Goal: Task Accomplishment & Management: Manage account settings

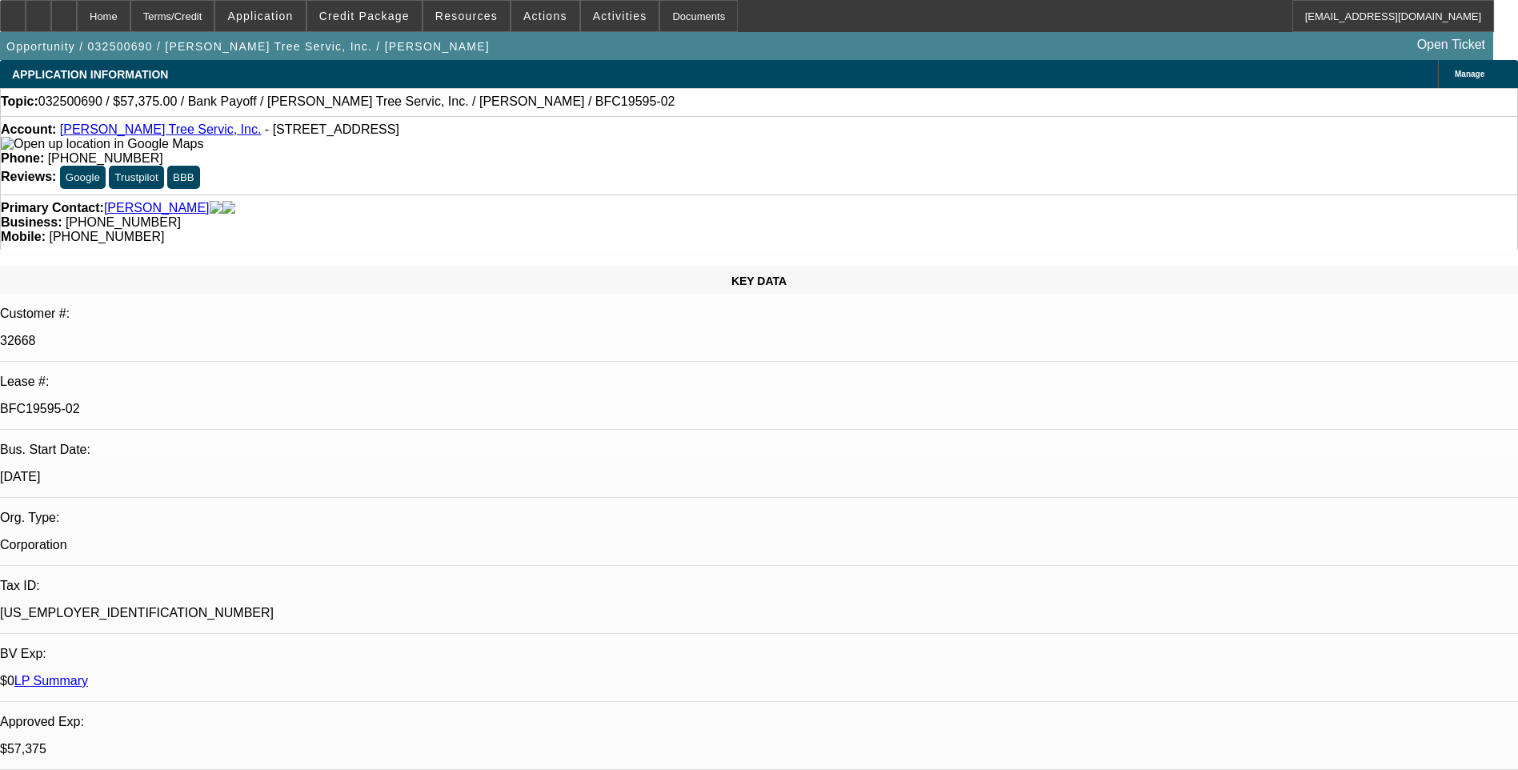
select select "0.1"
select select "0"
select select "0.1"
select select "0"
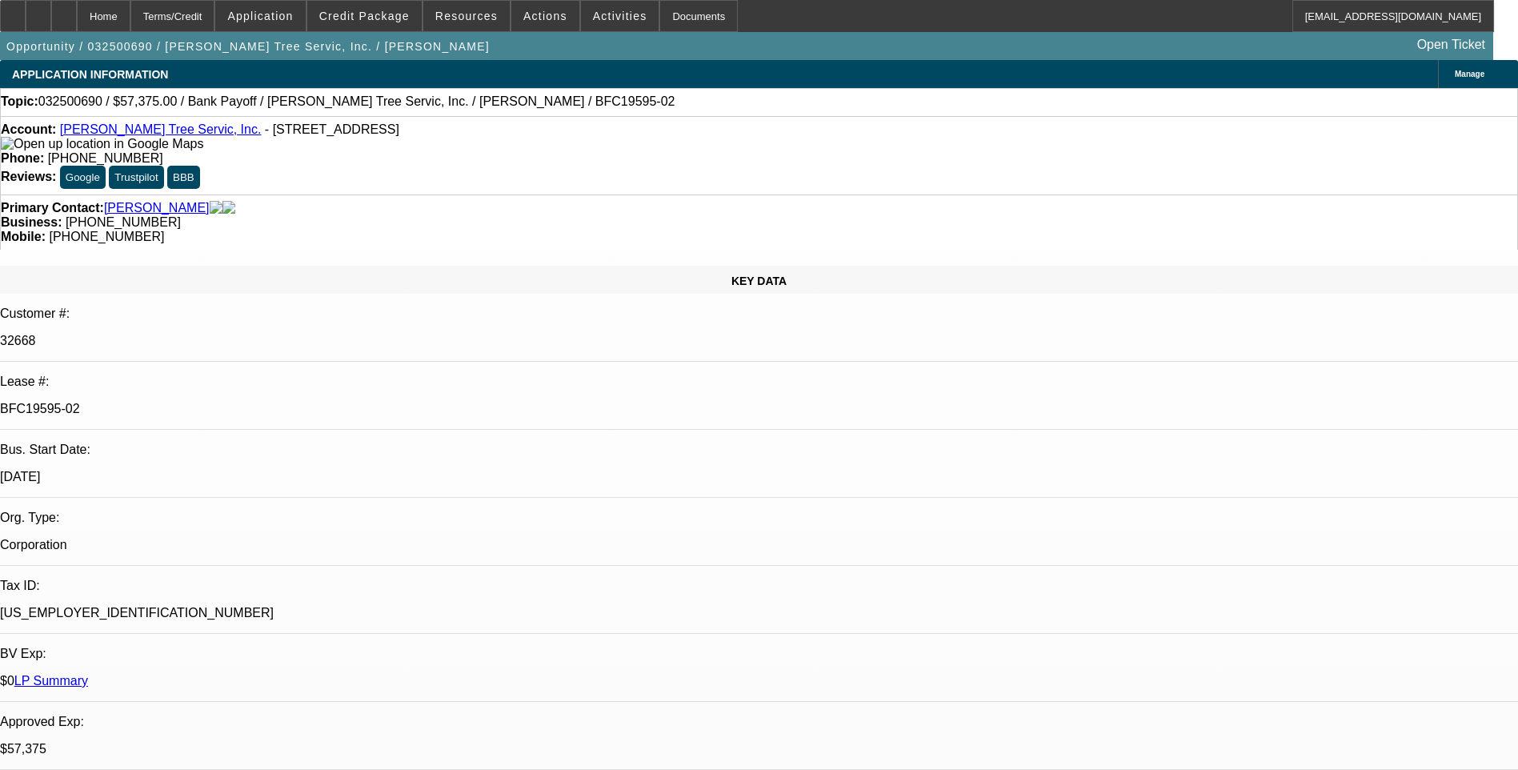
select select "0"
select select "0.1"
select select "0"
select select "0.1"
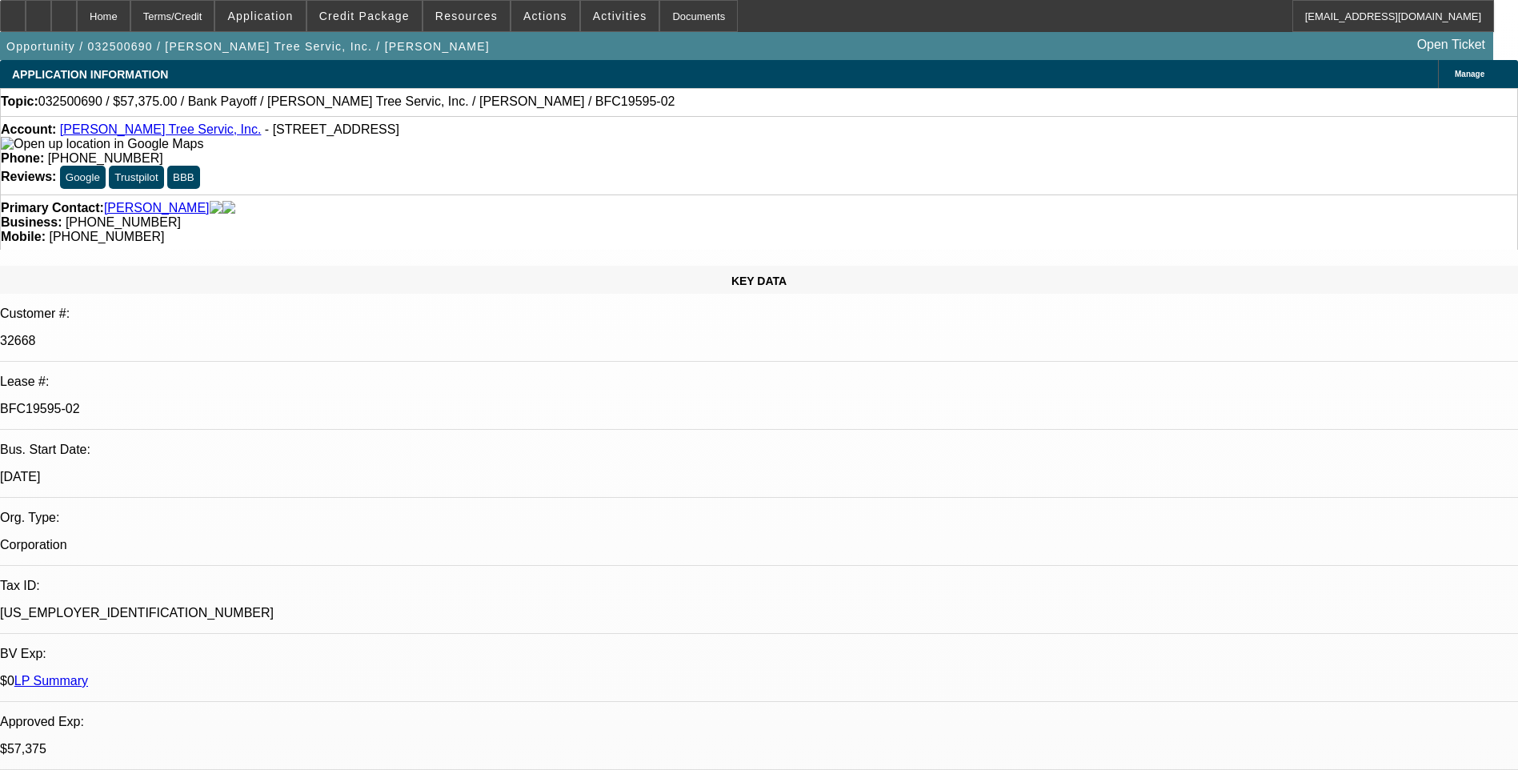
select select "0"
select select "1"
select select "3"
select select "6"
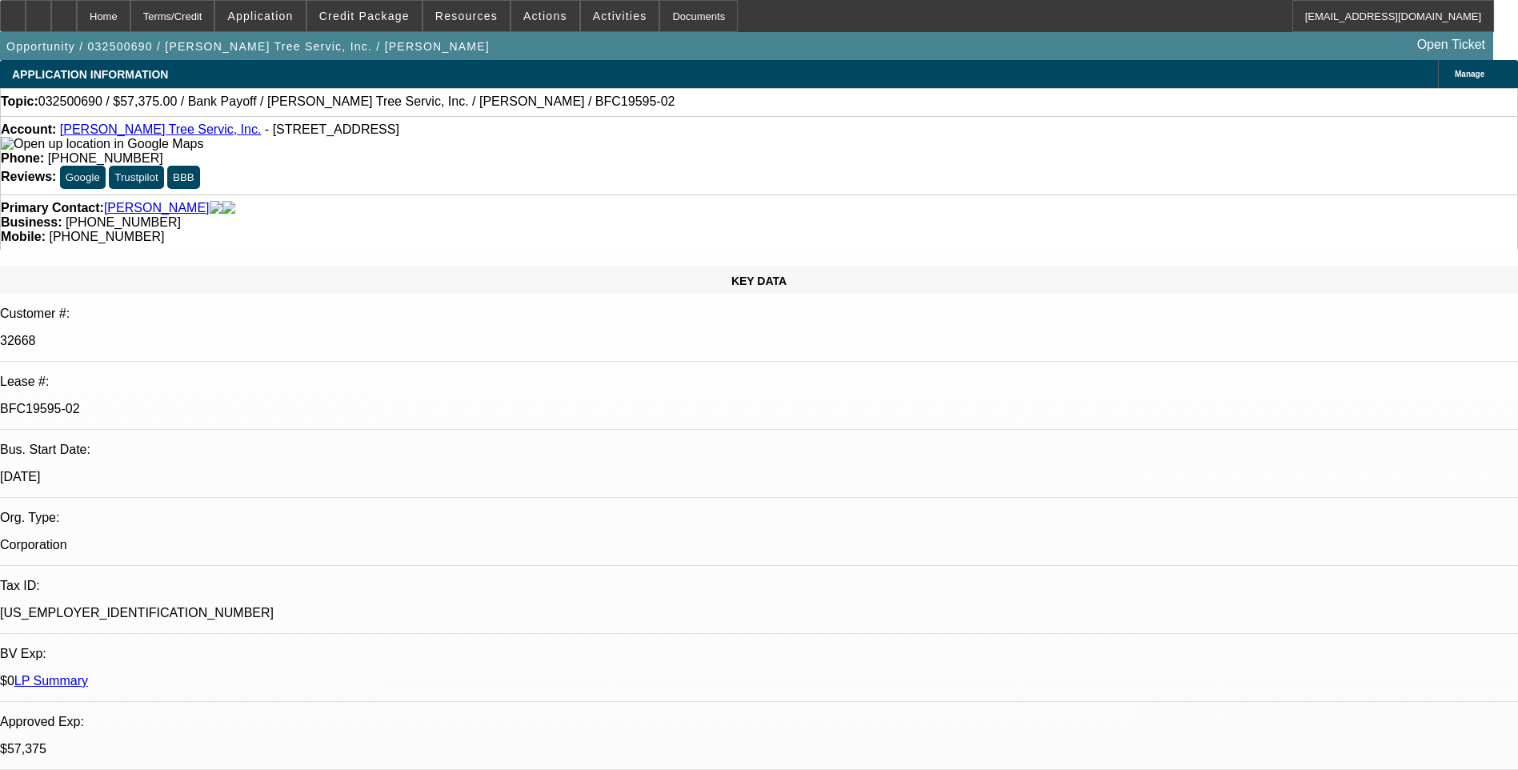
select select "1"
select select "3"
select select "6"
select select "1"
select select "3"
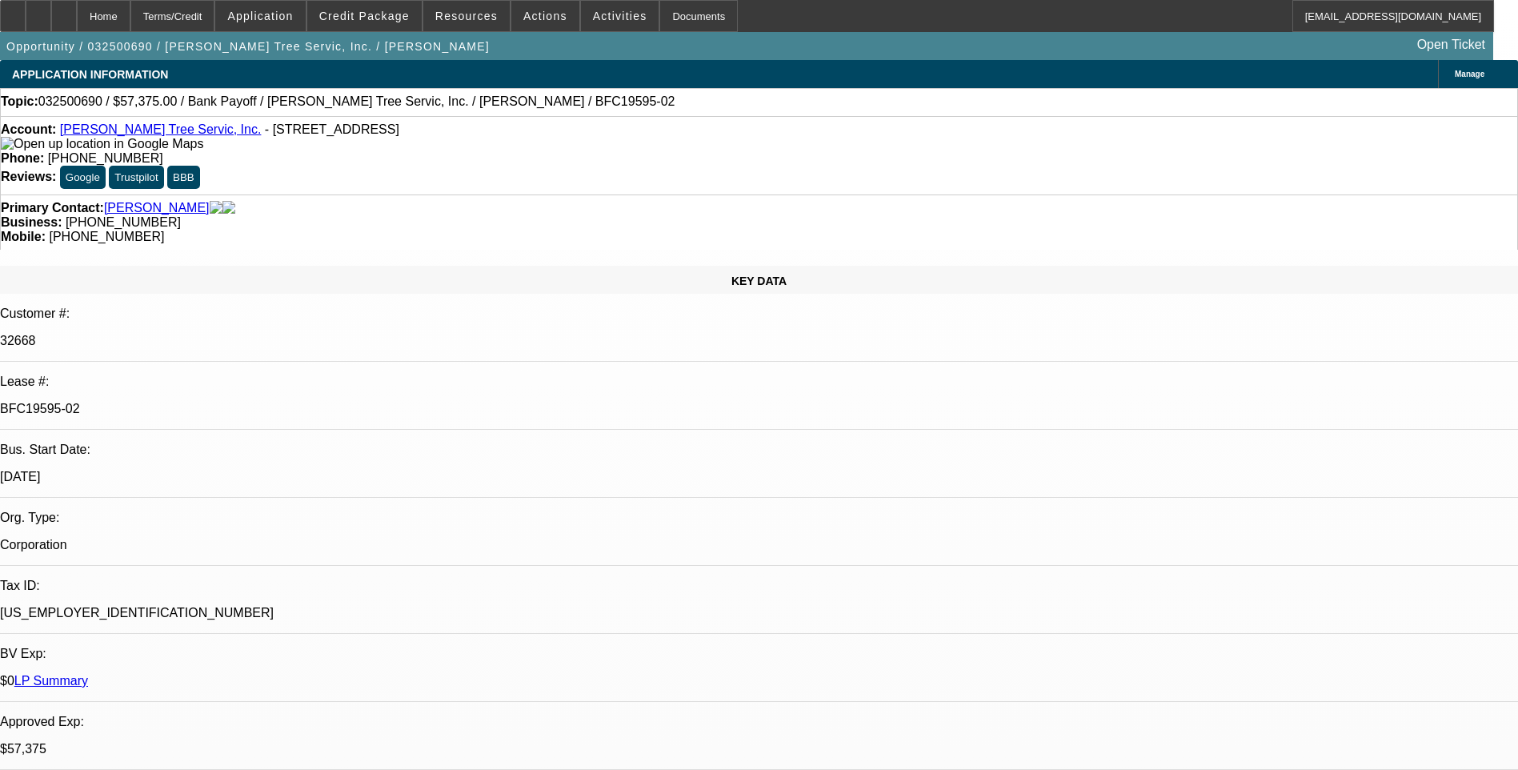
select select "6"
select select "1"
select select "3"
select select "6"
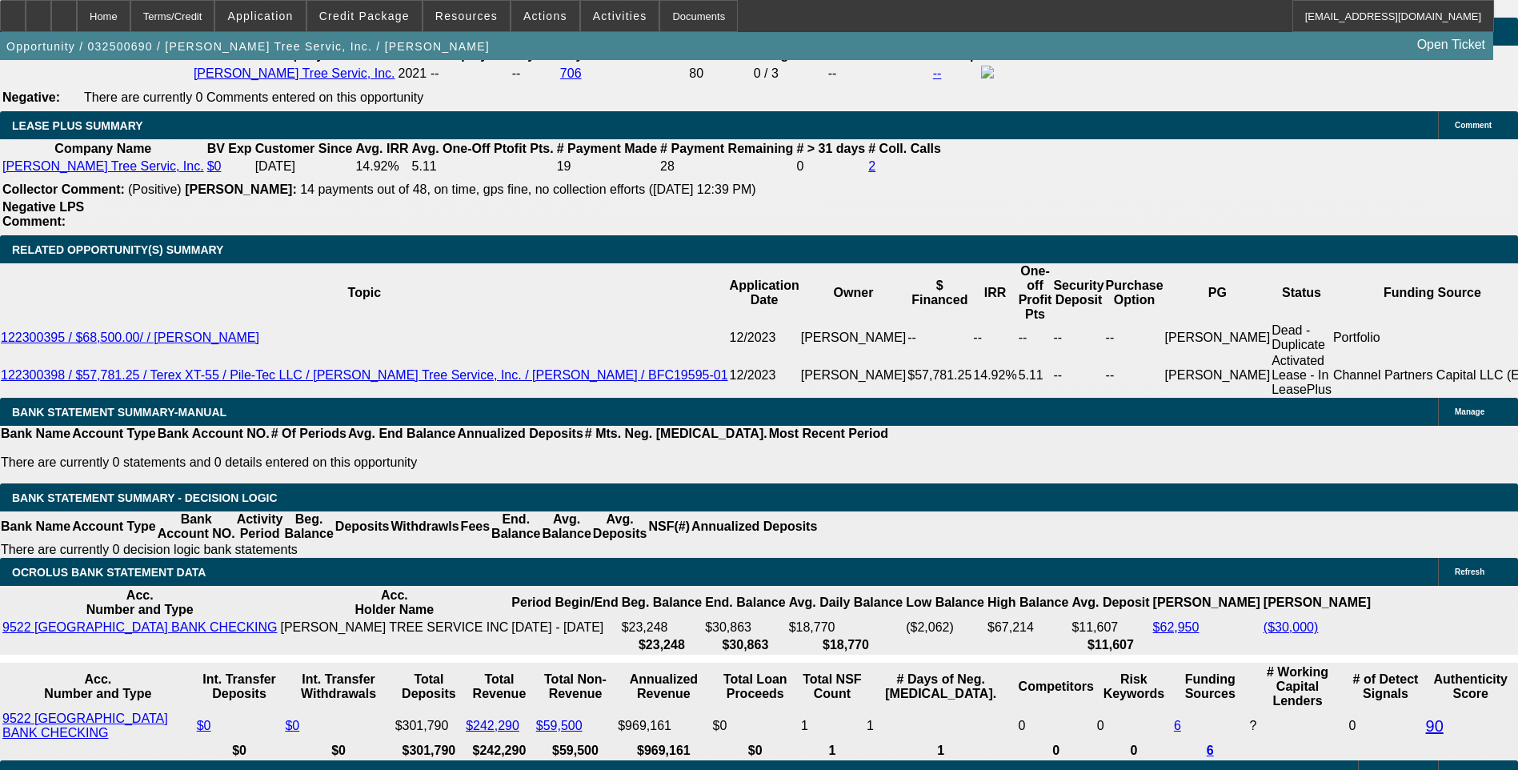
scroll to position [6316, 0]
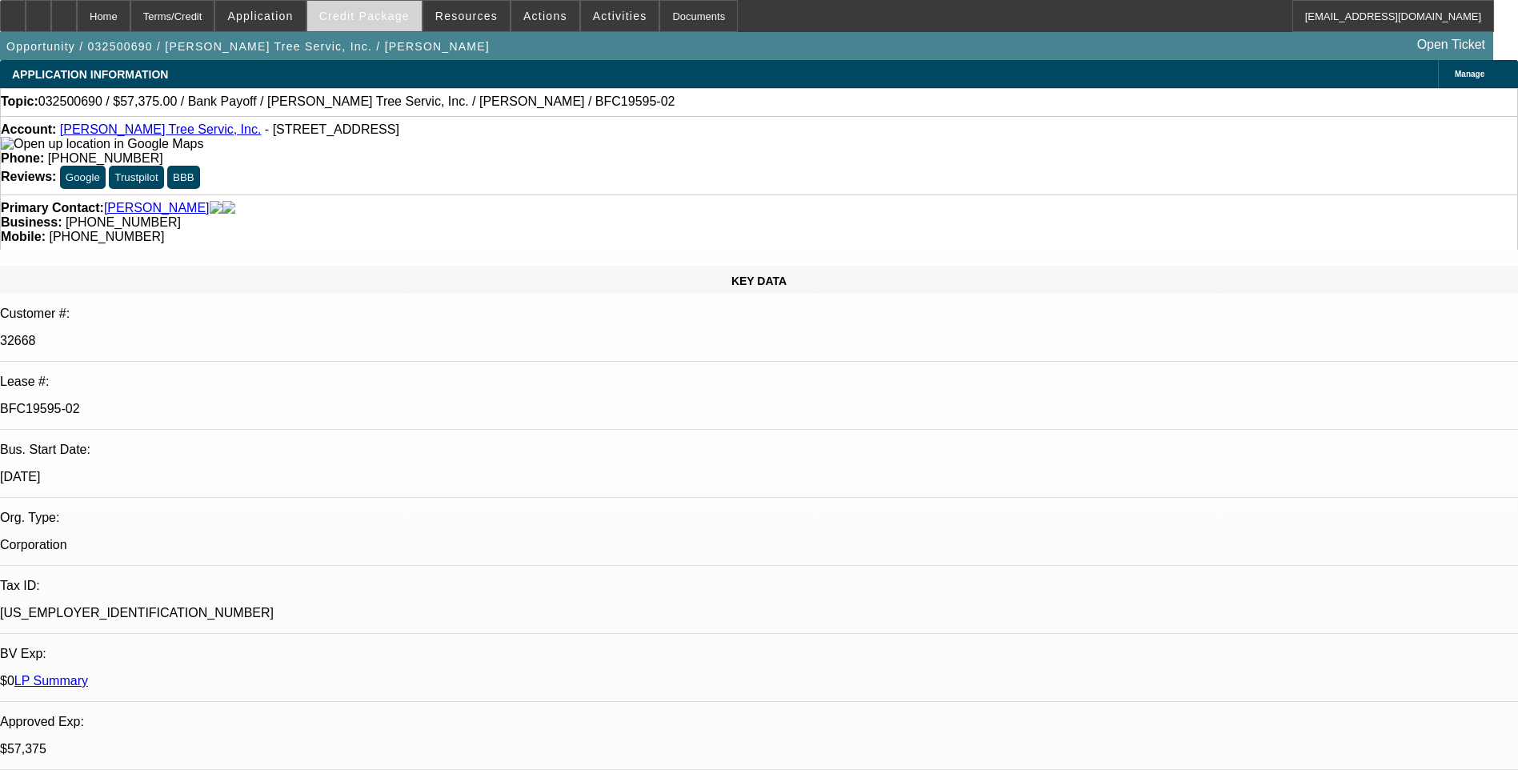
click at [371, 14] on span "Credit Package" at bounding box center [364, 16] width 90 height 13
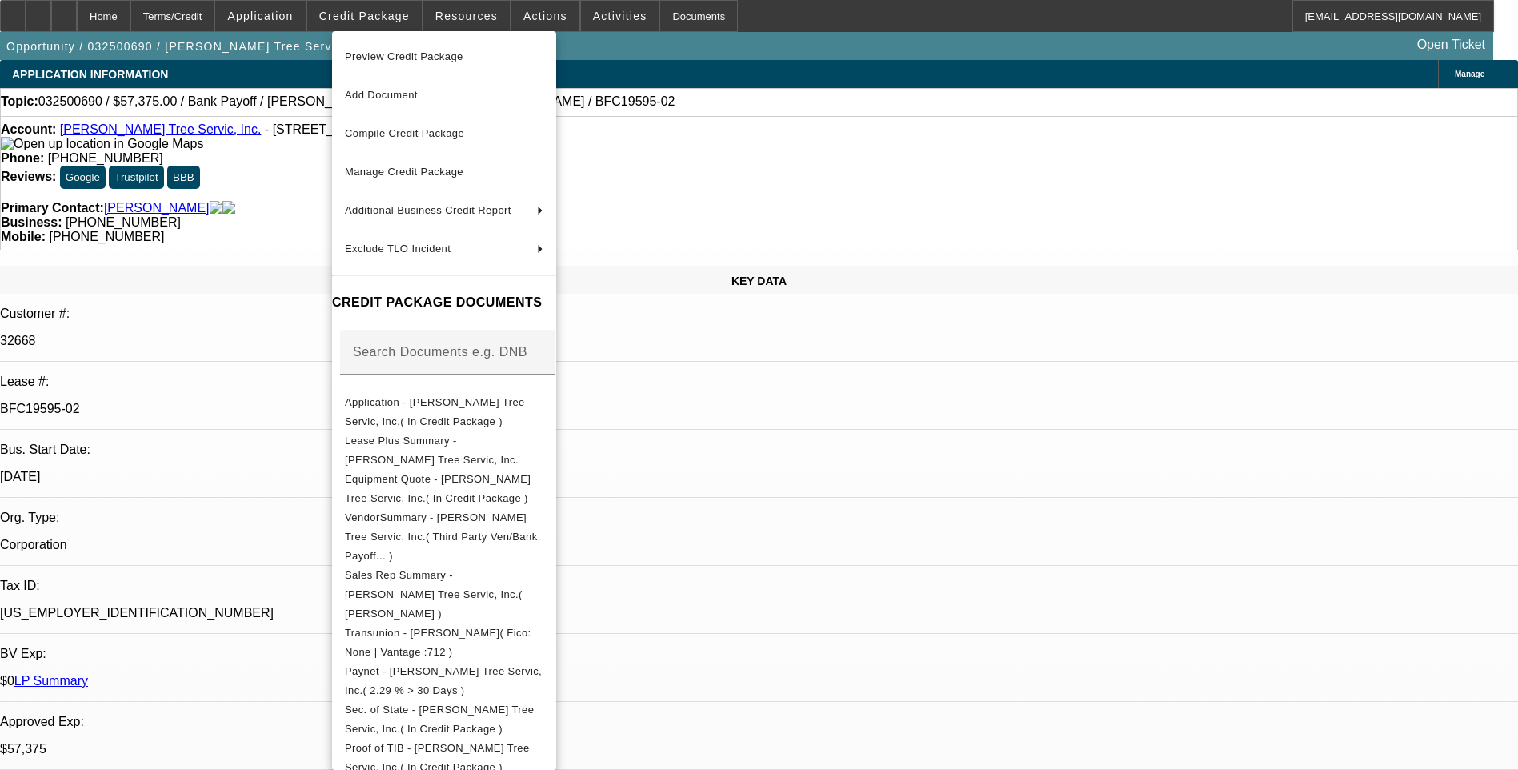
click at [406, 51] on span "Preview Credit Package" at bounding box center [404, 56] width 118 height 12
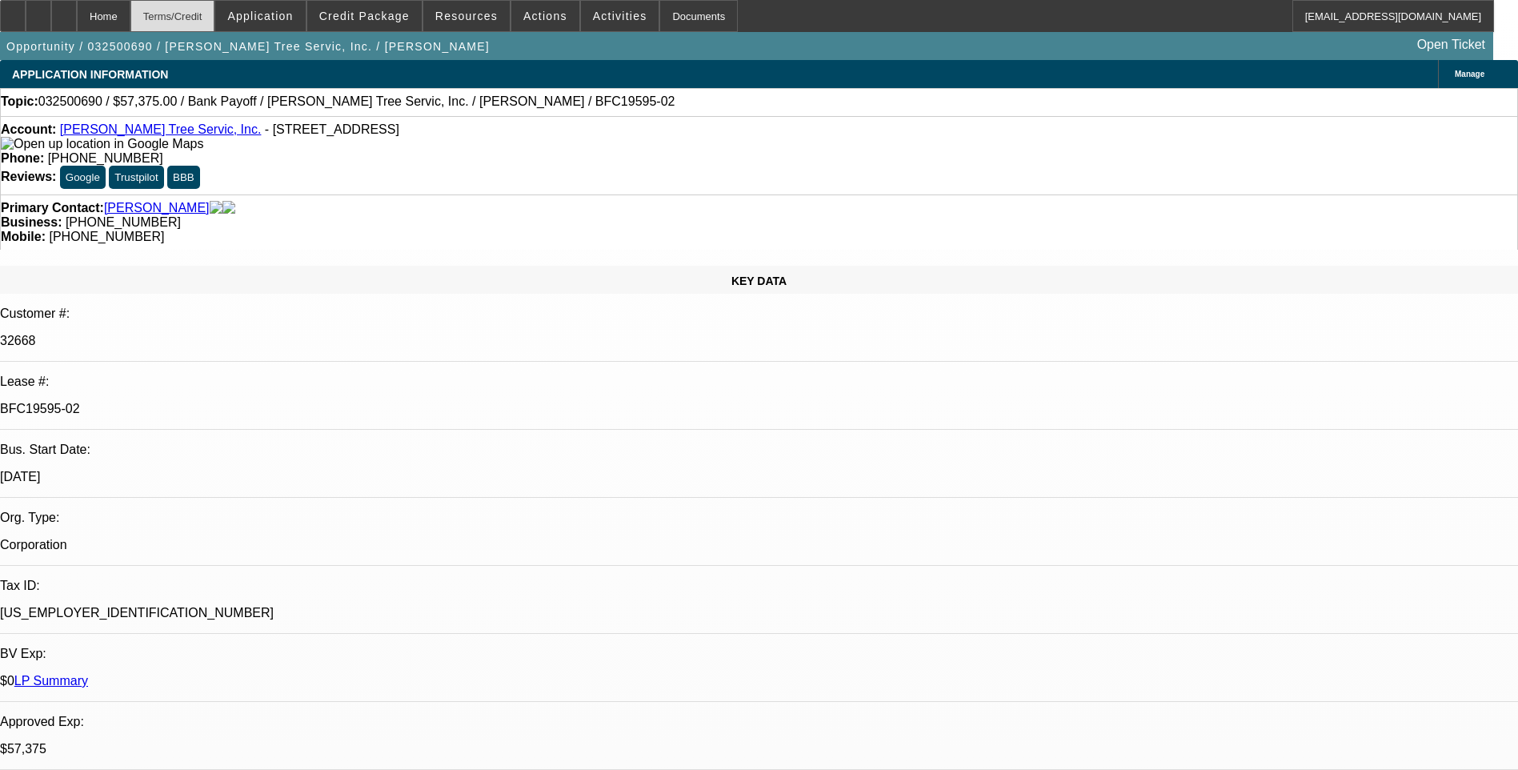
click at [215, 26] on div "Terms/Credit" at bounding box center [172, 16] width 85 height 32
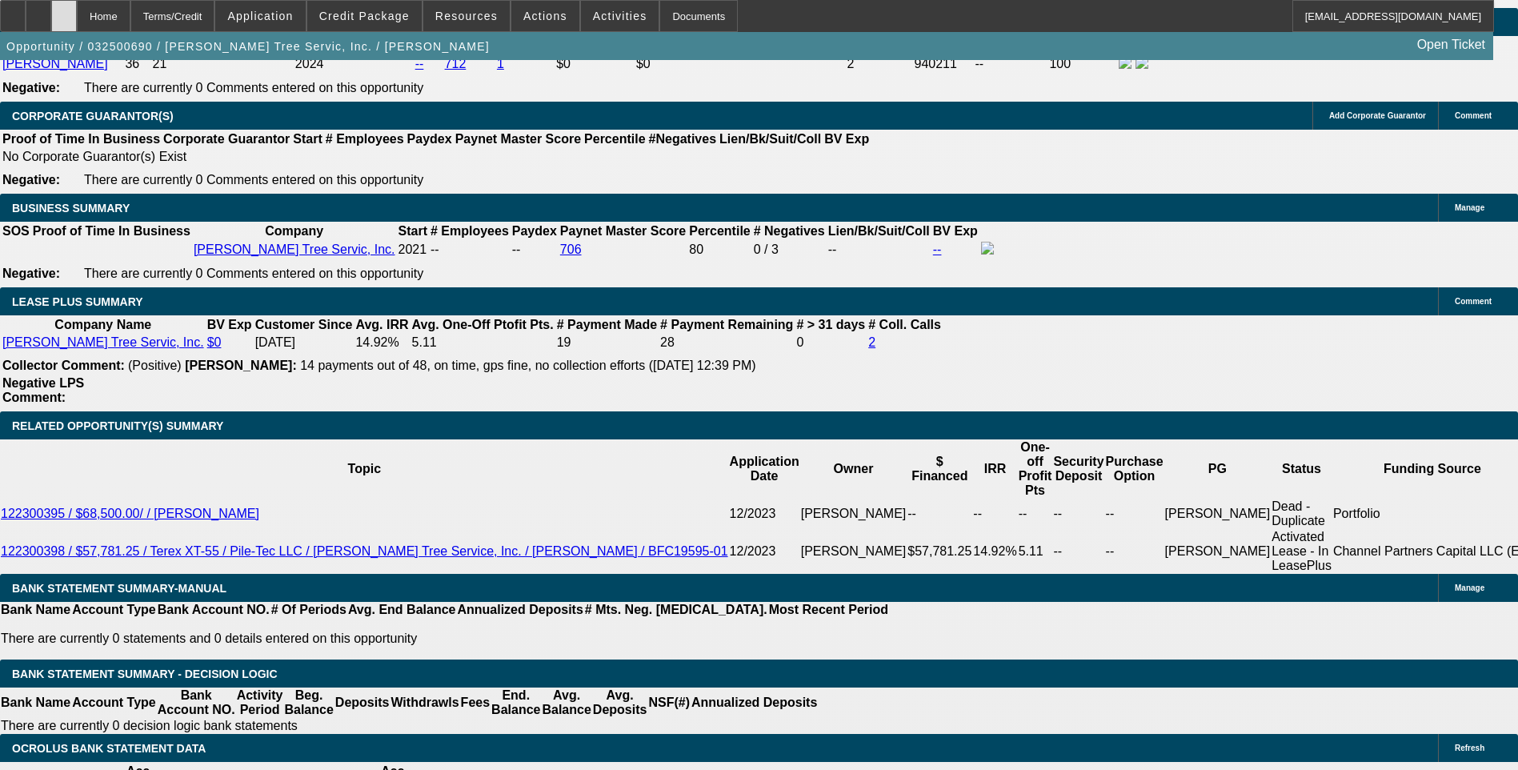
click at [64, 10] on icon at bounding box center [64, 10] width 0 height 0
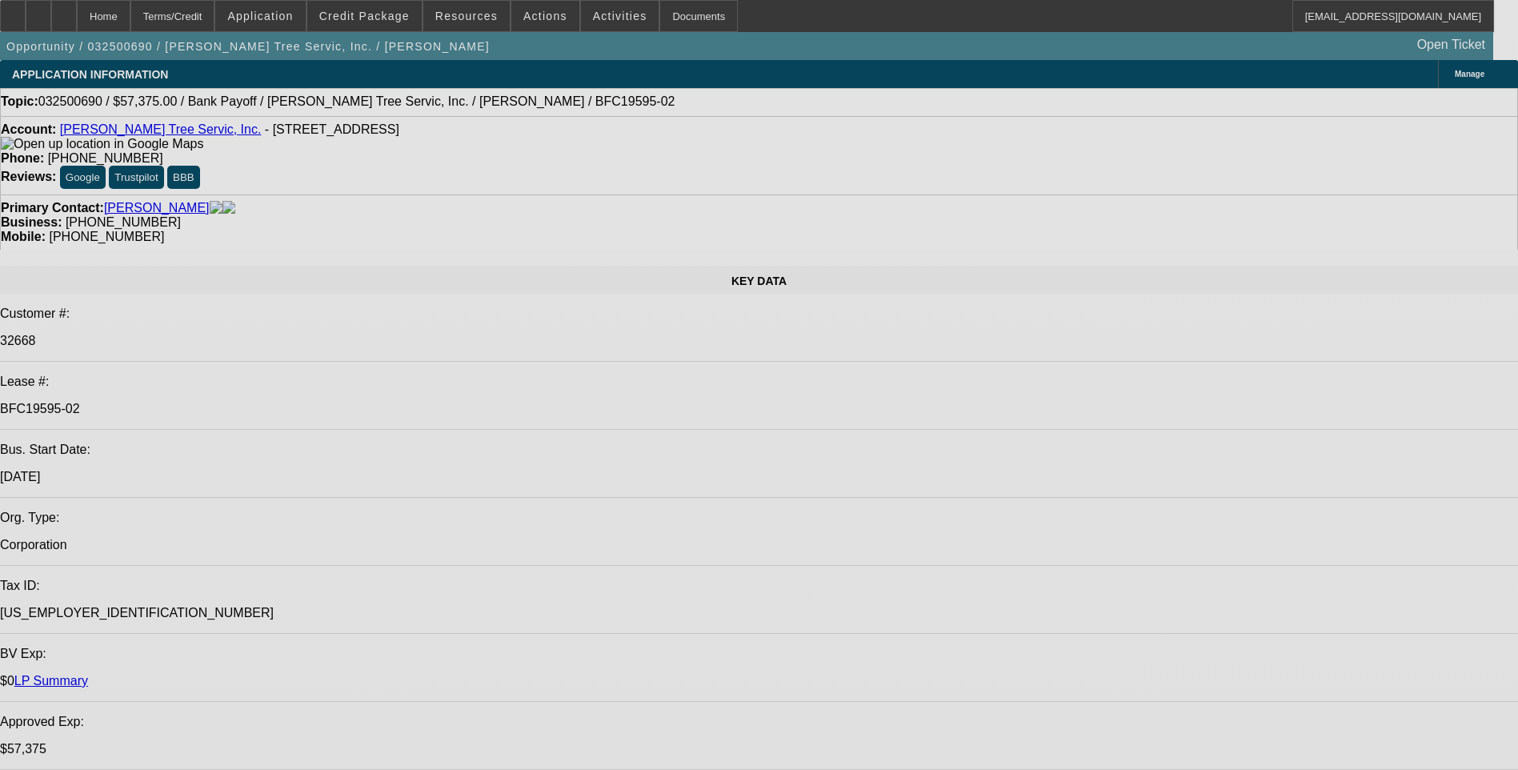
select select "0.1"
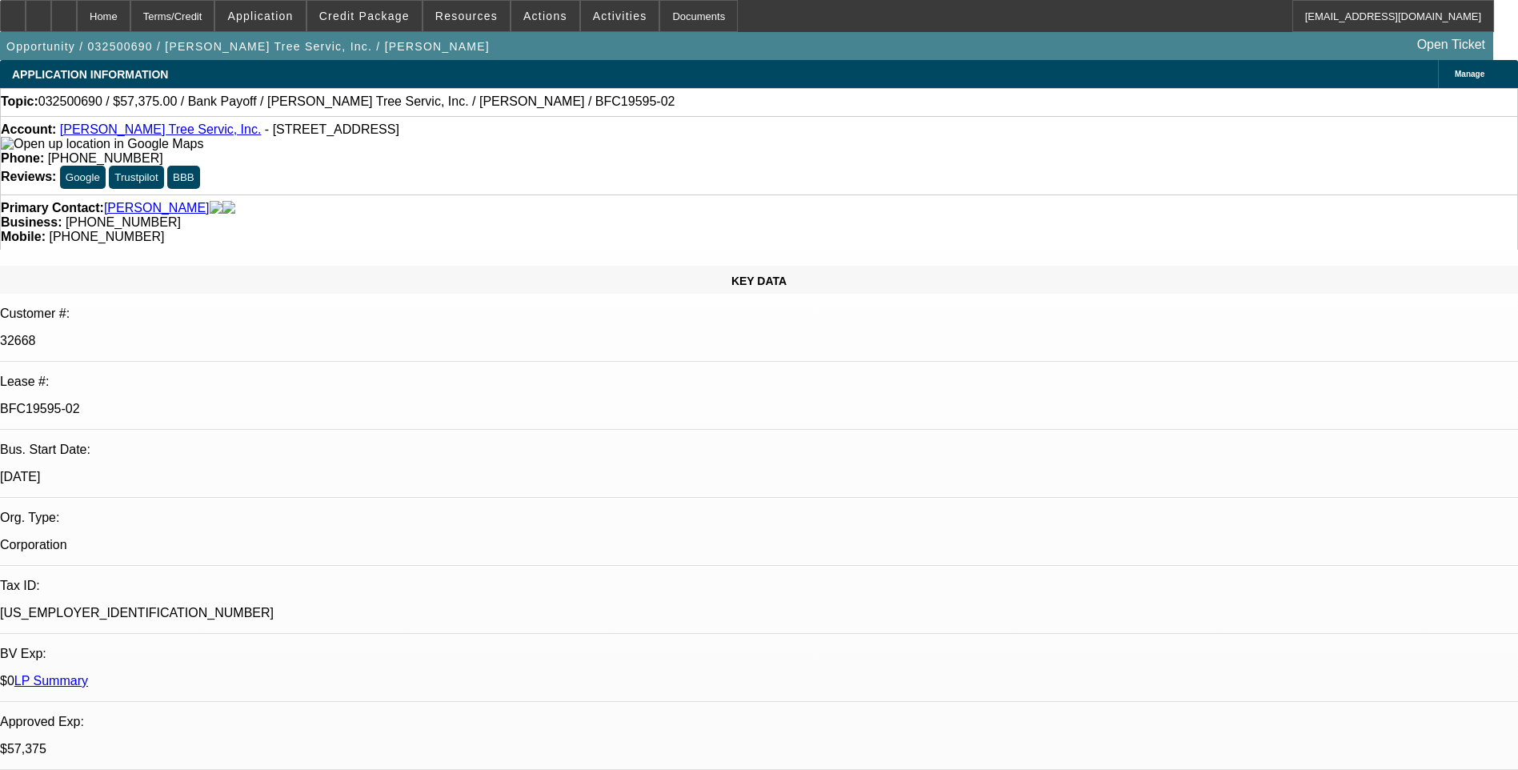
select select "0"
select select "0.1"
select select "0"
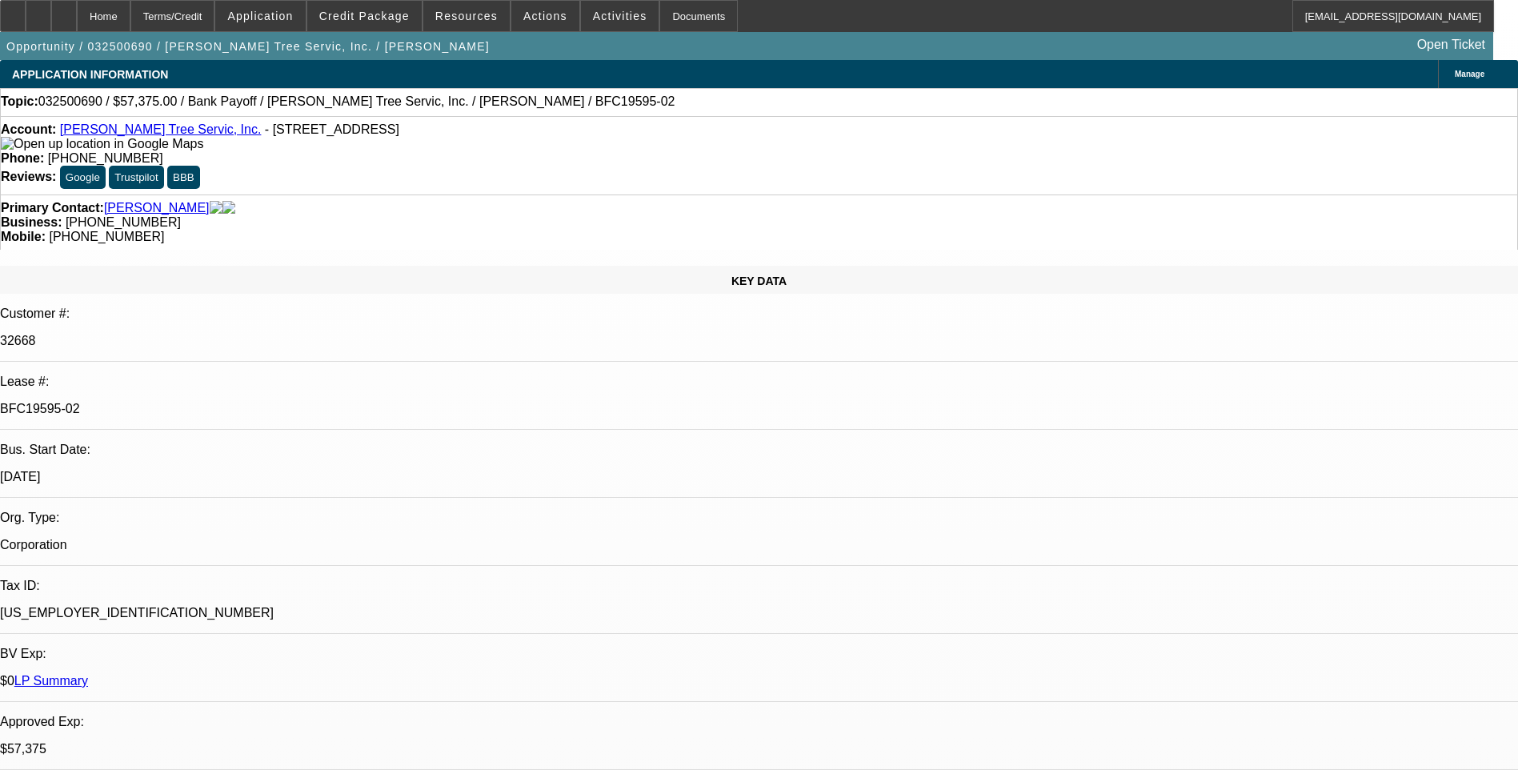
select select "0.1"
select select "0"
select select "0.1"
select select "0"
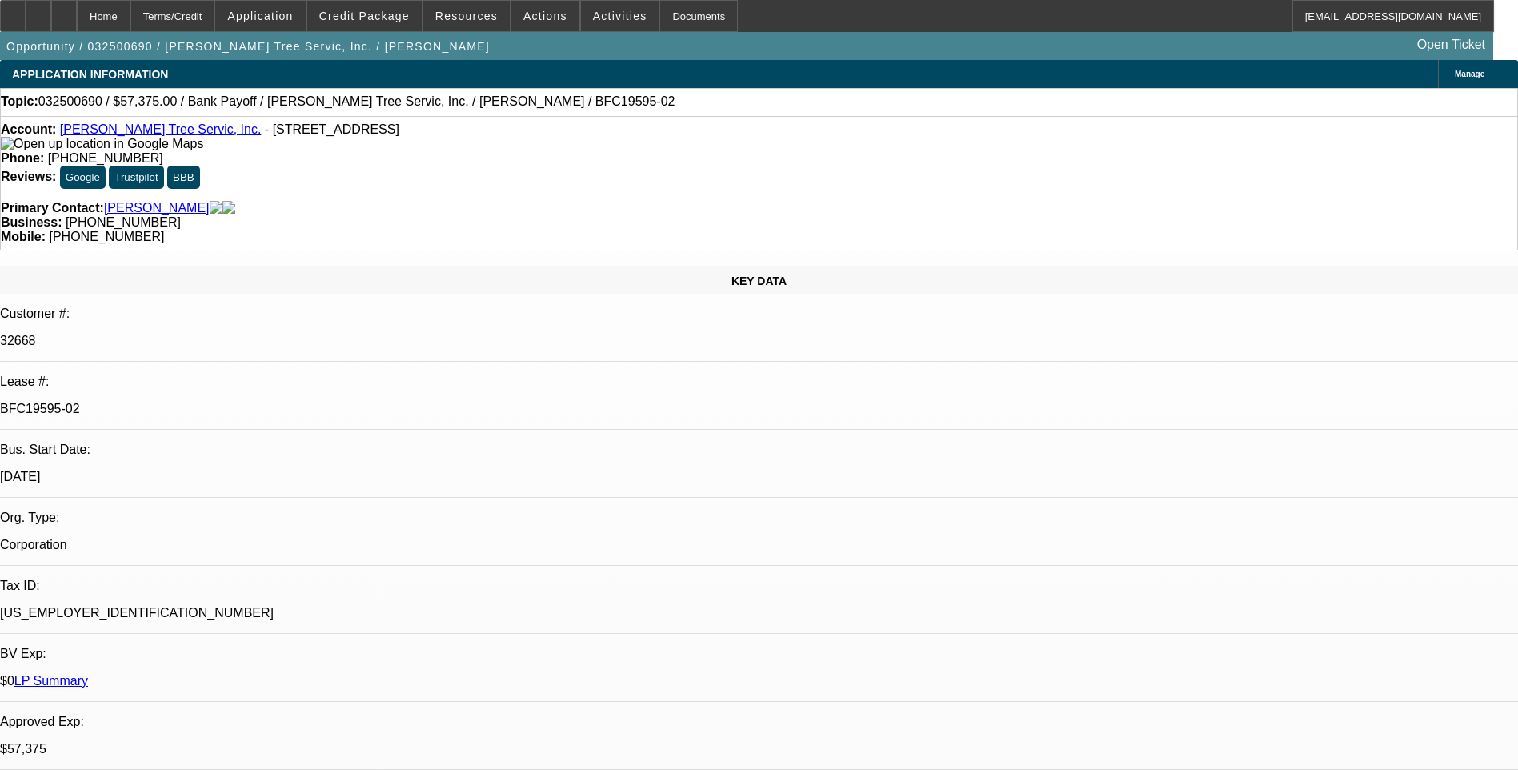
select select "0"
select select "1"
select select "3"
select select "6"
select select "1"
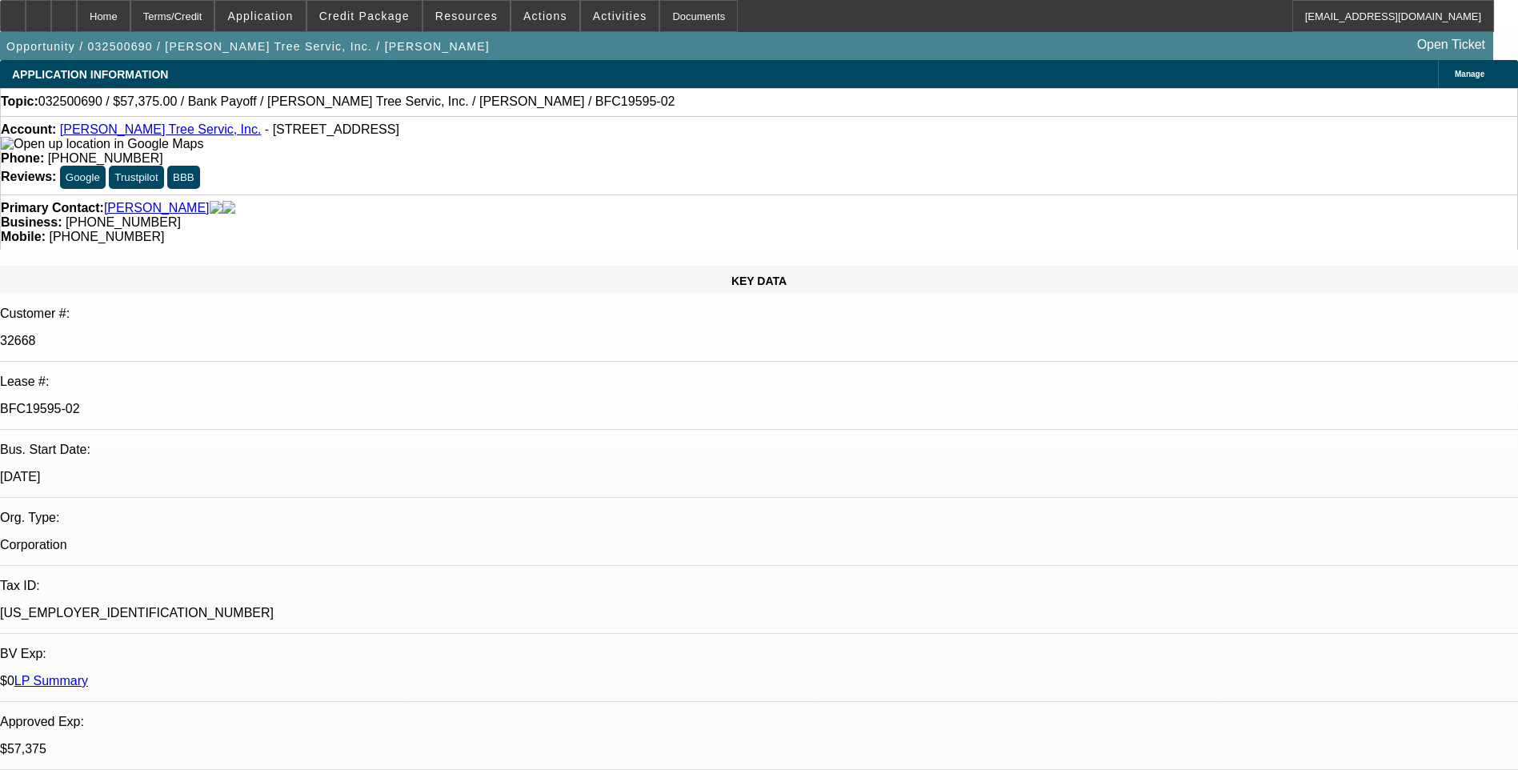
select select "3"
select select "6"
select select "1"
select select "3"
select select "6"
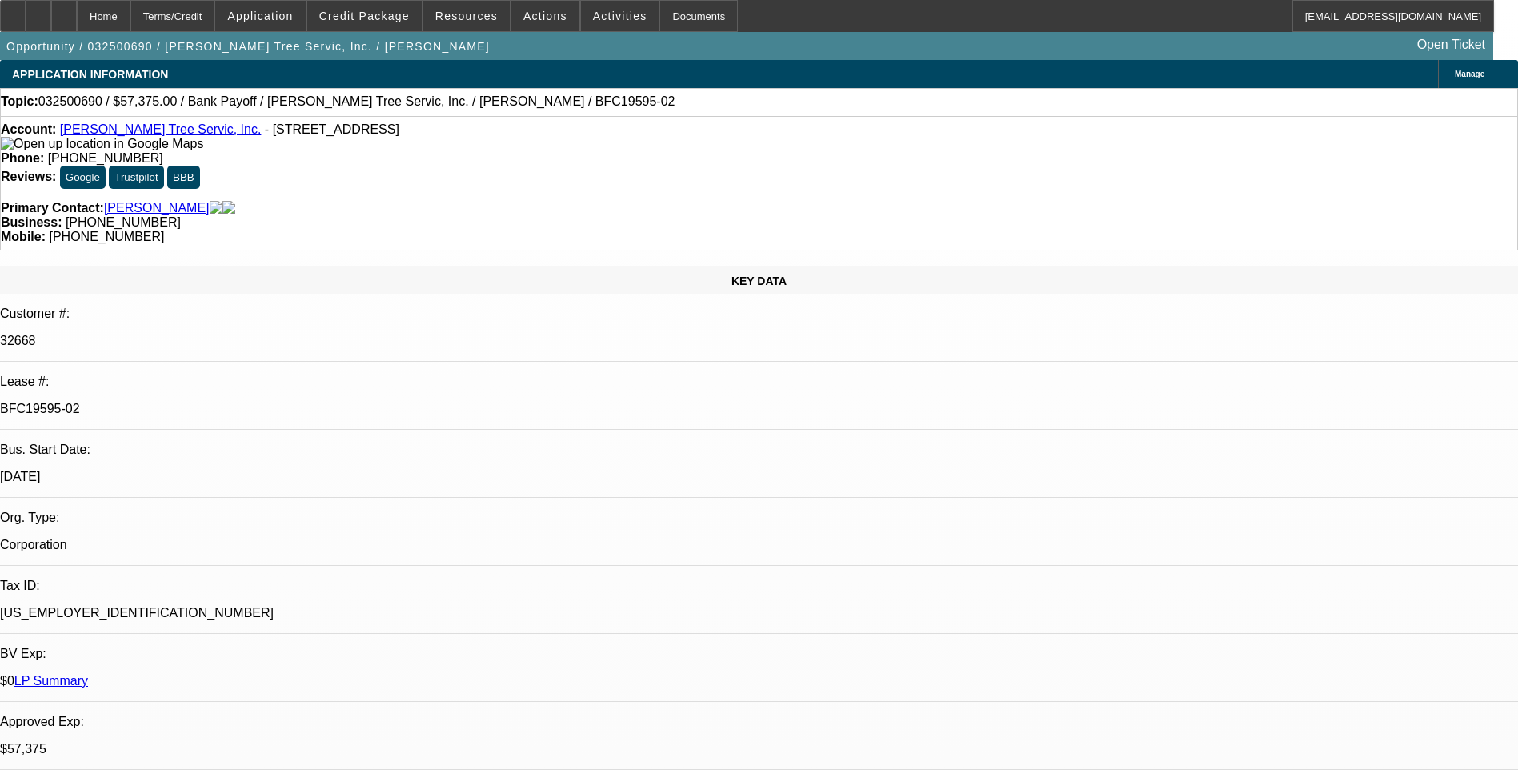
select select "1"
select select "3"
select select "6"
click at [1000, 113] on div "Topic: 032500690 / $57,375.00 / Bank Payoff / Tabor Tree Servic, Inc. / Dobel, …" at bounding box center [759, 102] width 1518 height 28
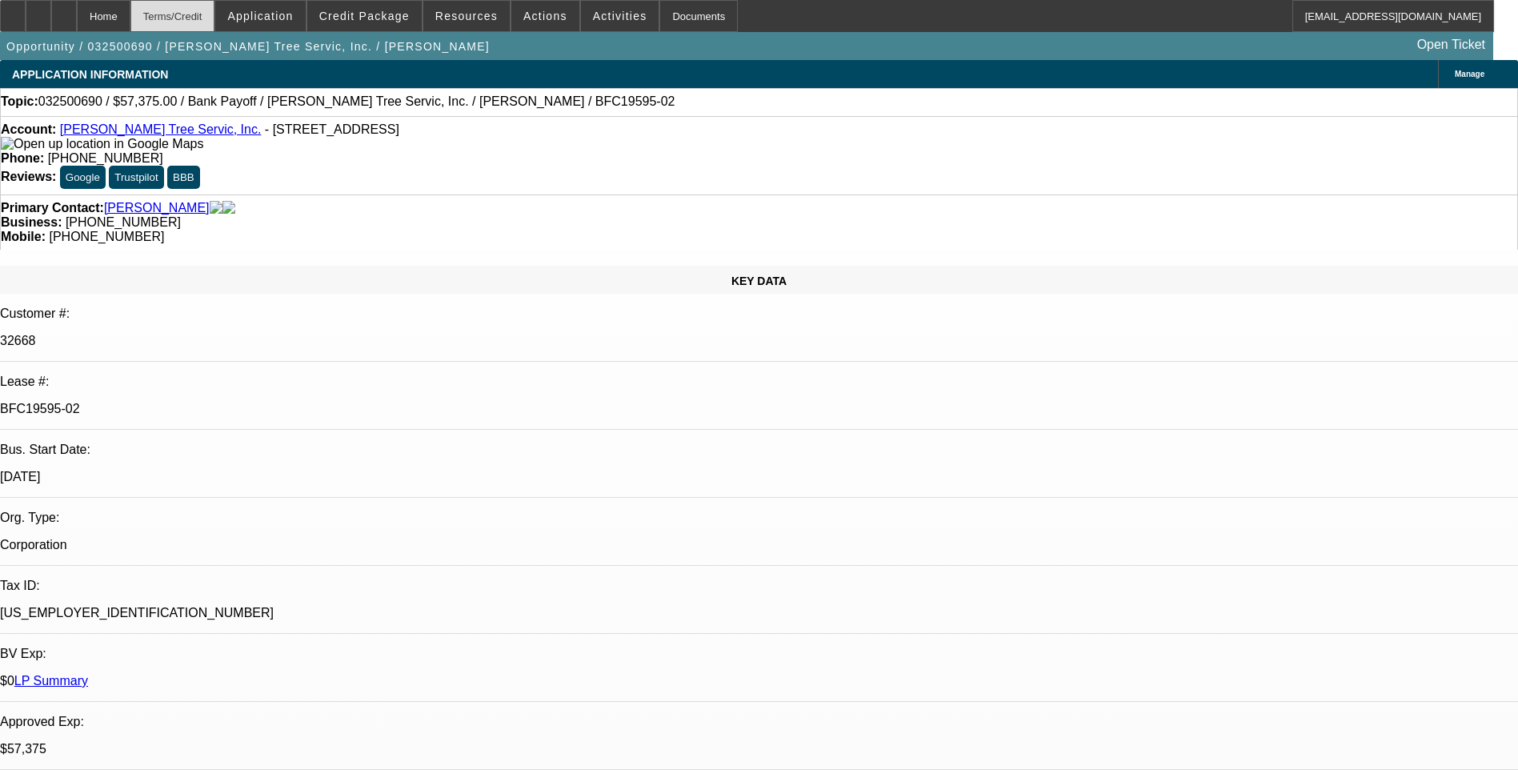
click at [215, 11] on div "Terms/Credit" at bounding box center [172, 16] width 85 height 32
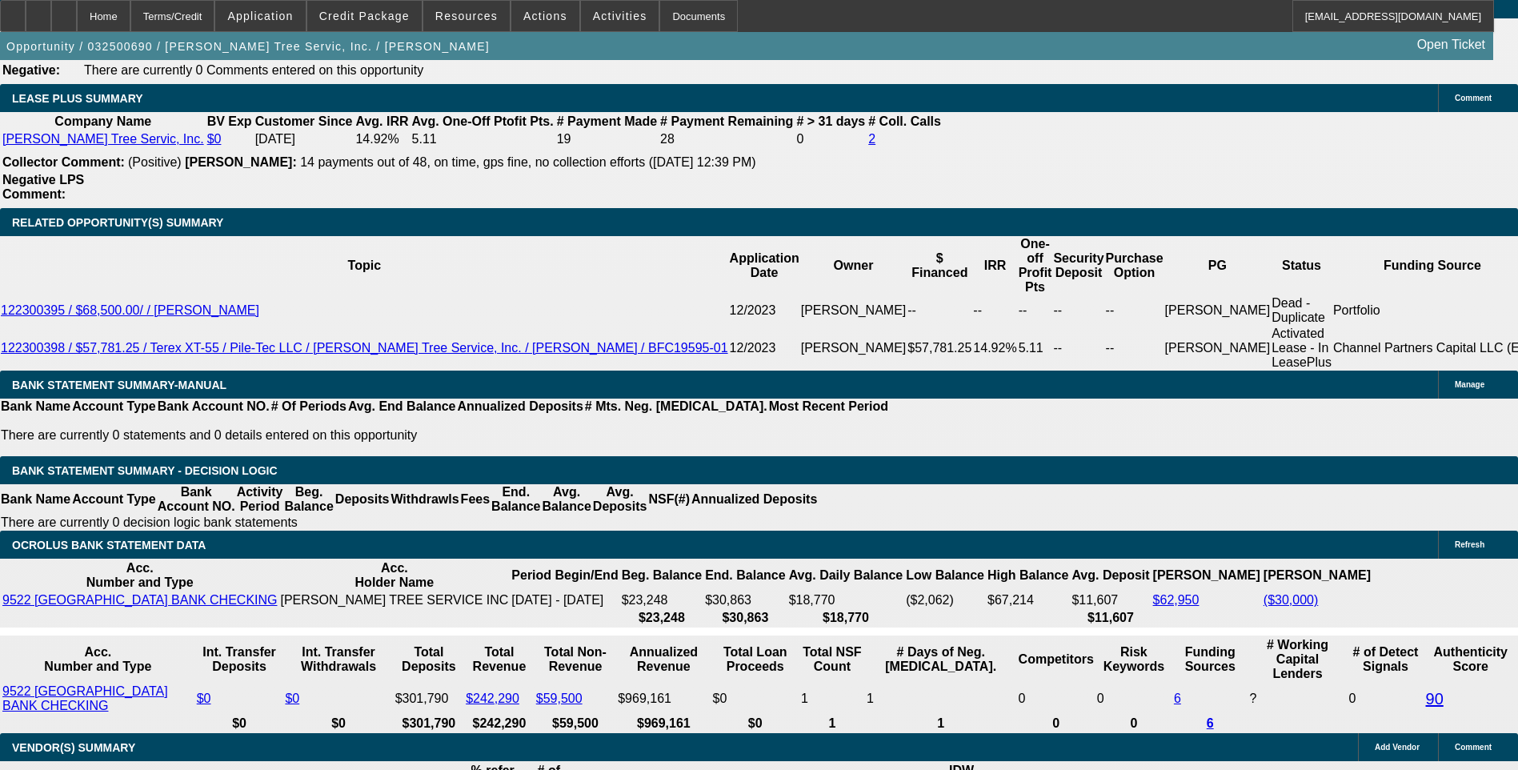
scroll to position [2668, 0]
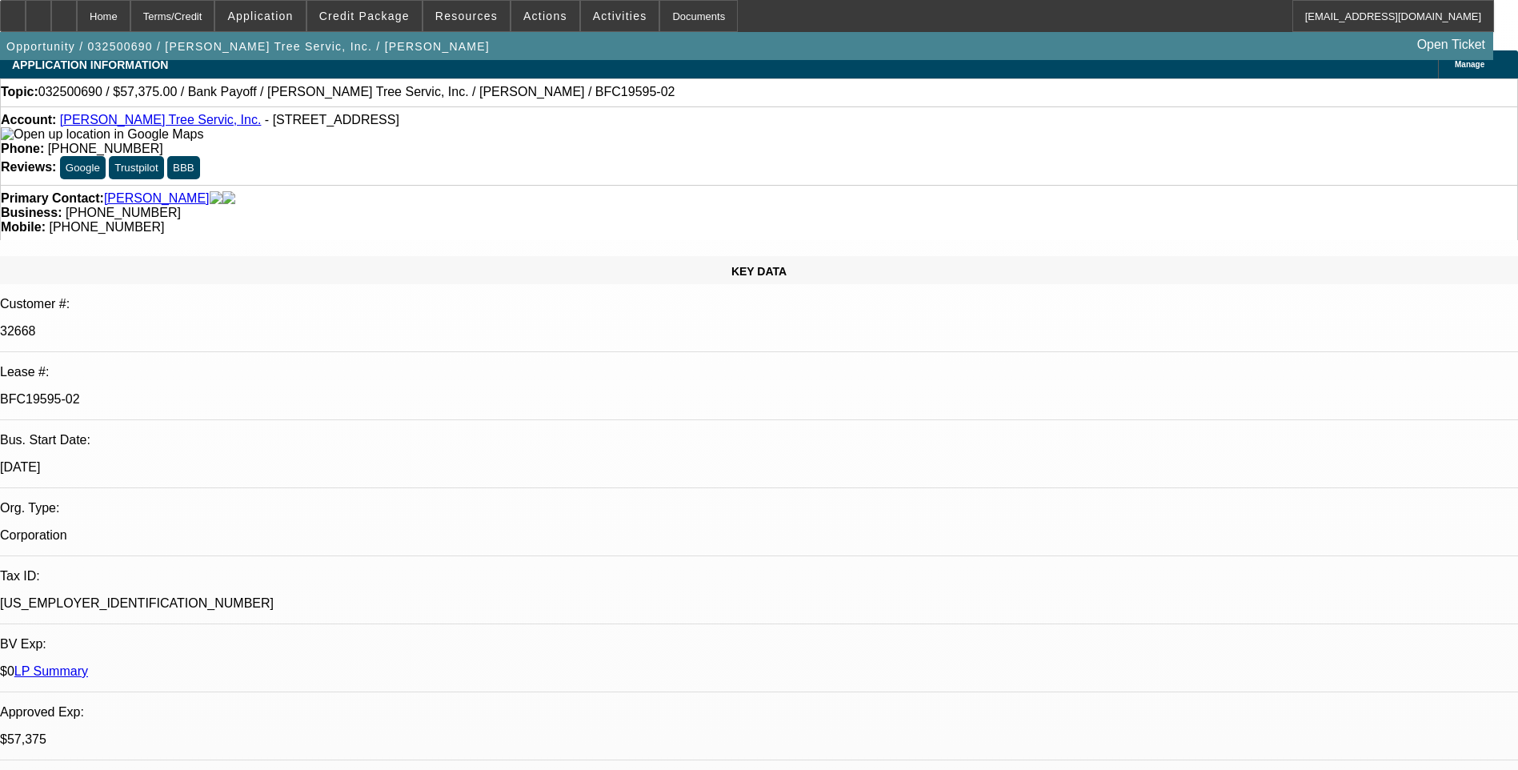
scroll to position [0, 0]
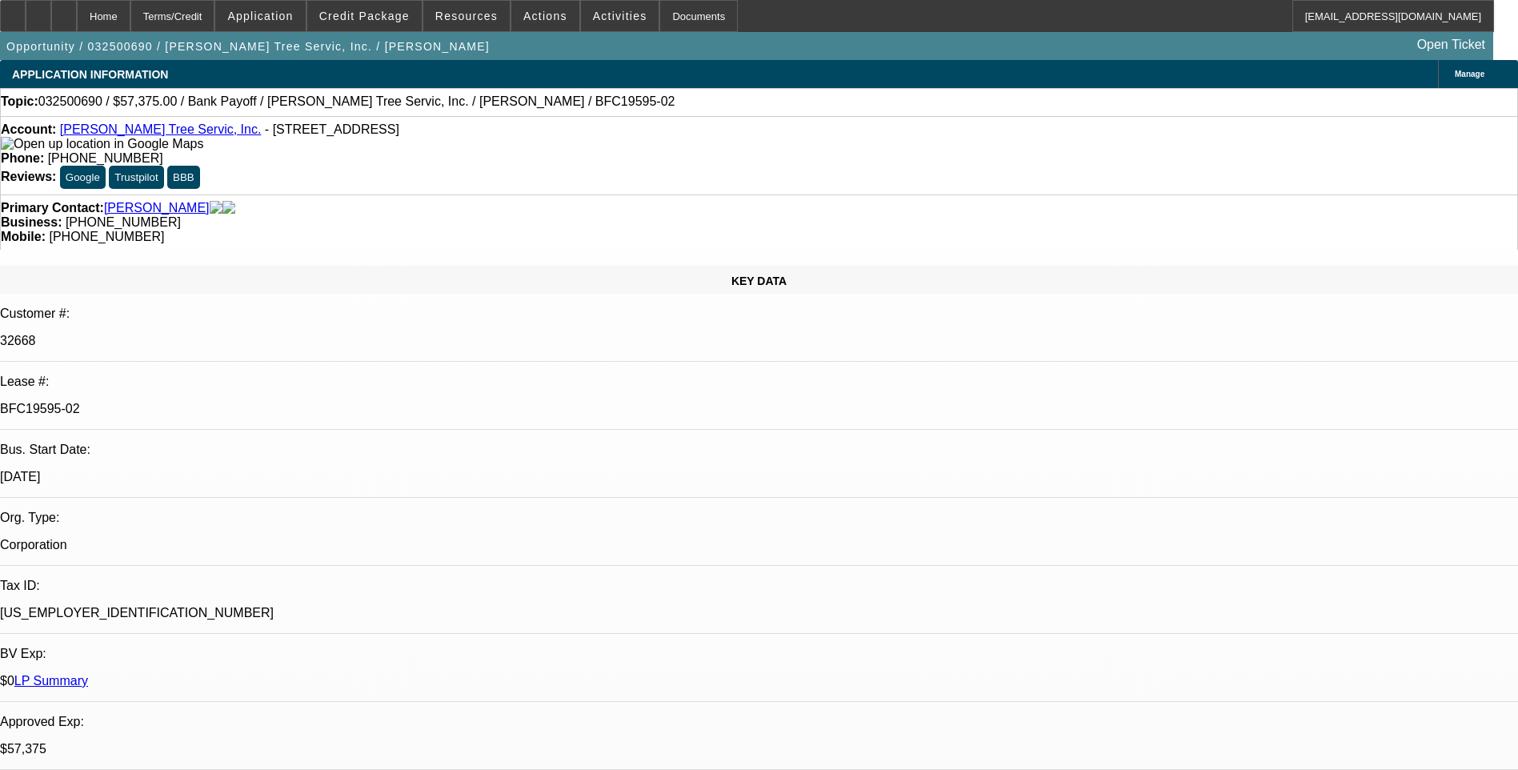
click at [354, 162] on div "Account: Tabor Tree Servic, Inc. - 5 Lyme St, Oak Bluffs, MA 02557 Phone: (508)…" at bounding box center [759, 155] width 1518 height 78
click at [996, 123] on div "Account: Tabor Tree Servic, Inc. - 5 Lyme St, Oak Bluffs, MA 02557 Phone: (508)…" at bounding box center [759, 155] width 1518 height 78
click at [1000, 194] on div "Primary Contact: Dobel, Riley Business: (508) 367-4141 Mobile: (508) 332-0175" at bounding box center [759, 221] width 1518 height 55
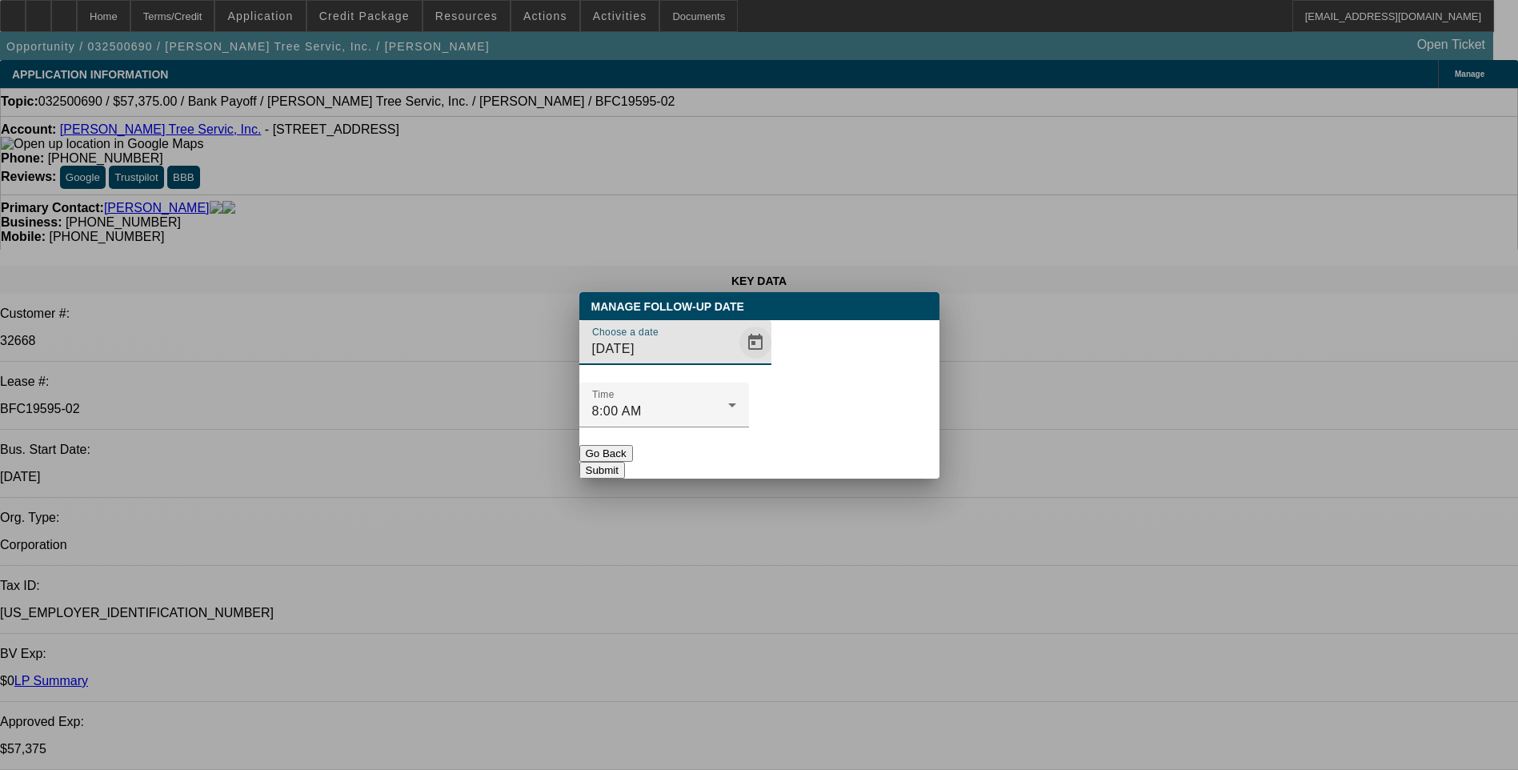
click at [736, 362] on span "Open calendar" at bounding box center [755, 342] width 38 height 38
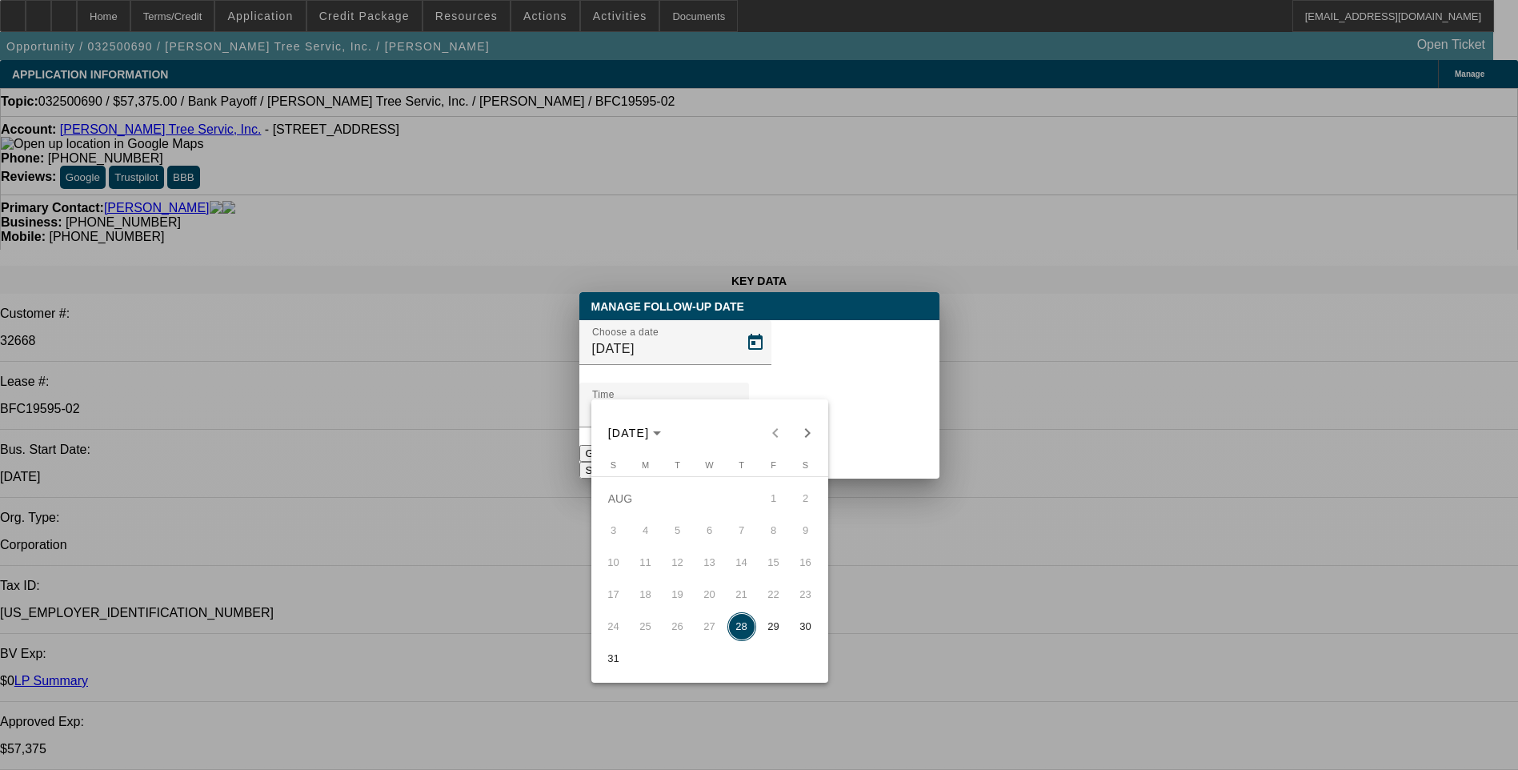
click at [775, 630] on span "29" at bounding box center [774, 626] width 29 height 29
type input "8/29/2025"
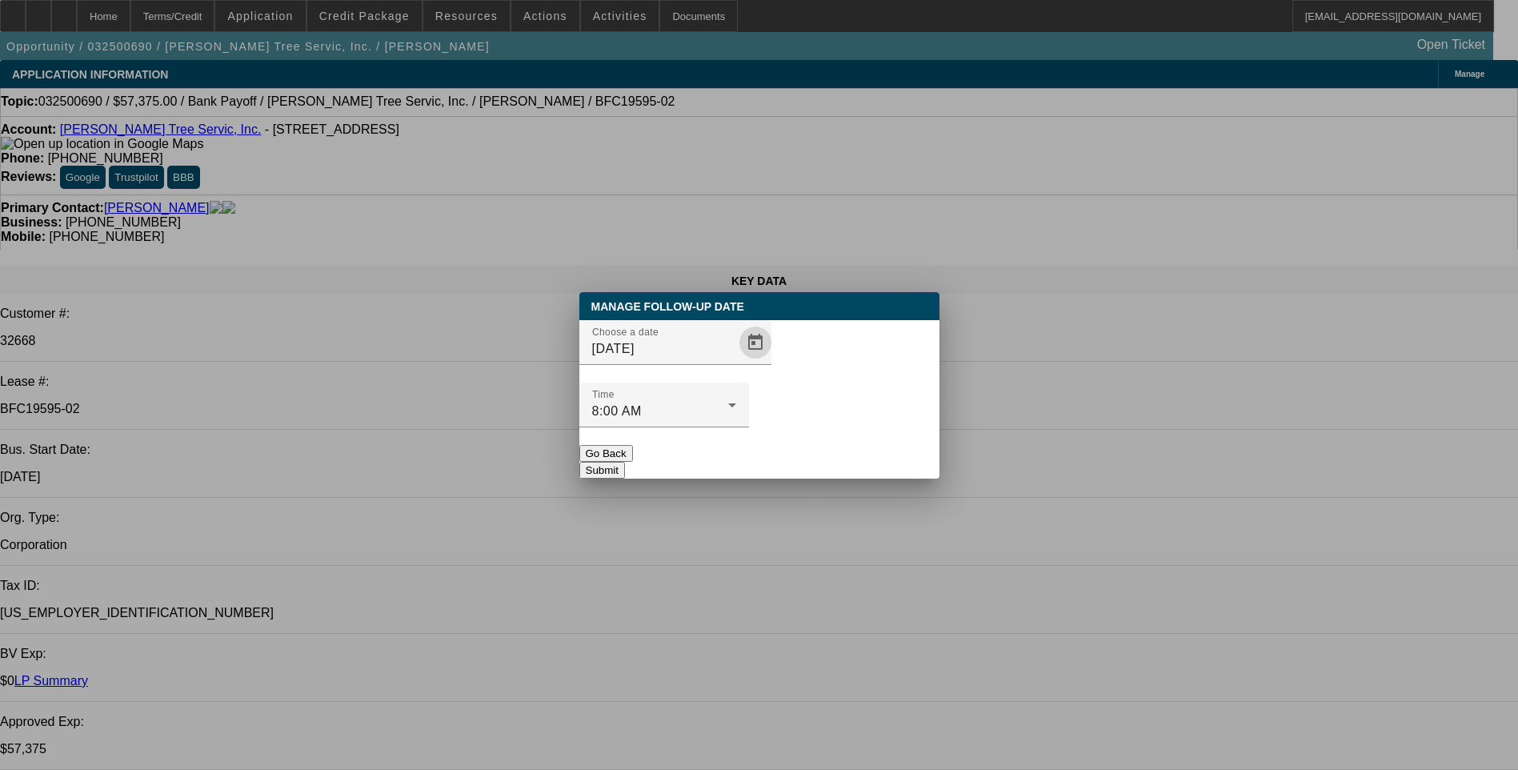
click at [625, 462] on button "Submit" at bounding box center [602, 470] width 46 height 17
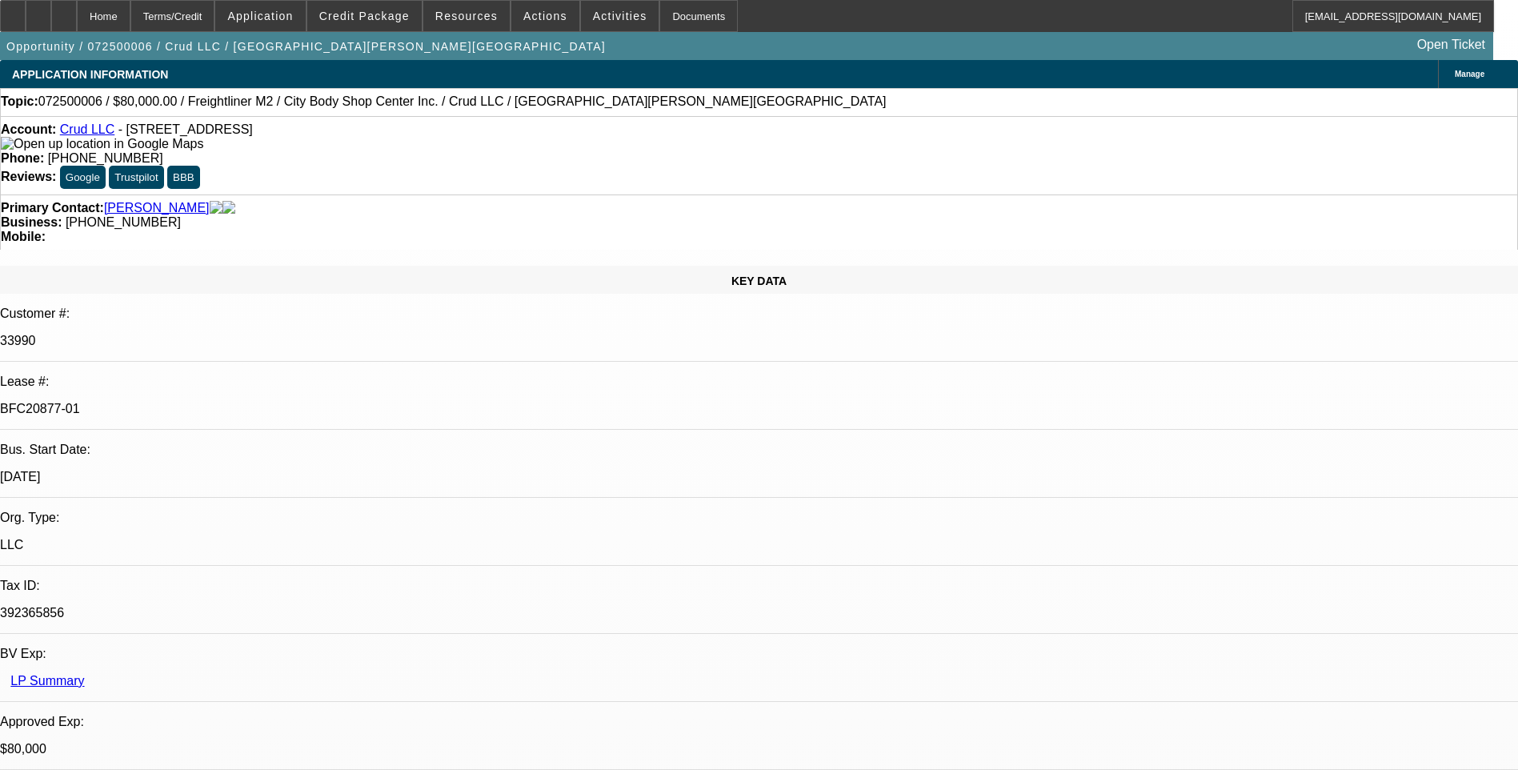
select select "0"
select select "2"
select select "0"
select select "2"
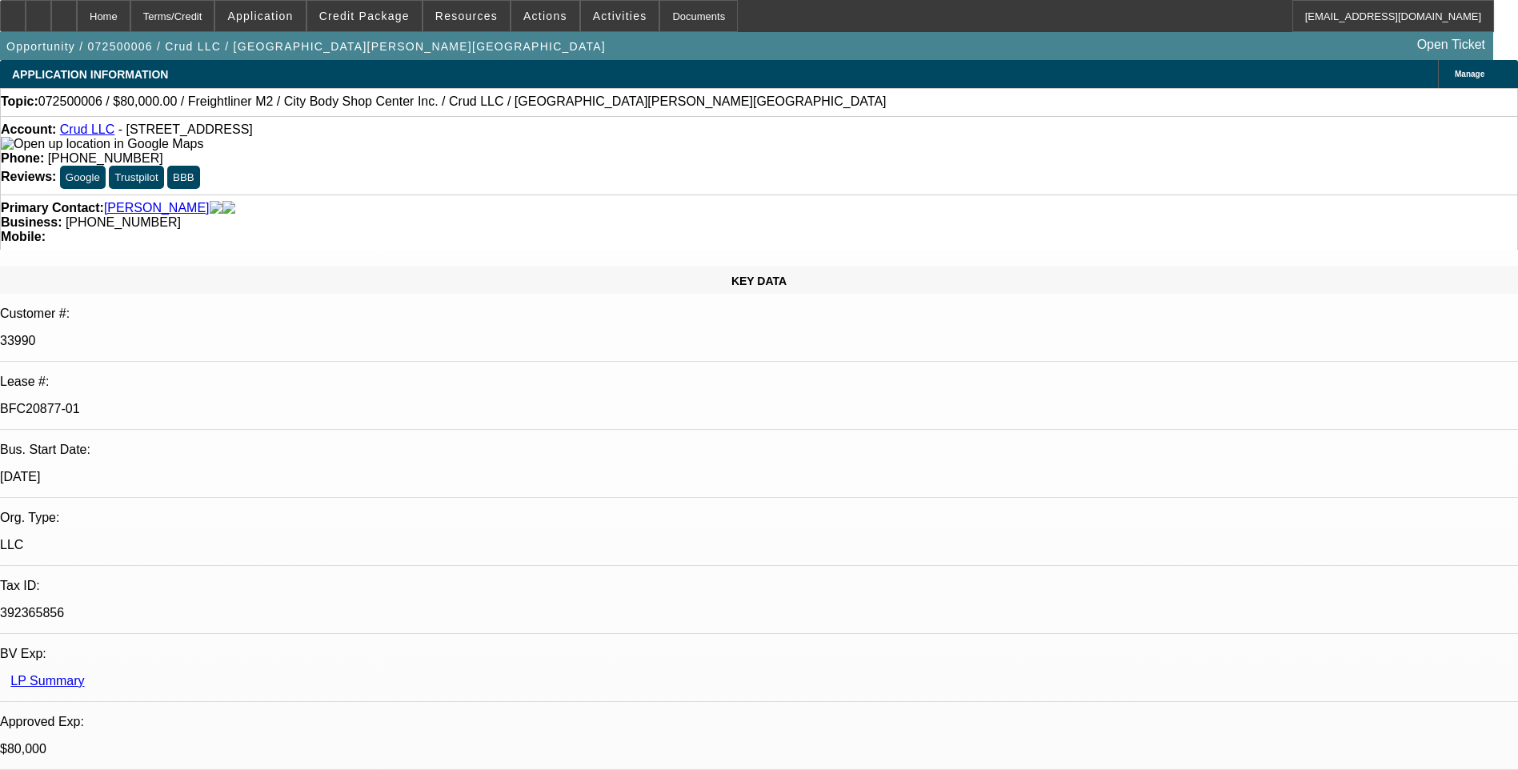
select select "0"
select select "2"
select select "0"
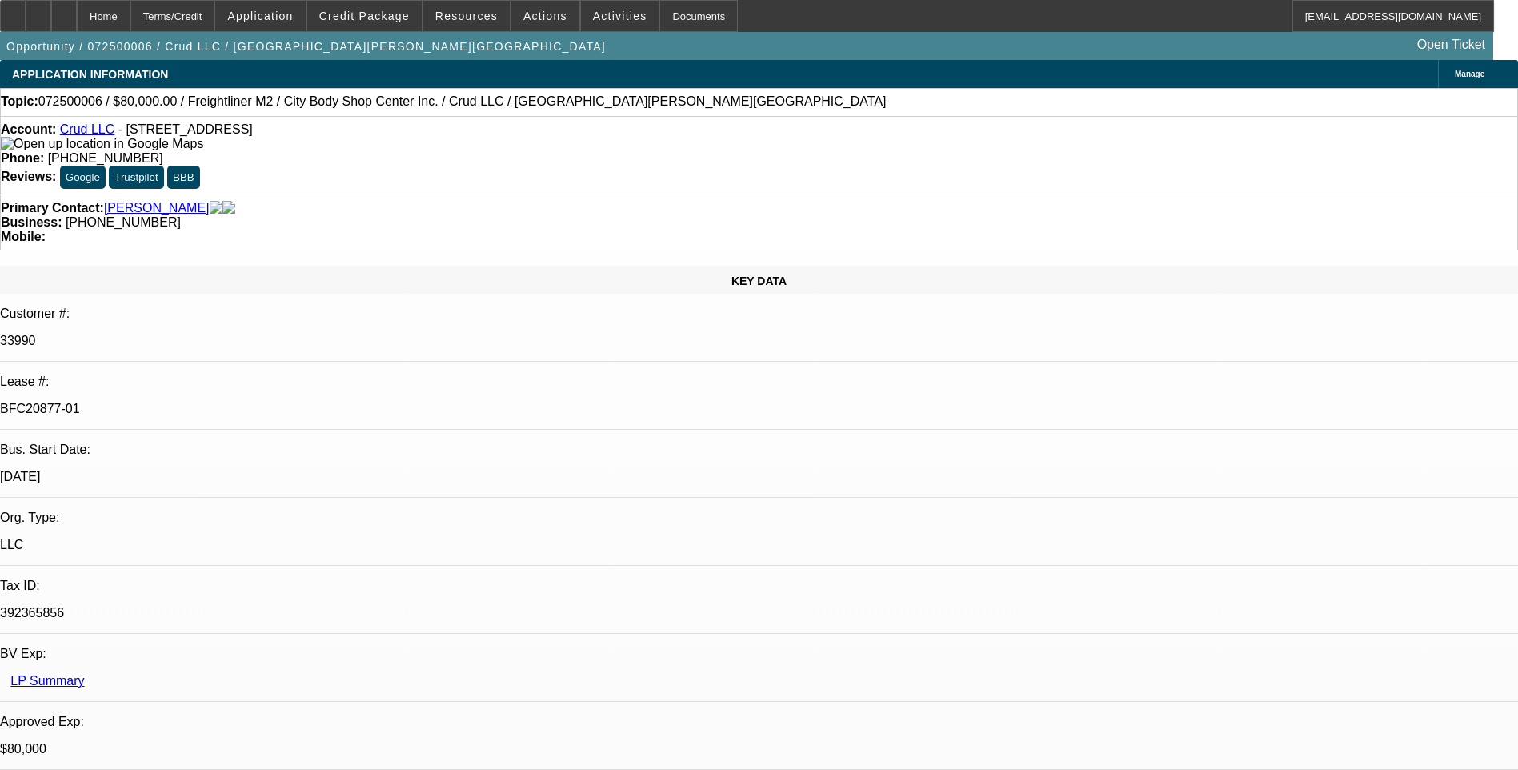
select select "2"
select select "0"
select select "1"
select select "2"
select select "6"
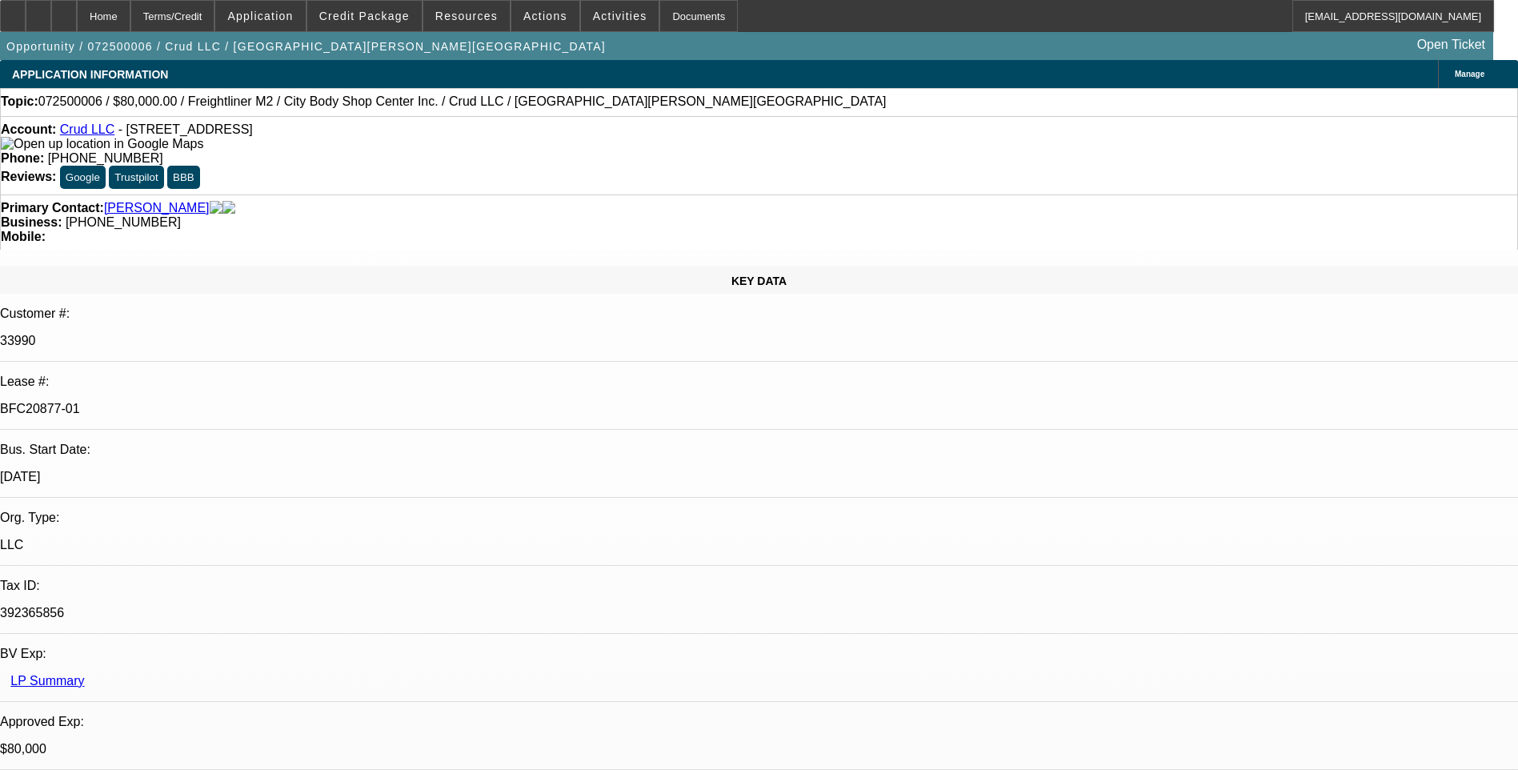
select select "1"
select select "2"
select select "6"
select select "1"
select select "2"
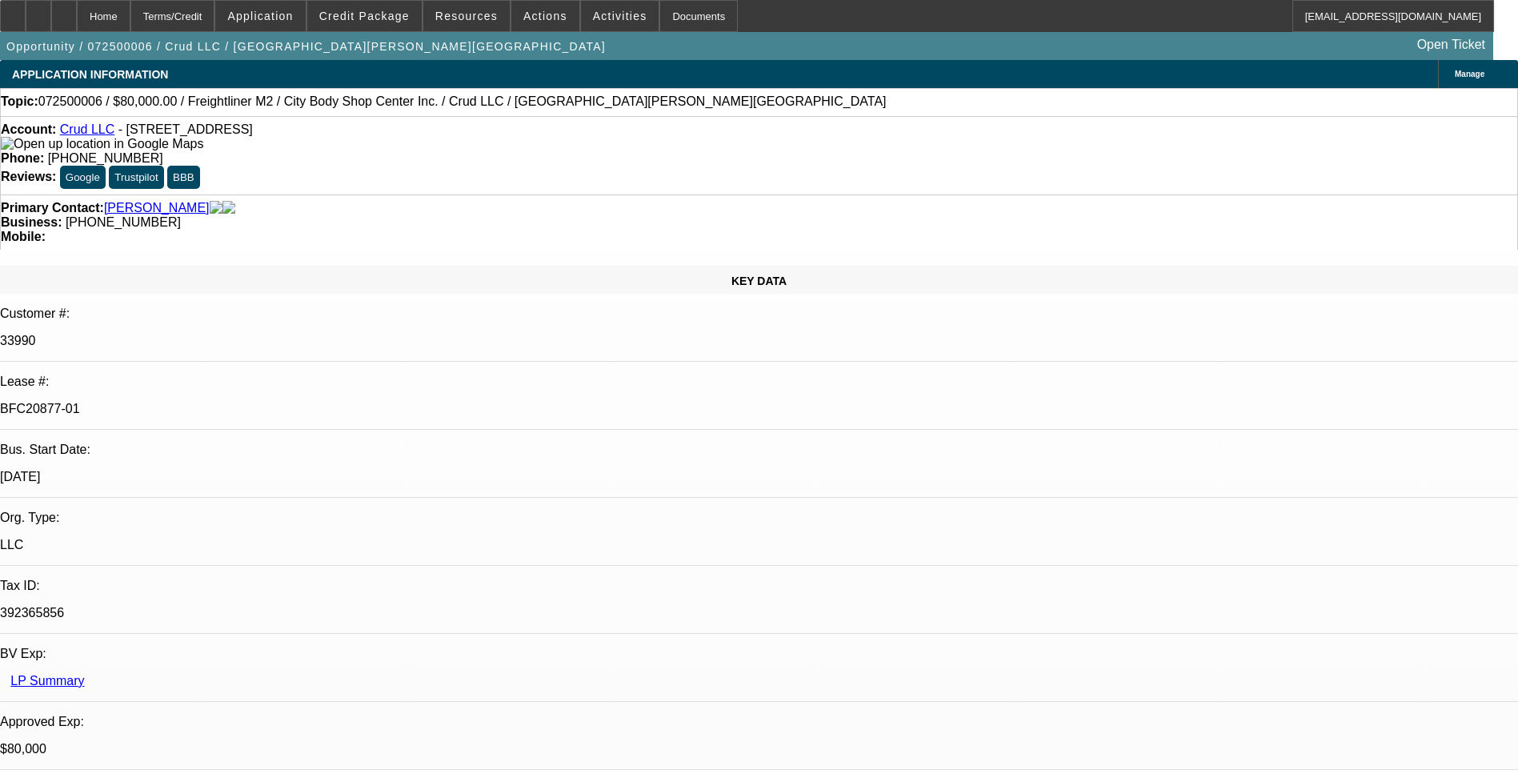
select select "6"
select select "1"
select select "2"
select select "6"
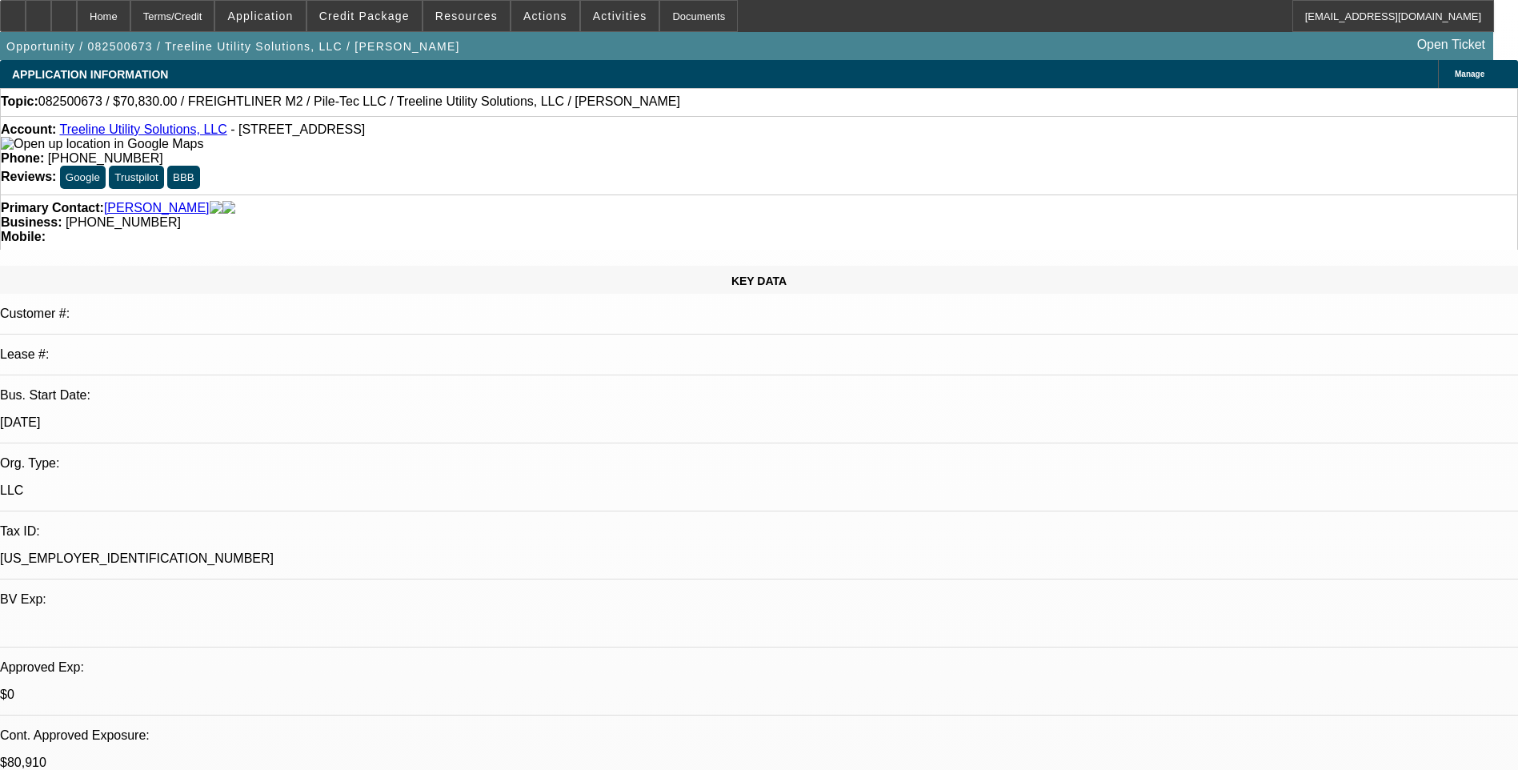
select select "0"
select select "2"
select select "0"
select select "2"
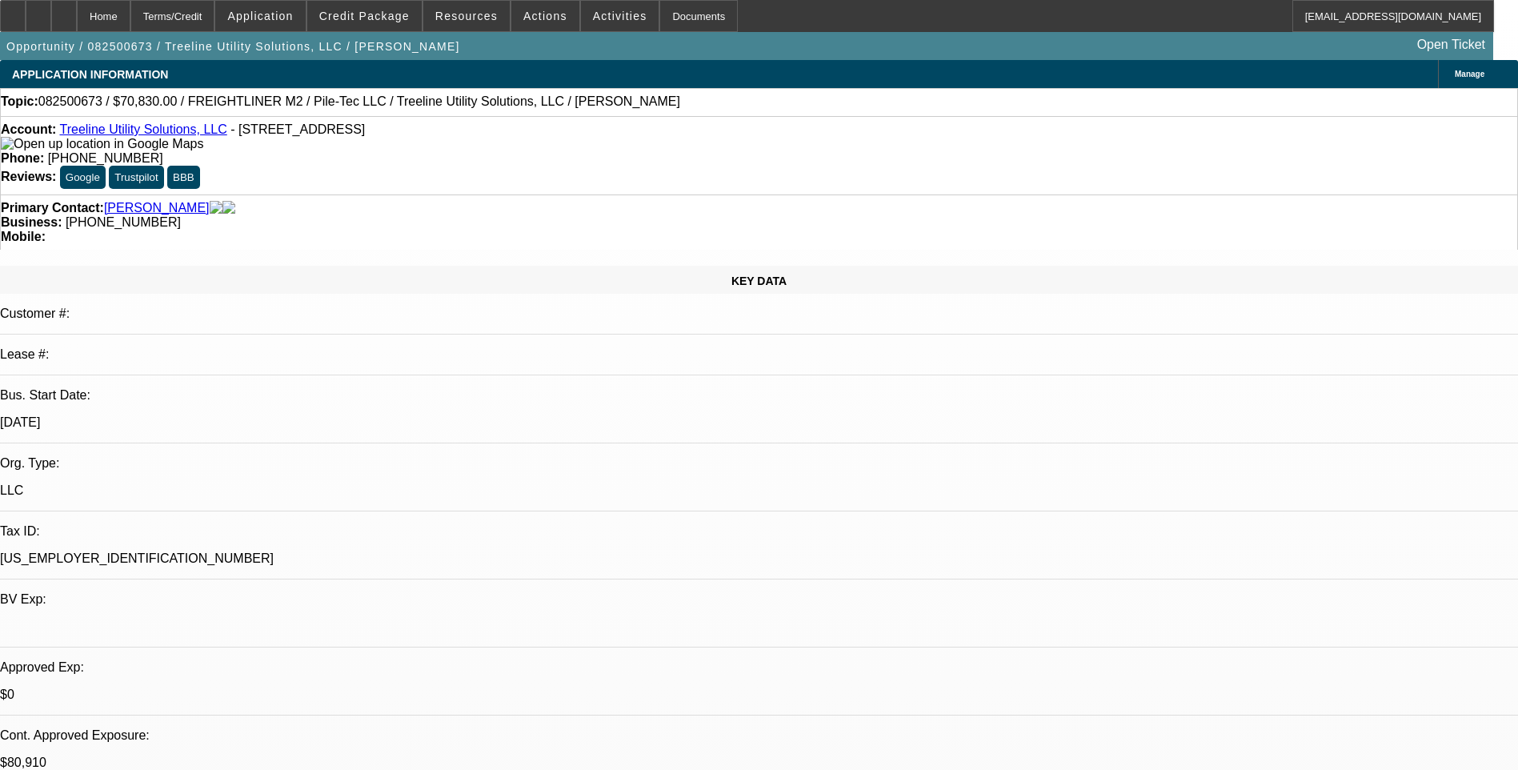
select select "0"
select select "2"
select select "0"
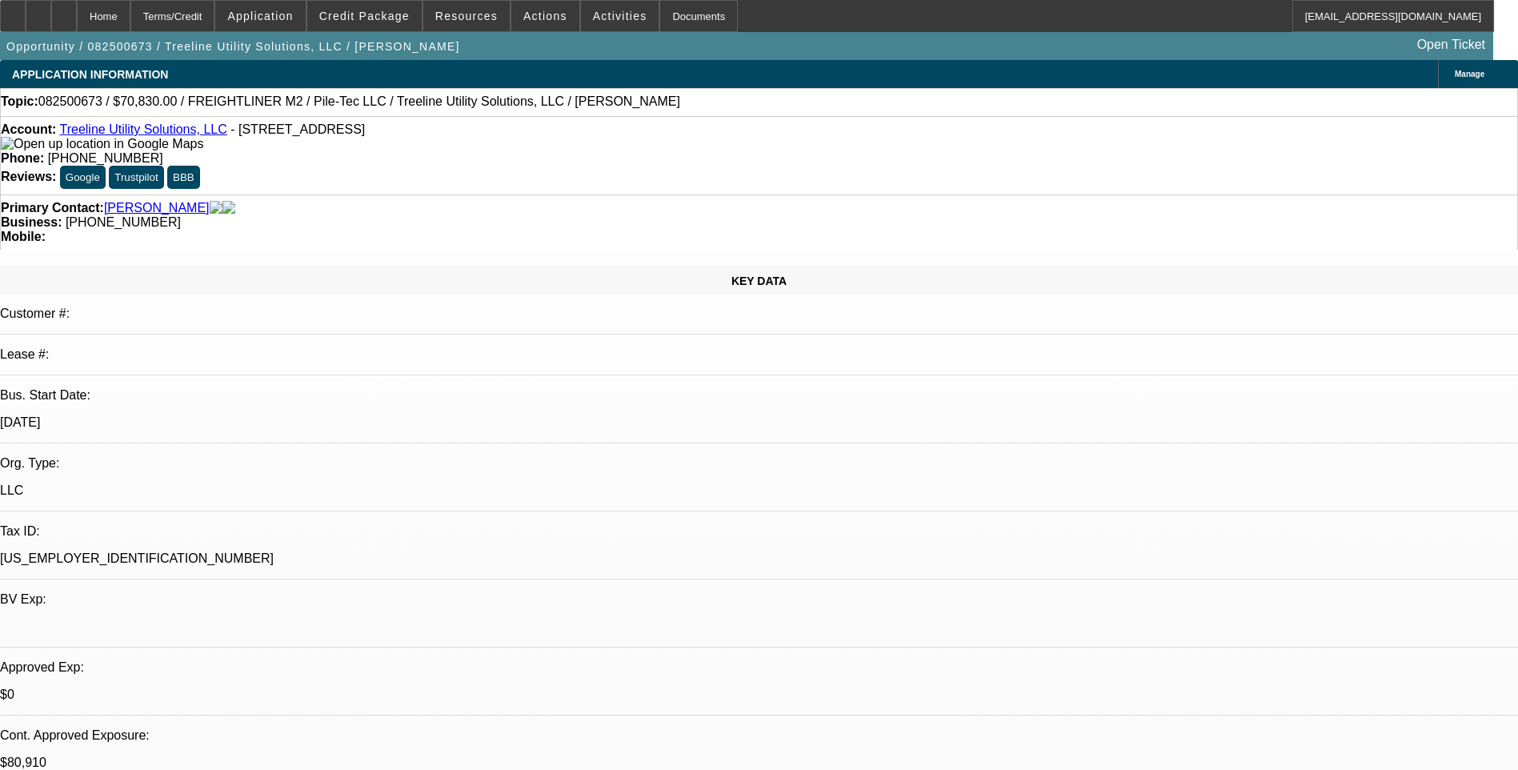
select select "2"
select select "0"
select select "1"
select select "2"
select select "6"
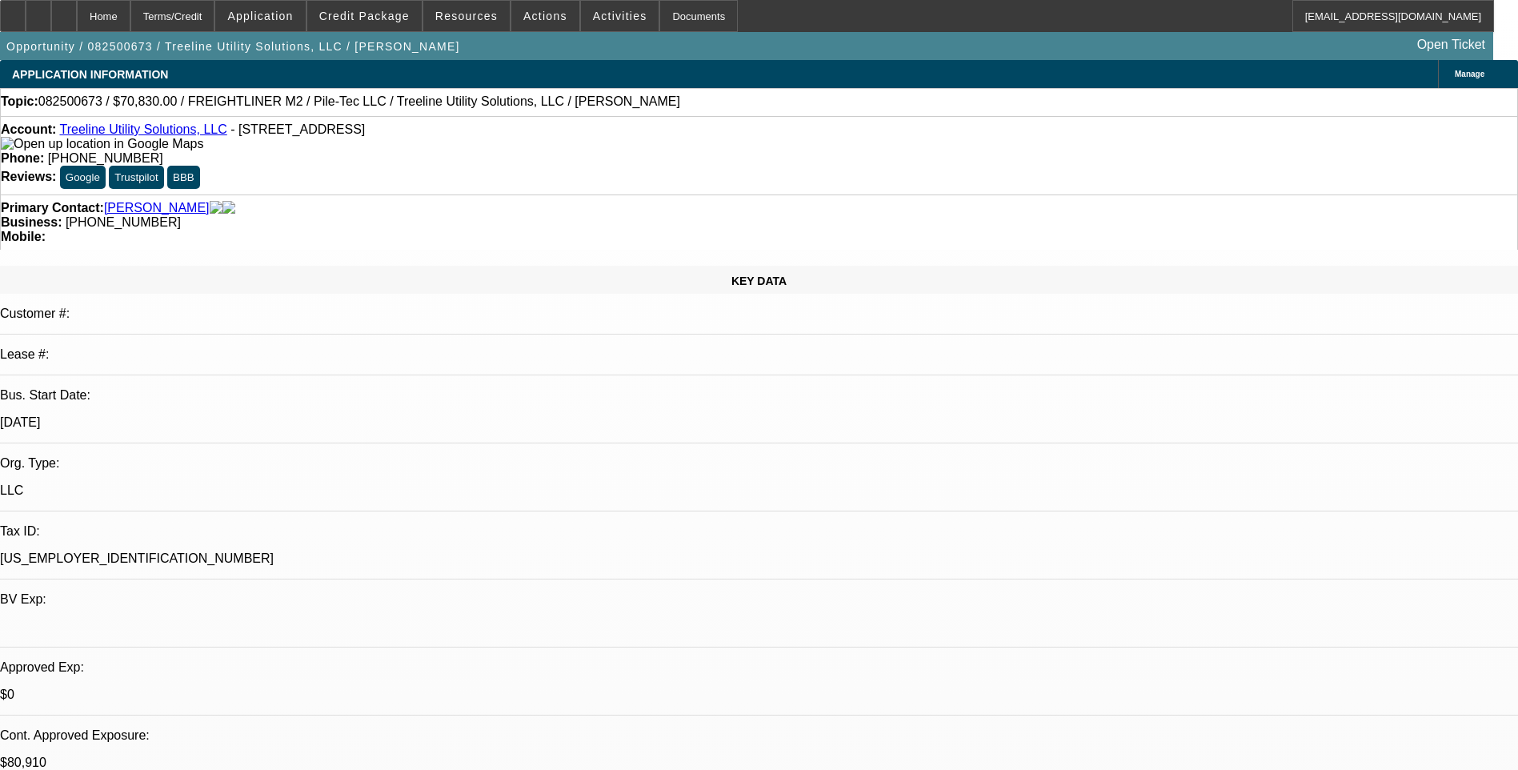
select select "1"
select select "2"
select select "6"
select select "1"
select select "2"
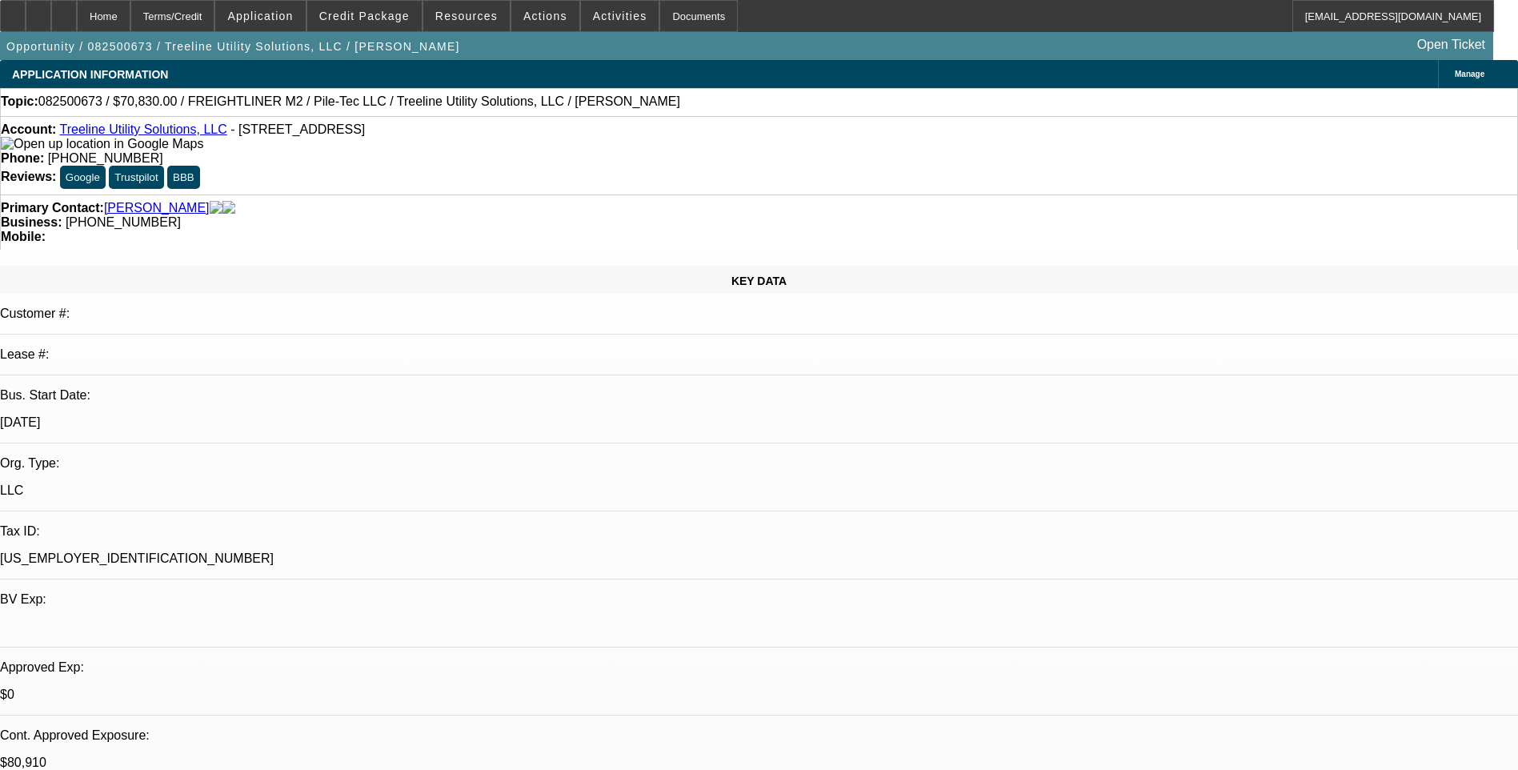
select select "6"
select select "1"
select select "2"
select select "6"
click at [215, 20] on div "Terms/Credit" at bounding box center [172, 16] width 85 height 32
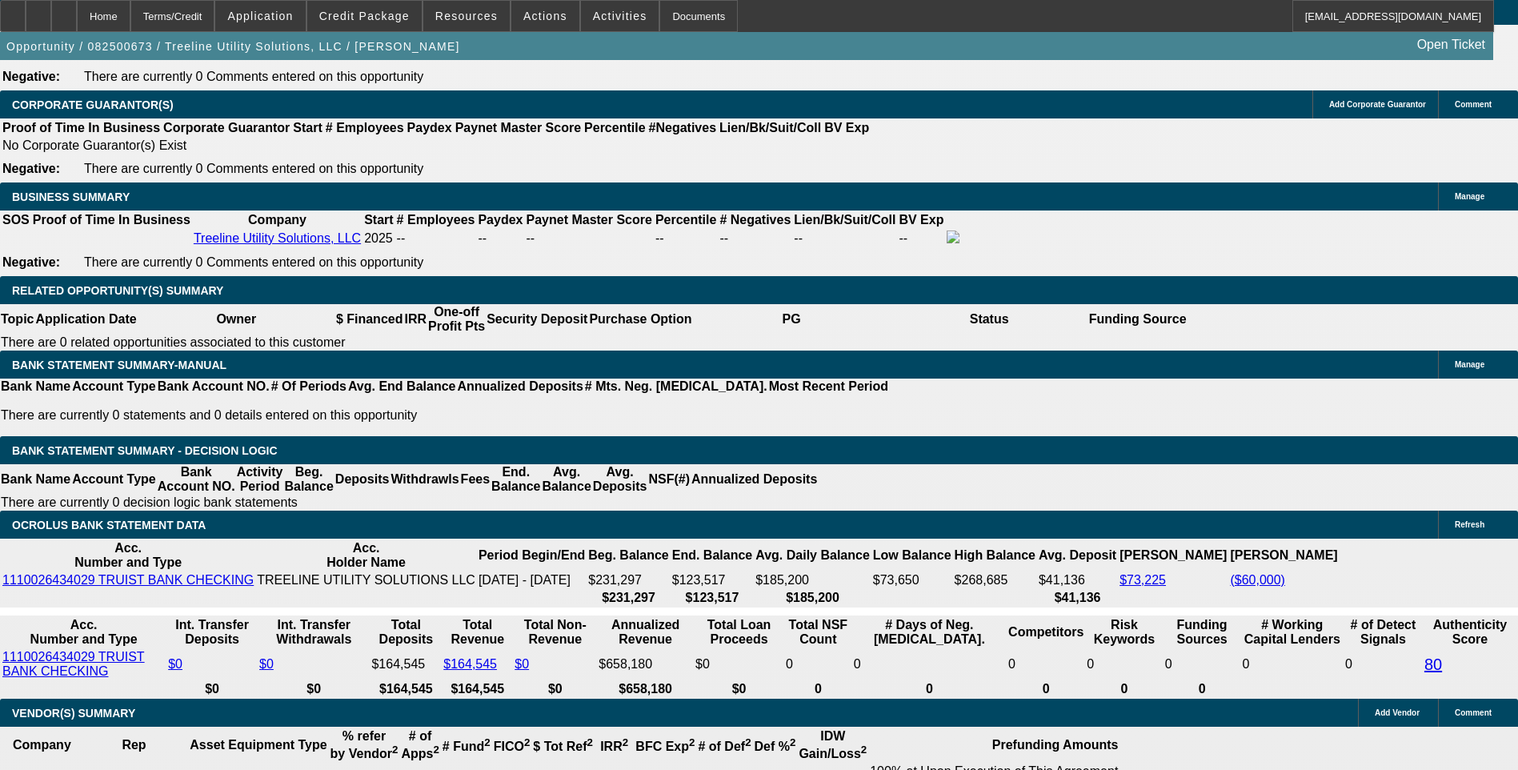
scroll to position [2459, 0]
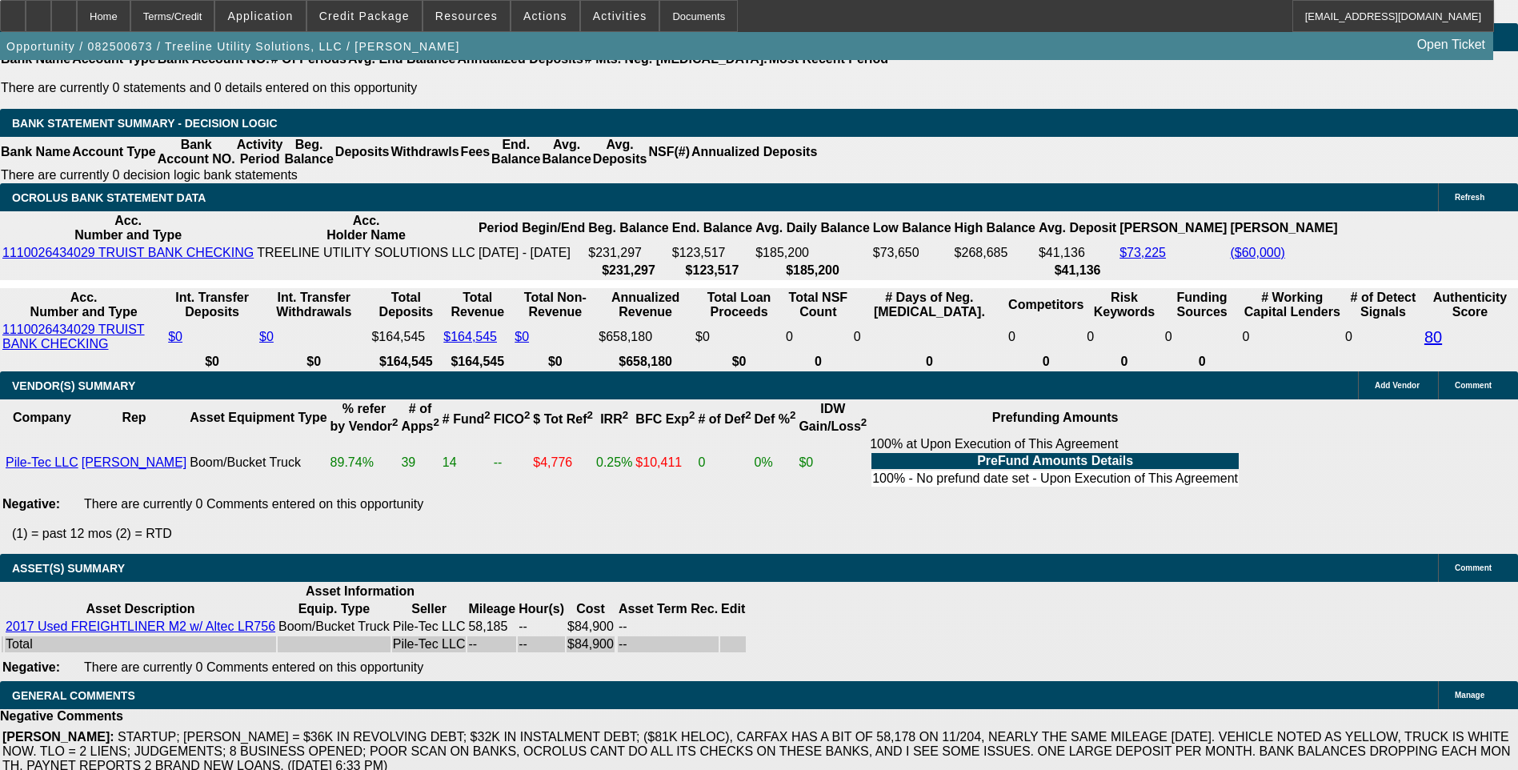
scroll to position [2779, 0]
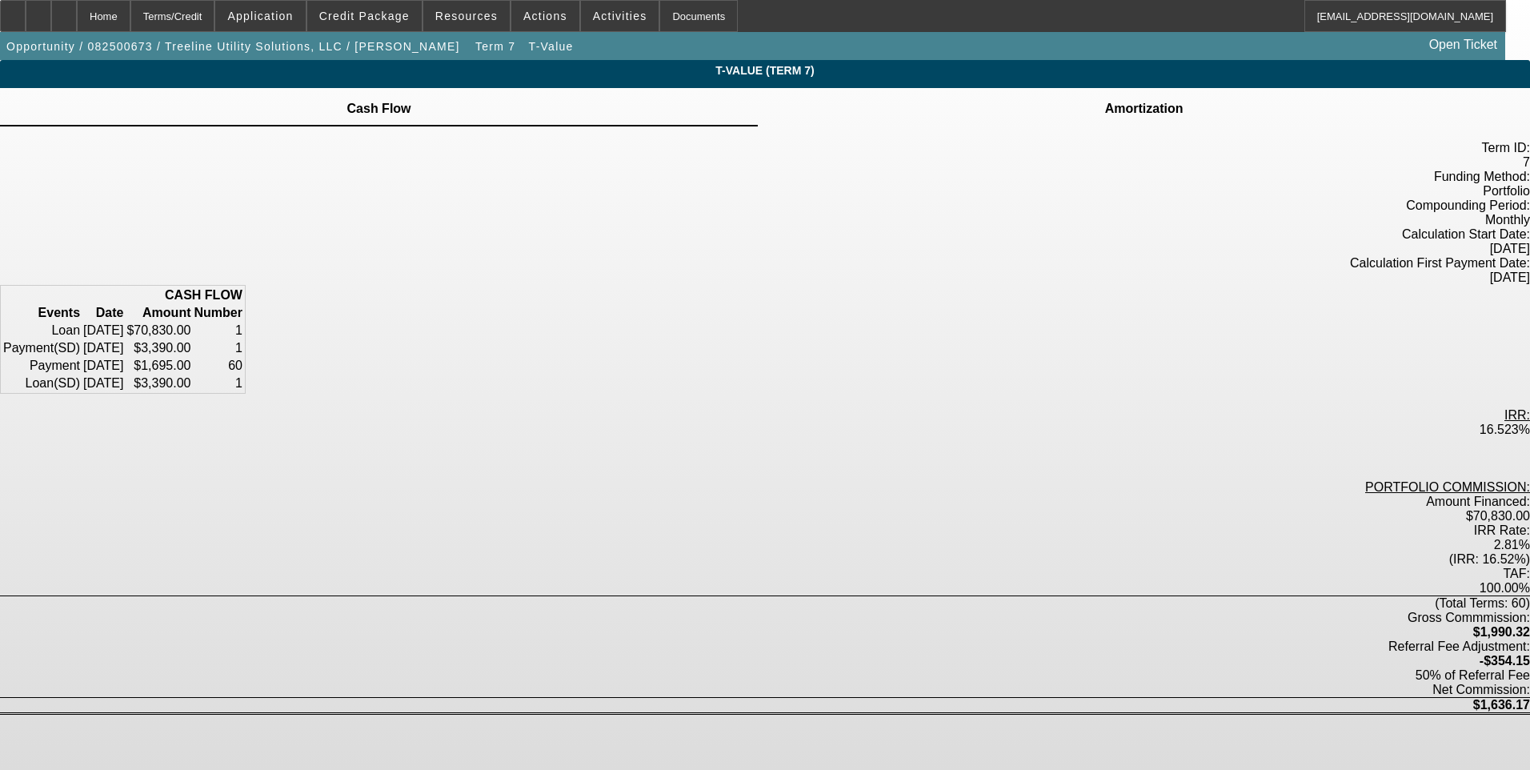
click at [1104, 116] on td "Amortization" at bounding box center [1144, 109] width 80 height 14
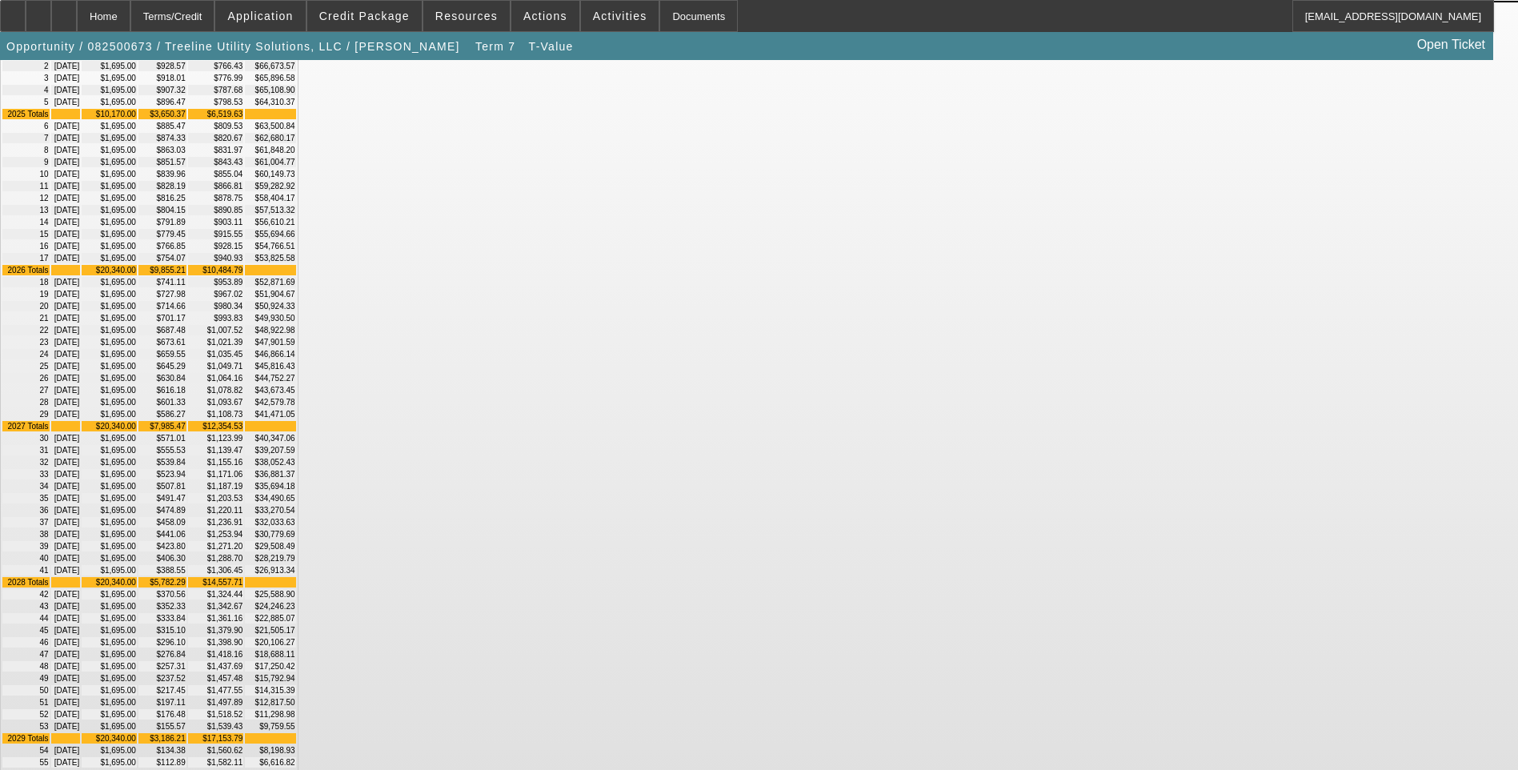
scroll to position [160, 0]
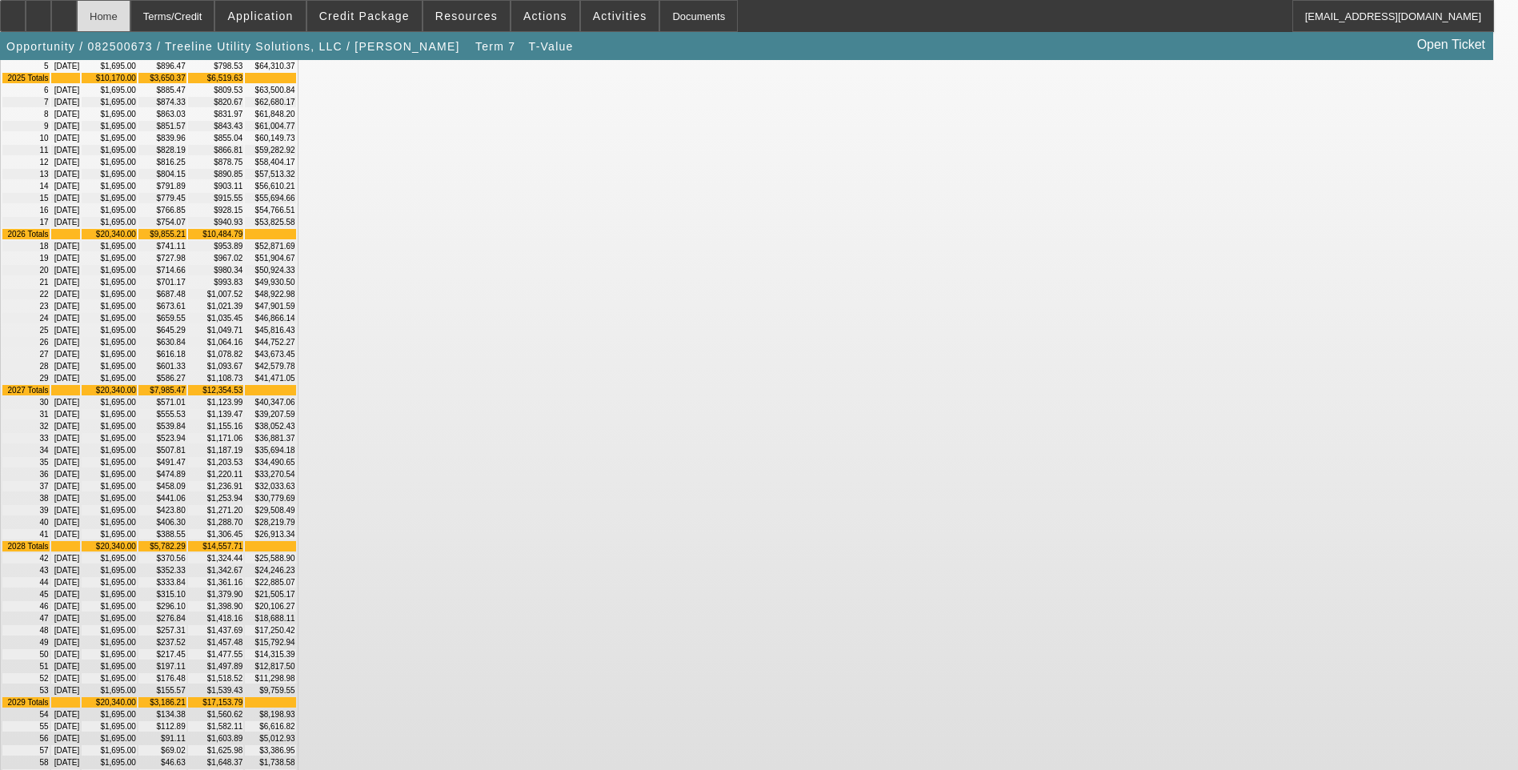
click at [130, 10] on div "Home" at bounding box center [104, 16] width 54 height 32
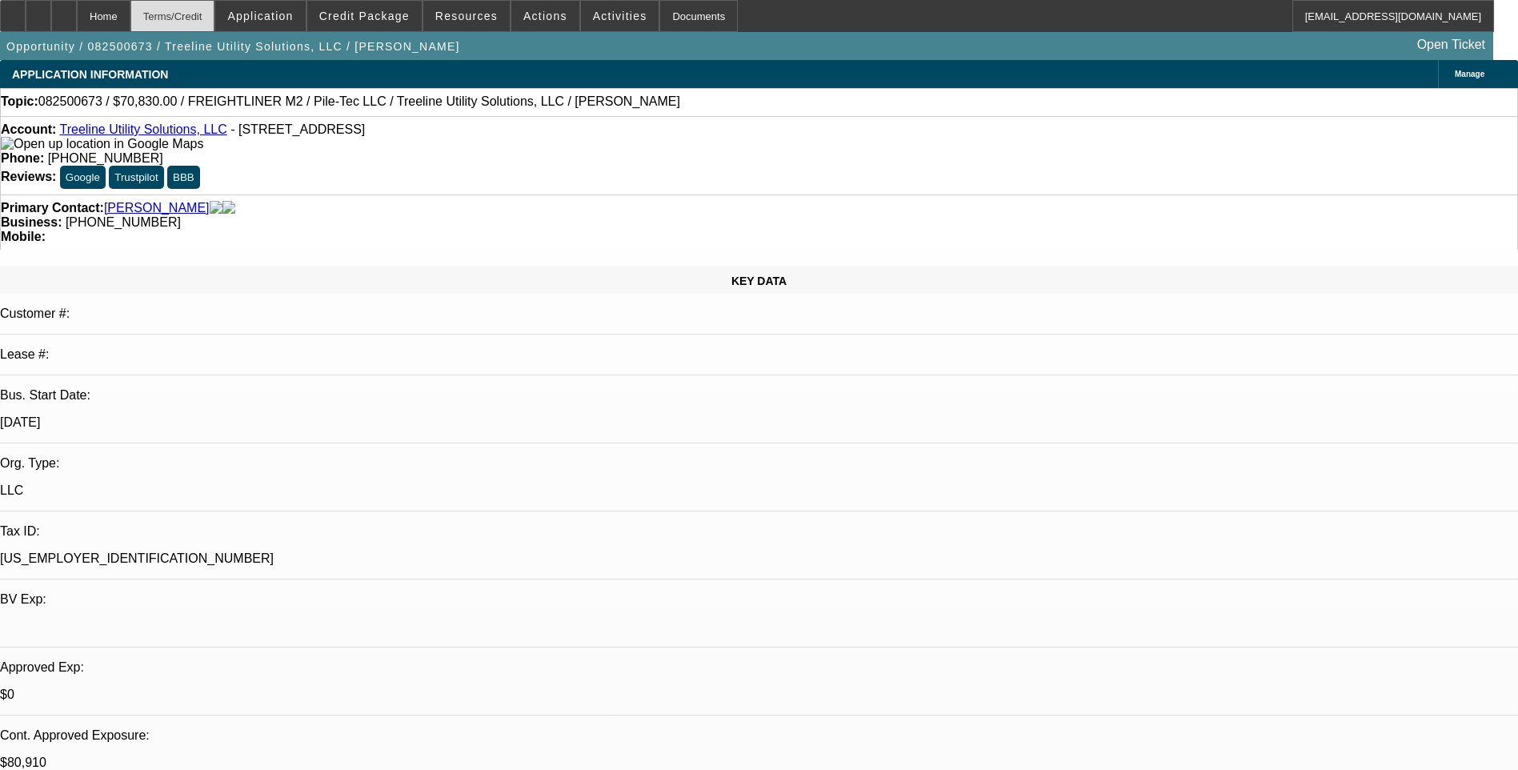
select select "0"
select select "2"
select select "0"
select select "6"
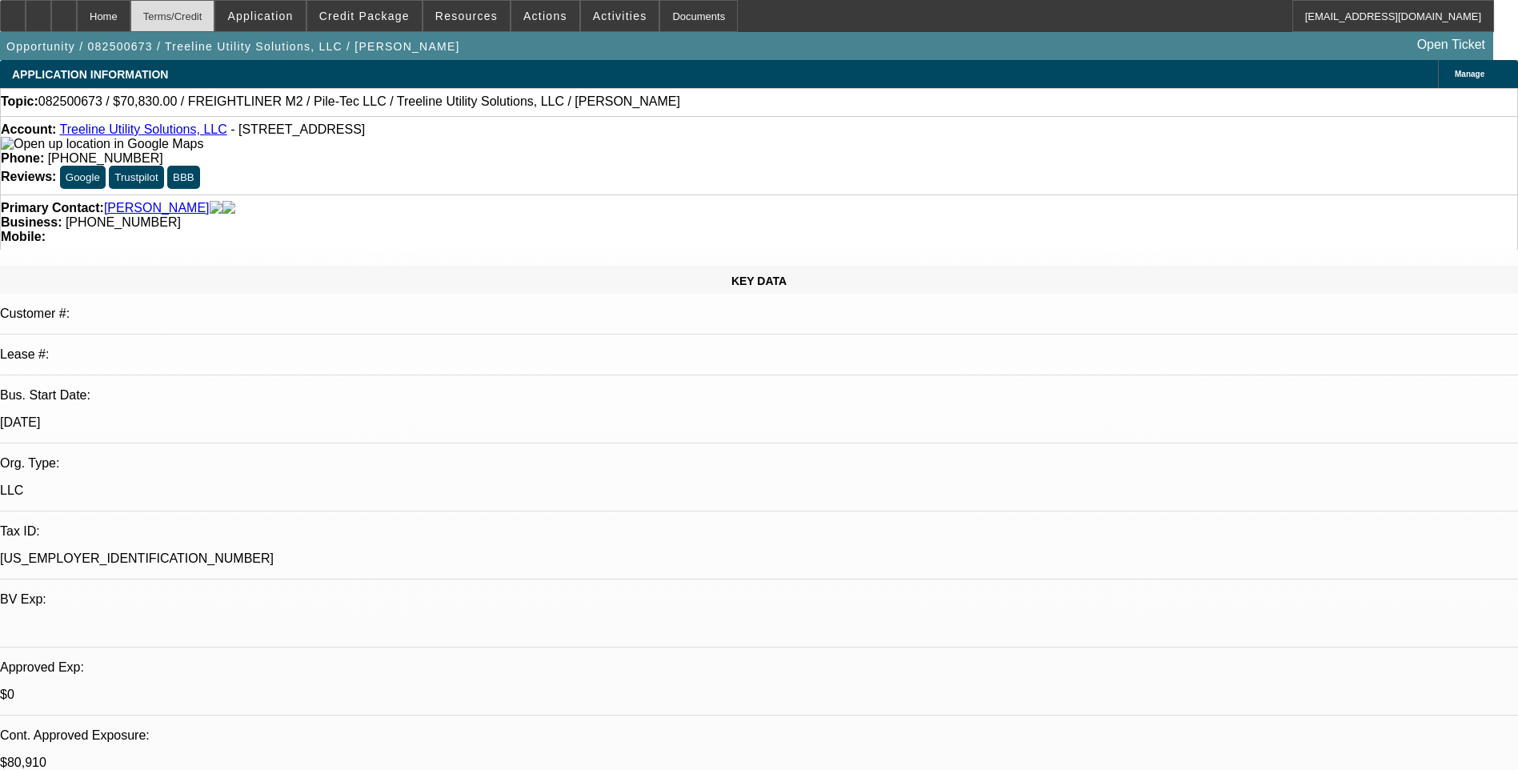
select select "0"
select select "2"
select select "0"
select select "6"
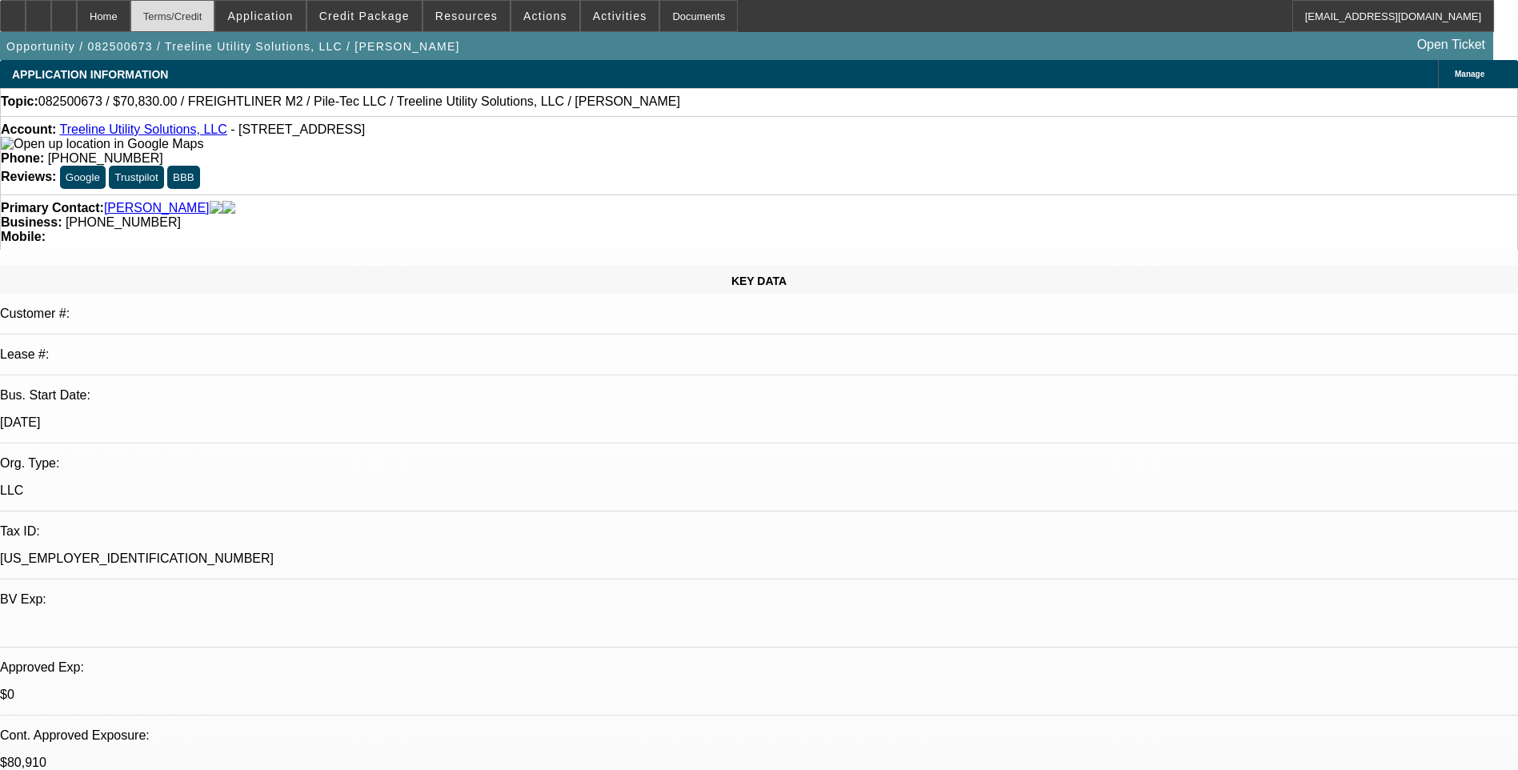
select select "0"
select select "2"
select select "0"
select select "6"
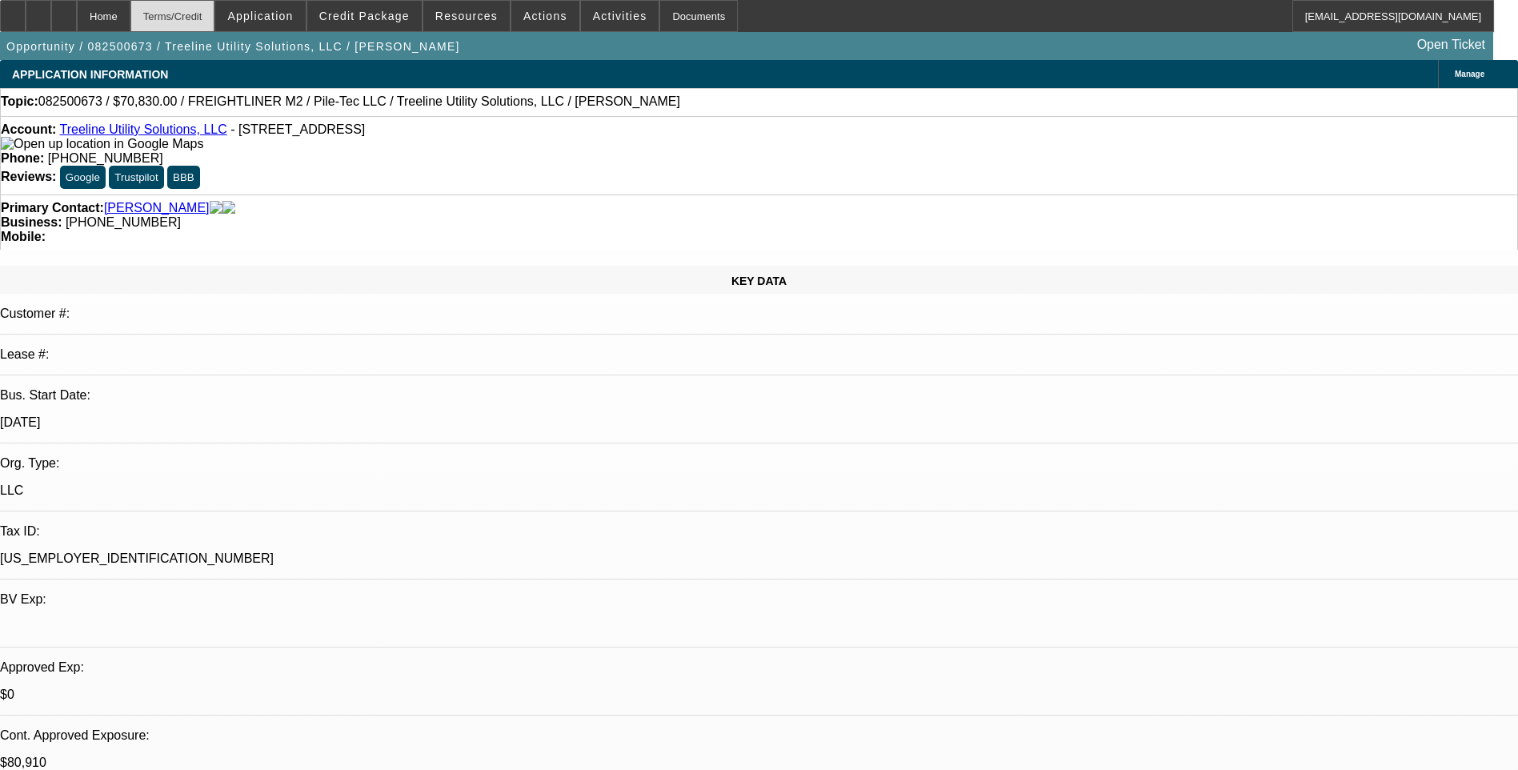
select select "0"
select select "2"
select select "0"
select select "6"
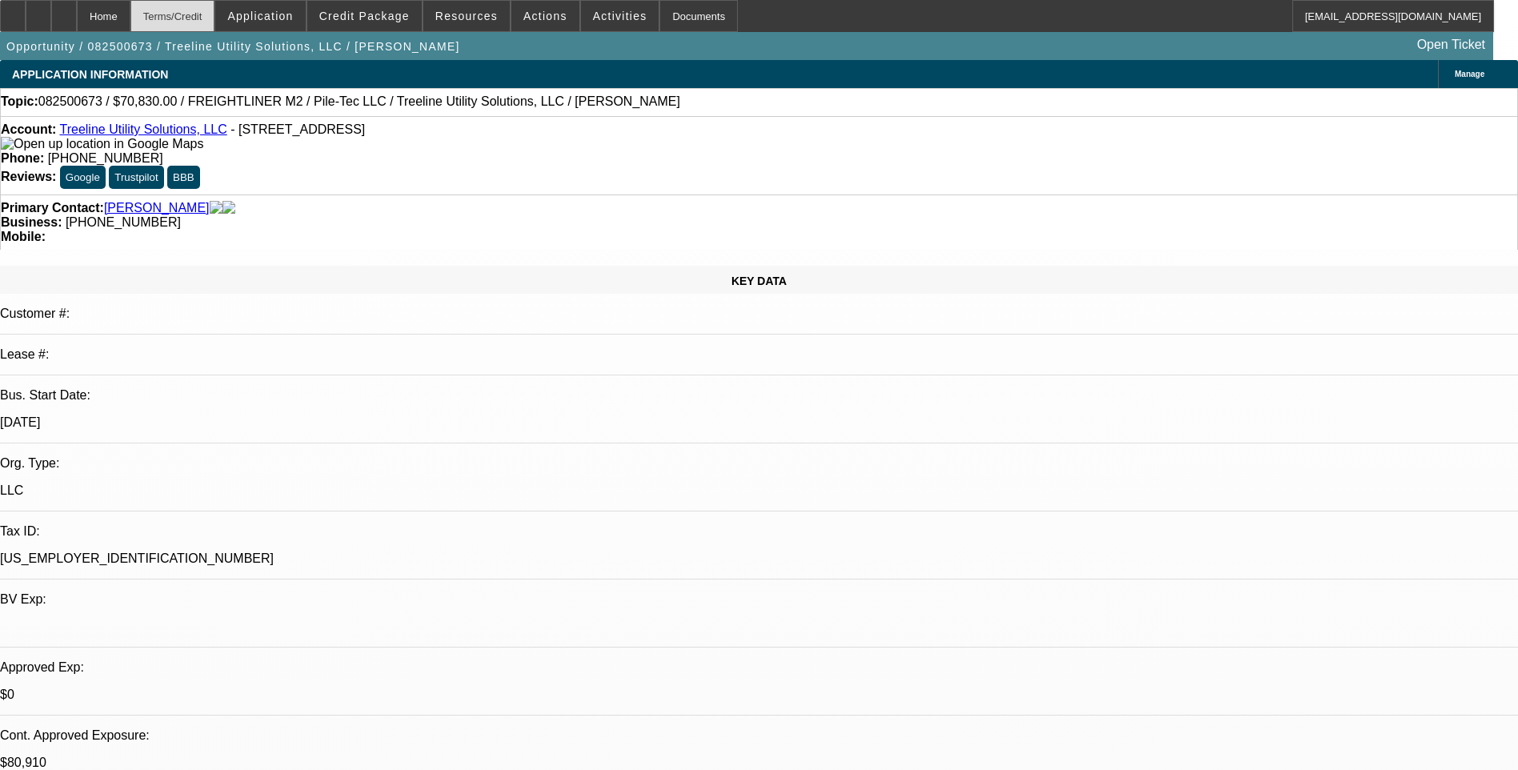
click at [205, 18] on div "Terms/Credit" at bounding box center [172, 16] width 85 height 32
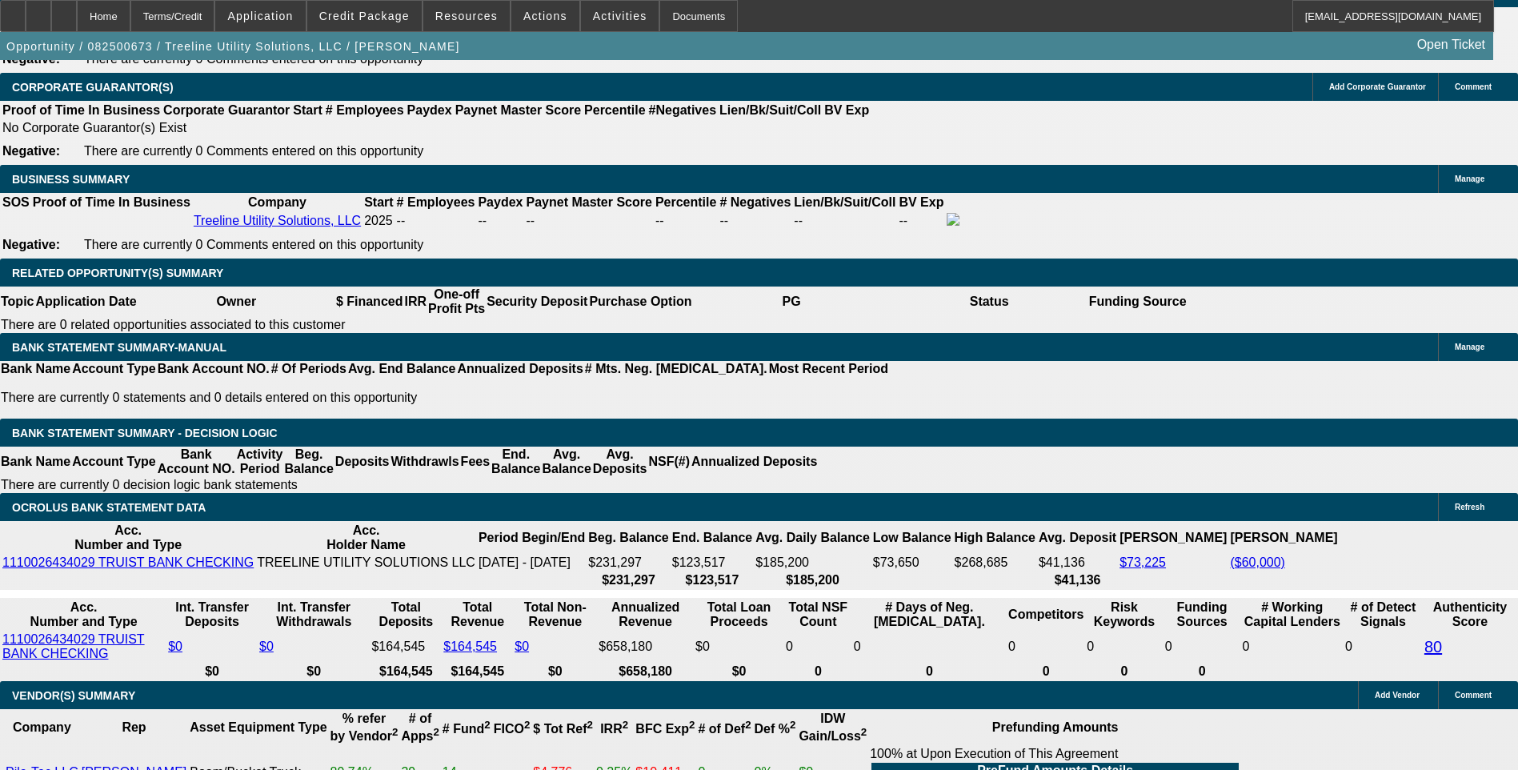
scroll to position [2459, 0]
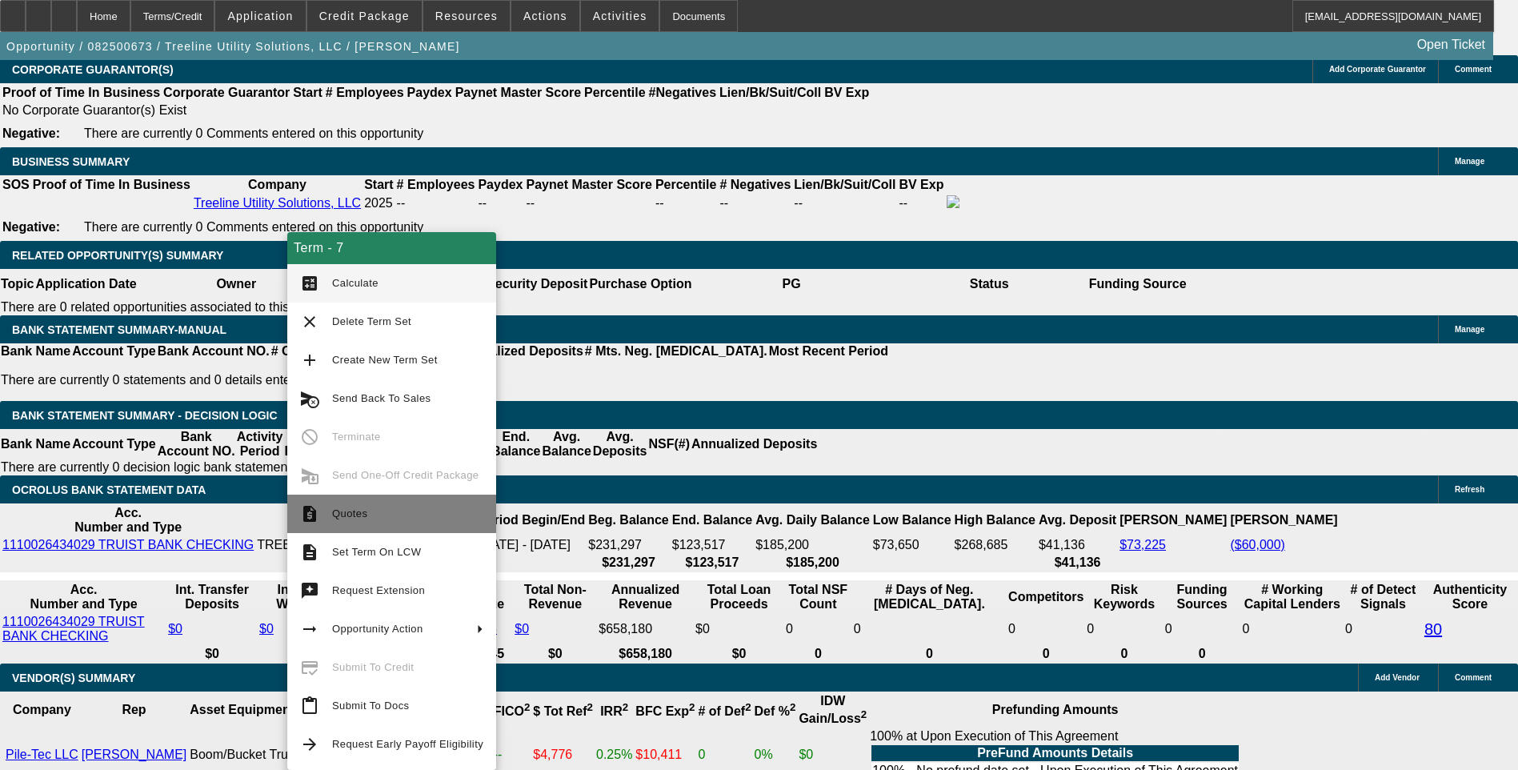
click at [366, 507] on span "Quotes" at bounding box center [407, 513] width 151 height 19
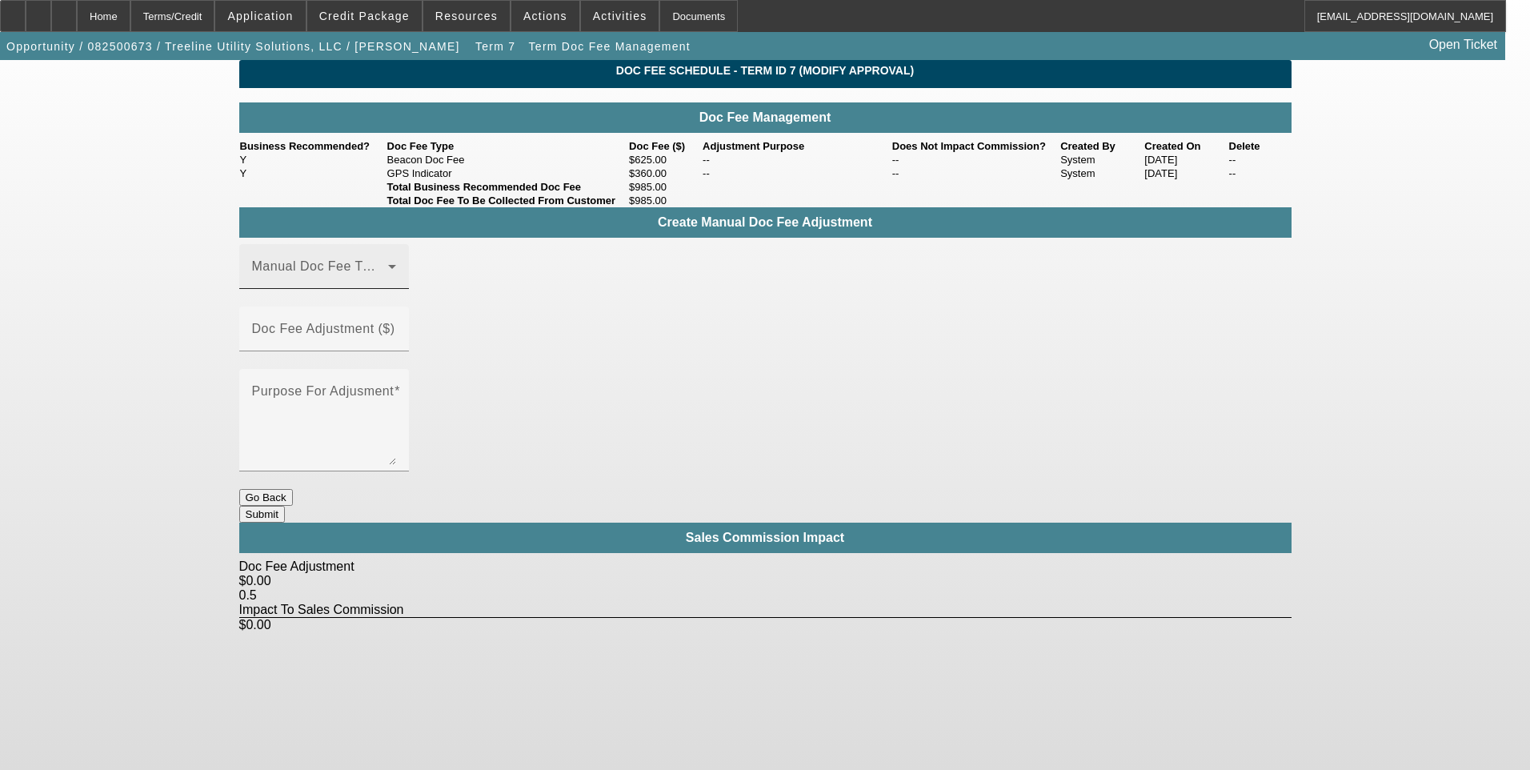
click at [402, 276] on icon at bounding box center [392, 266] width 19 height 19
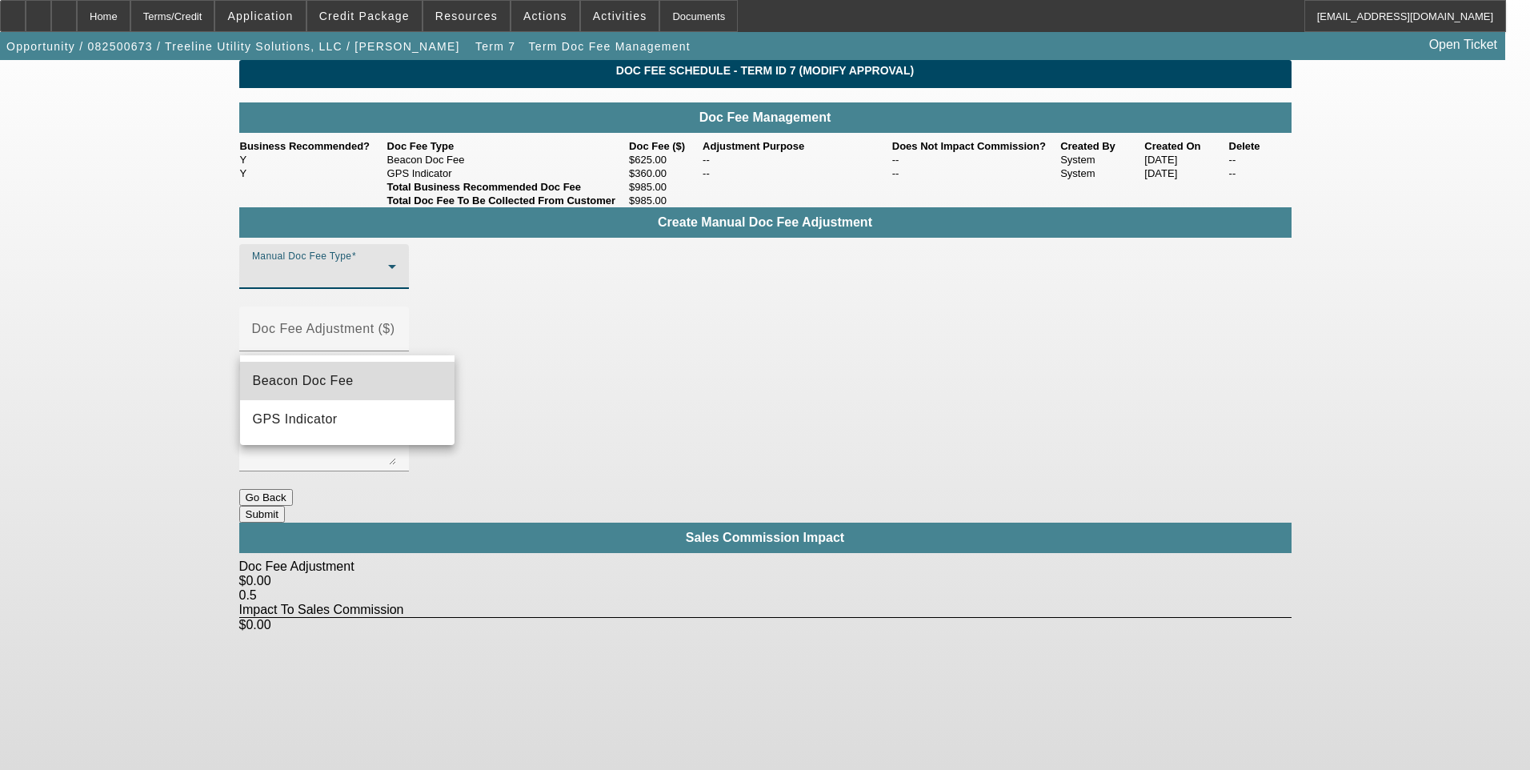
click at [370, 381] on mat-option "Beacon Doc Fee" at bounding box center [347, 381] width 214 height 38
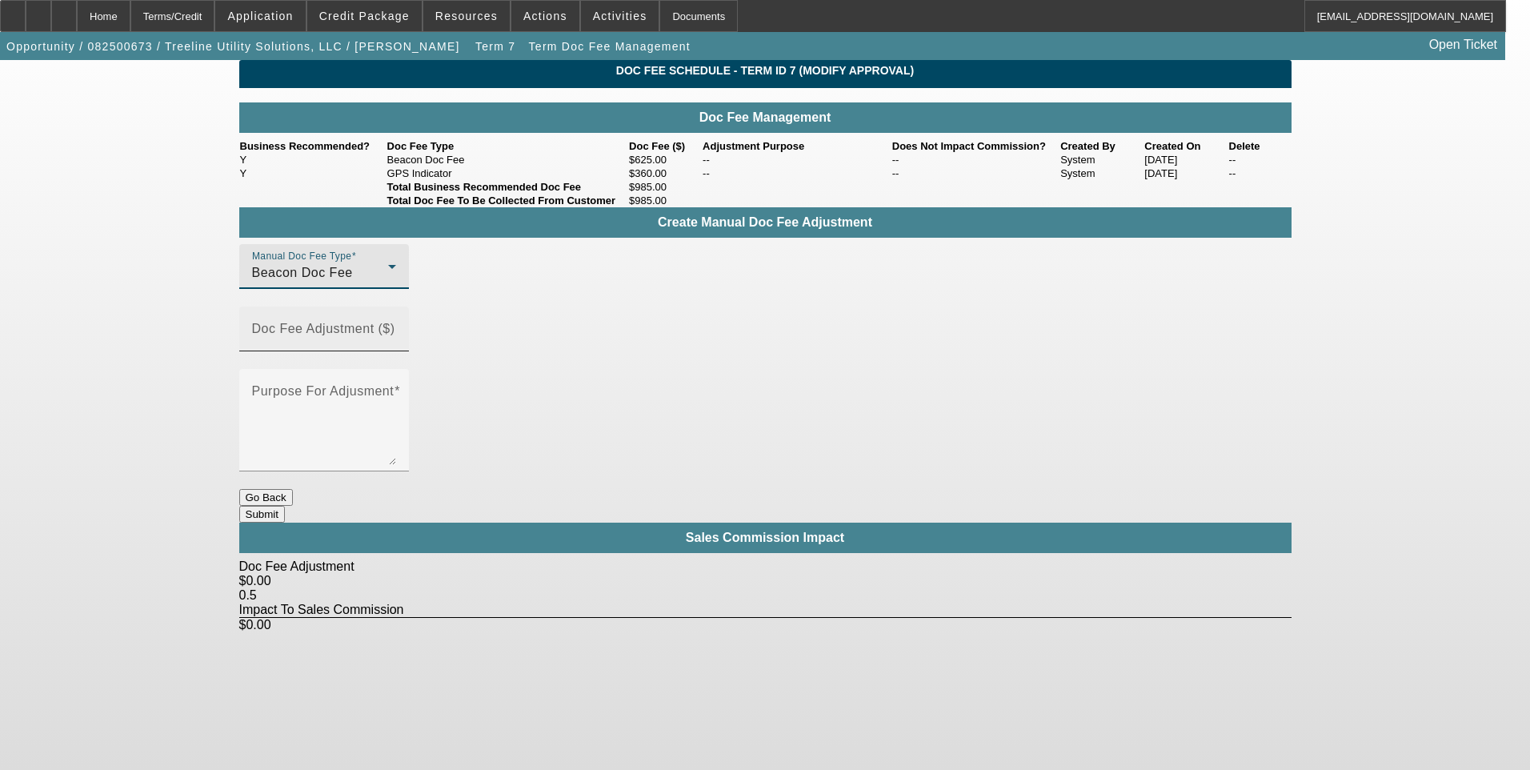
click at [396, 344] on input "Doc Fee Adjustment ($)" at bounding box center [324, 335] width 144 height 19
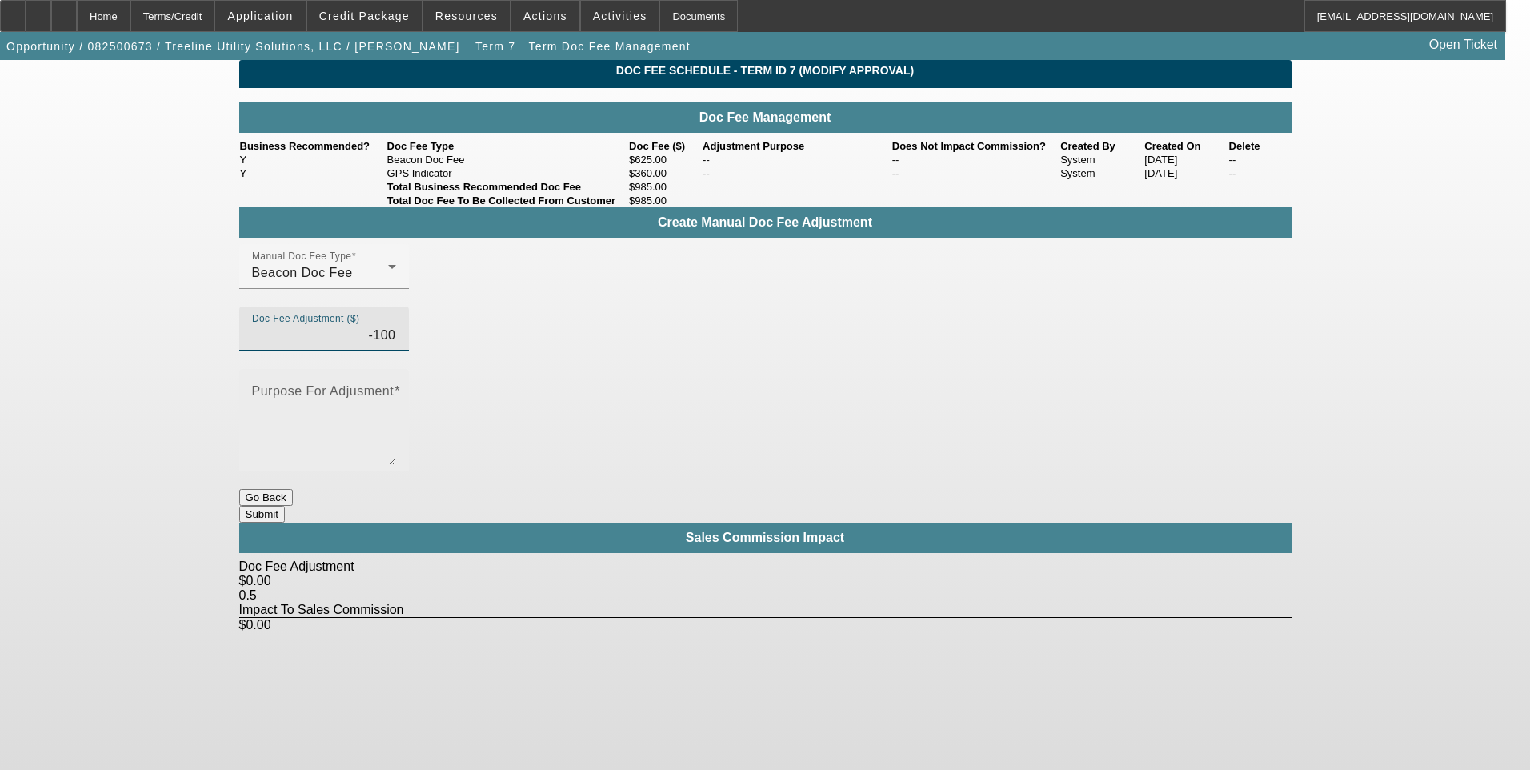
type input "($100.00)"
click at [396, 388] on textarea "Purpose For Adjusment" at bounding box center [324, 426] width 144 height 77
type textarea "."
drag, startPoint x: 893, startPoint y: 551, endPoint x: 890, endPoint y: 527, distance: 24.2
click at [893, 550] on body "Home Terms/Credit Application Credit Package Resources Actions Activities Docum…" at bounding box center [765, 385] width 1530 height 770
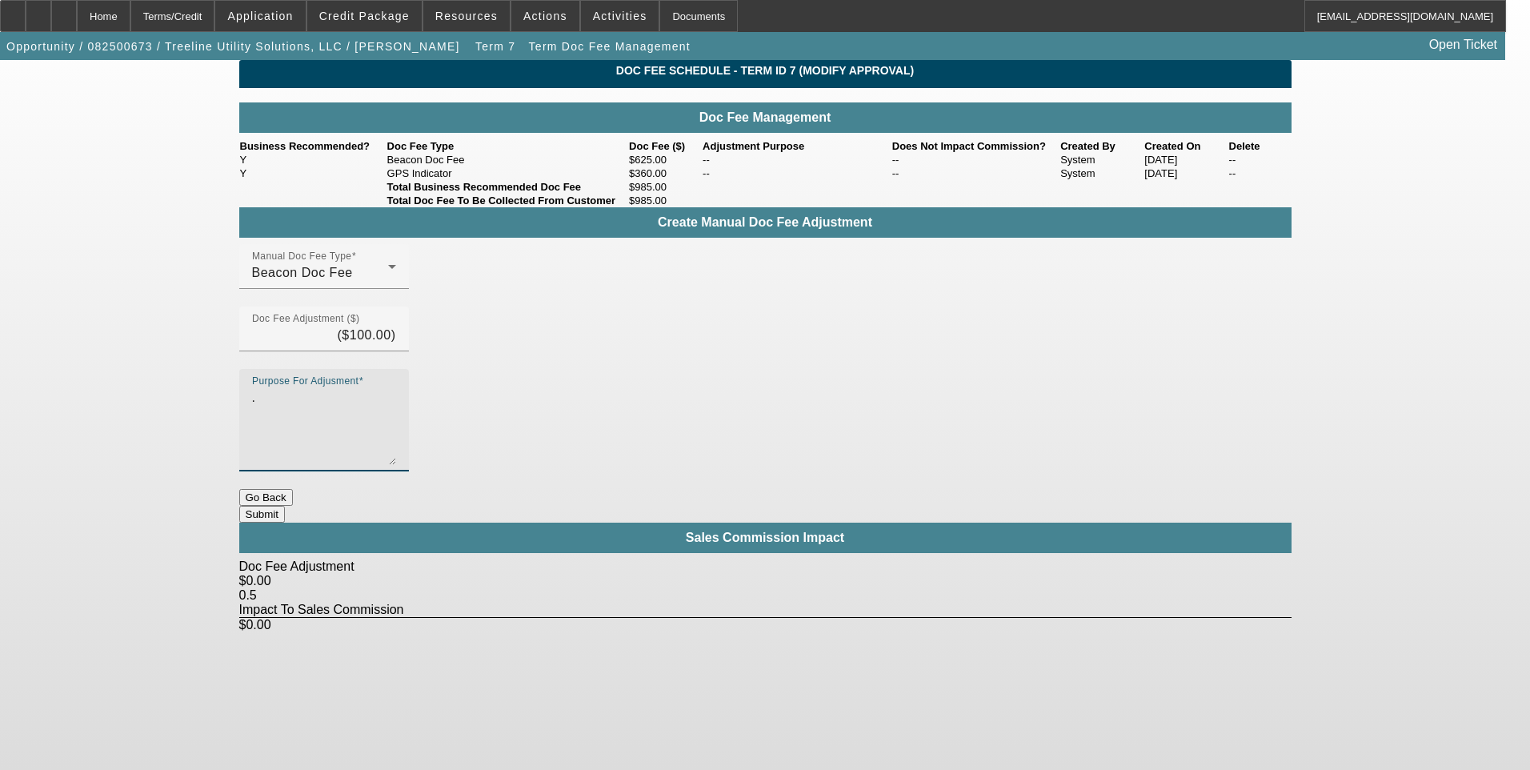
click at [396, 388] on textarea "." at bounding box center [324, 426] width 144 height 77
click at [396, 388] on textarea "Purpose For Adjusment" at bounding box center [324, 426] width 144 height 77
type textarea "Doc Fee"
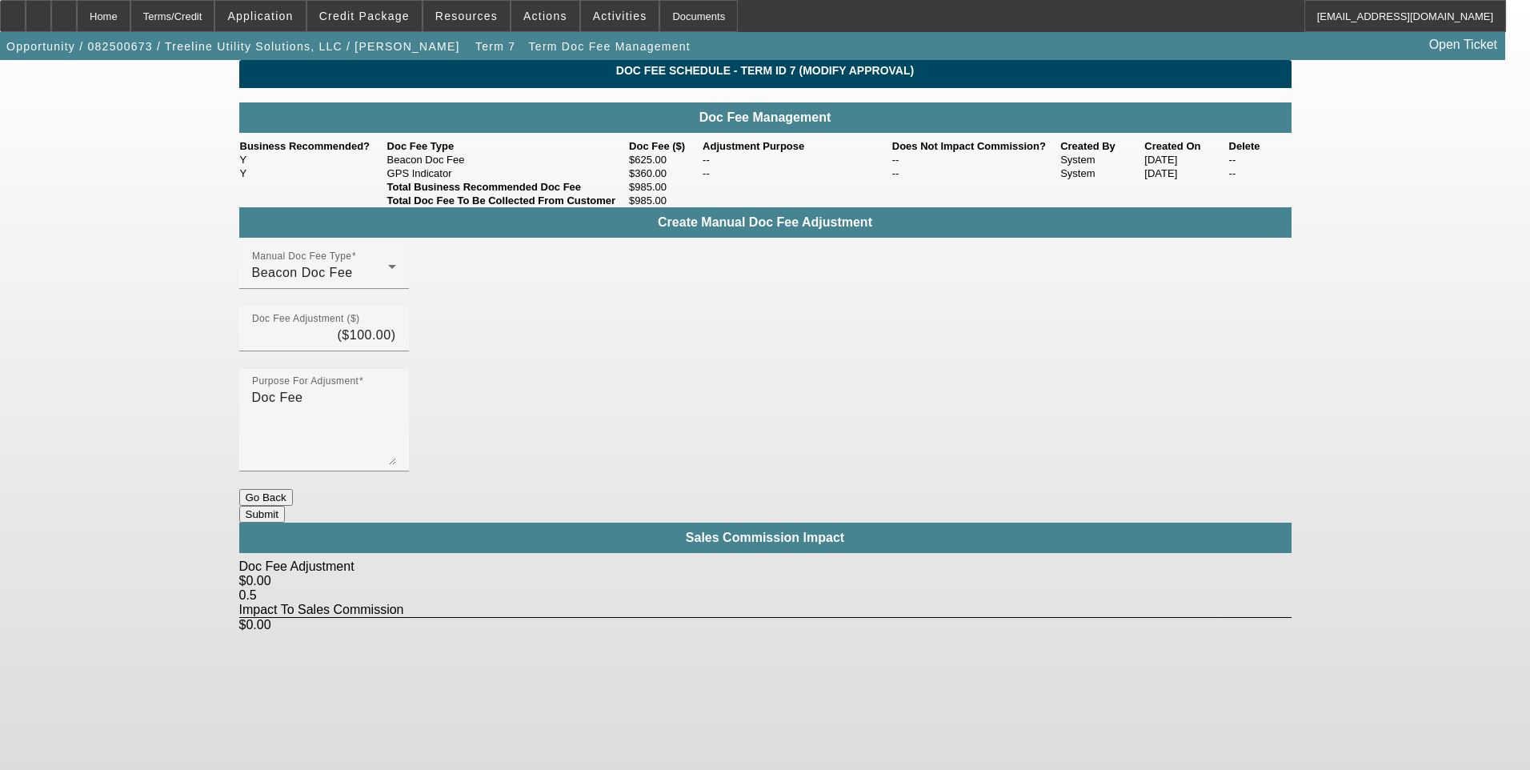
click at [868, 540] on body "Home Terms/Credit Application Credit Package Resources Actions Activities Docum…" at bounding box center [765, 385] width 1530 height 770
click at [285, 506] on button "Submit" at bounding box center [262, 514] width 46 height 17
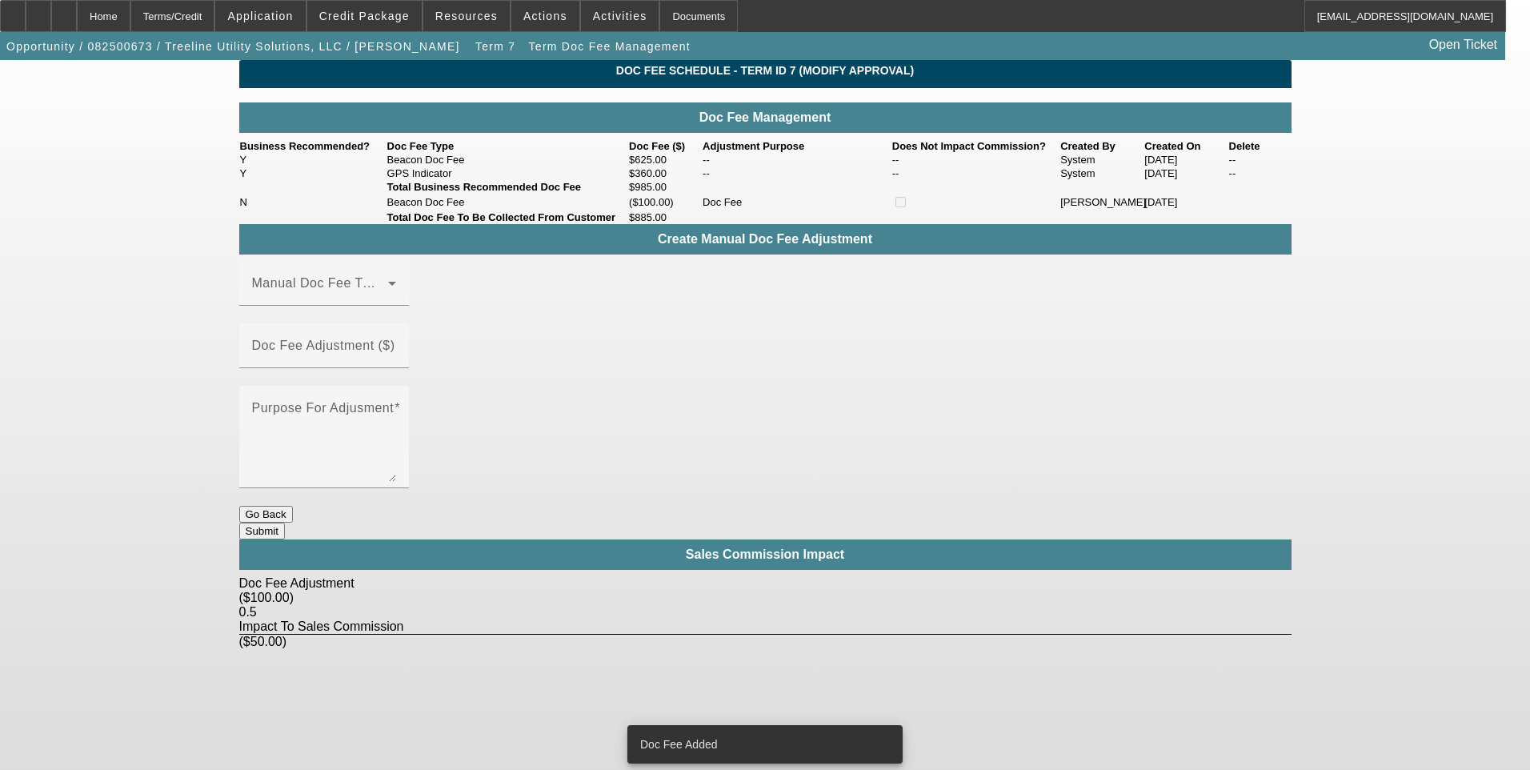
click at [213, 15] on div "Terms/Credit" at bounding box center [172, 16] width 85 height 32
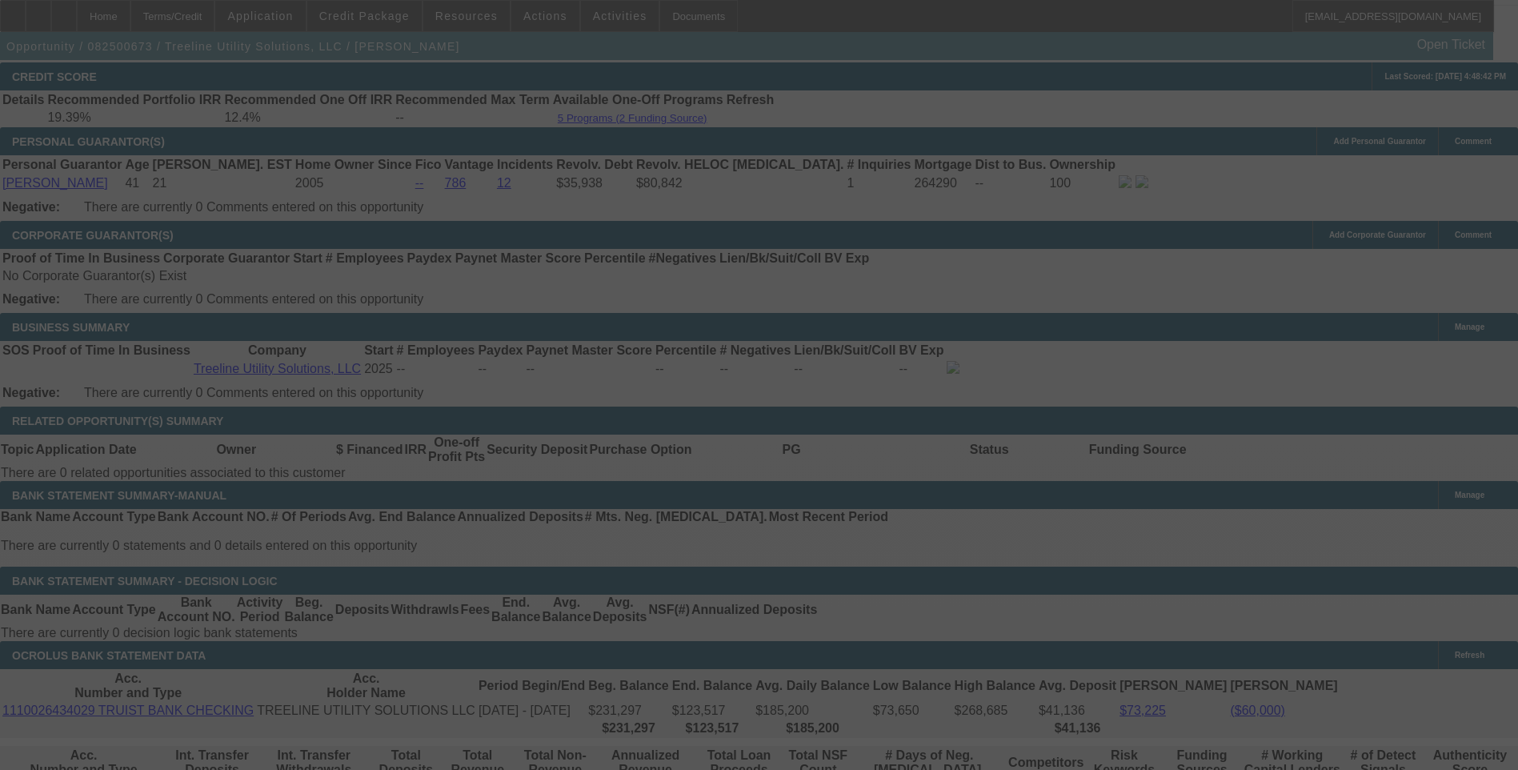
scroll to position [2303, 0]
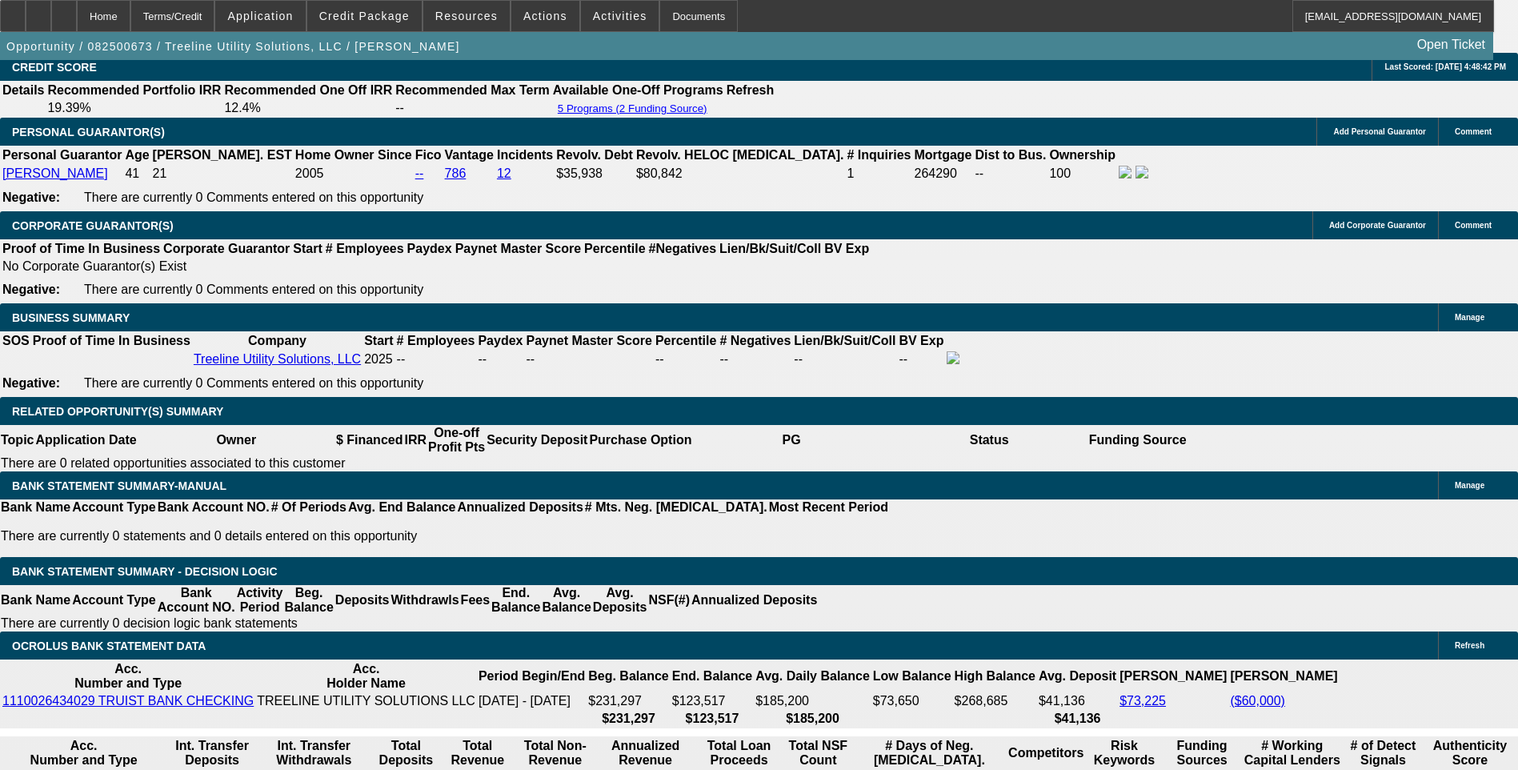
select select "0"
select select "2"
select select "0"
select select "6"
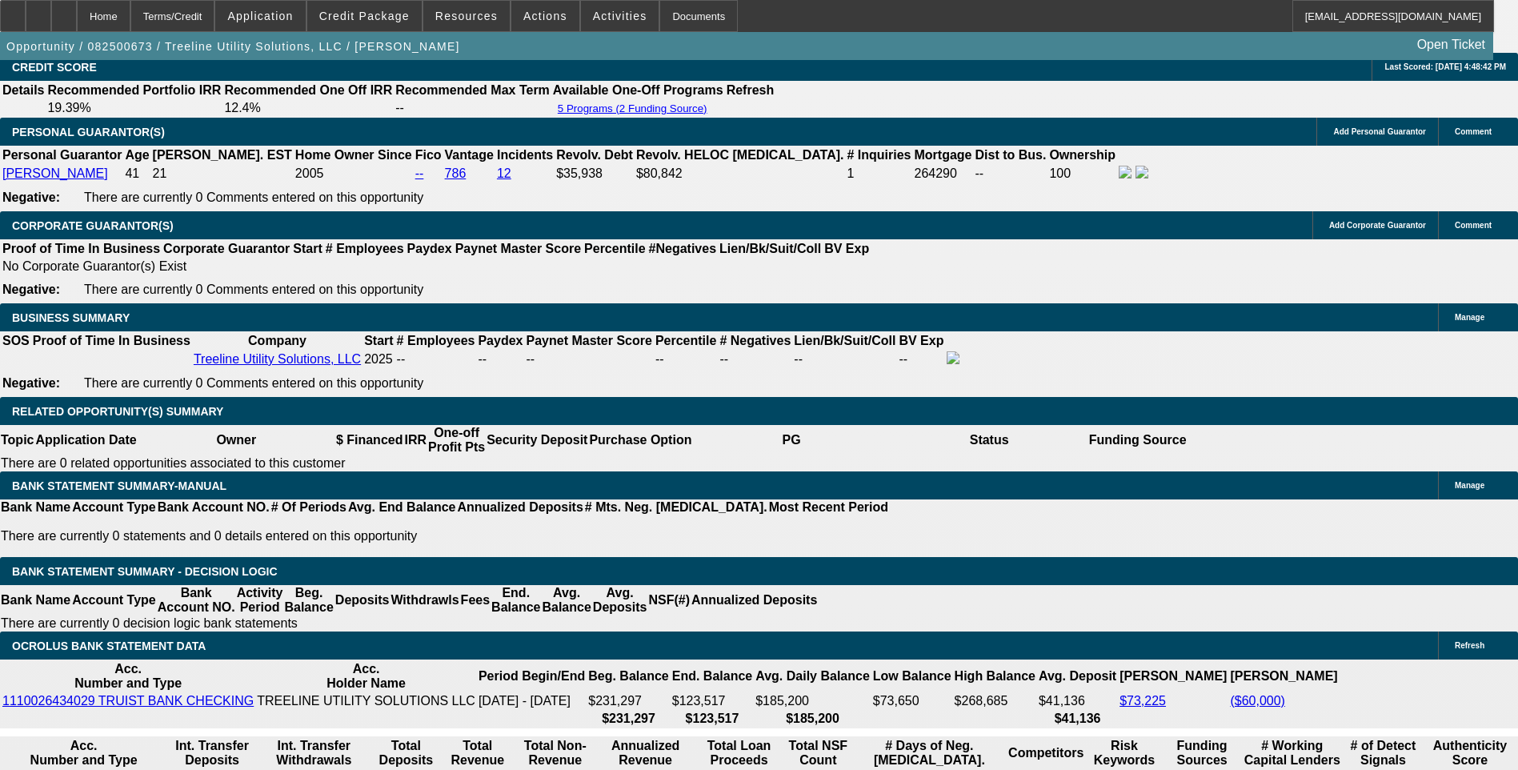
select select "0"
select select "2"
select select "0"
select select "6"
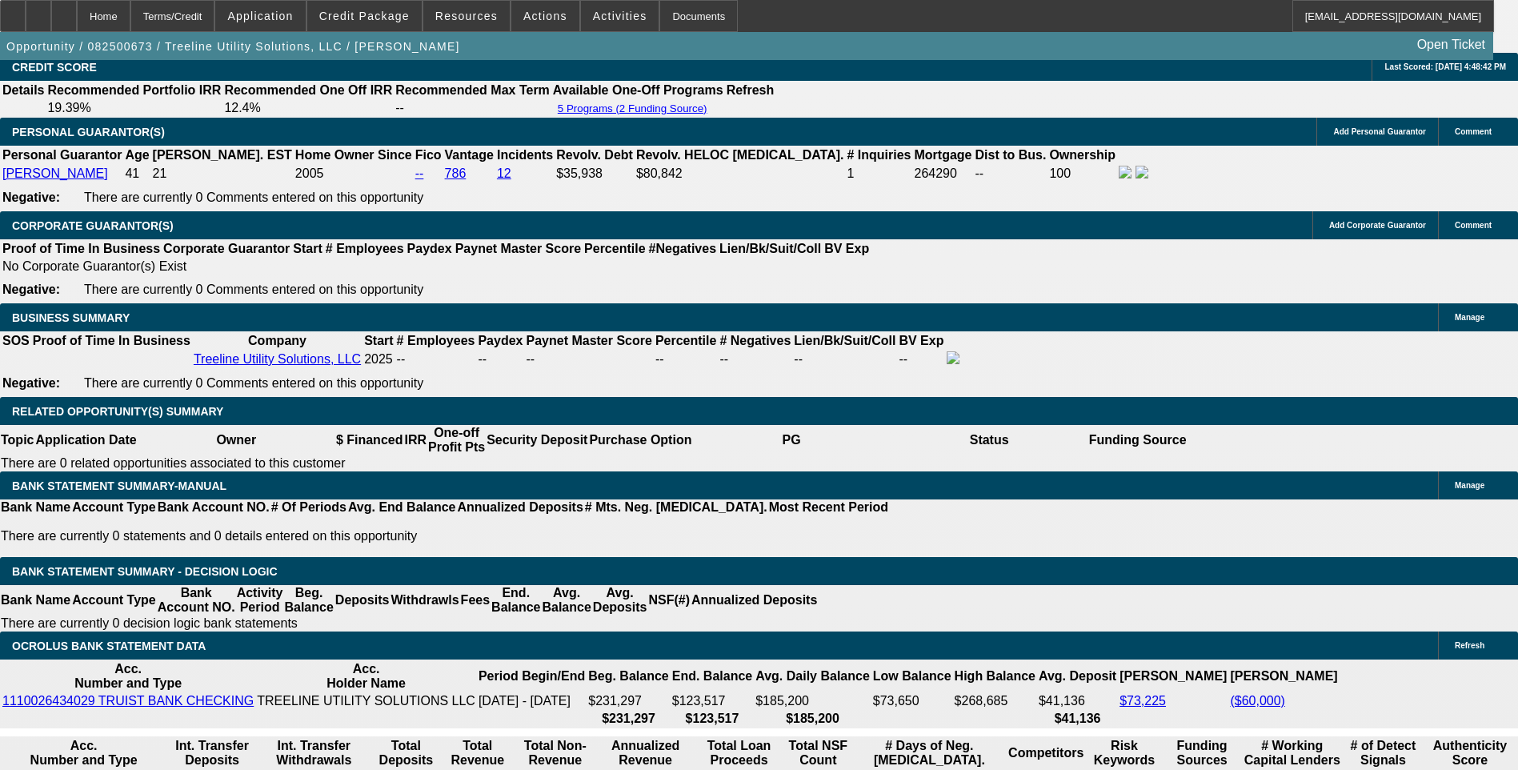
select select "0"
select select "2"
select select "0"
select select "6"
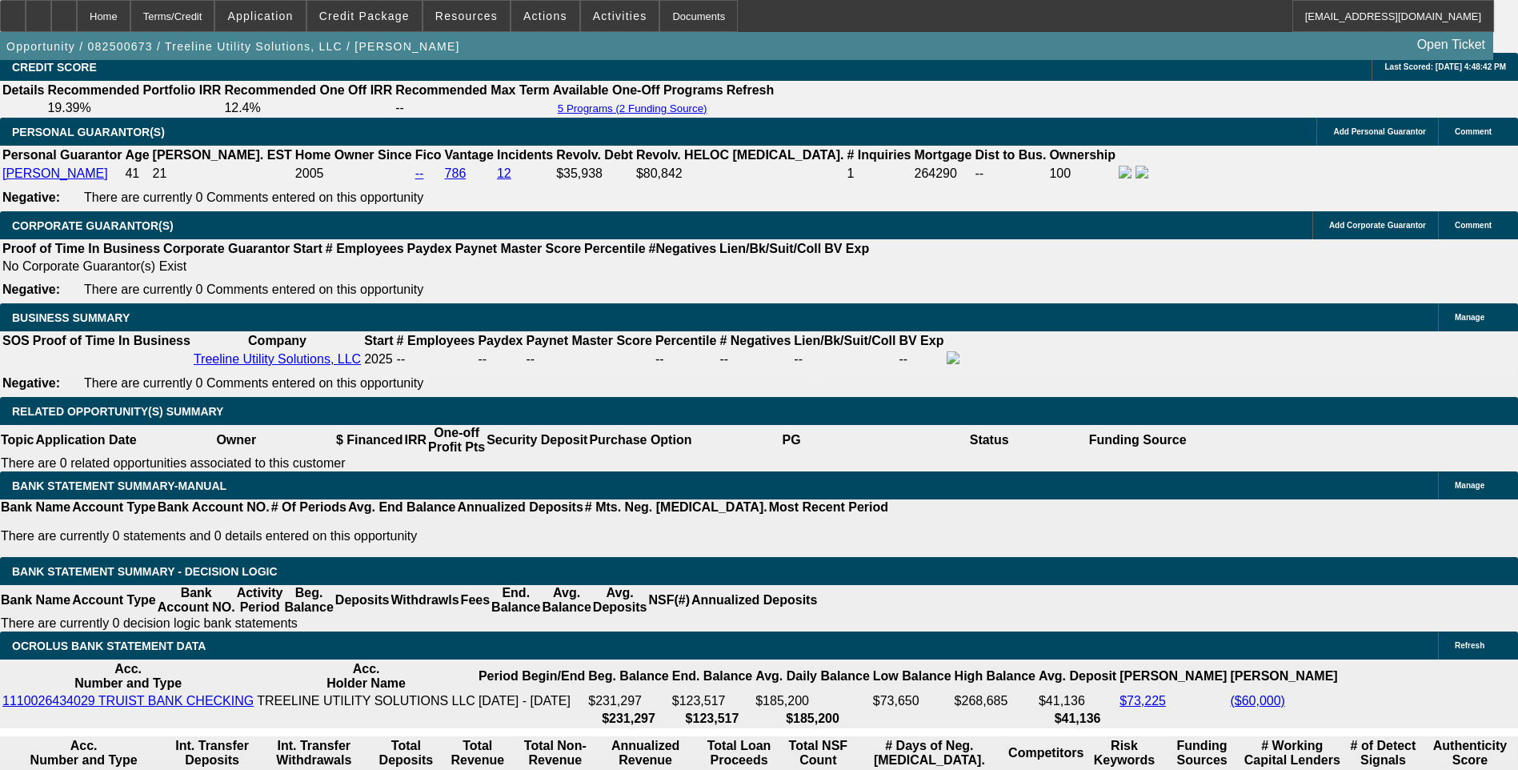
select select "0"
select select "2"
select select "0"
select select "6"
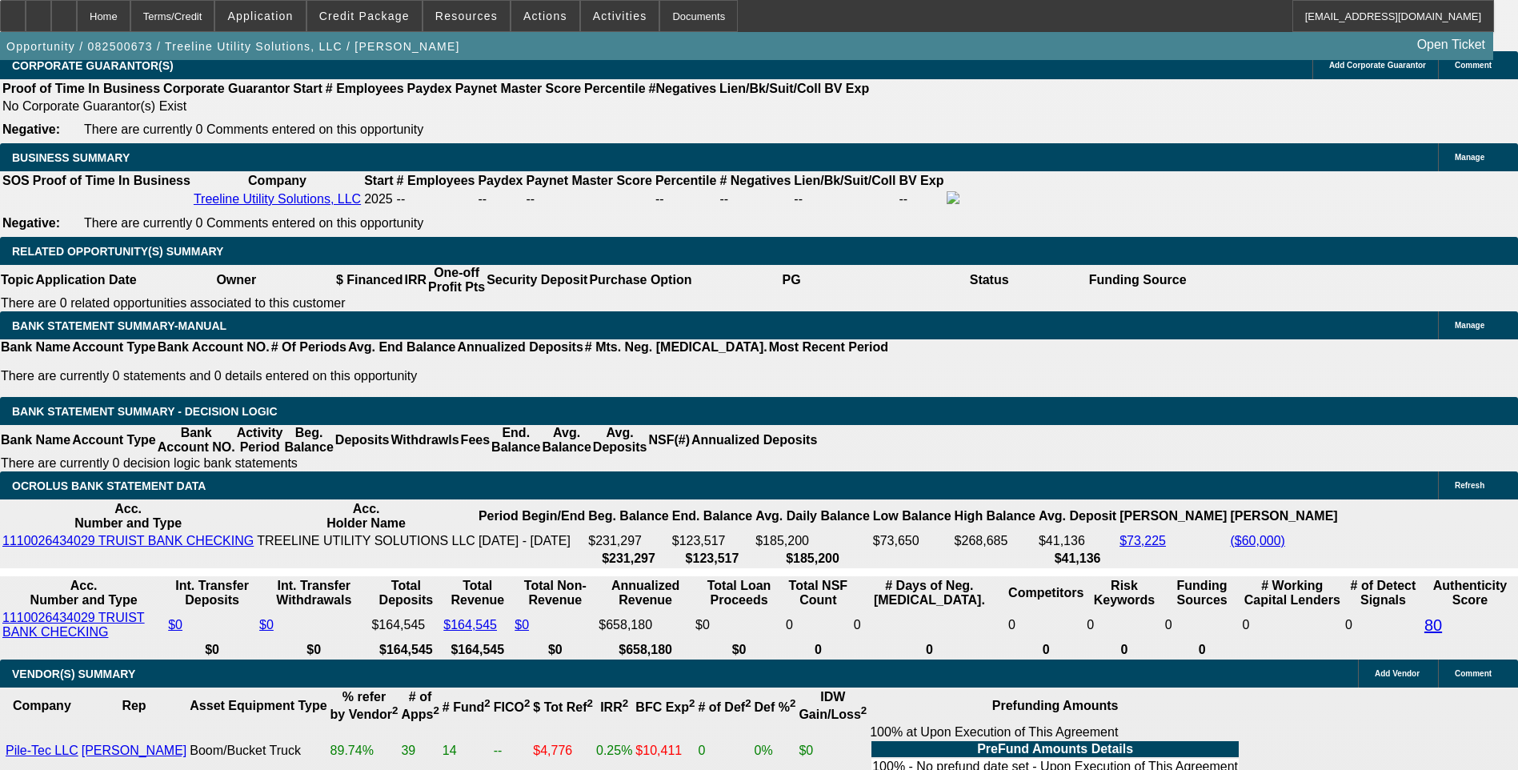
scroll to position [2383, 0]
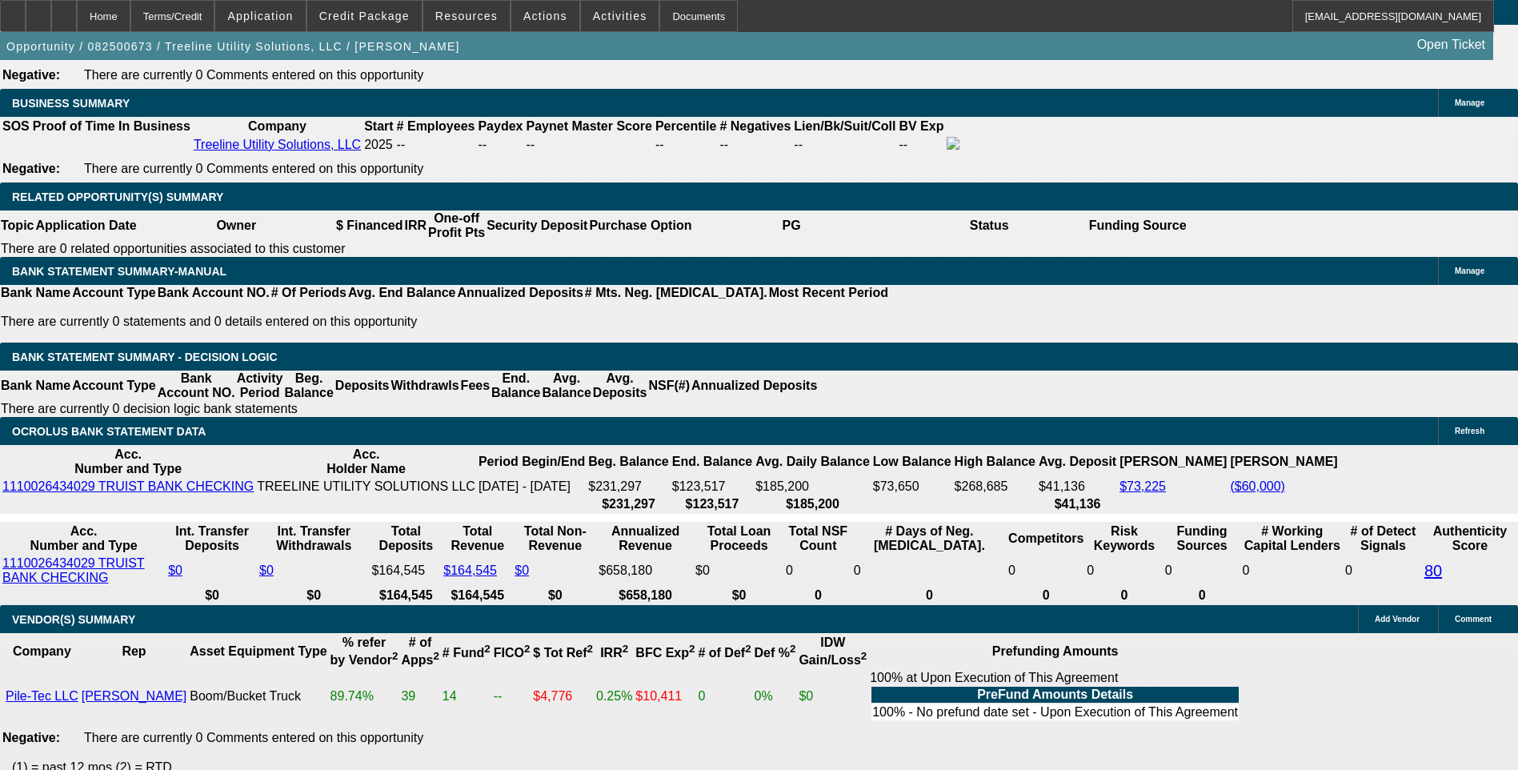
scroll to position [2481, 0]
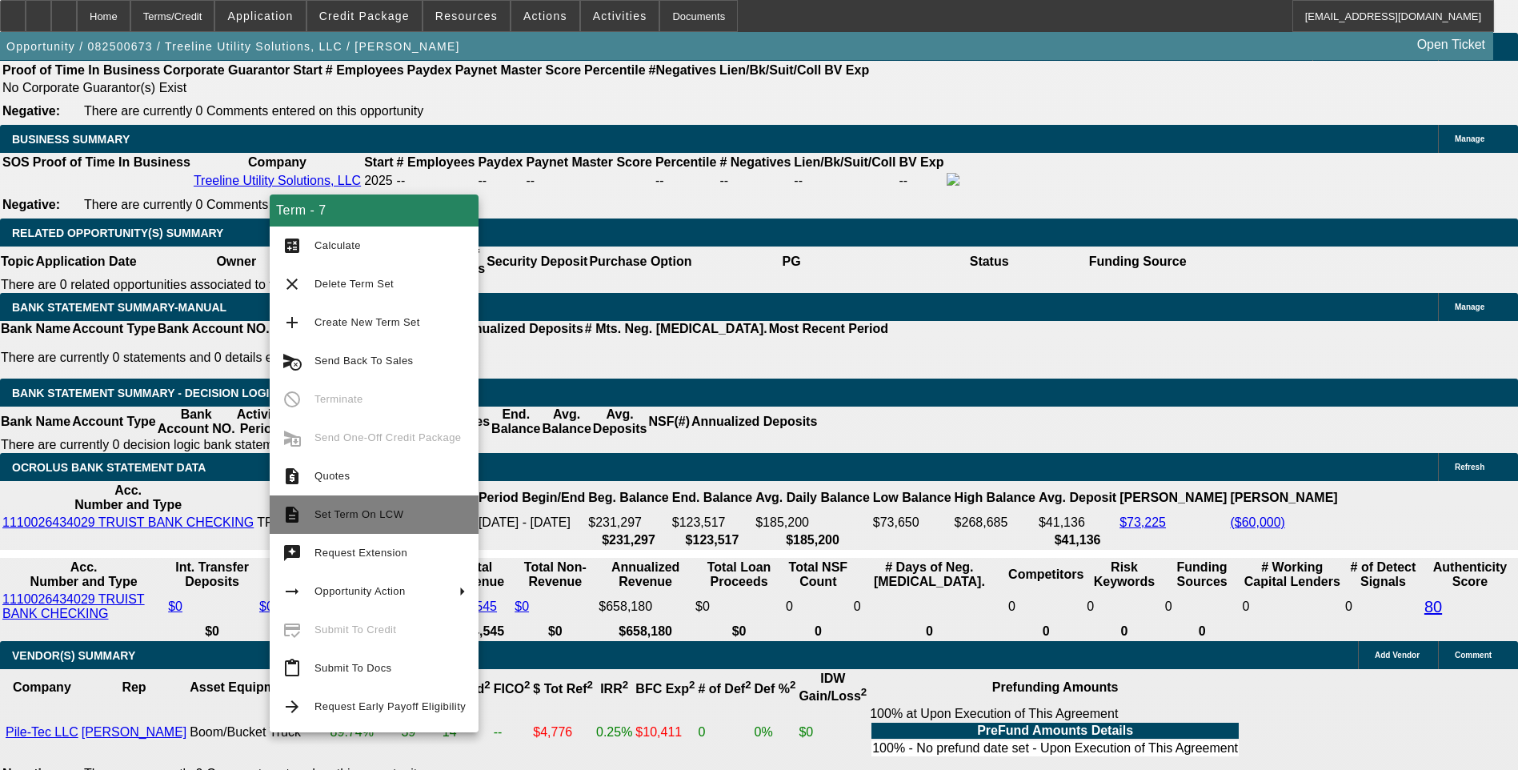
click at [353, 522] on span "Set Term On LCW" at bounding box center [390, 514] width 151 height 19
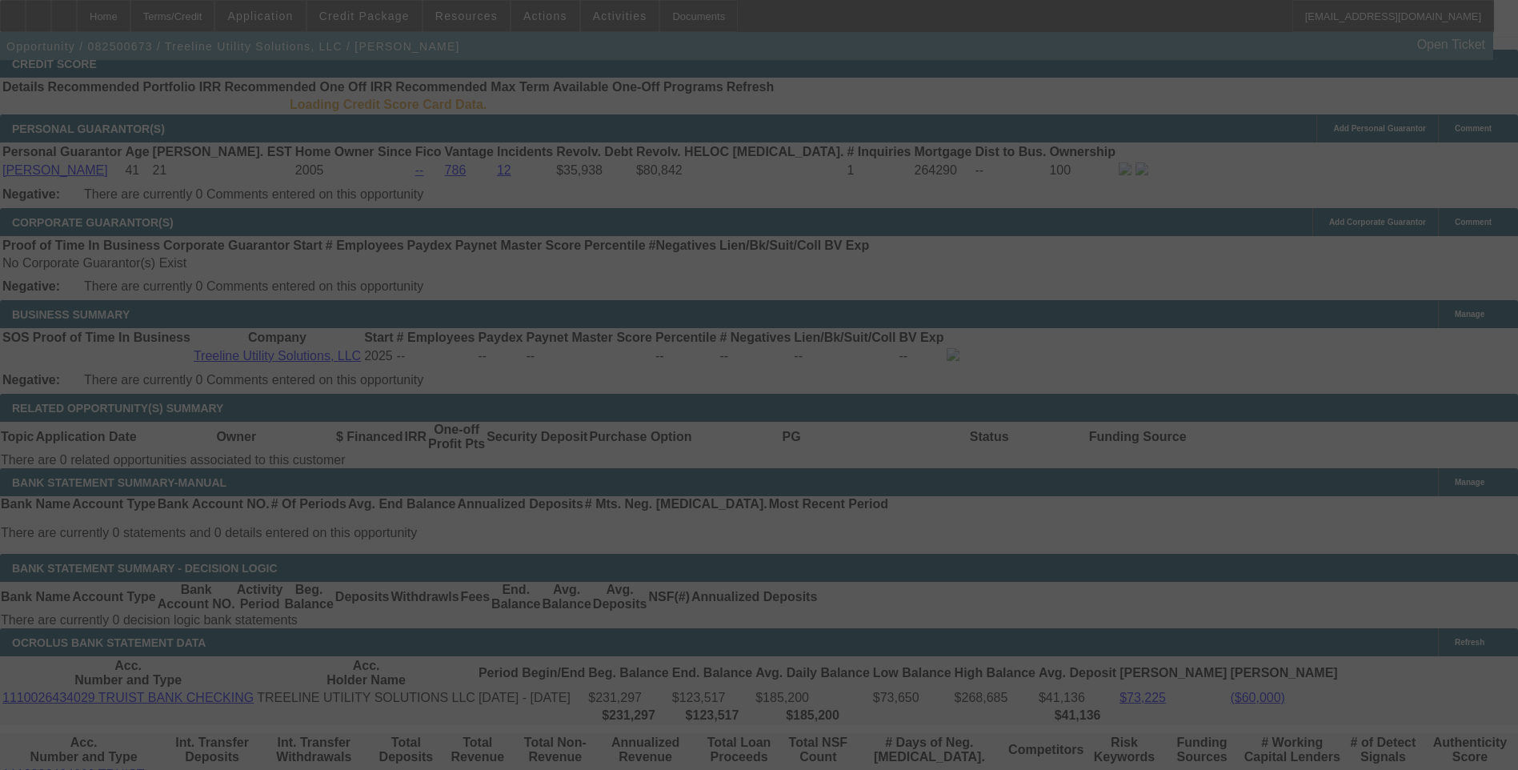
scroll to position [2325, 0]
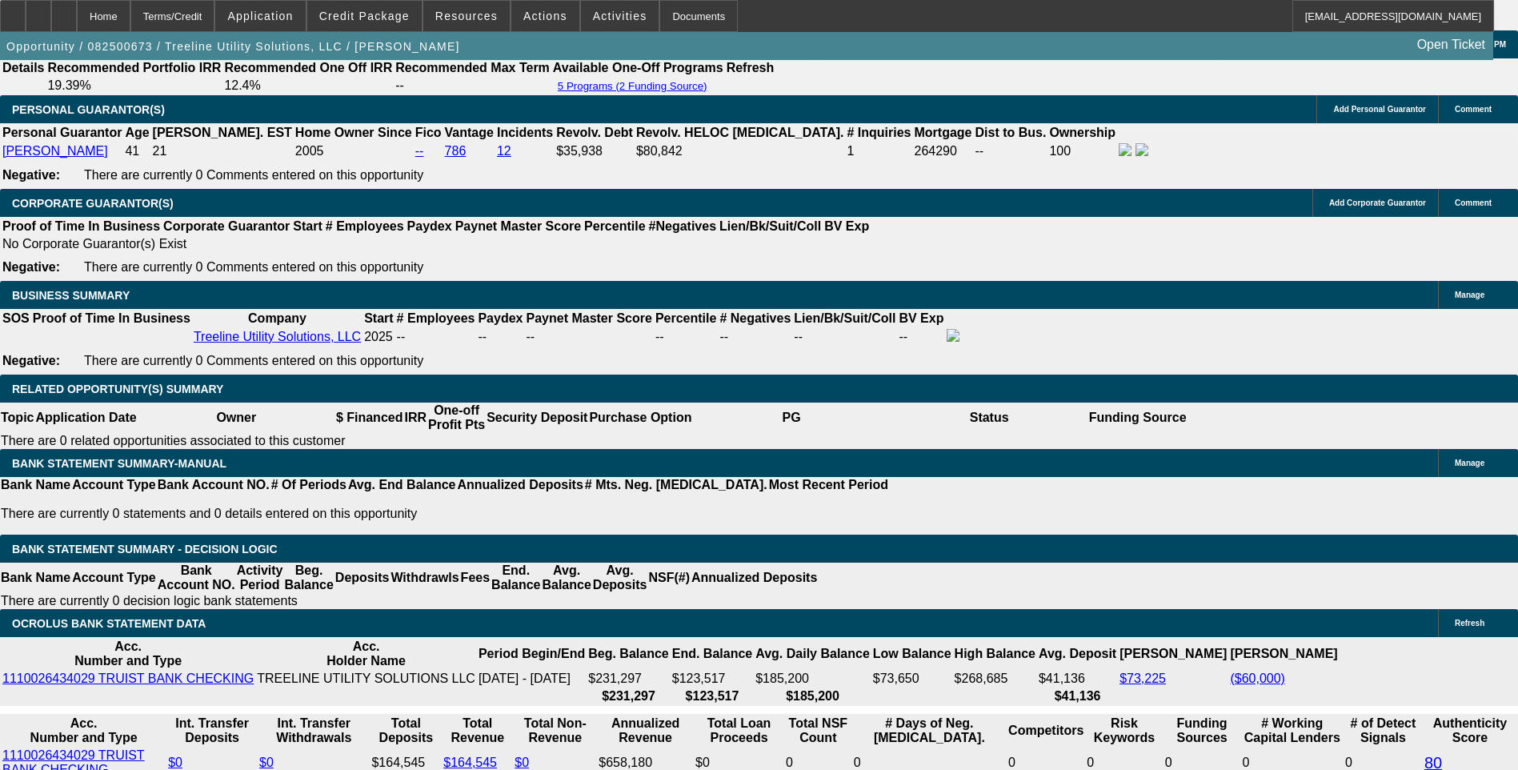
select select "0"
select select "2"
select select "0"
select select "2"
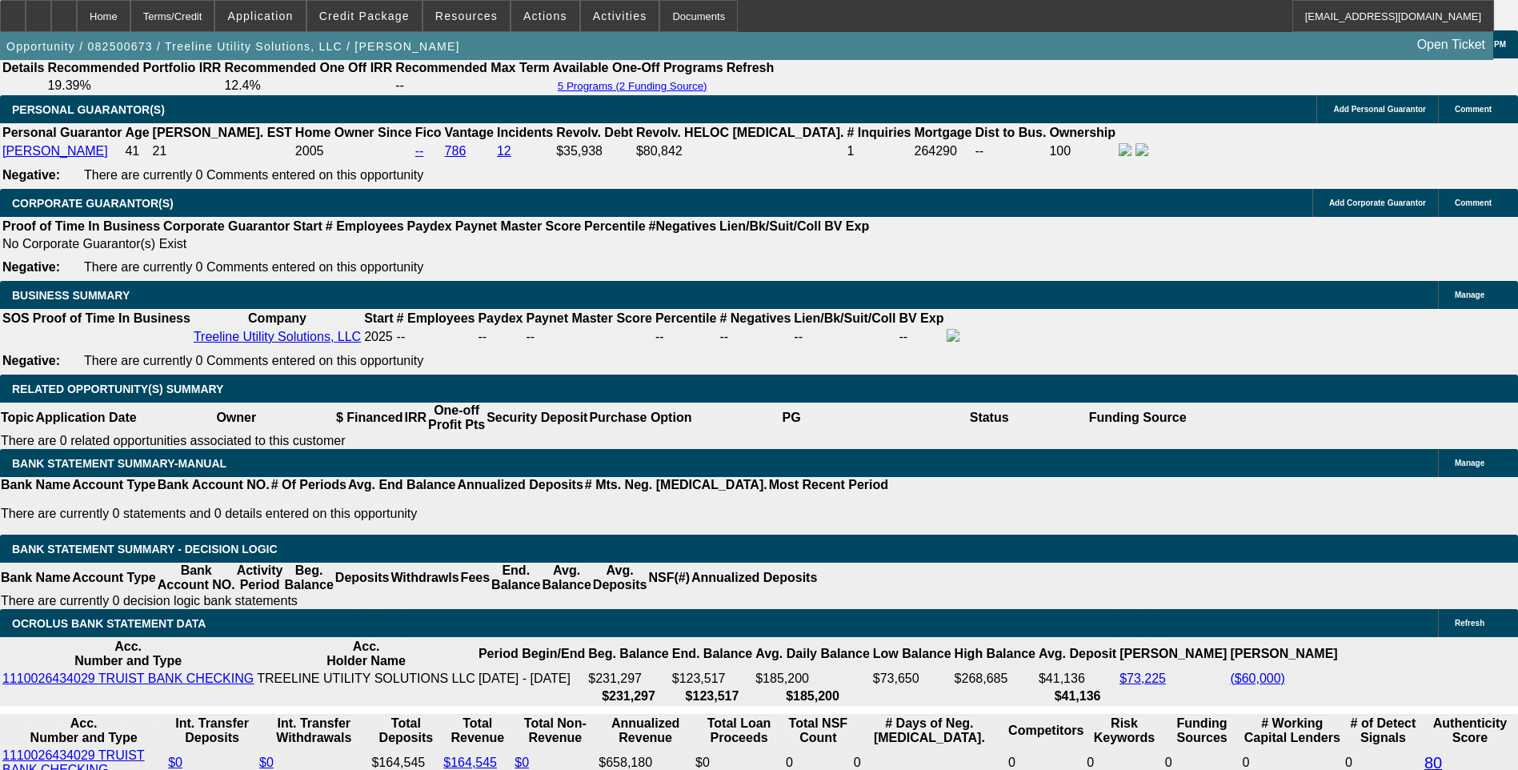
select select "0"
select select "2"
select select "0"
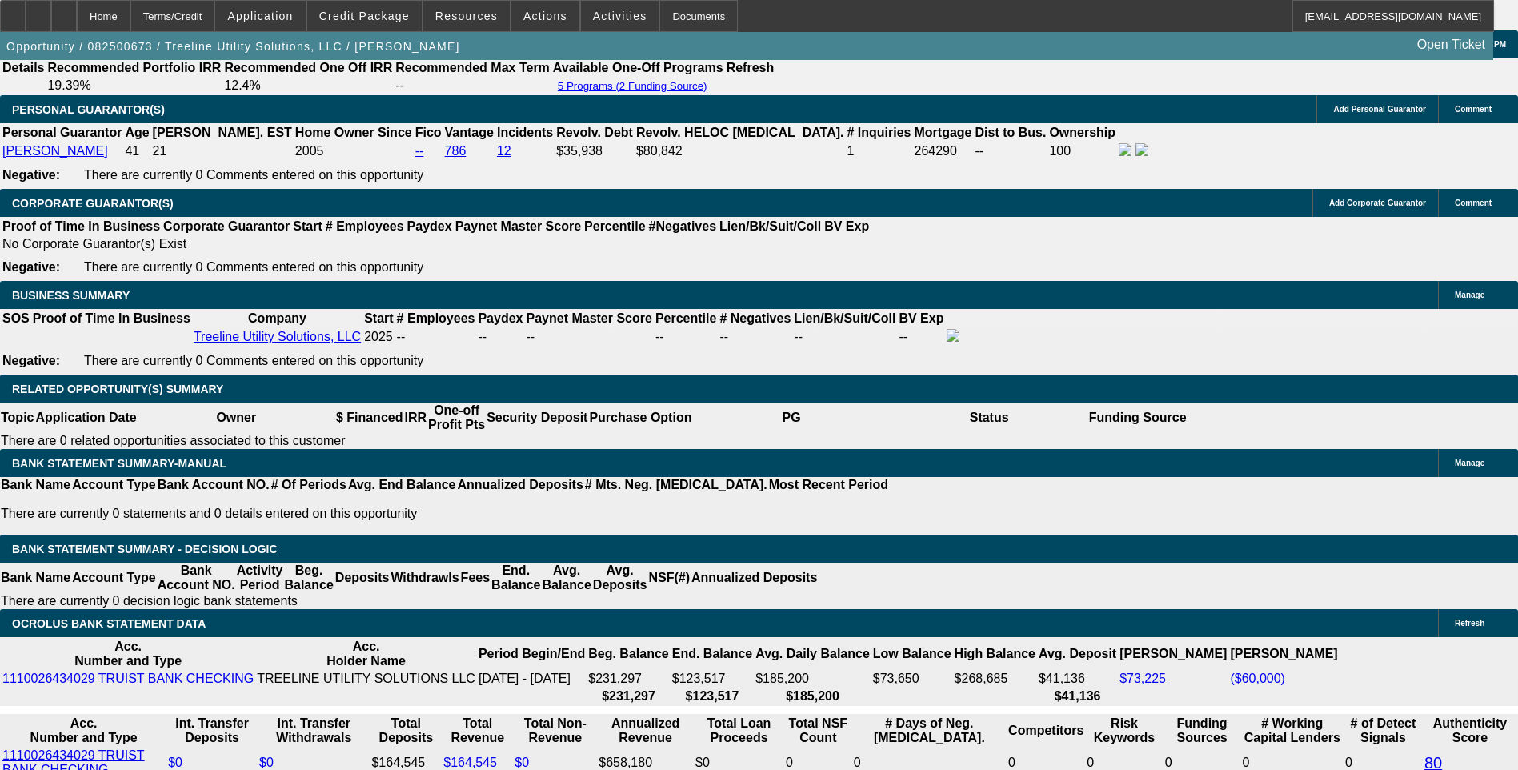
select select "2"
select select "0"
select select "1"
select select "2"
select select "6"
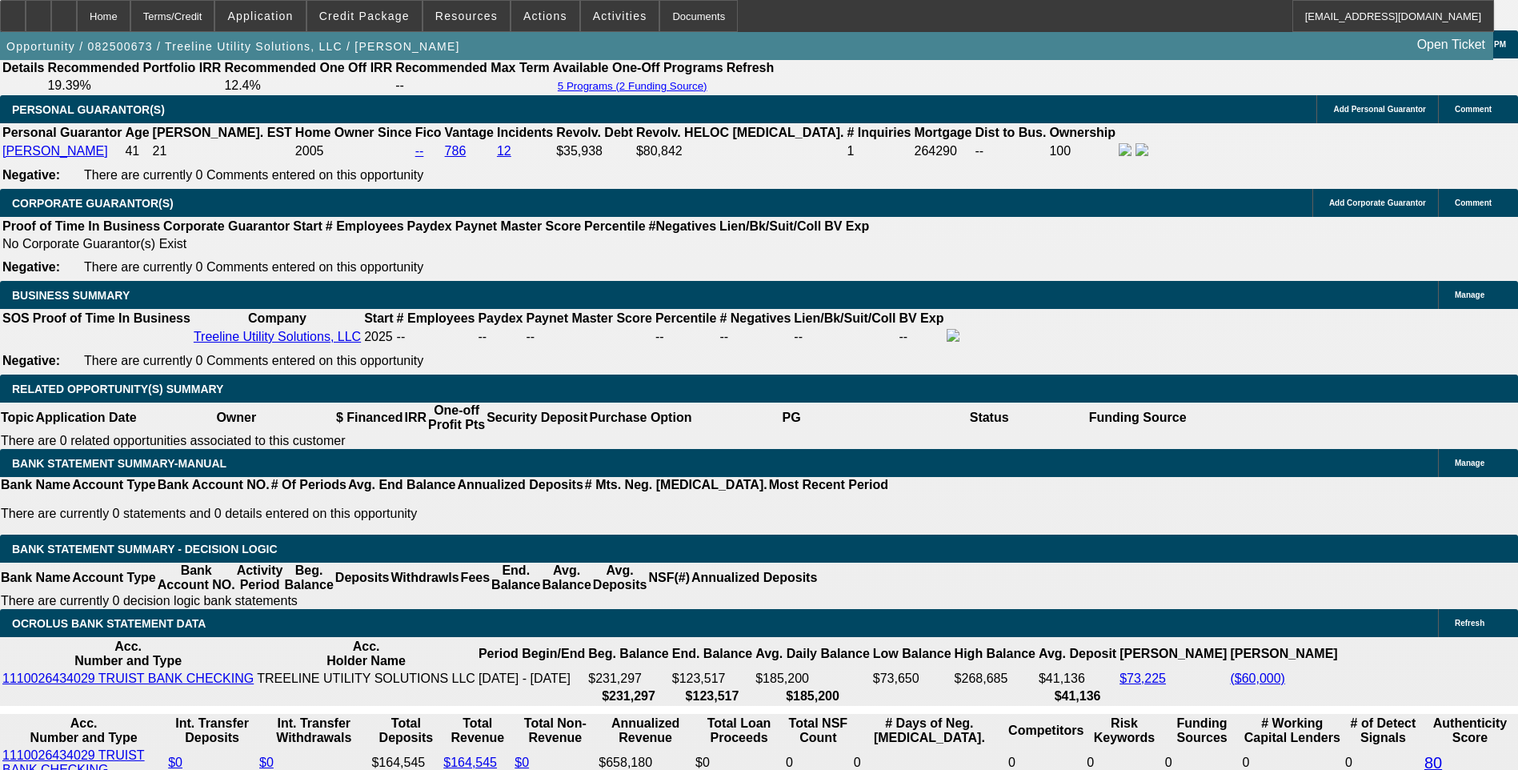
select select "1"
select select "2"
select select "6"
select select "1"
select select "2"
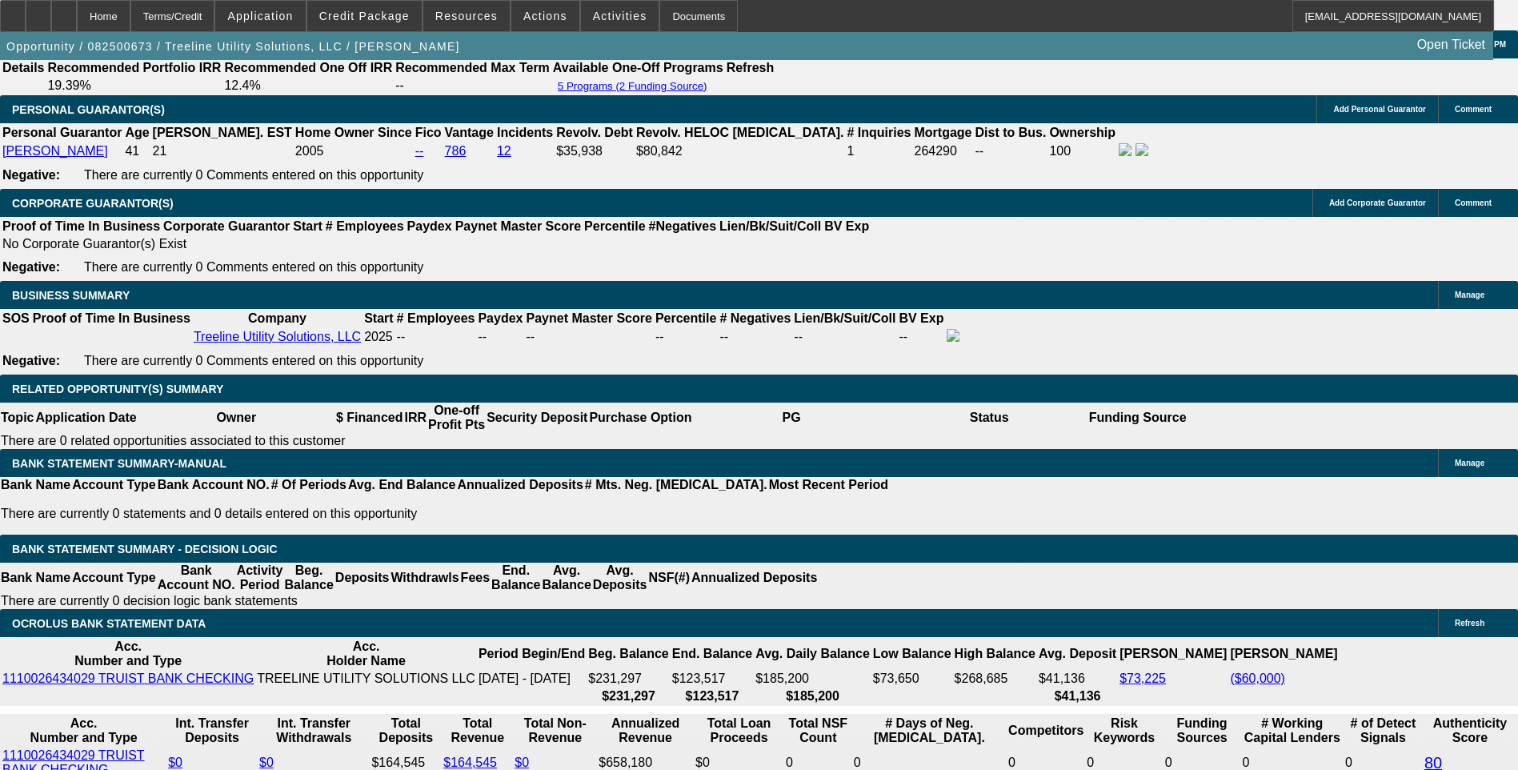
select select "6"
select select "1"
select select "2"
select select "6"
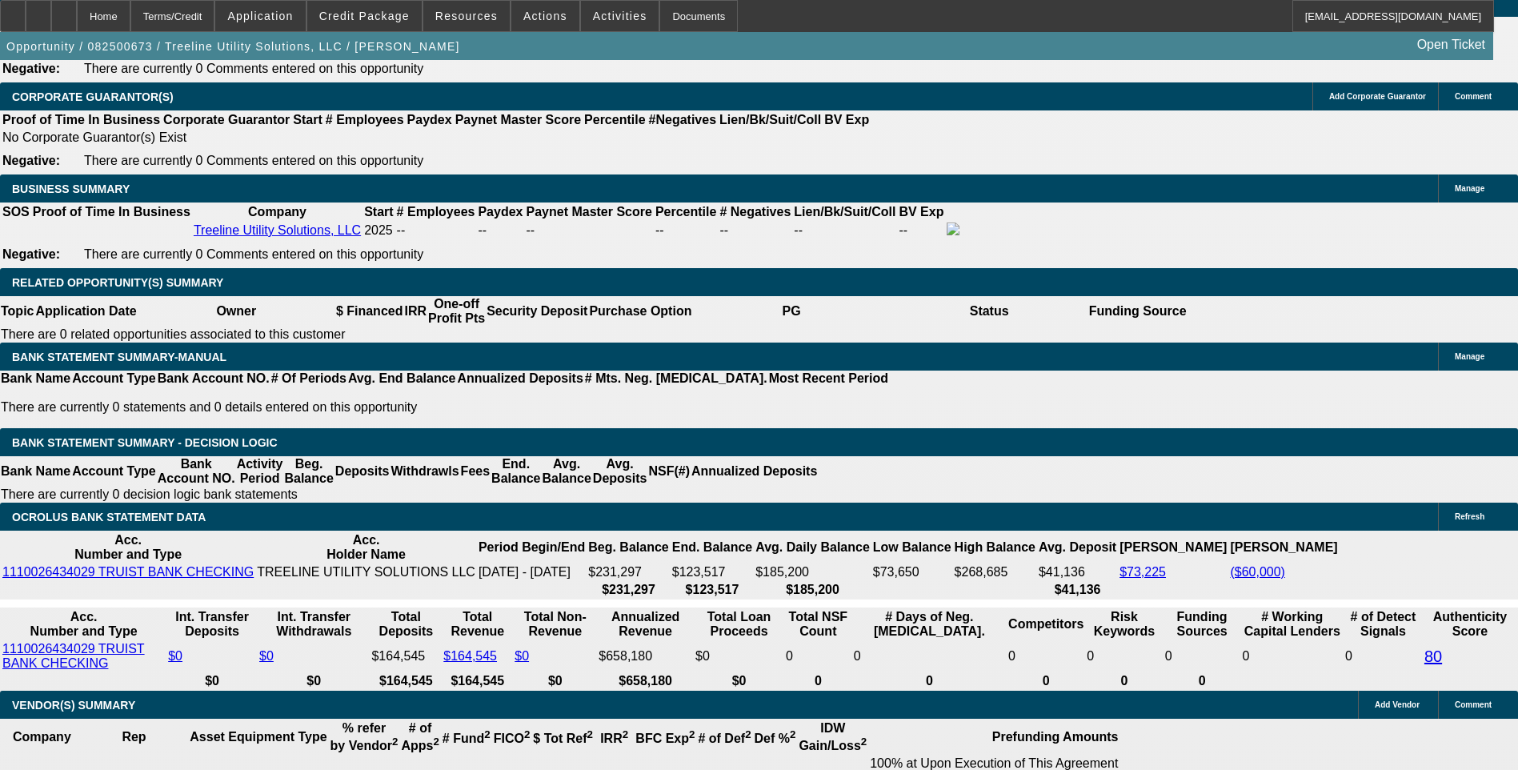
scroll to position [2459, 0]
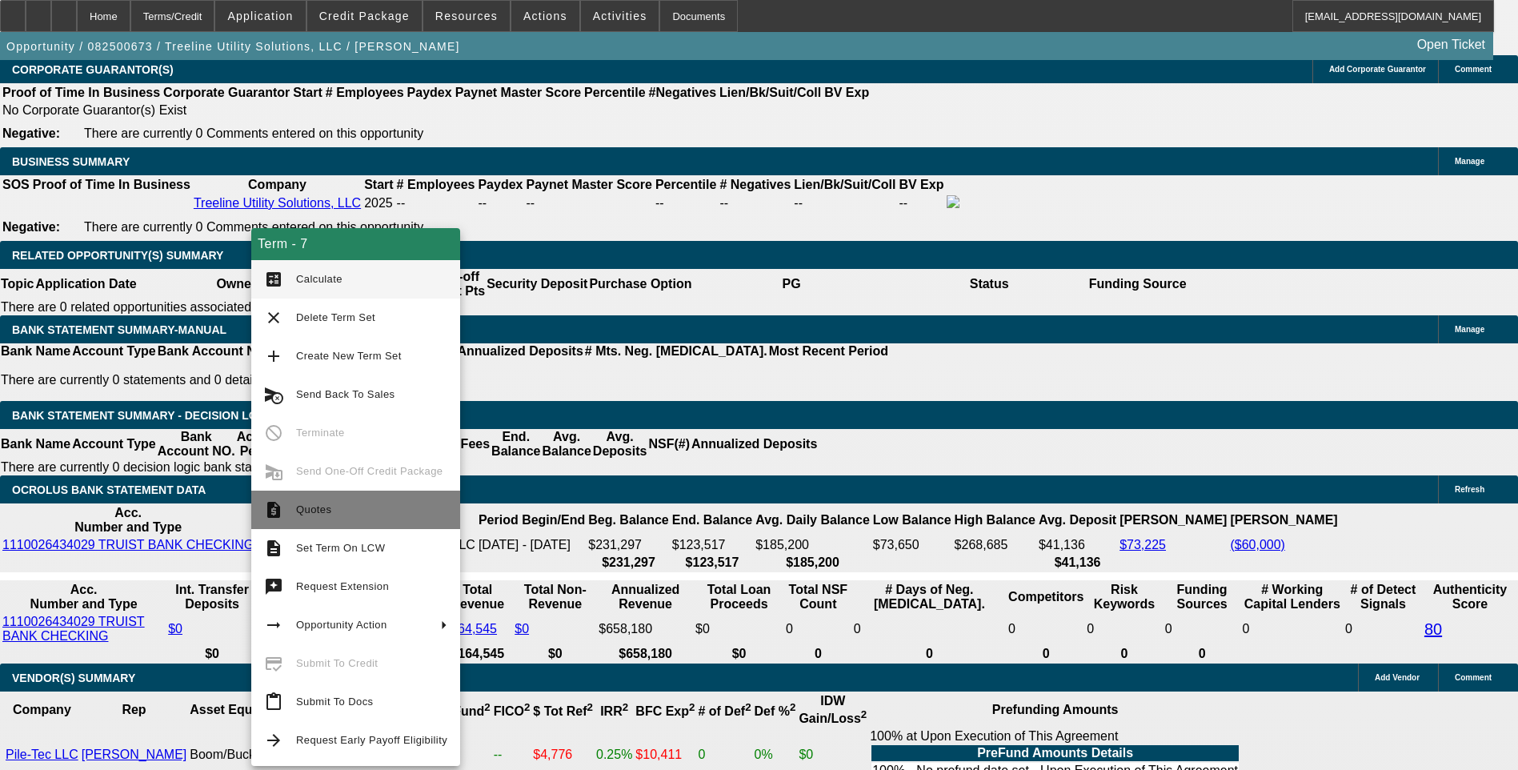
click at [306, 505] on span "Quotes" at bounding box center [313, 509] width 35 height 12
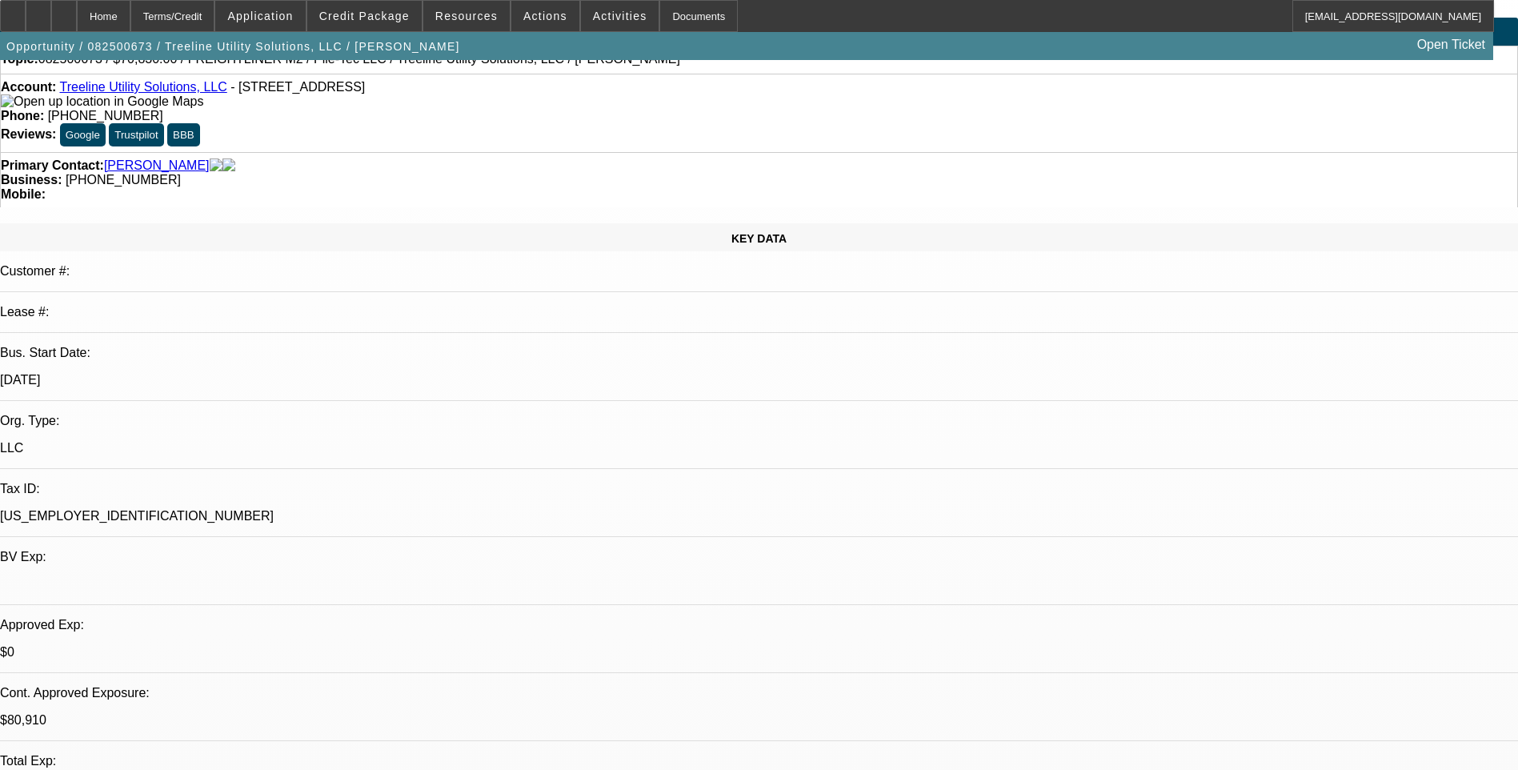
scroll to position [0, 0]
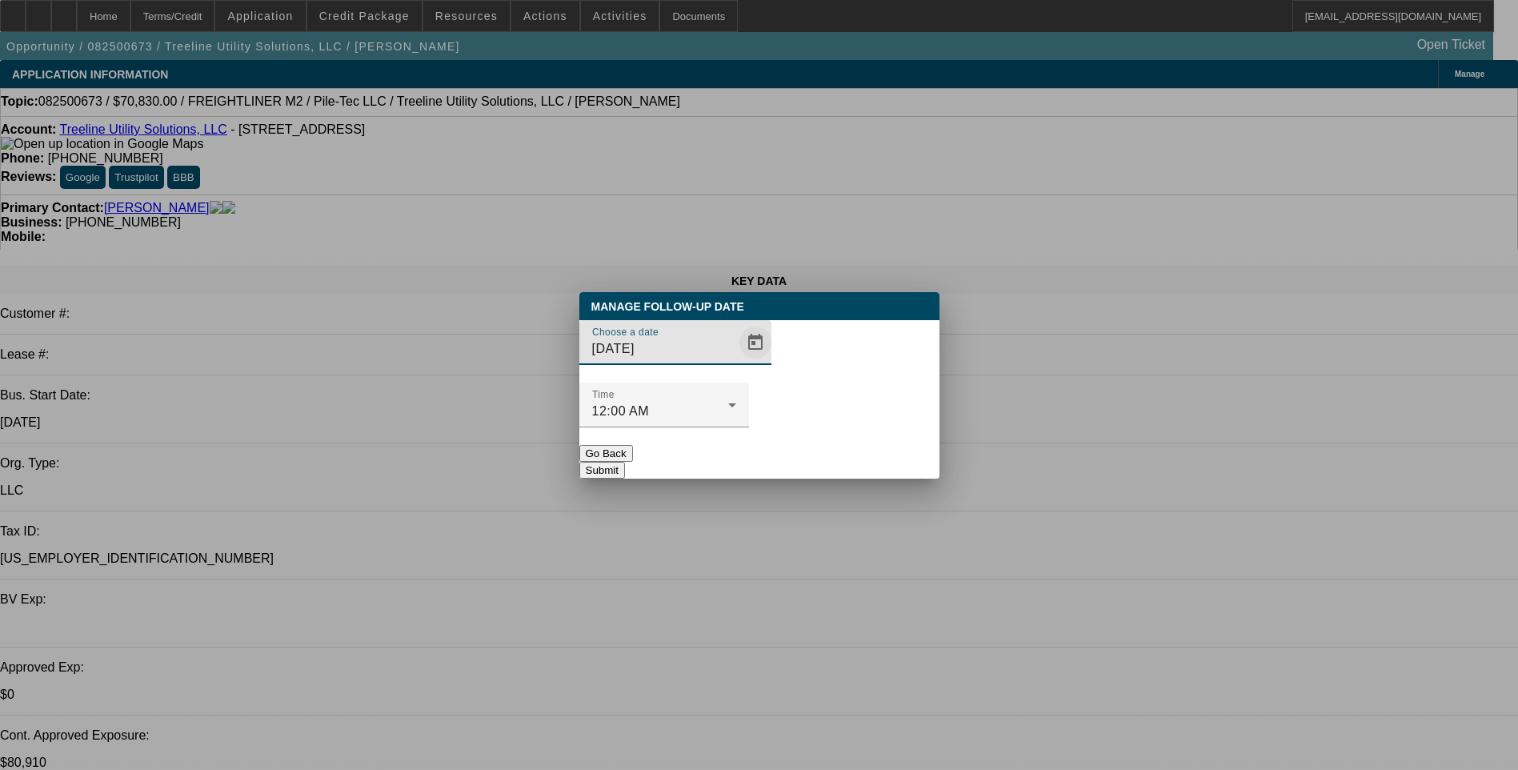
click at [736, 362] on span "Open calendar" at bounding box center [755, 342] width 38 height 38
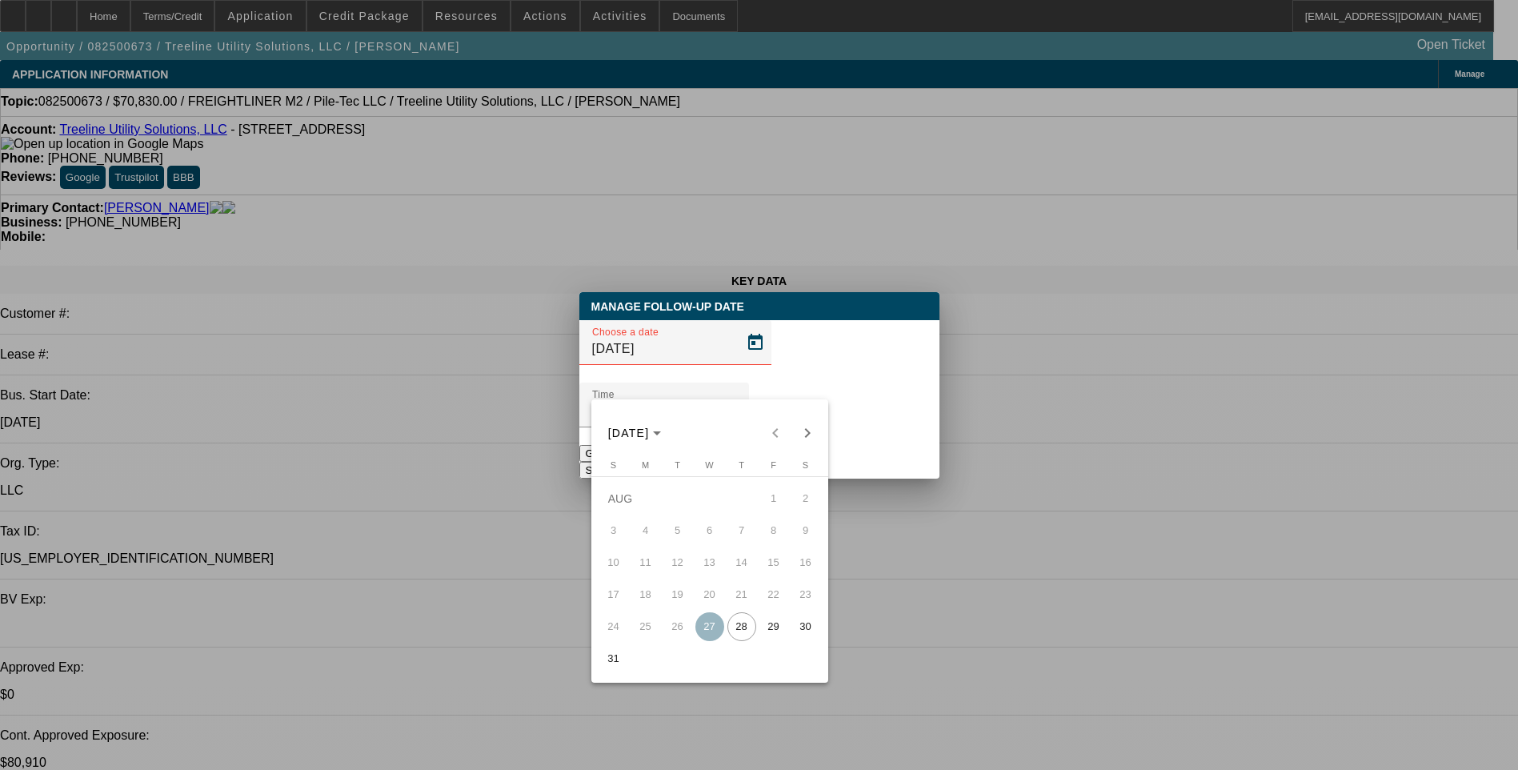
click at [769, 631] on span "29" at bounding box center [774, 626] width 29 height 29
type input "8/29/2025"
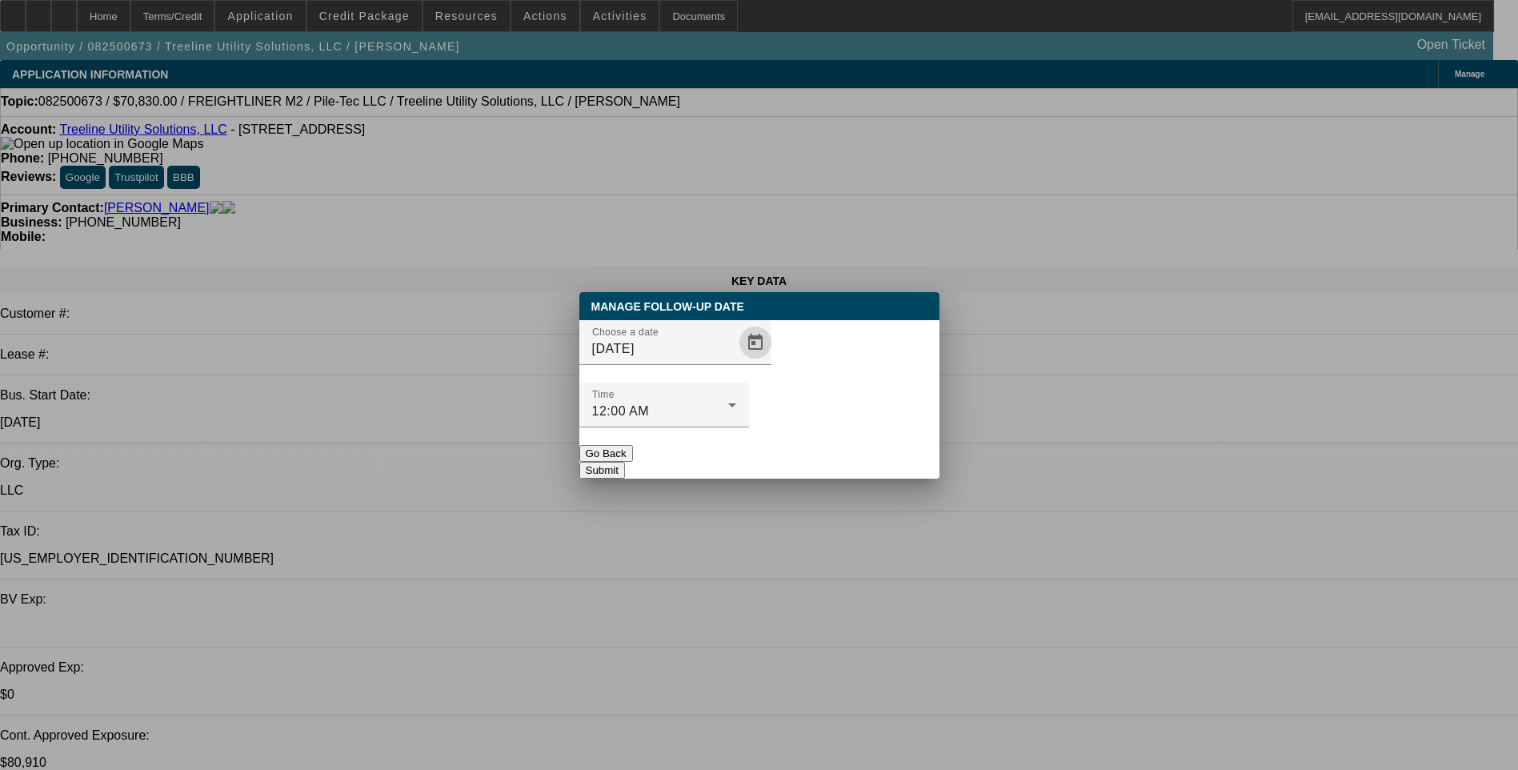
click at [625, 462] on button "Submit" at bounding box center [602, 470] width 46 height 17
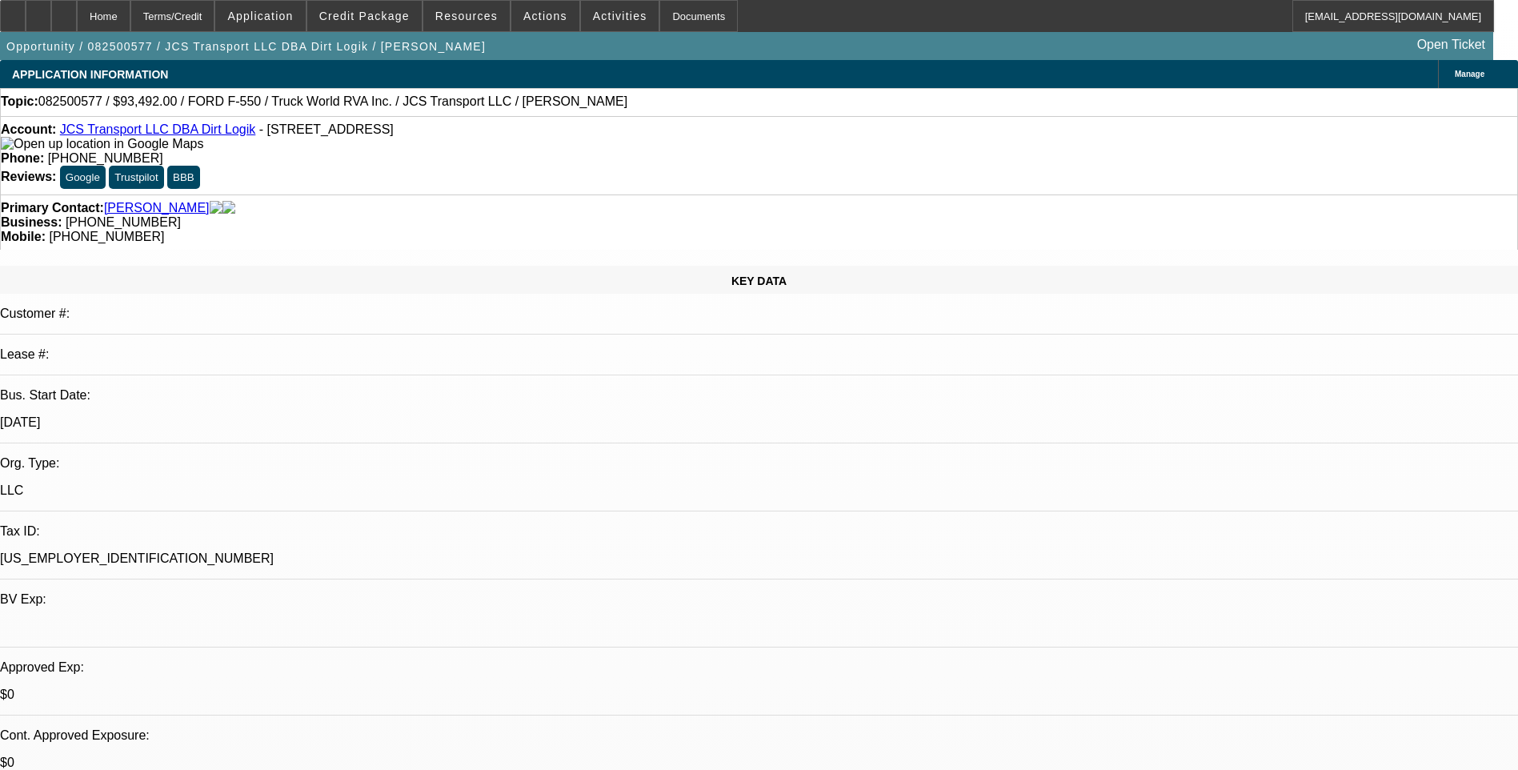
select select "0"
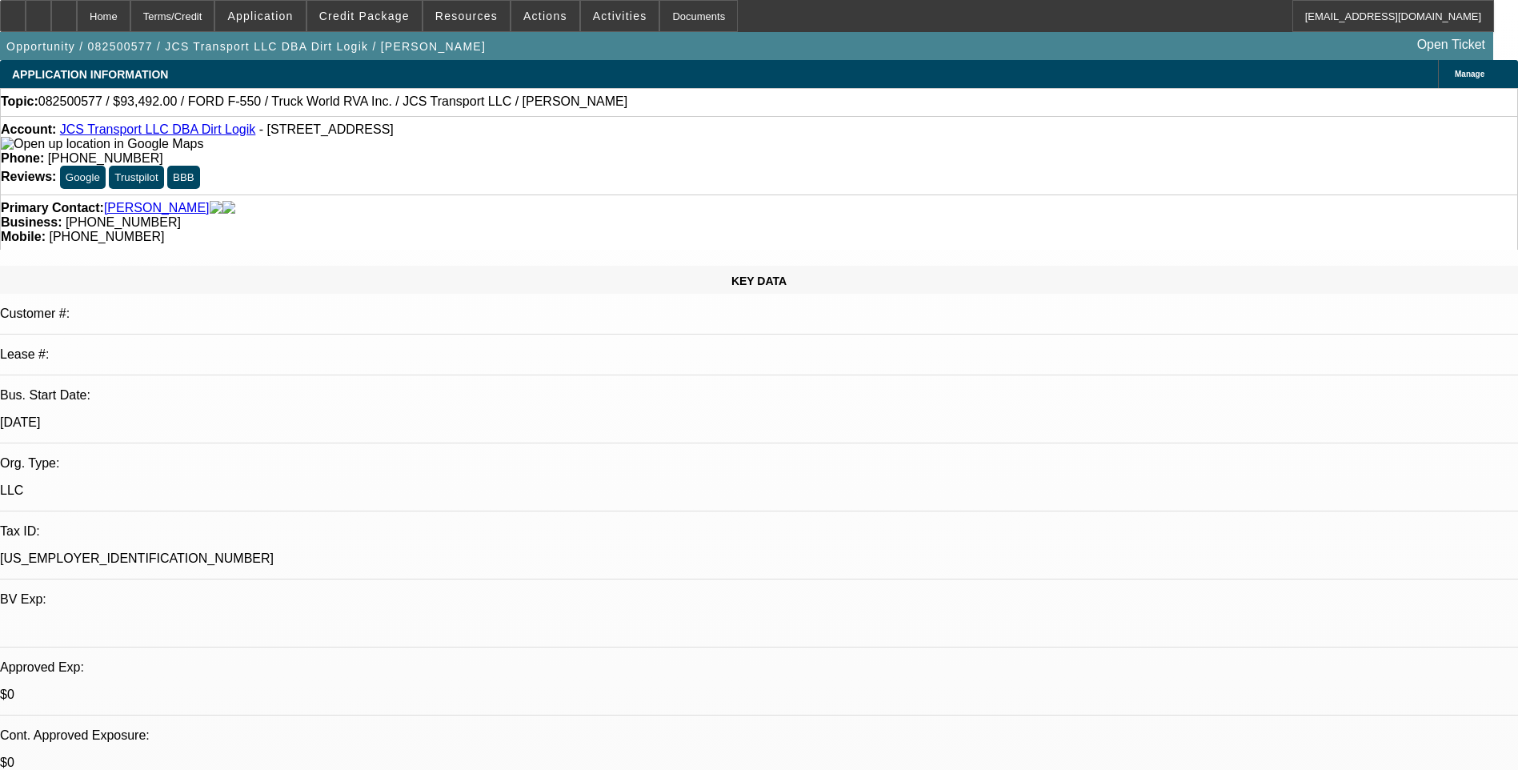
select select "0"
select select "0.1"
select select "0"
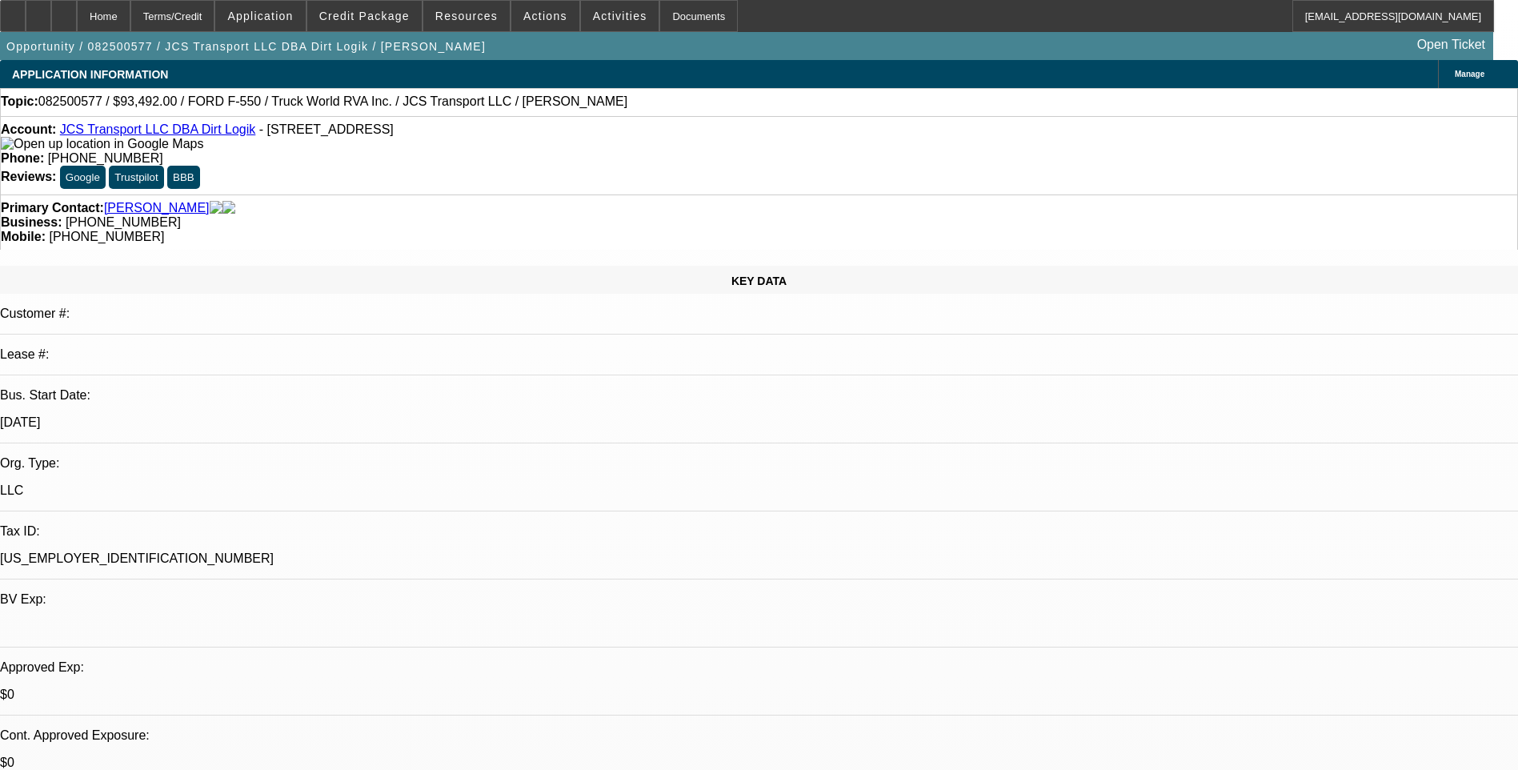
select select "0"
select select "1"
select select "6"
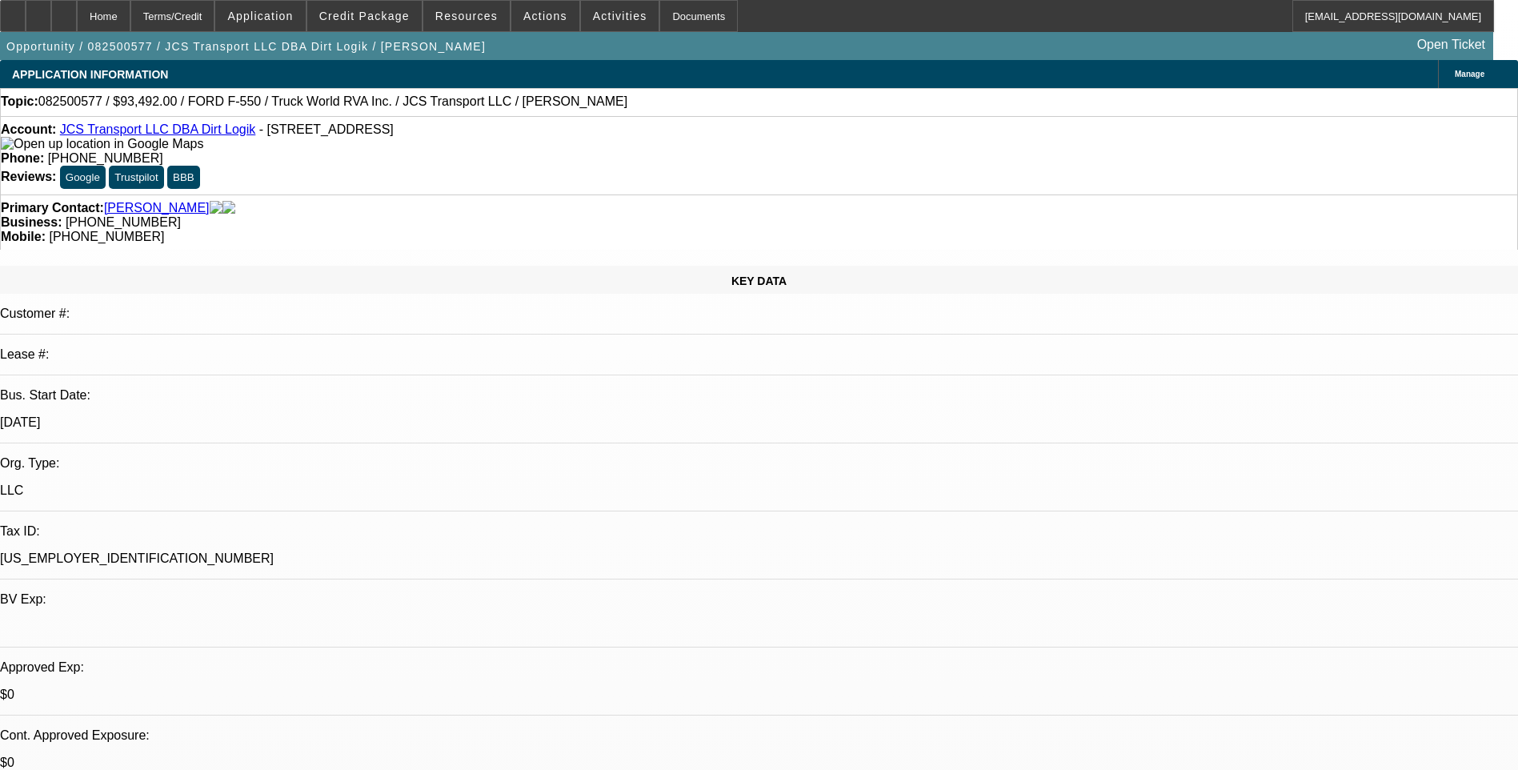
select select "1"
select select "6"
select select "1"
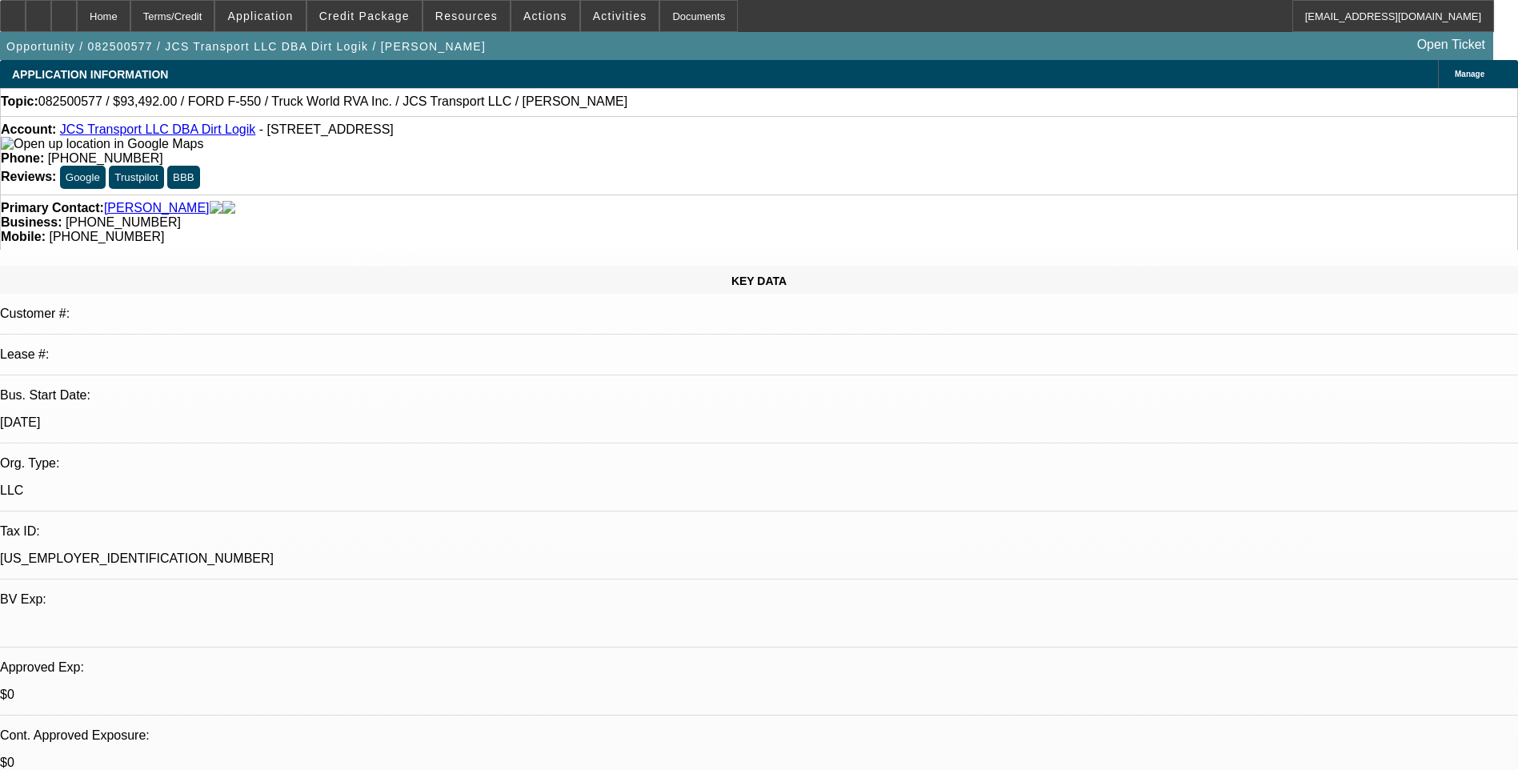
select select "6"
select select "1"
select select "6"
click at [215, 24] on div "Terms/Credit" at bounding box center [172, 16] width 85 height 32
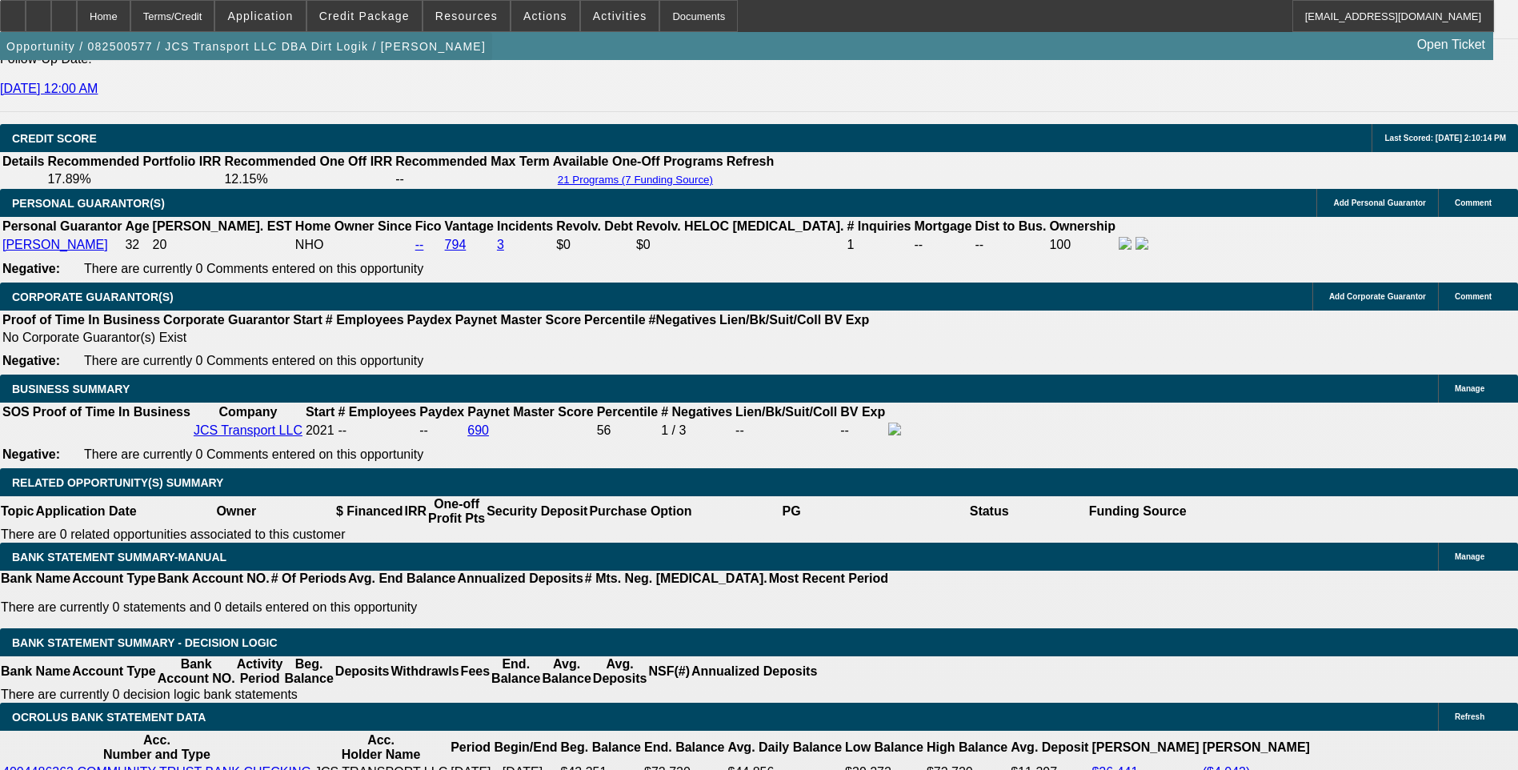
scroll to position [2294, 0]
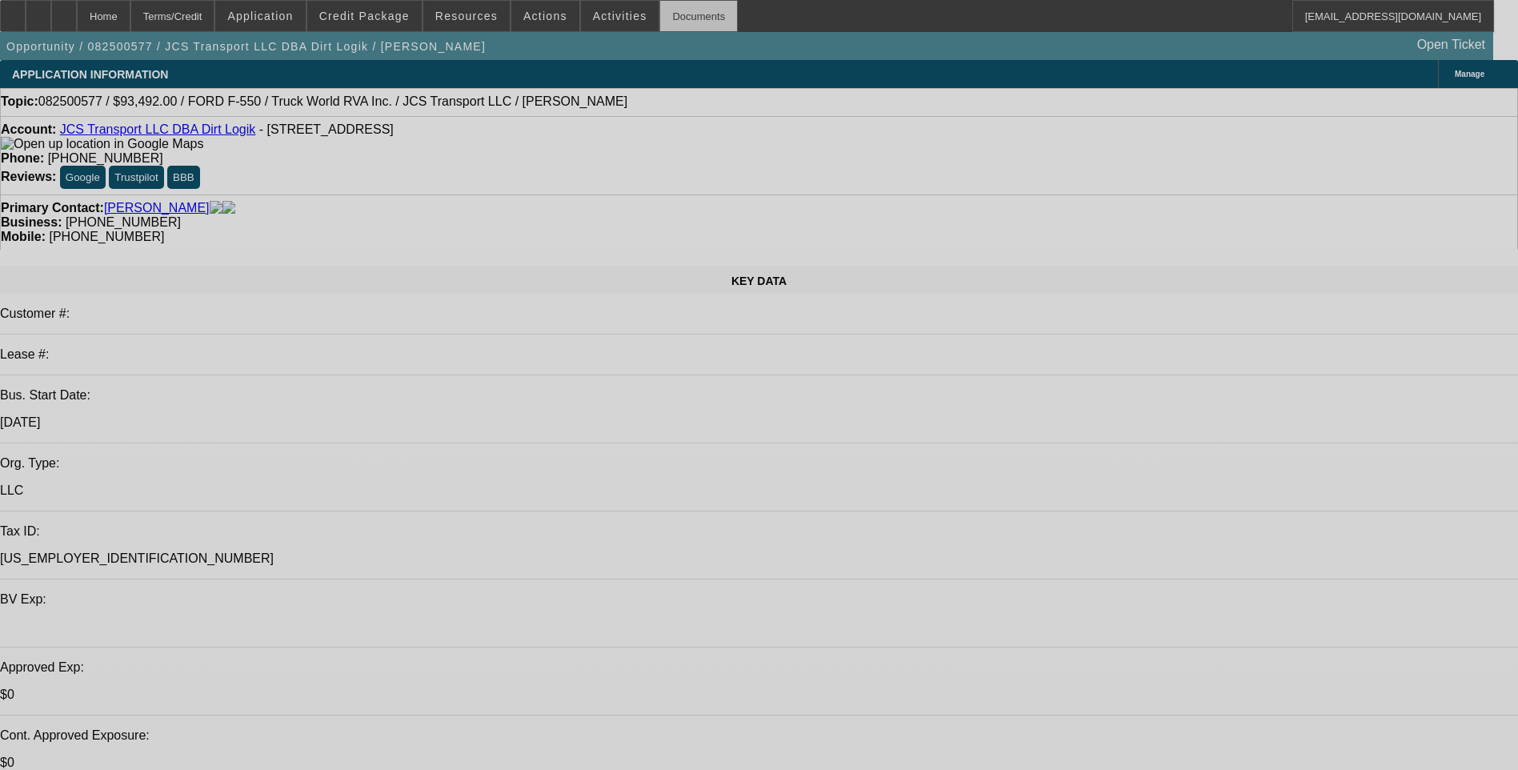
select select "0"
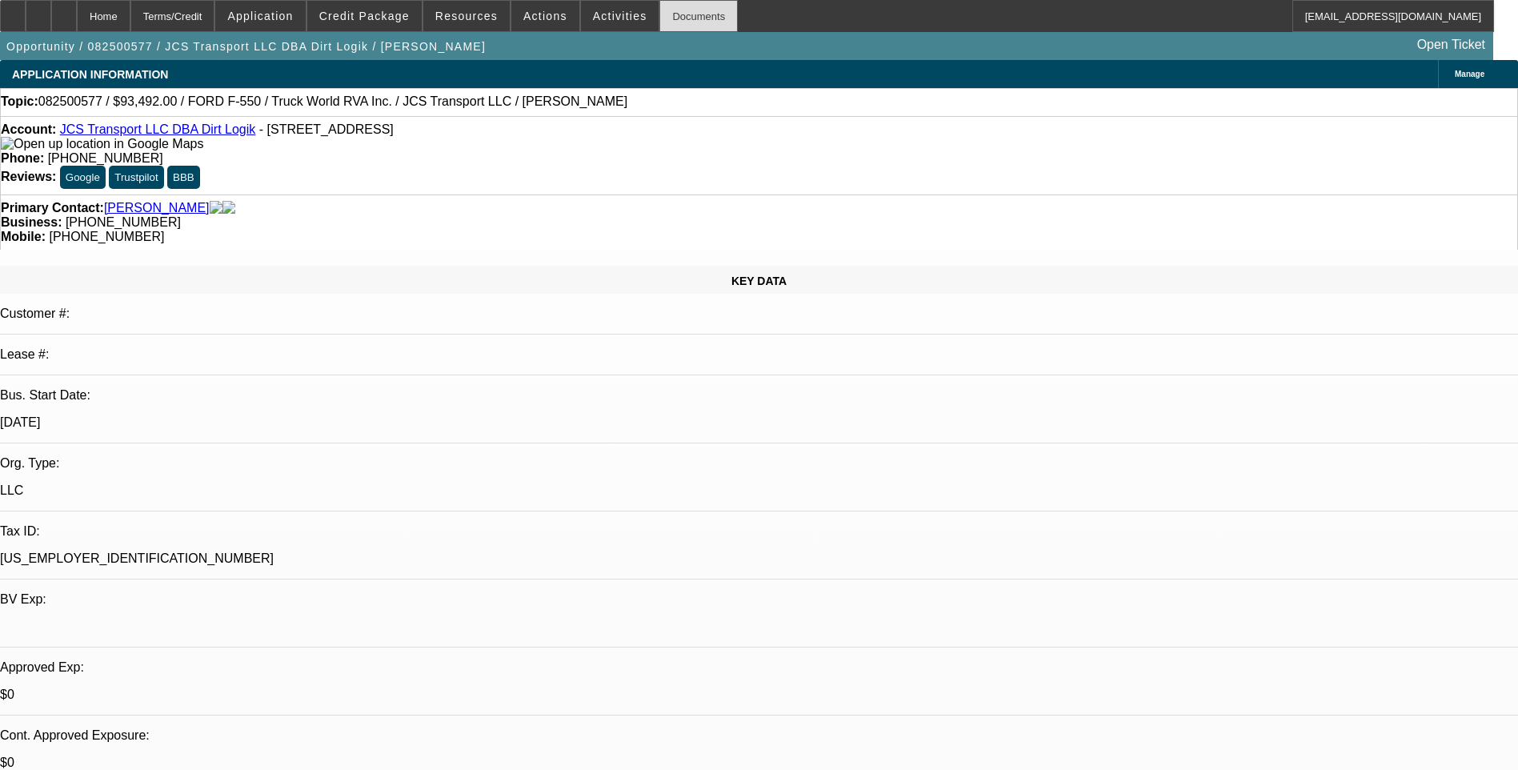
select select "0"
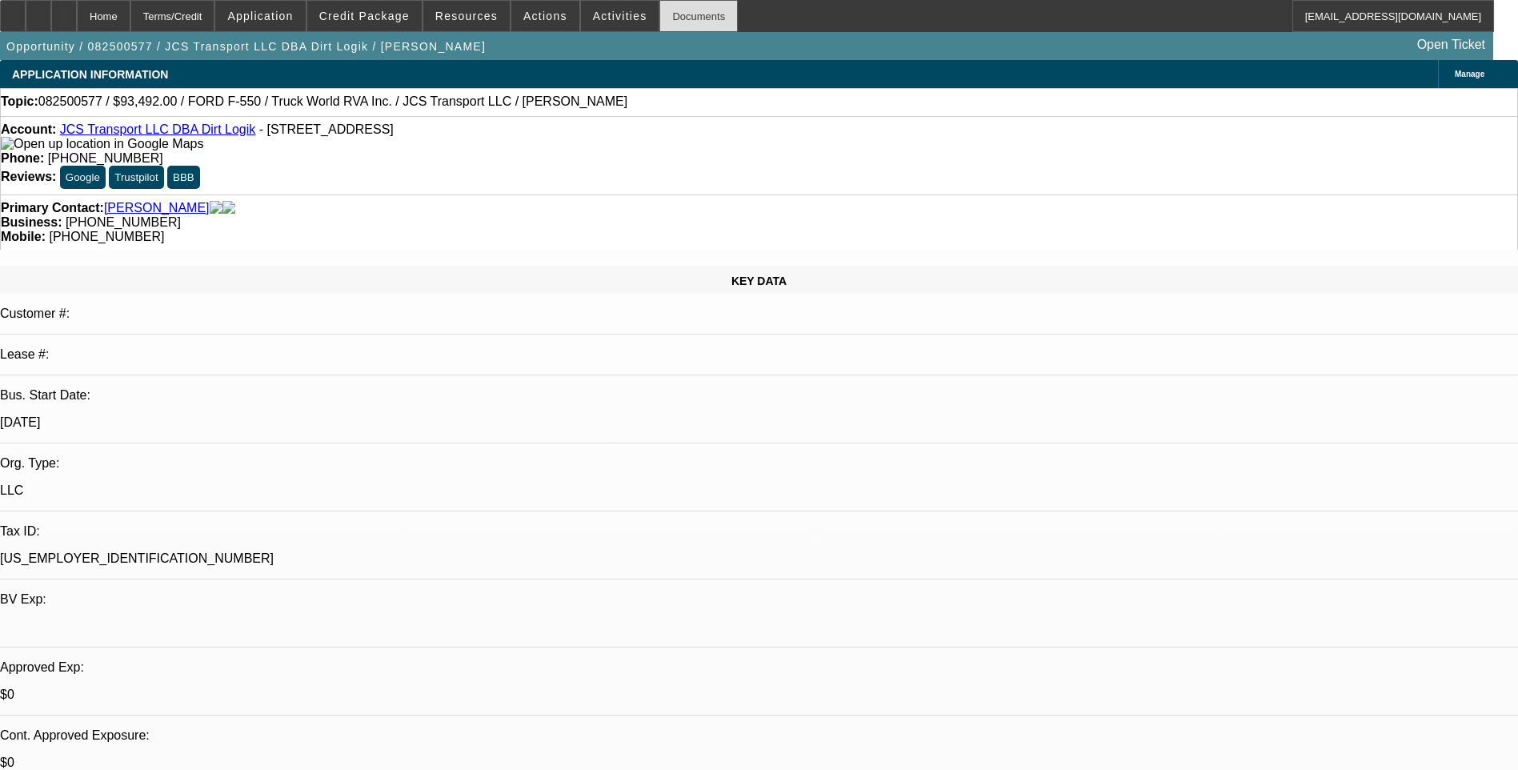
select select "0.1"
select select "0"
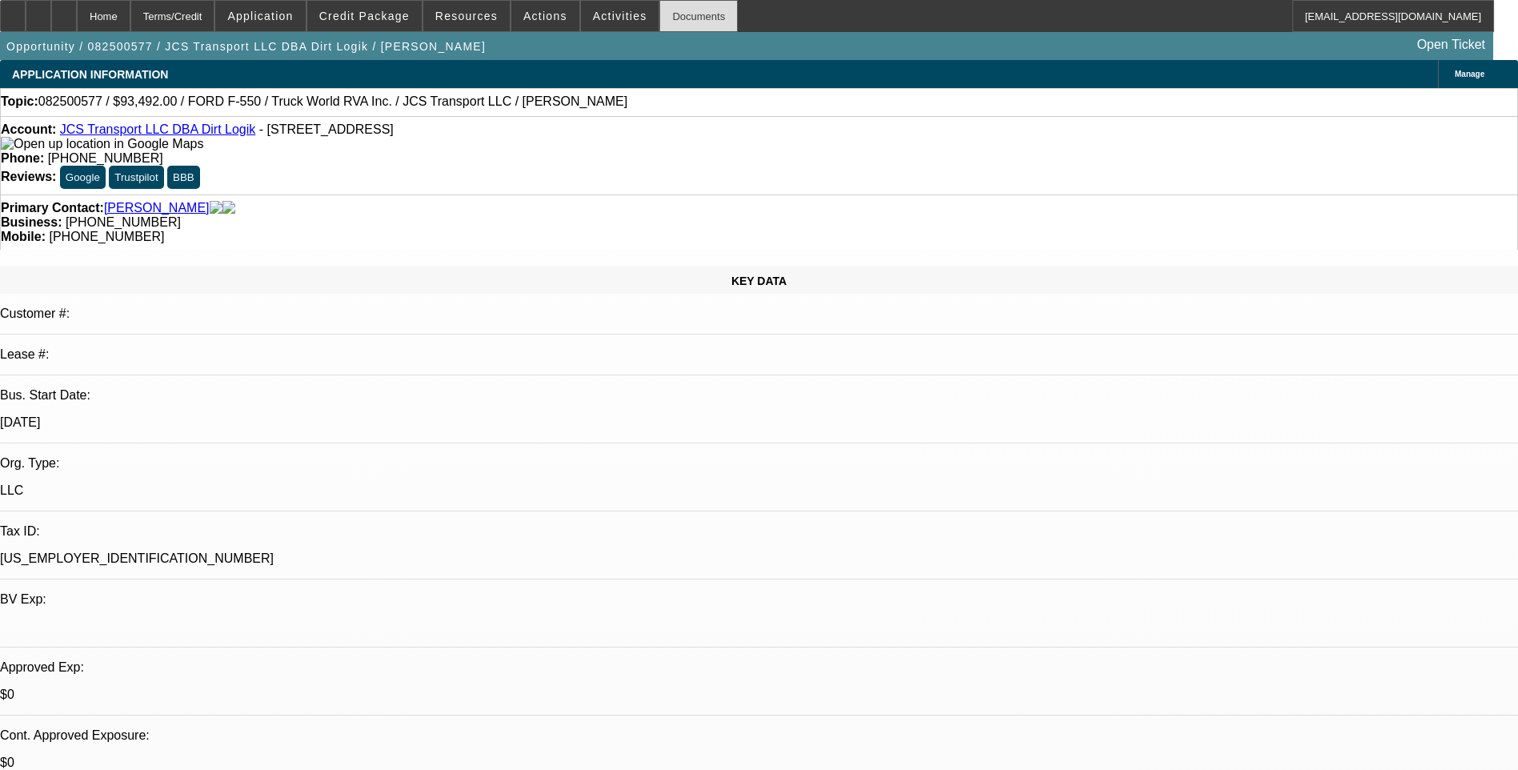
select select "0"
select select "1"
select select "6"
select select "1"
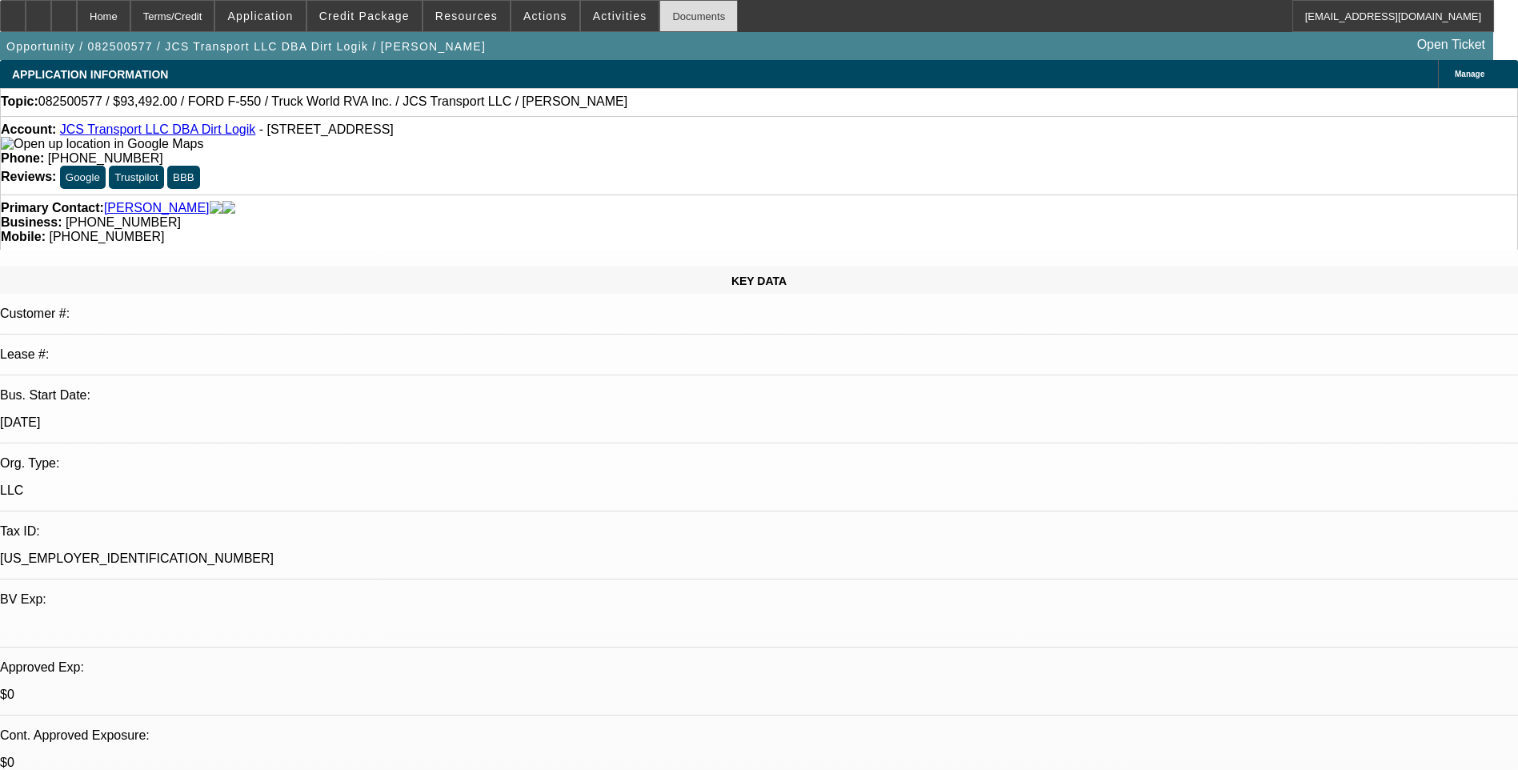
select select "1"
select select "6"
select select "1"
select select "6"
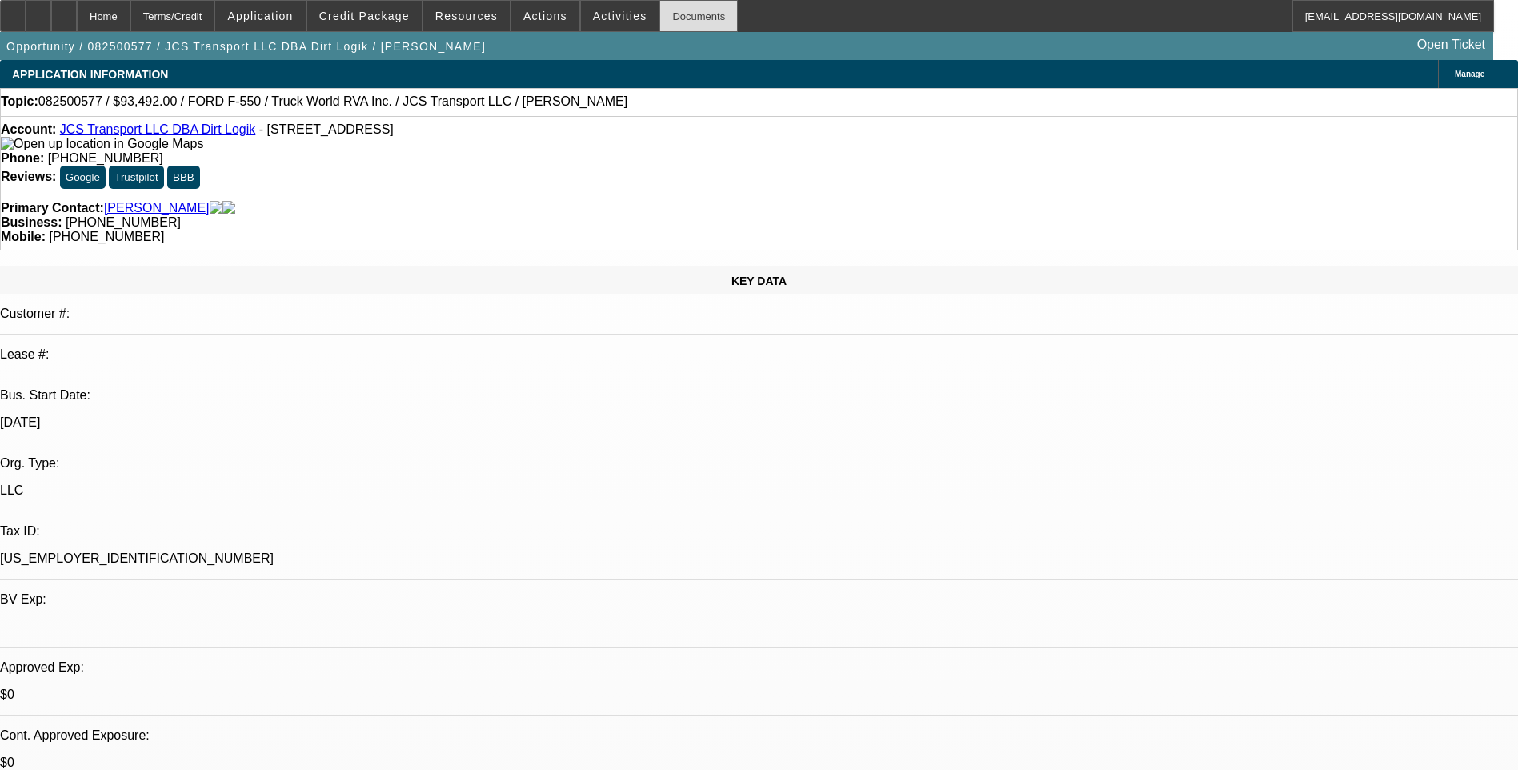
select select "1"
select select "6"
select select "0"
select select "2"
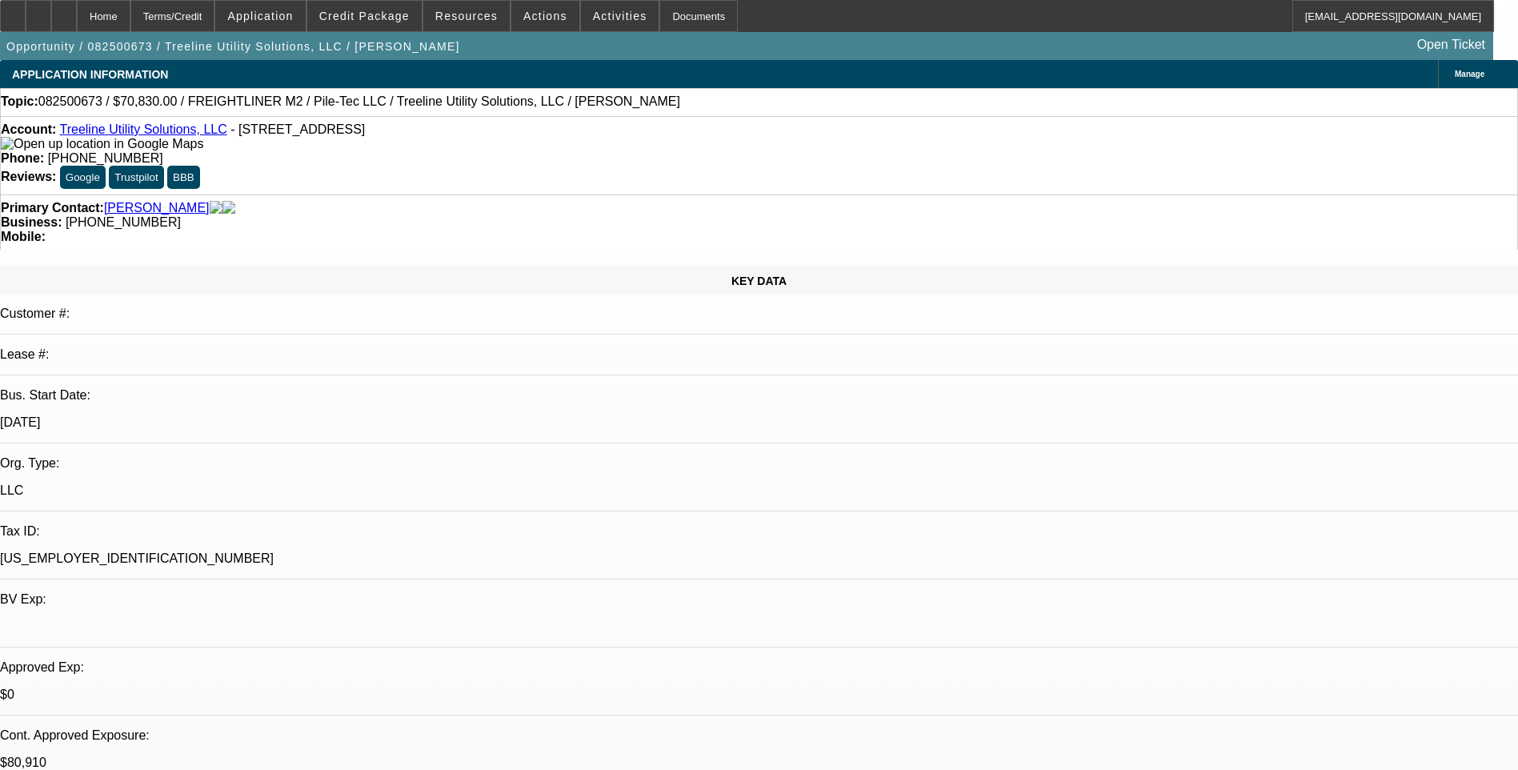
select select "0"
select select "2"
select select "0"
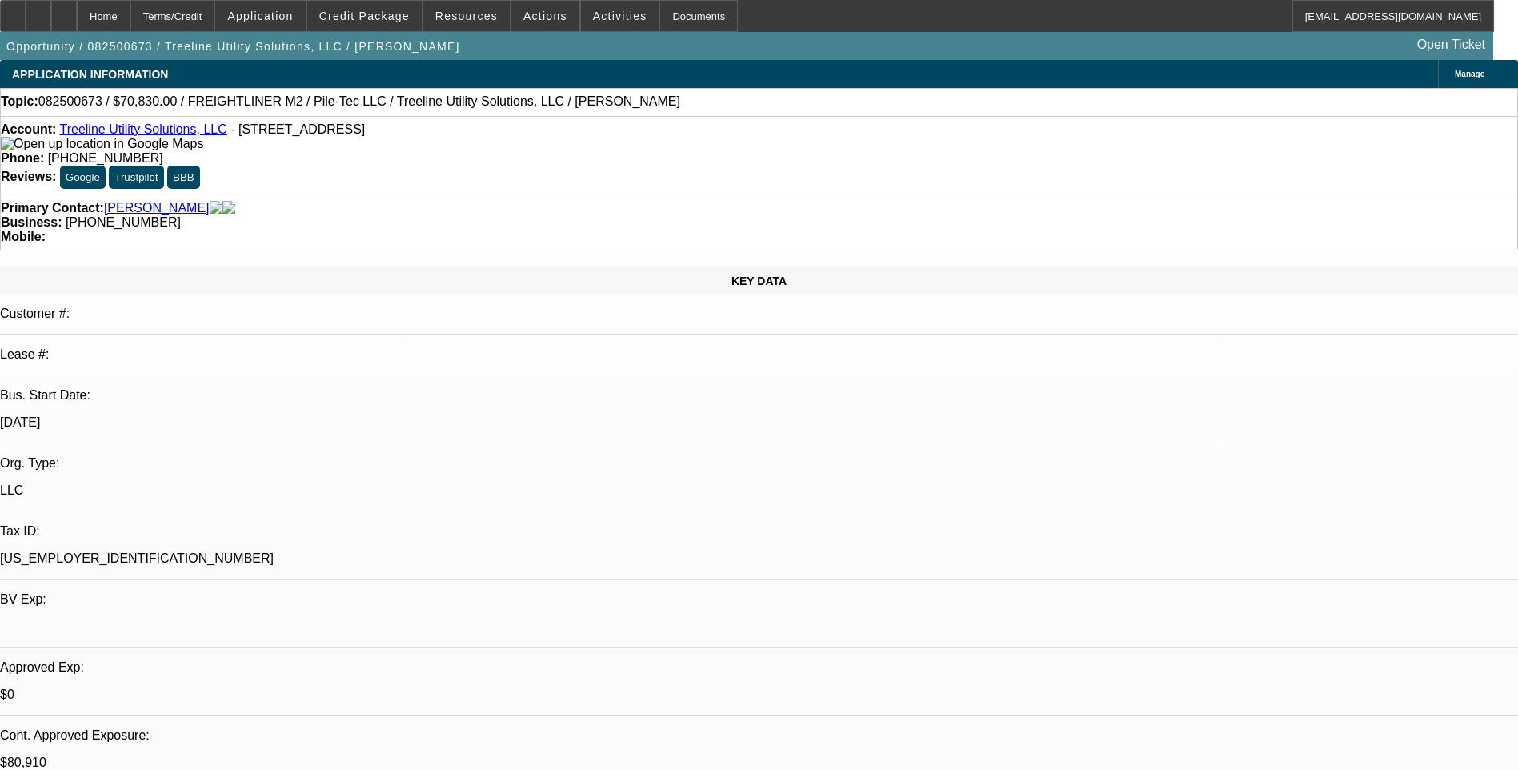
select select "2"
select select "0"
select select "2"
select select "0"
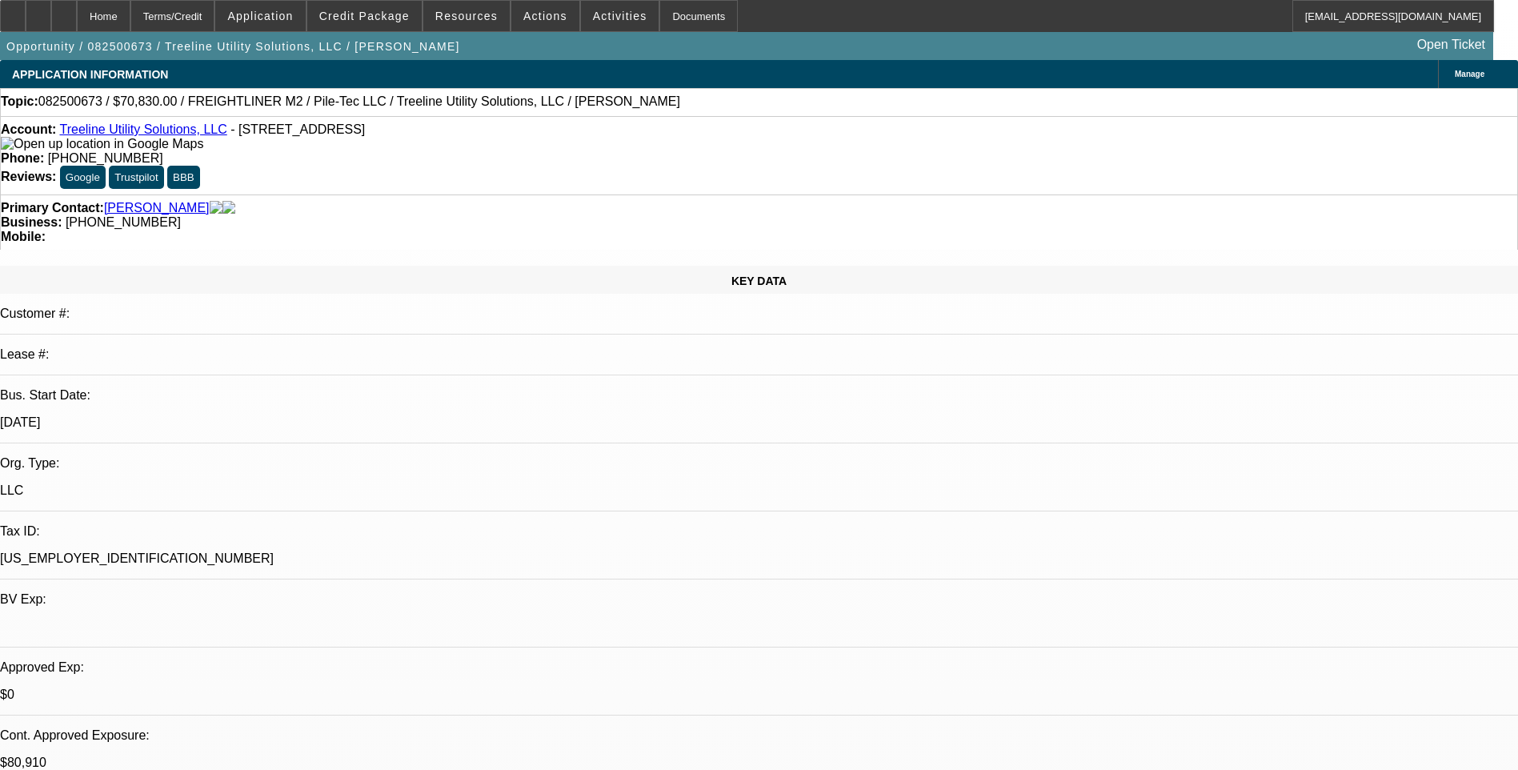
select select "1"
select select "2"
select select "6"
select select "1"
select select "2"
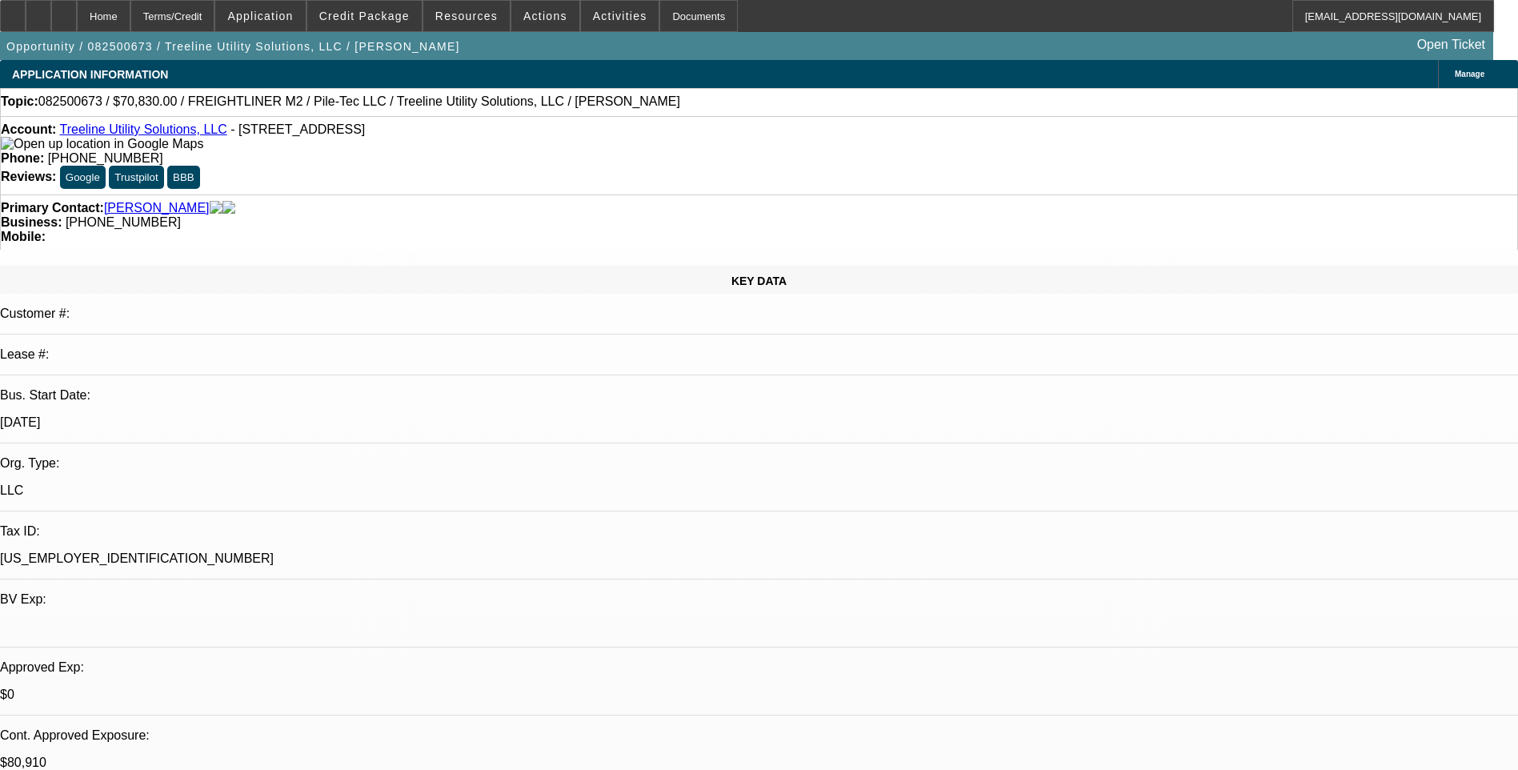
select select "6"
select select "1"
select select "2"
select select "6"
select select "1"
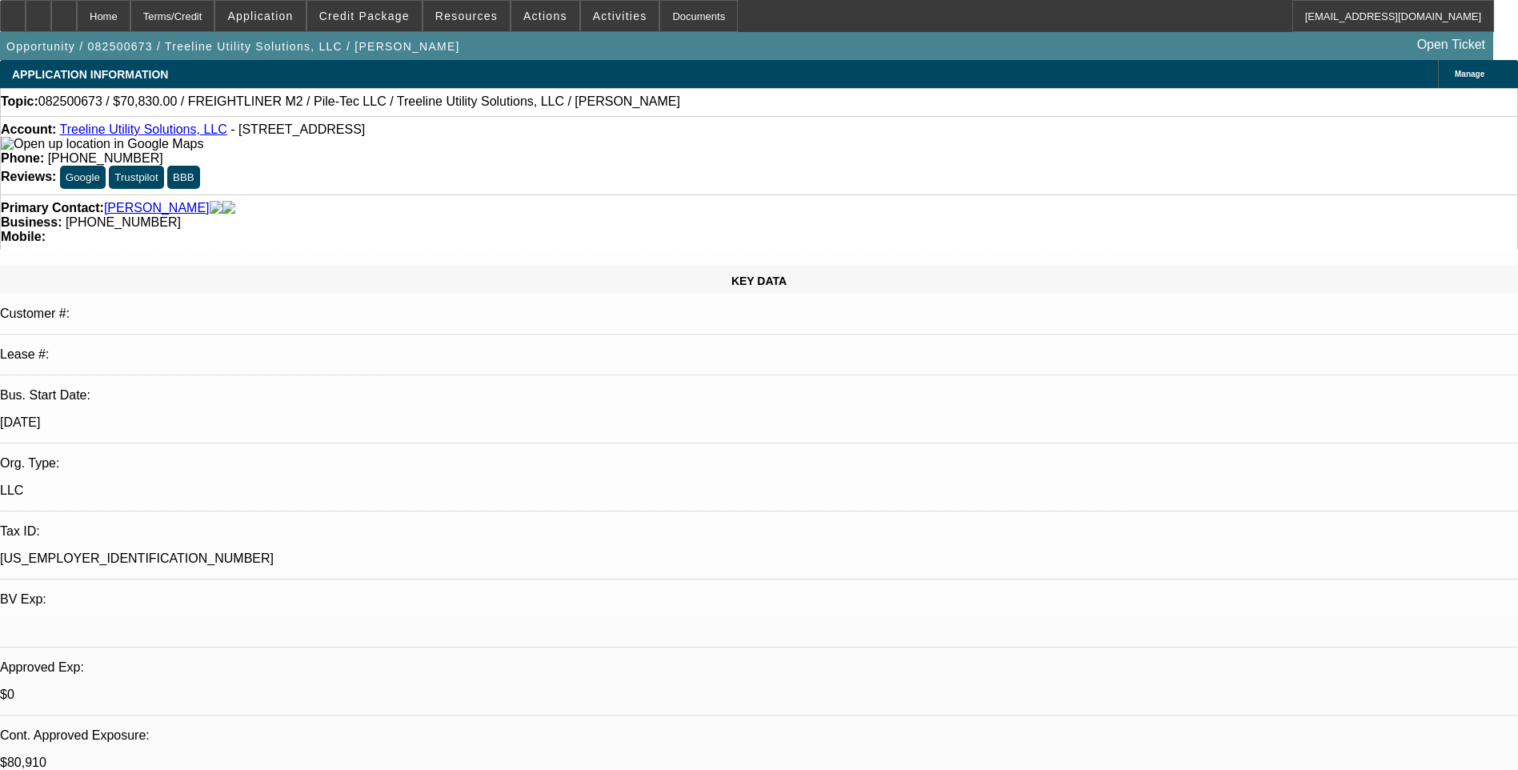
select select "2"
select select "6"
click at [38, 10] on icon at bounding box center [38, 10] width 0 height 0
click at [383, 21] on span "Credit Package" at bounding box center [364, 16] width 90 height 13
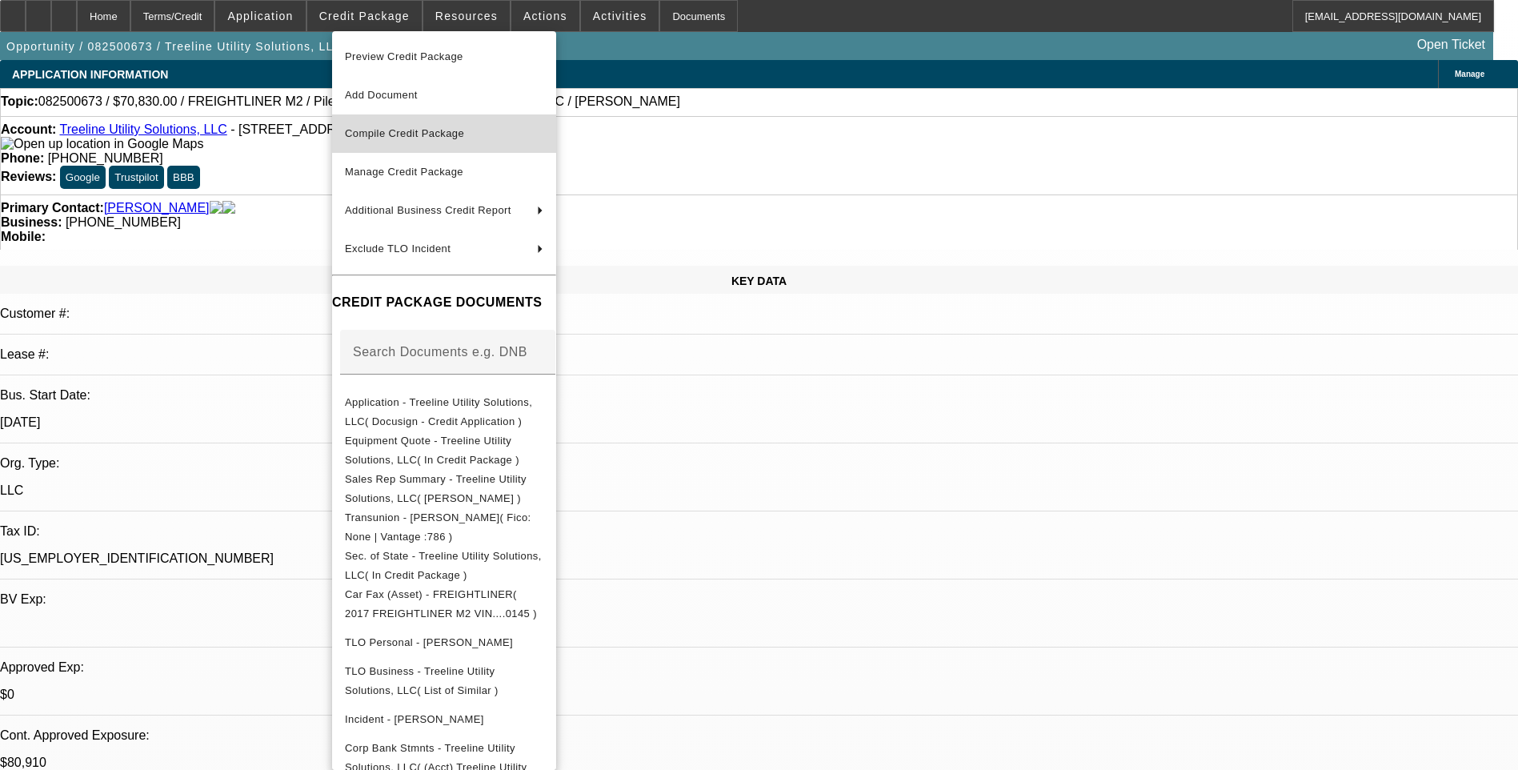
click at [442, 133] on span "Compile Credit Package" at bounding box center [404, 133] width 119 height 12
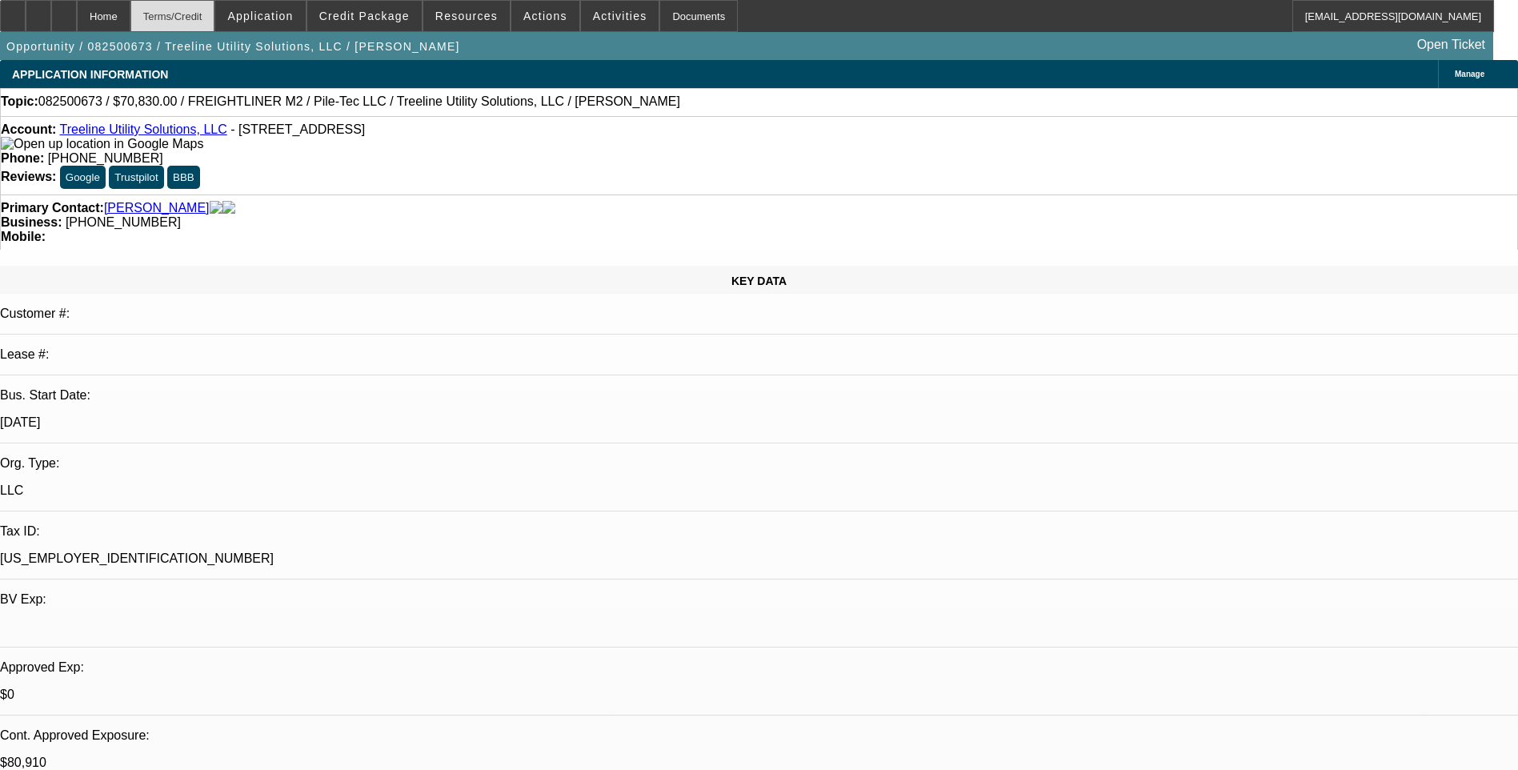
select select "0"
select select "2"
select select "0"
select select "6"
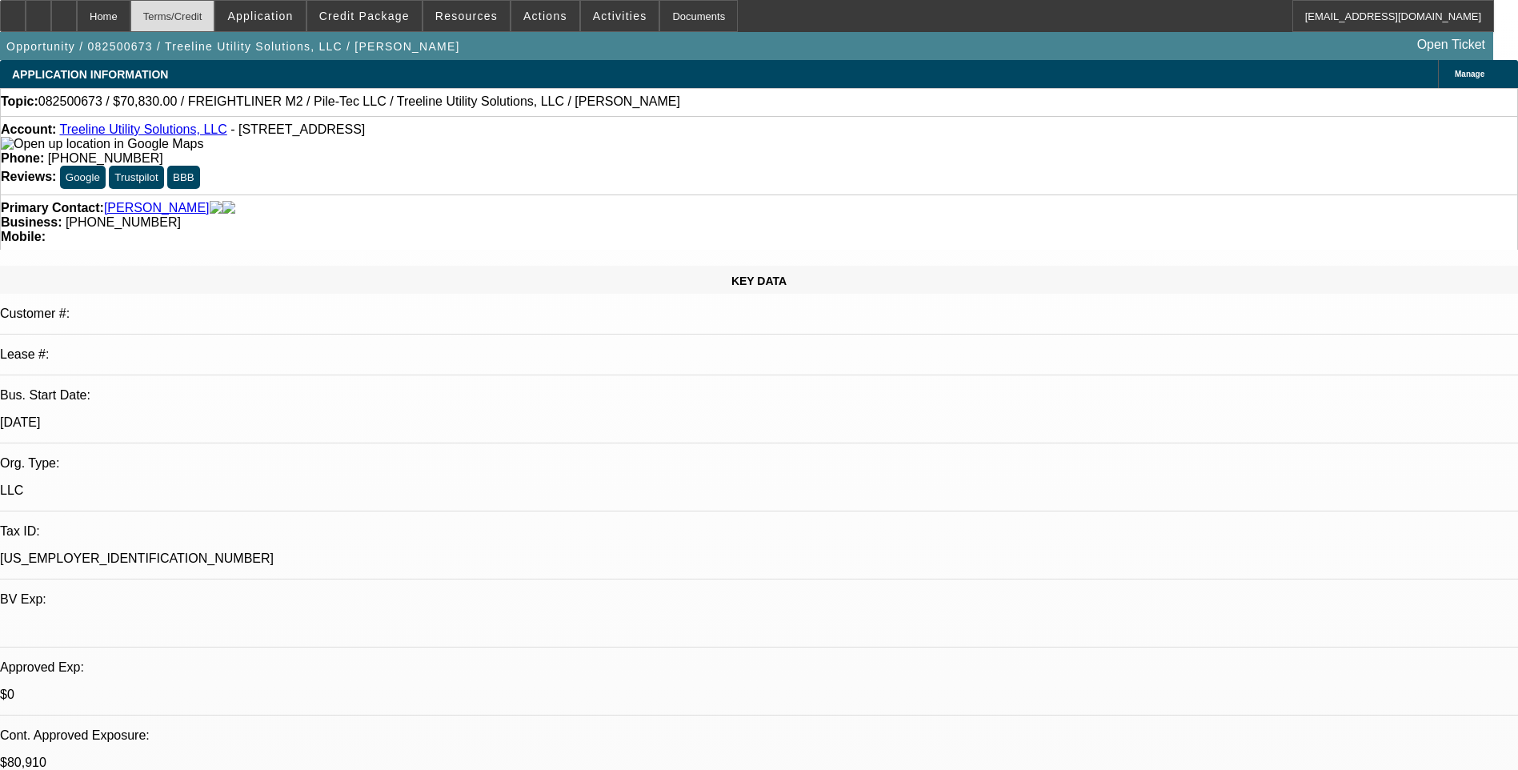
select select "0"
select select "2"
select select "0"
select select "6"
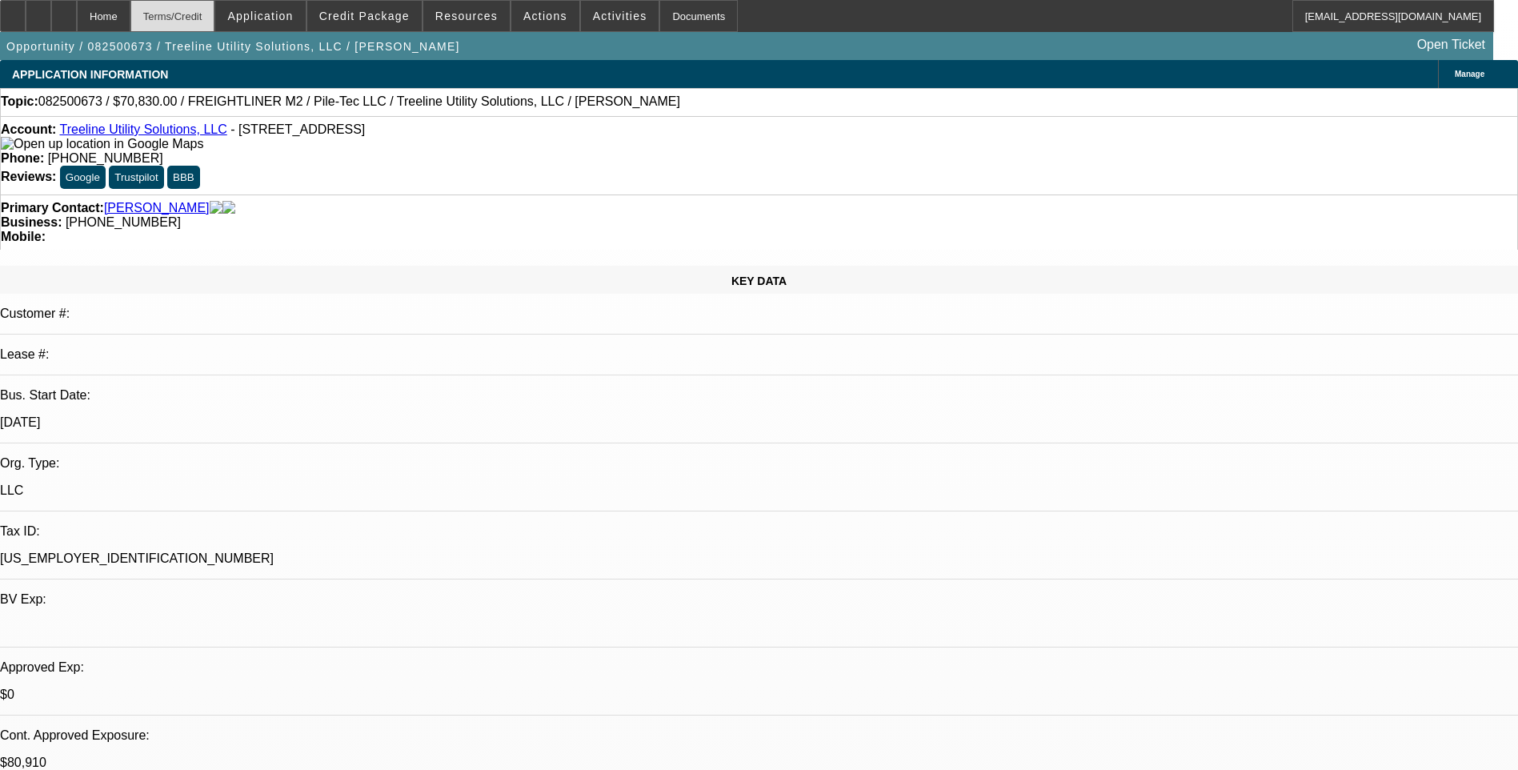
select select "0"
select select "2"
select select "0"
select select "6"
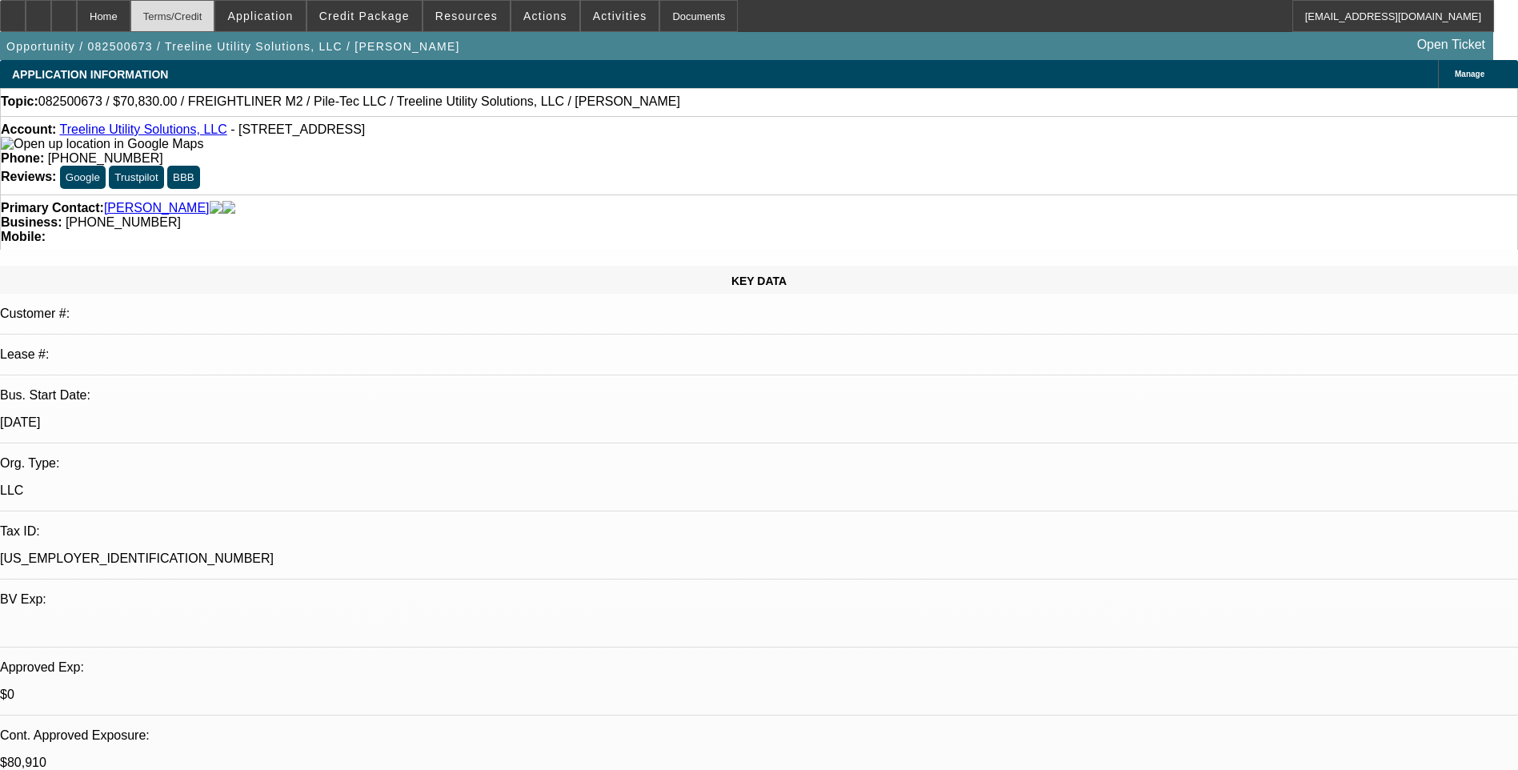
select select "0"
select select "2"
select select "0"
select select "6"
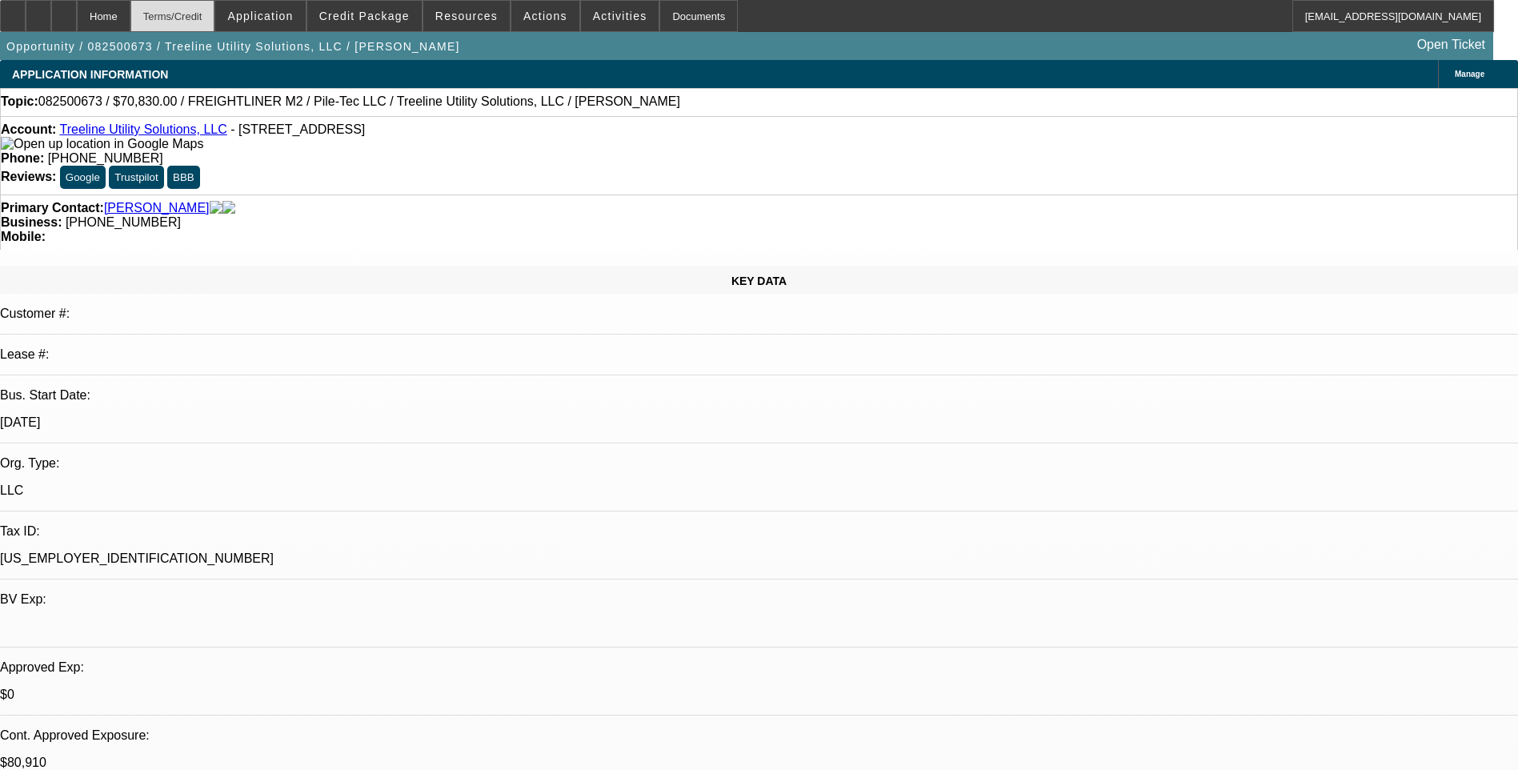
click at [215, 17] on div "Terms/Credit" at bounding box center [172, 16] width 85 height 32
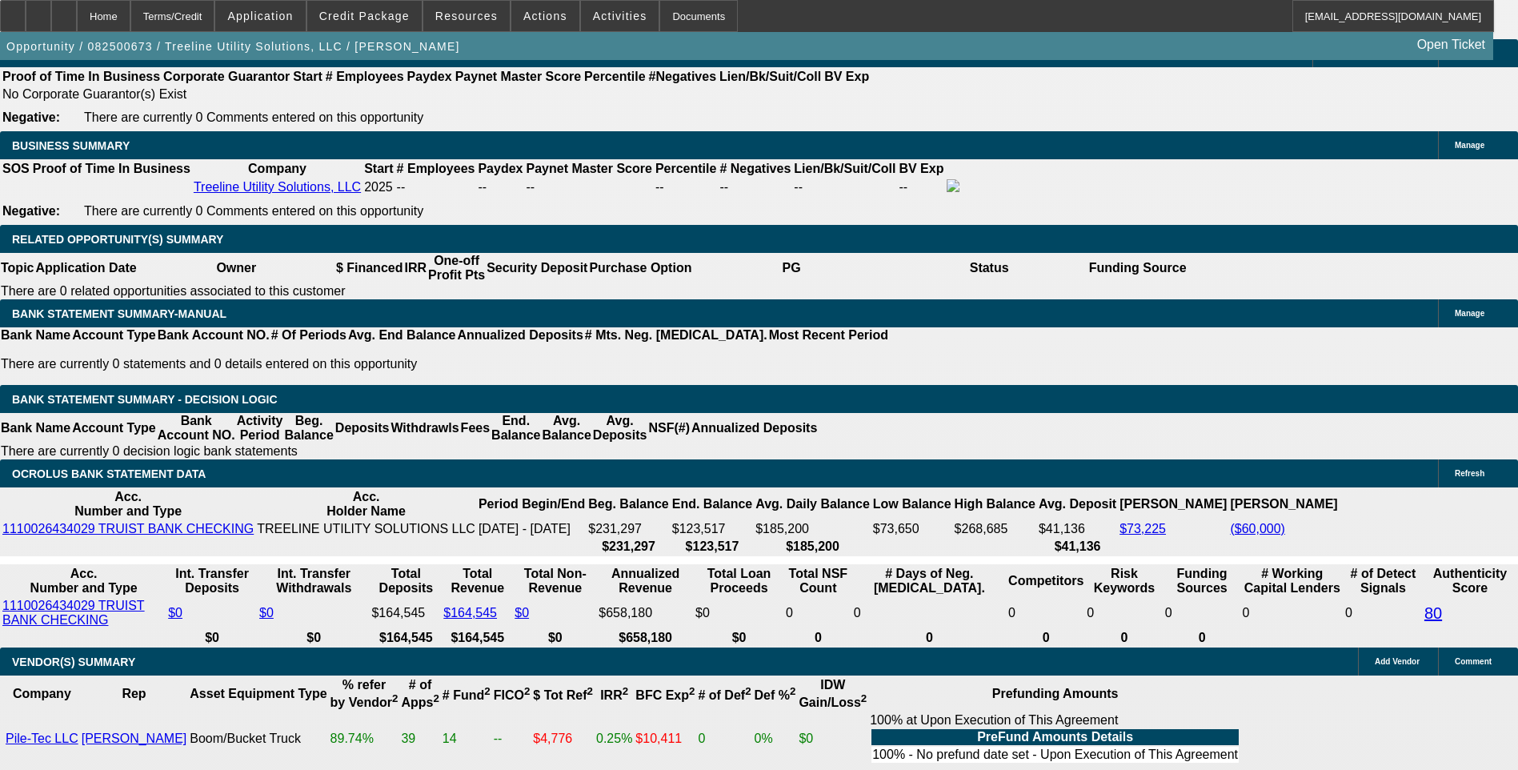
scroll to position [2459, 0]
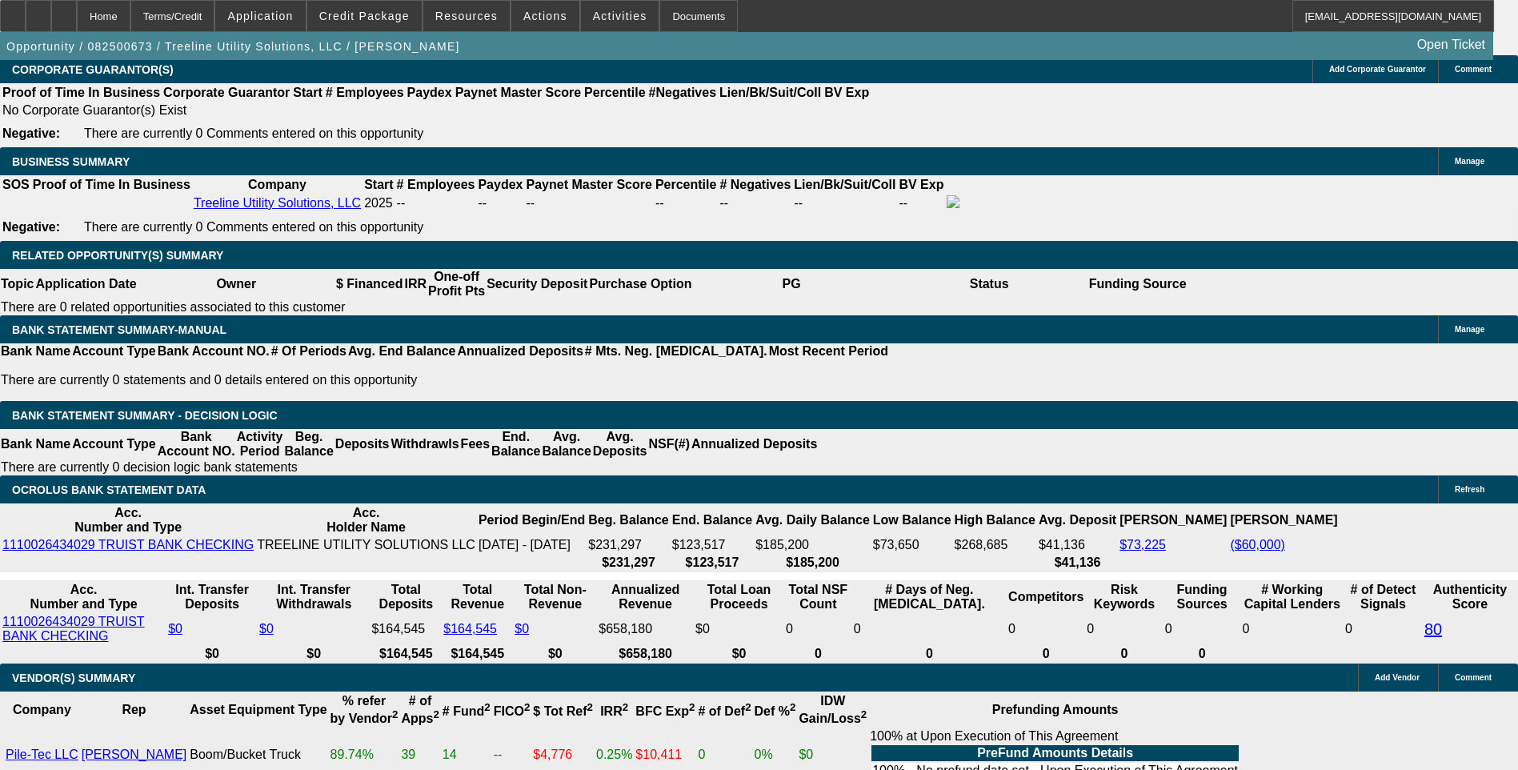
click at [401, 22] on span at bounding box center [364, 16] width 114 height 38
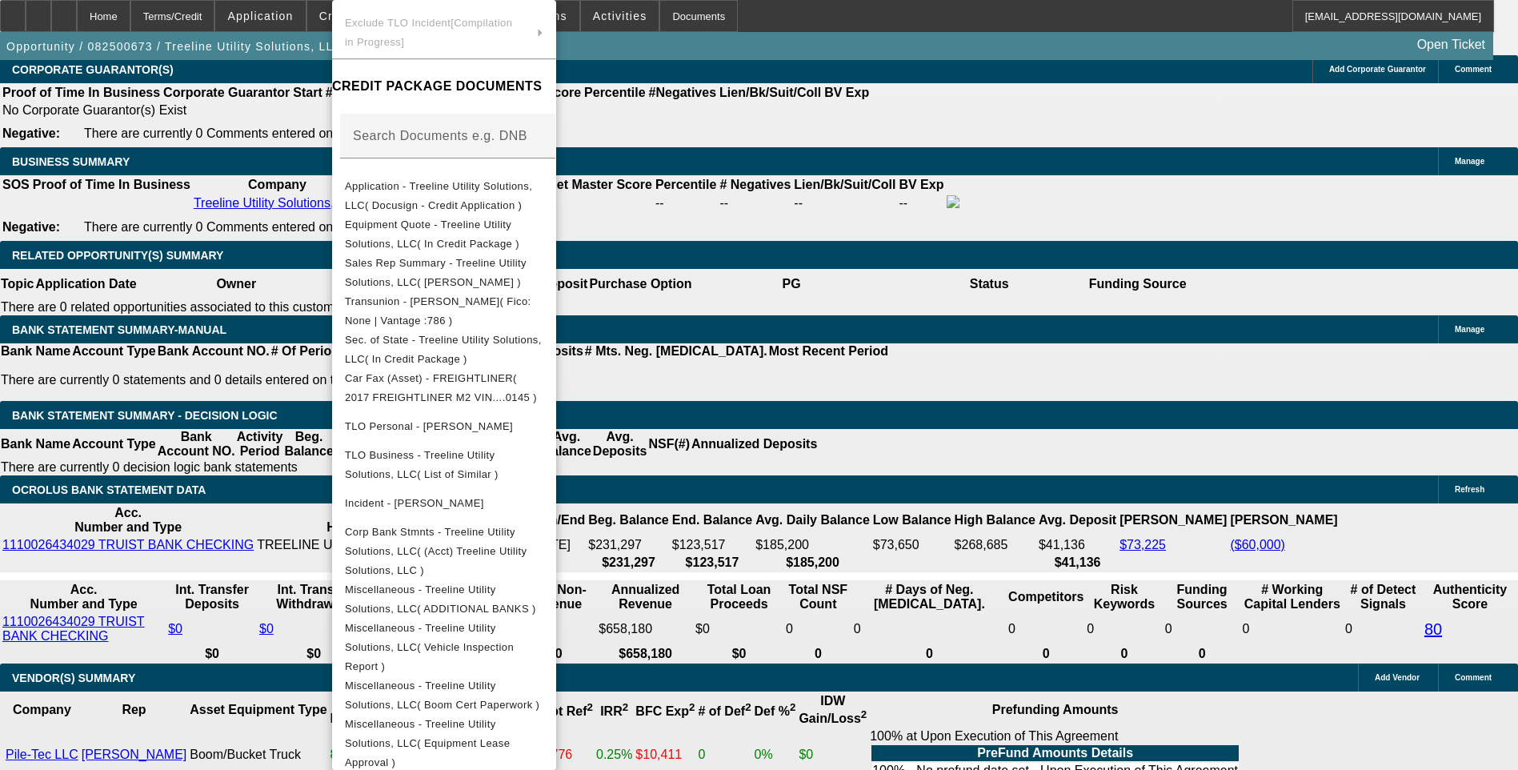
scroll to position [2619, 0]
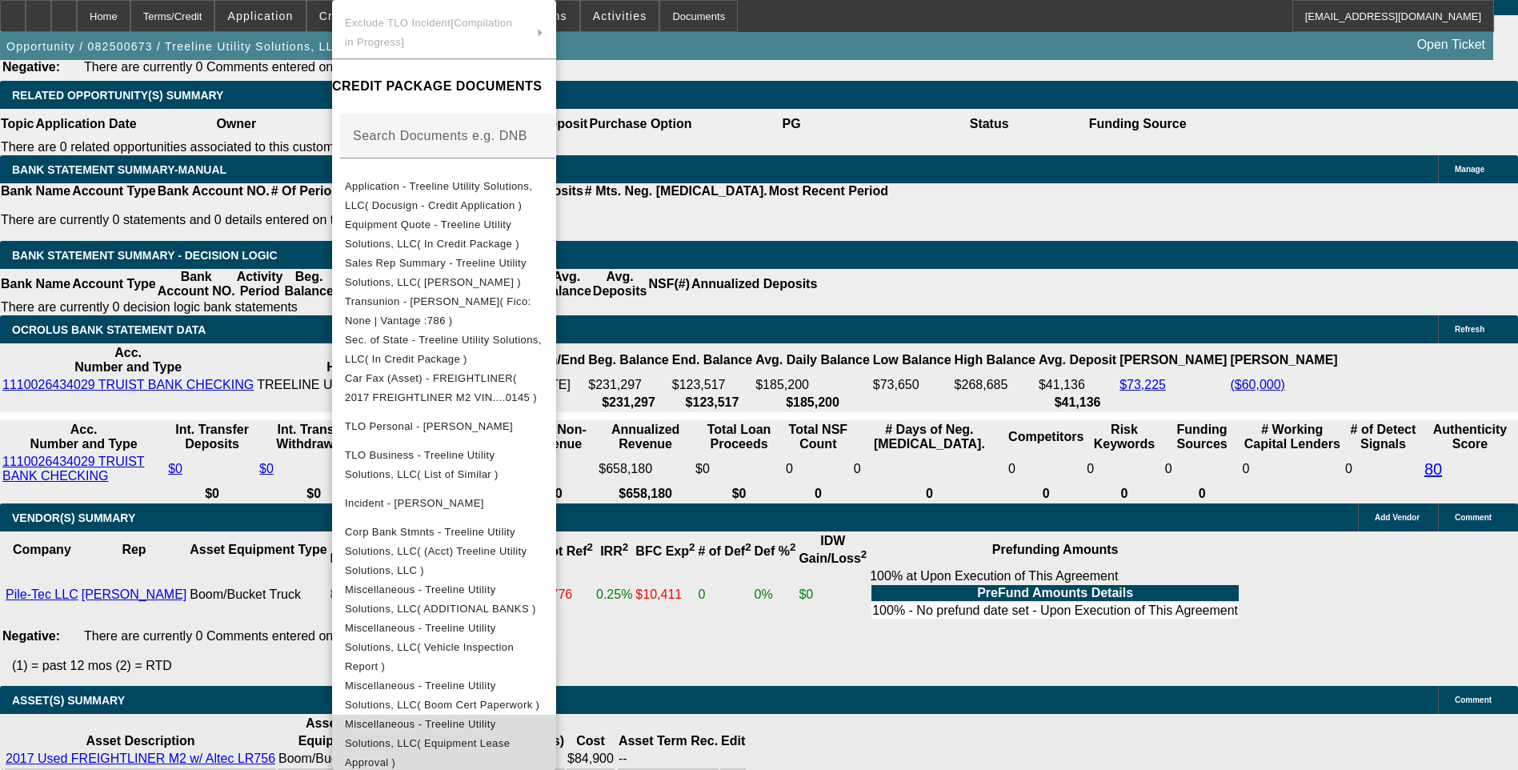
click at [510, 718] on span "Miscellaneous - Treeline Utility Solutions, LLC( Equipment Lease Approval )" at bounding box center [427, 743] width 165 height 50
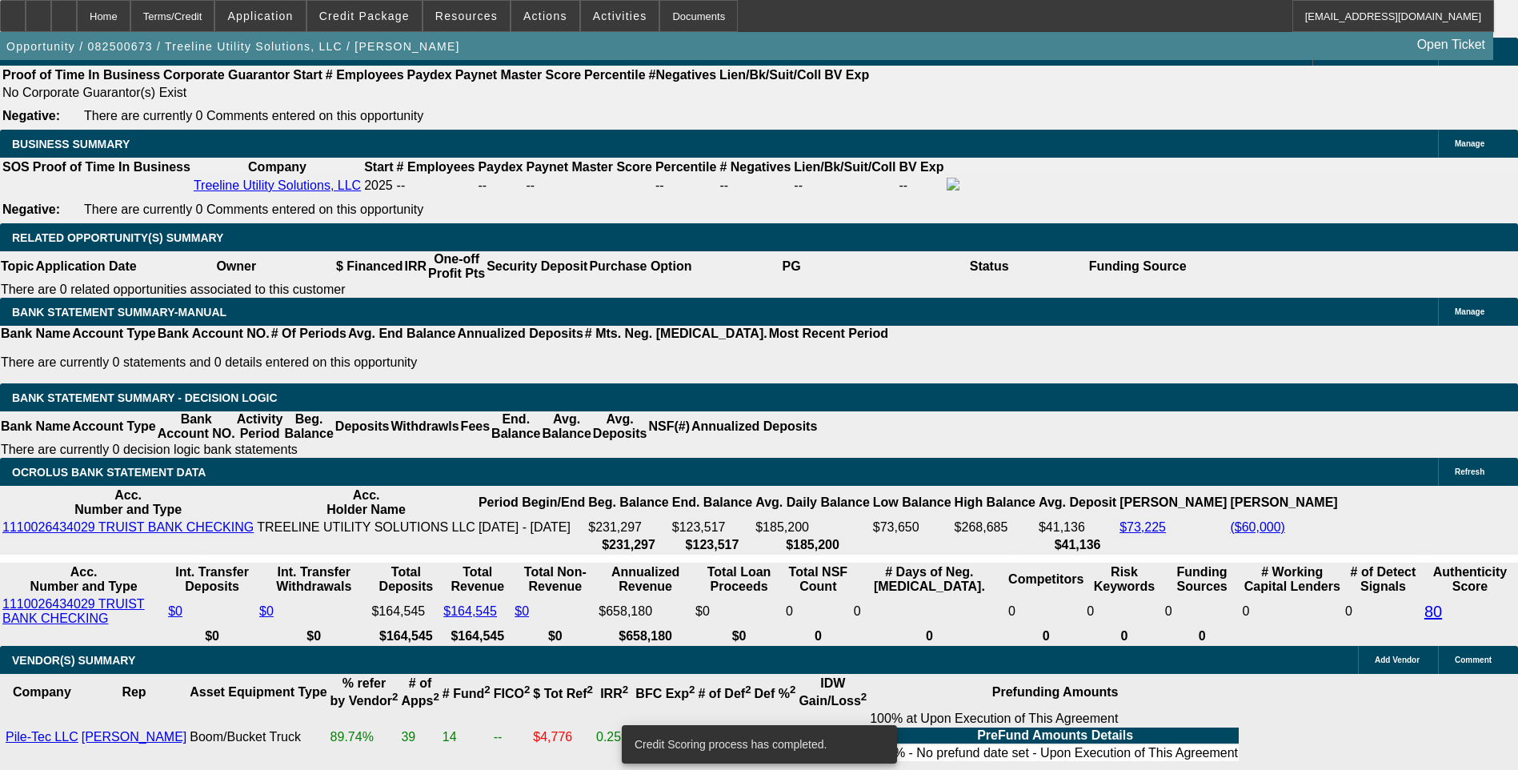
scroll to position [2483, 0]
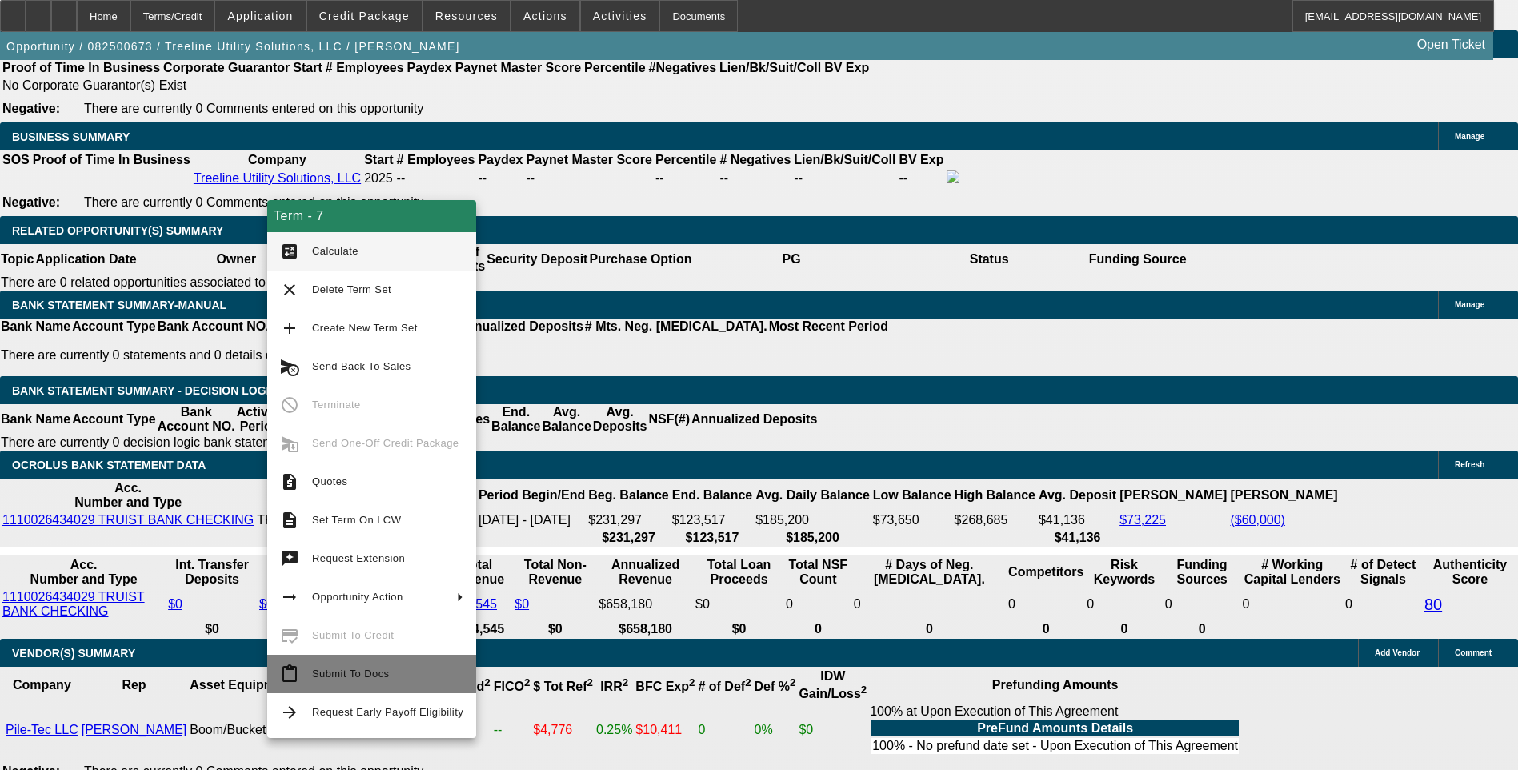
click at [366, 669] on span "Submit To Docs" at bounding box center [350, 673] width 77 height 12
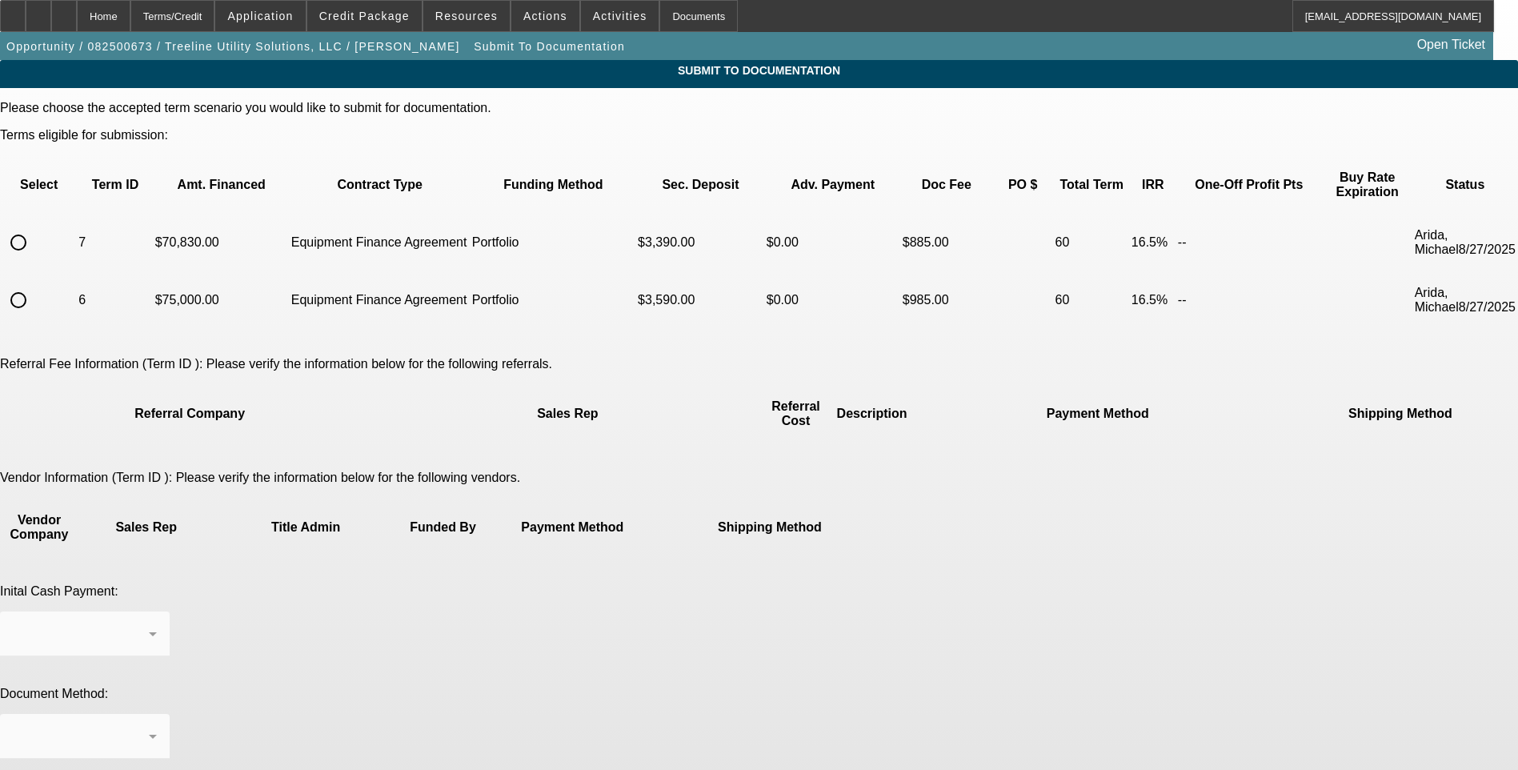
click at [34, 226] on input "radio" at bounding box center [18, 242] width 32 height 32
radio input "true"
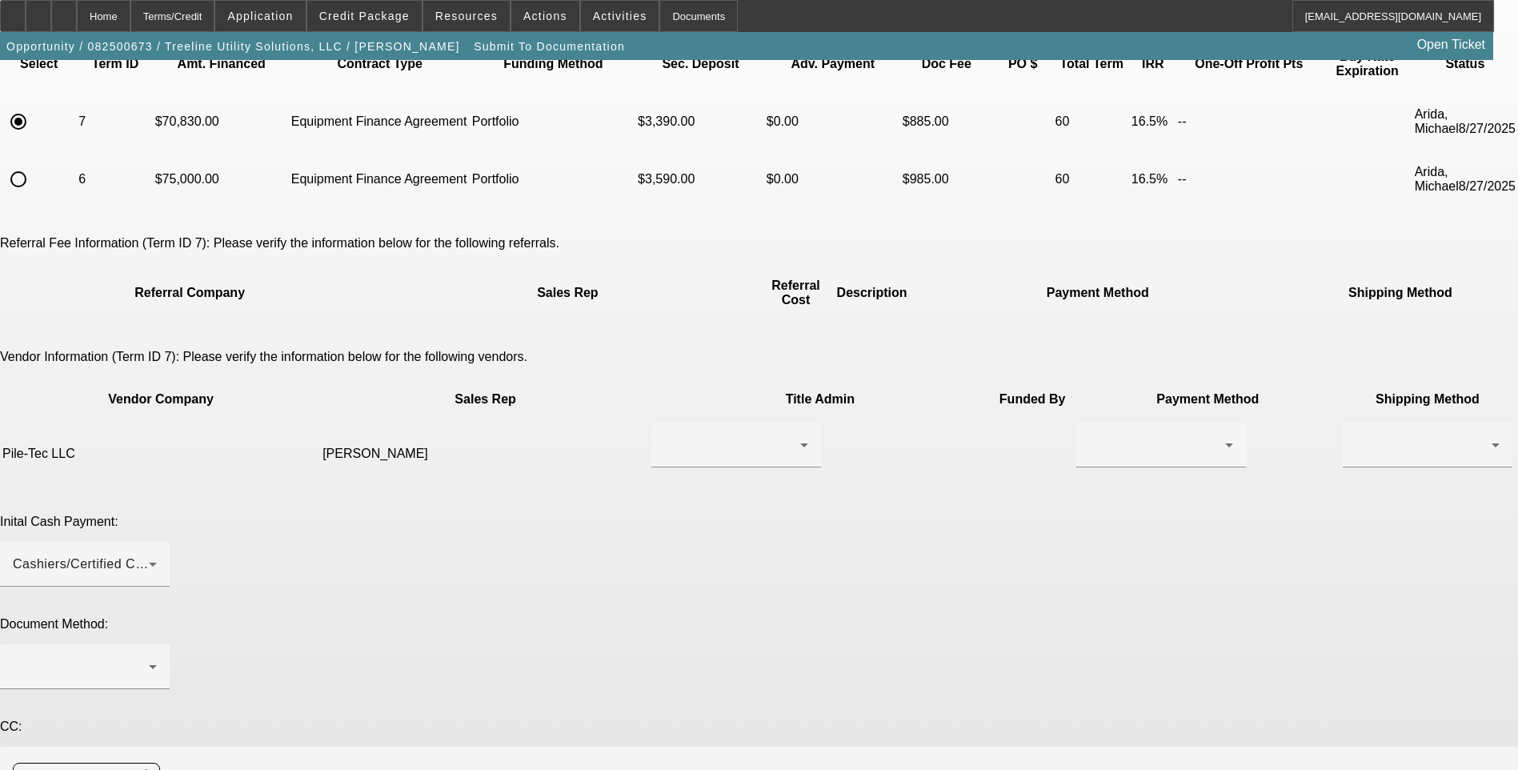
scroll to position [240, 0]
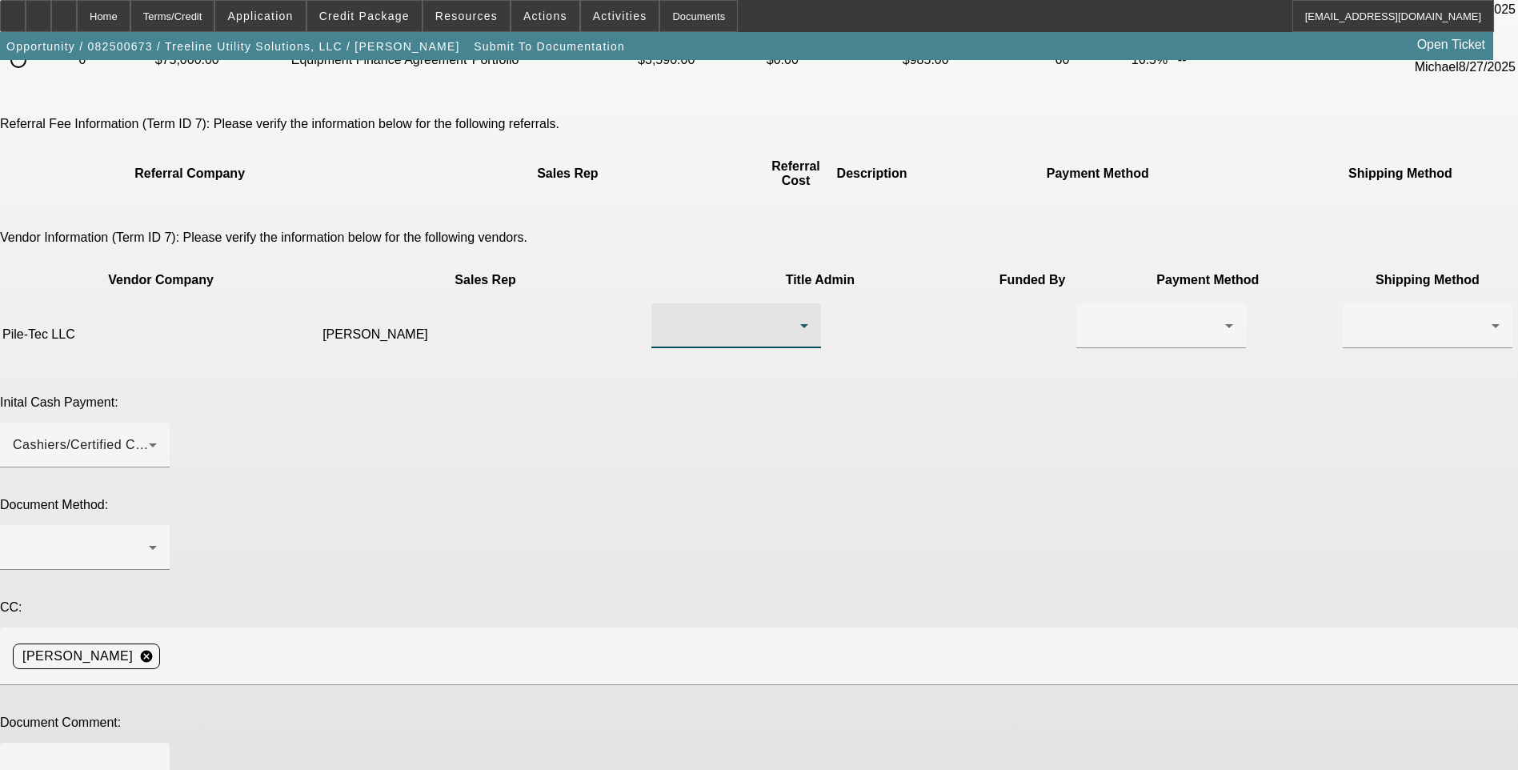
click at [679, 316] on div at bounding box center [732, 325] width 136 height 19
click at [682, 297] on span "Lamb, Timothy" at bounding box center [659, 296] width 110 height 19
click at [1089, 316] on div at bounding box center [1157, 325] width 136 height 19
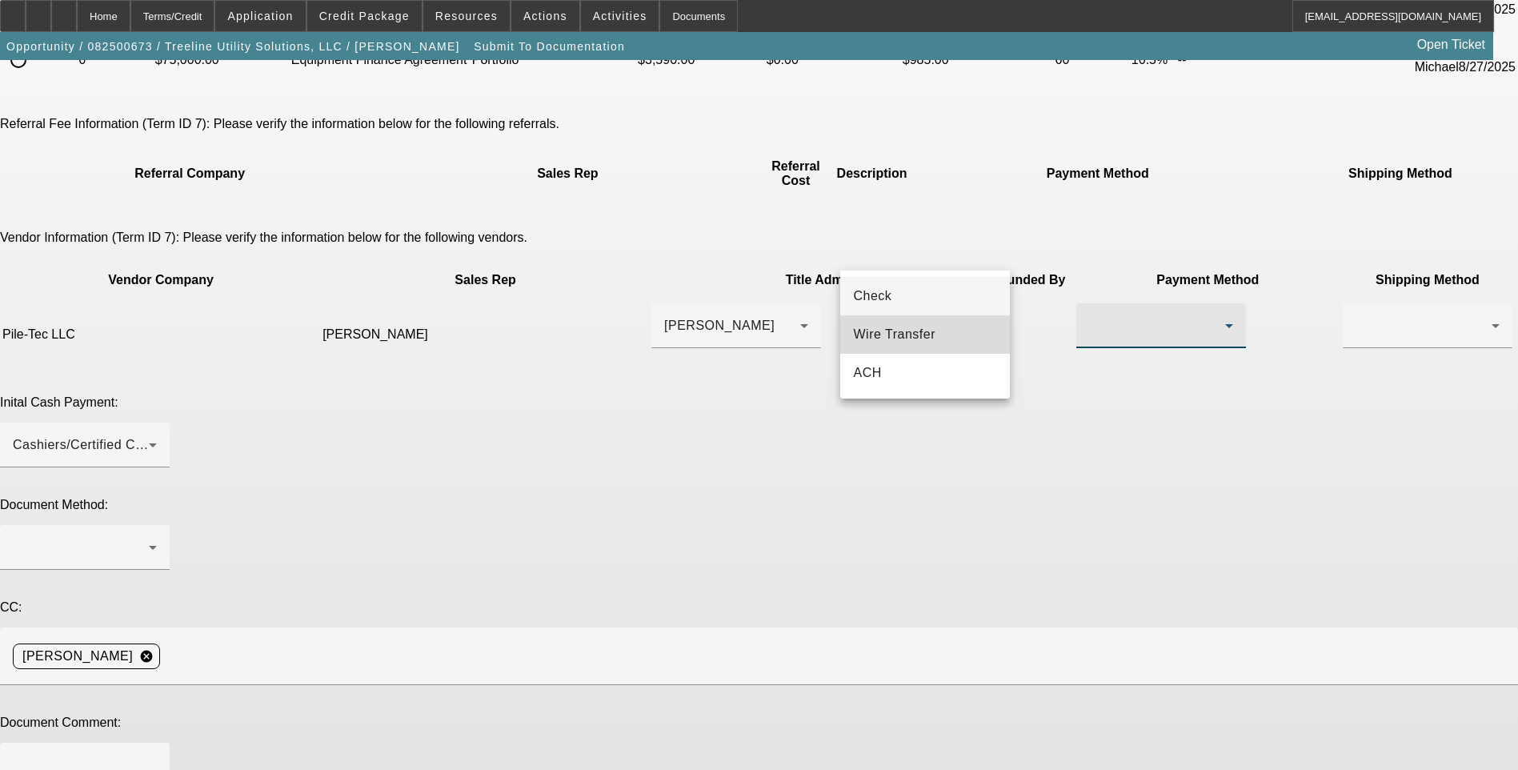
click at [916, 335] on span "Wire Transfer" at bounding box center [894, 334] width 82 height 19
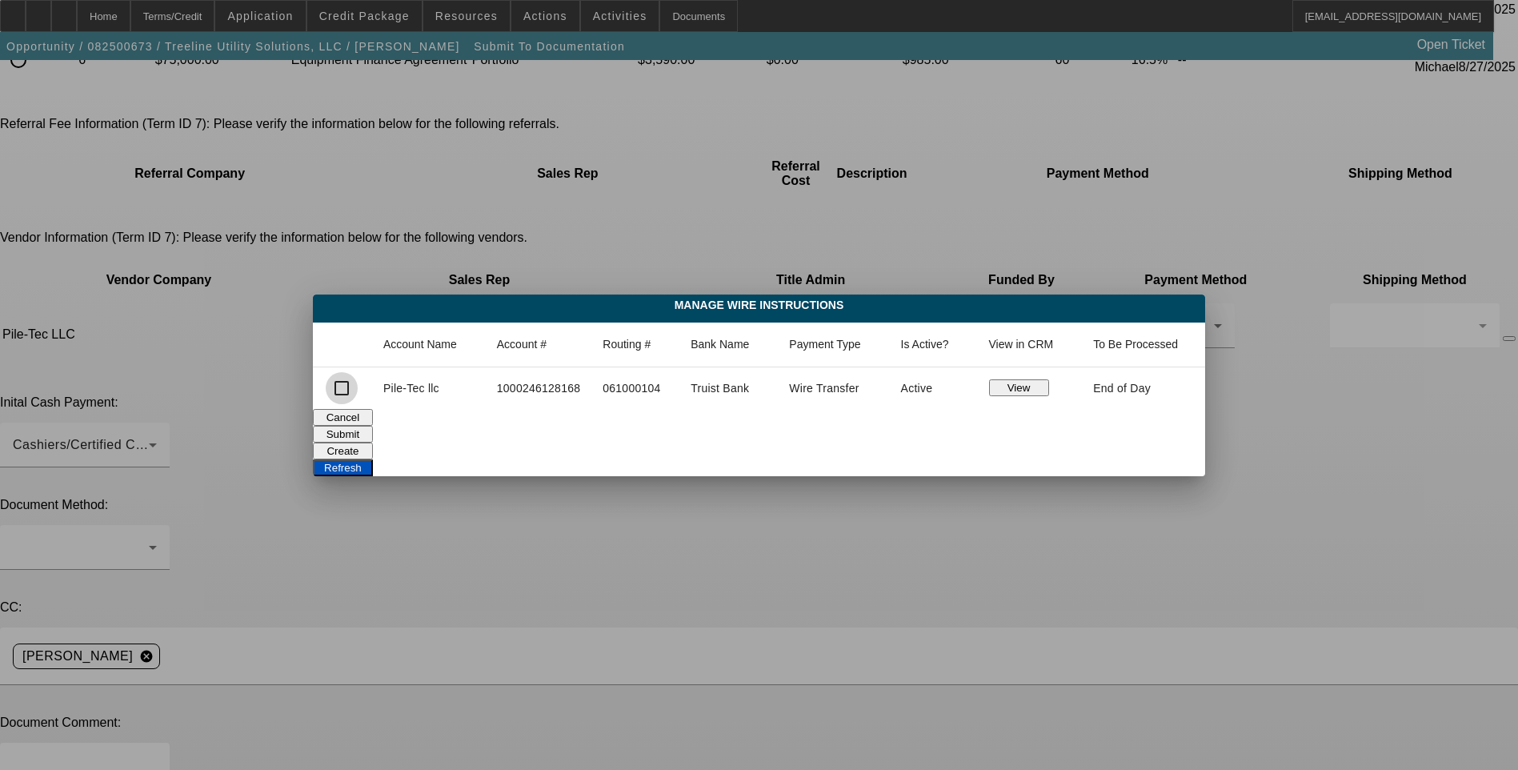
click at [347, 389] on input "checkbox" at bounding box center [342, 388] width 32 height 32
checkbox input "true"
click at [373, 427] on button "Submit" at bounding box center [343, 434] width 60 height 17
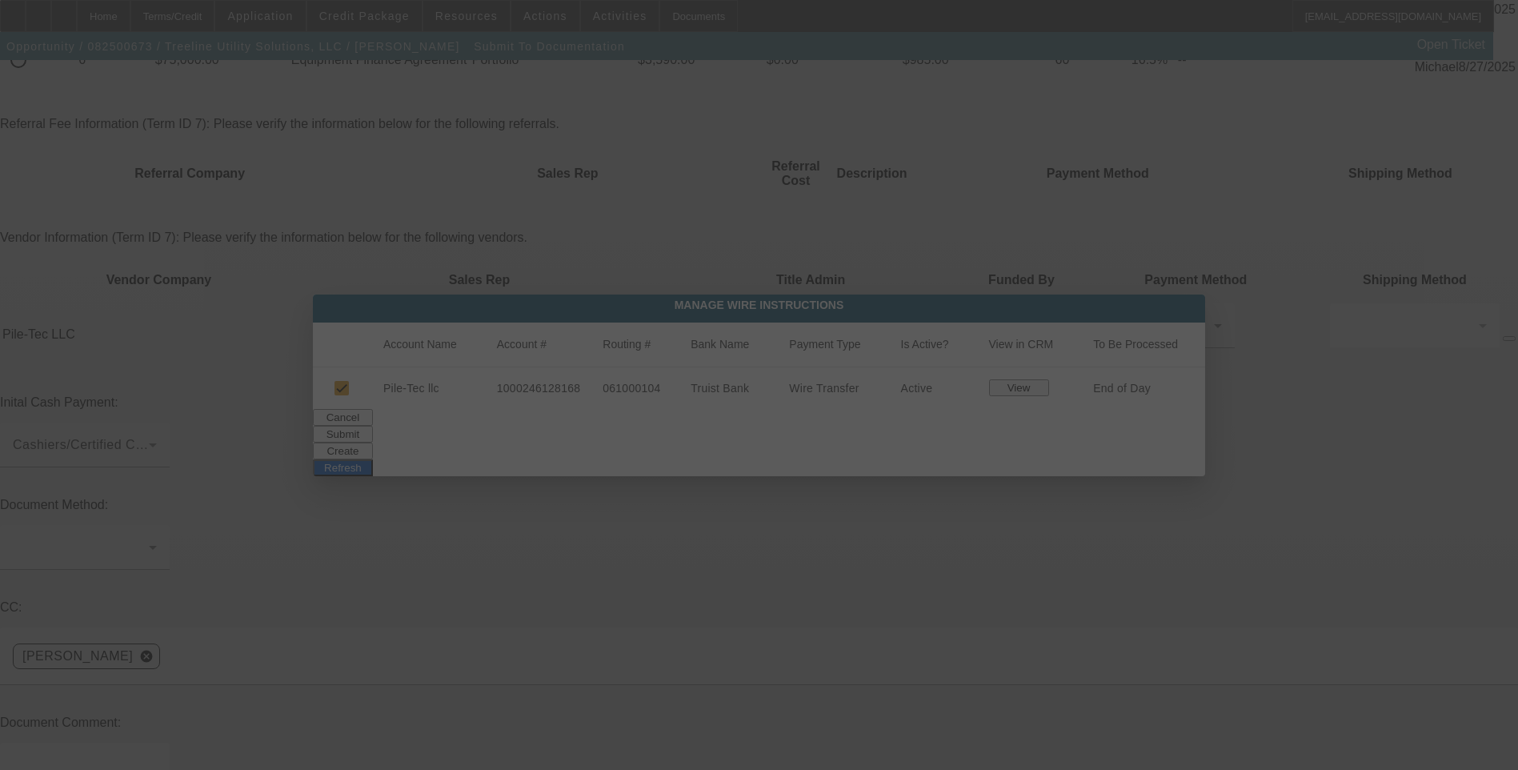
scroll to position [240, 0]
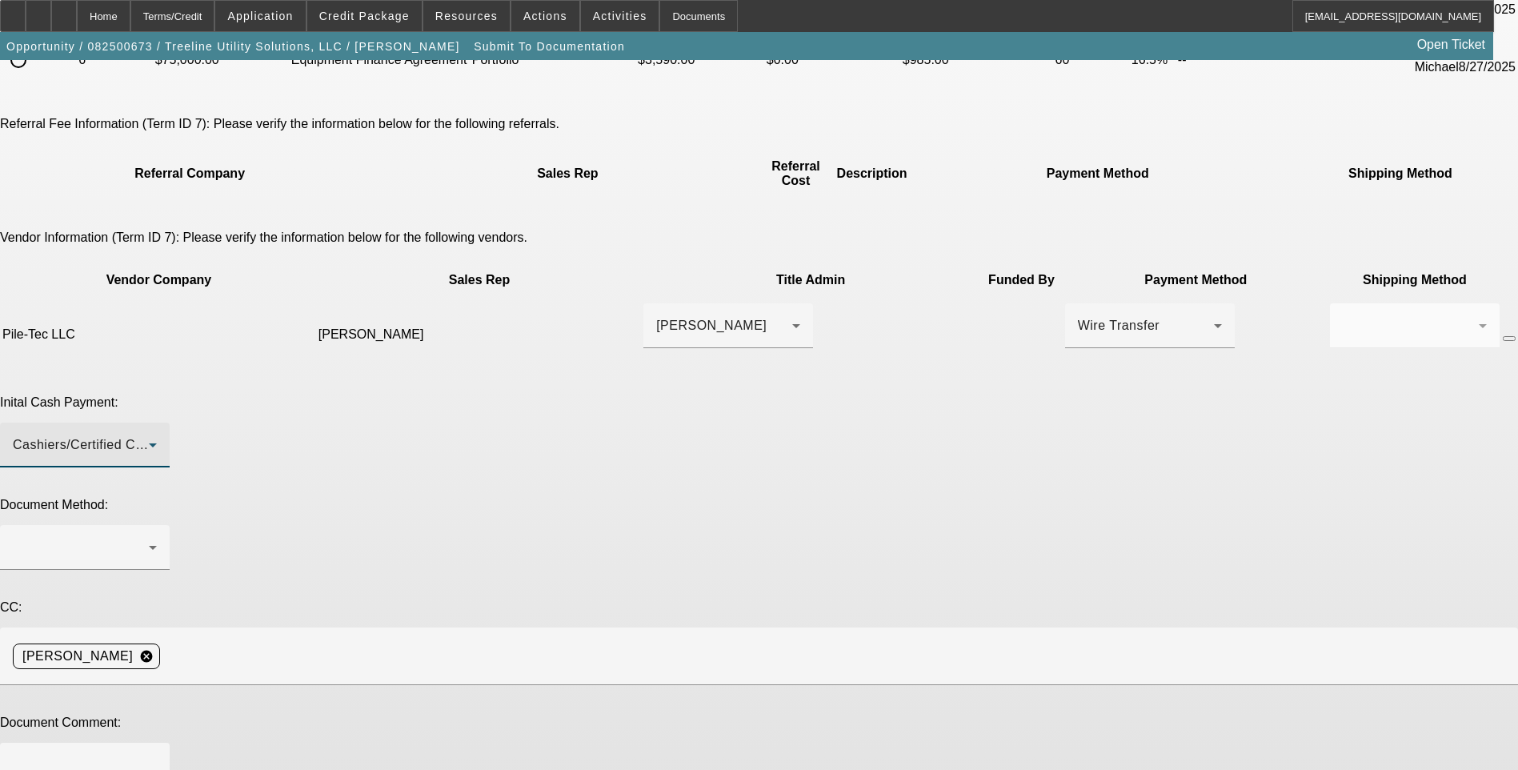
click at [149, 435] on div "Cashiers/Certified Check" at bounding box center [81, 444] width 136 height 19
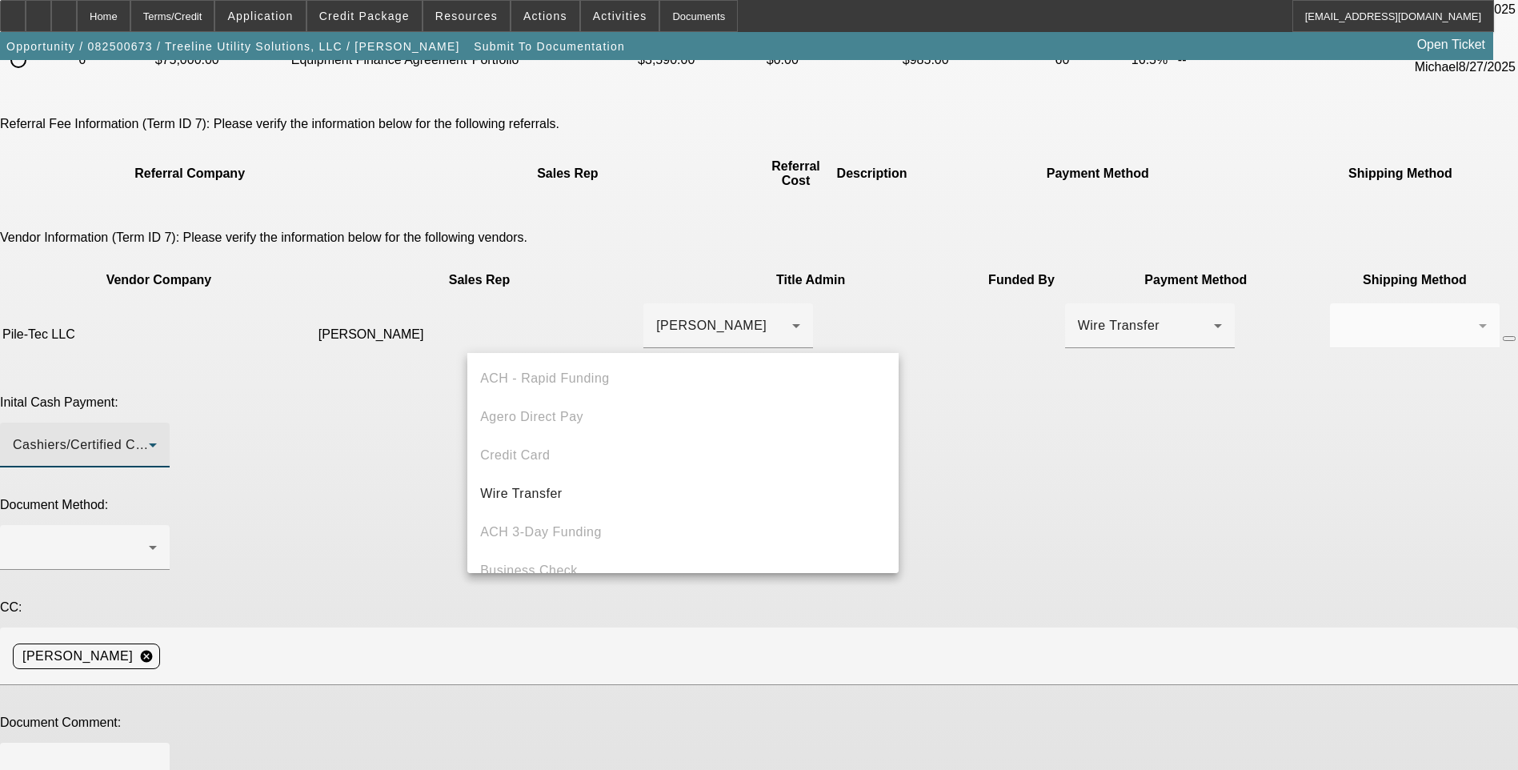
scroll to position [55, 0]
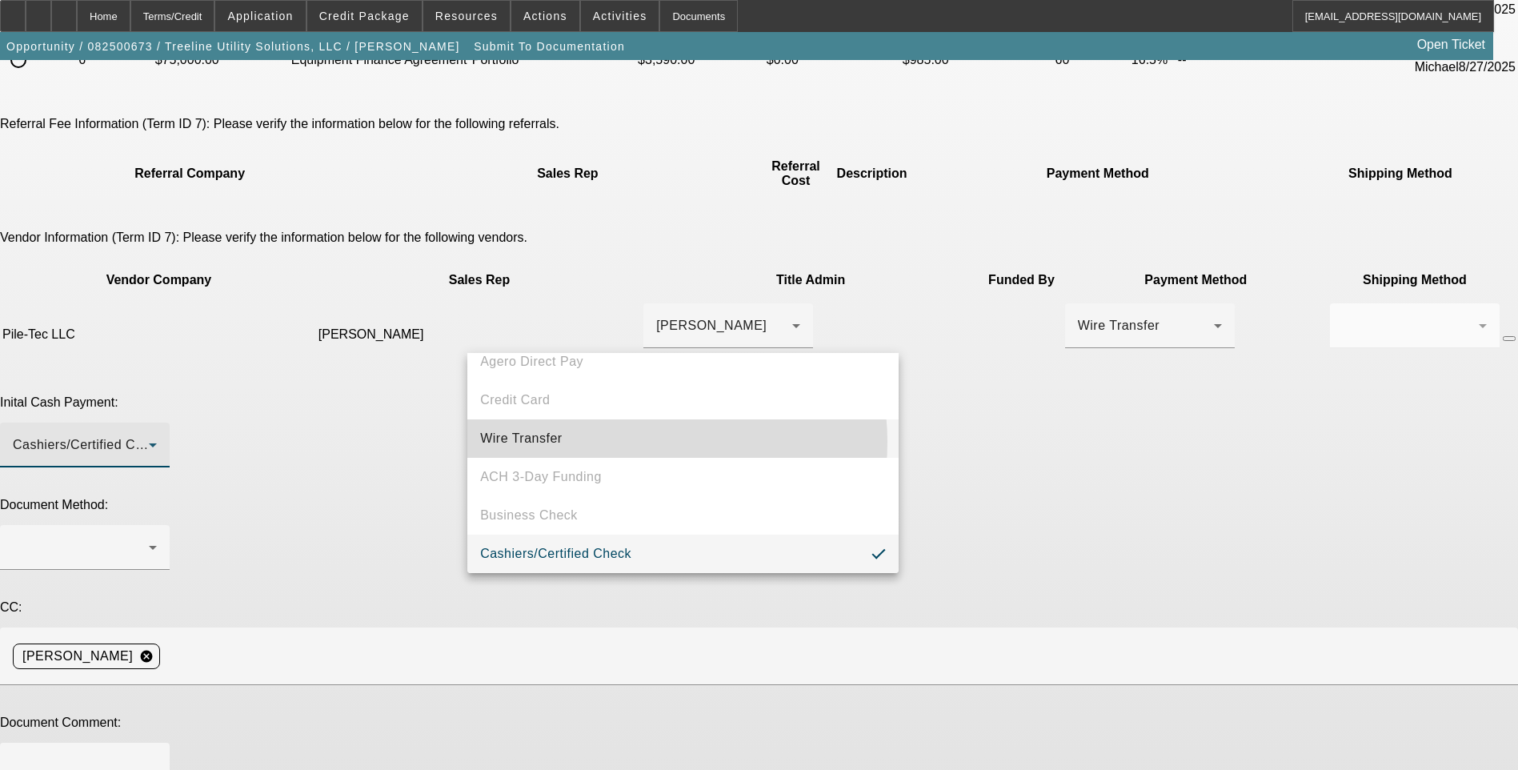
click at [629, 442] on mat-option "Wire Transfer" at bounding box center [682, 438] width 431 height 38
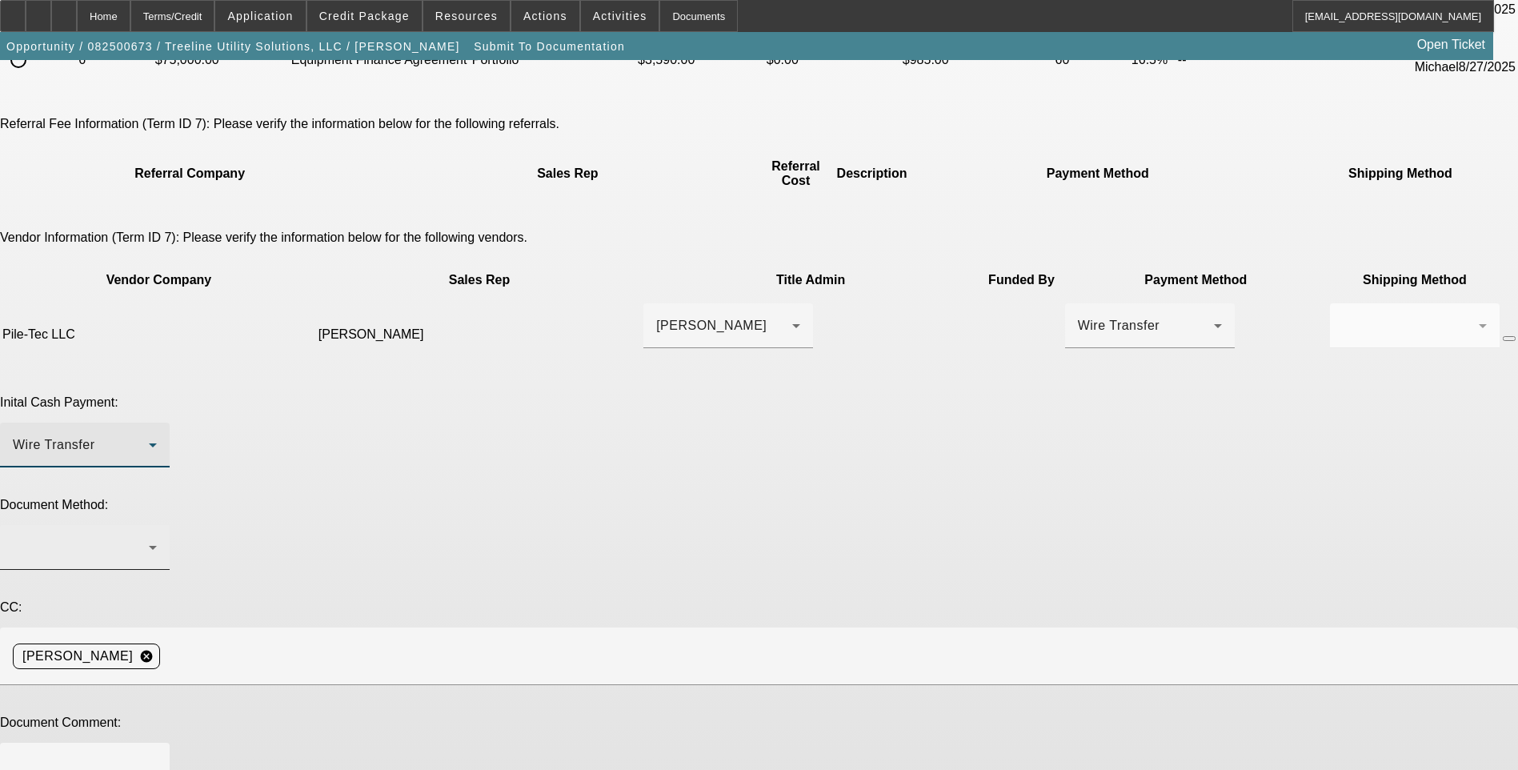
click at [149, 538] on div at bounding box center [81, 547] width 136 height 19
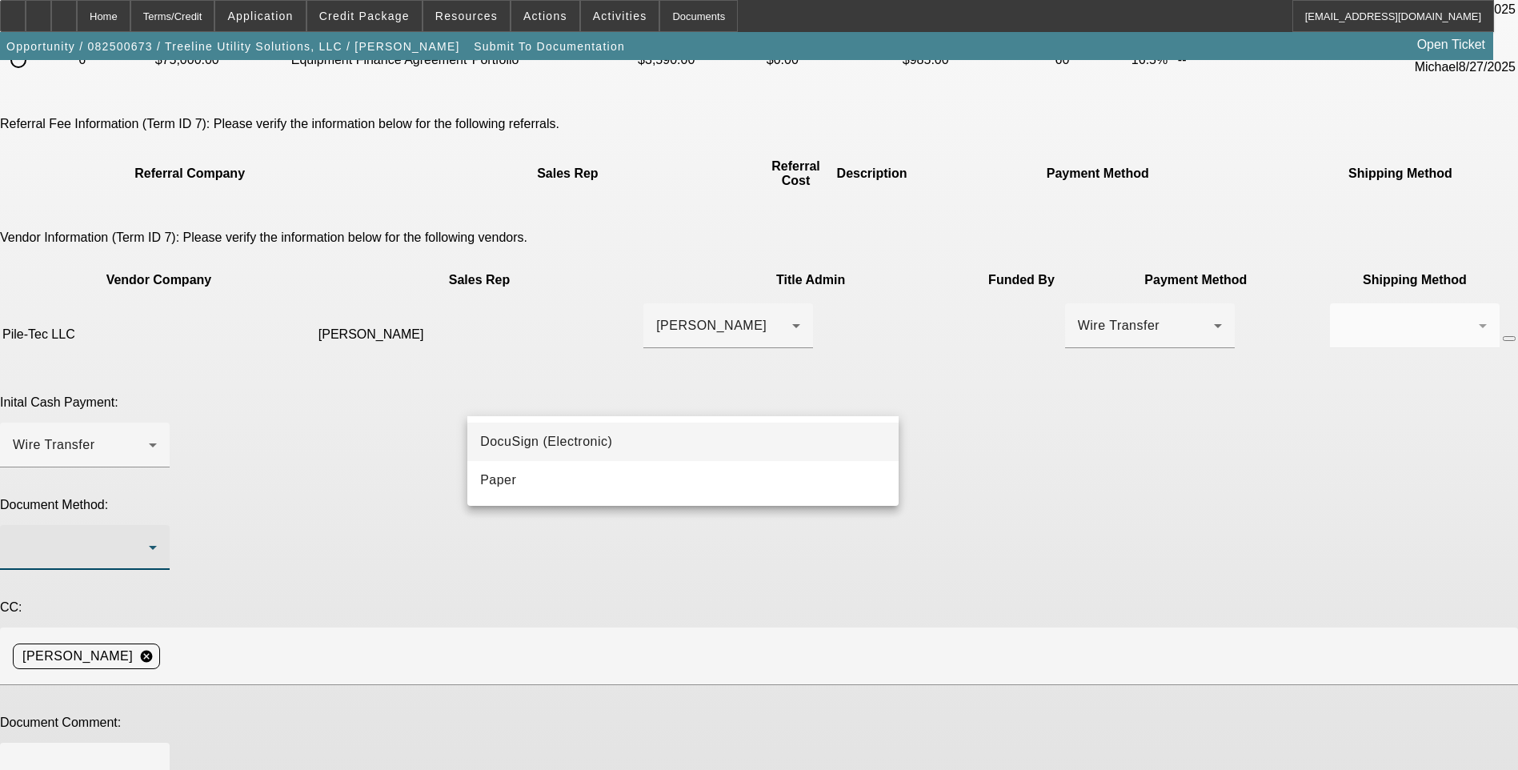
click at [595, 445] on span "DocuSign (Electronic)" at bounding box center [546, 441] width 132 height 19
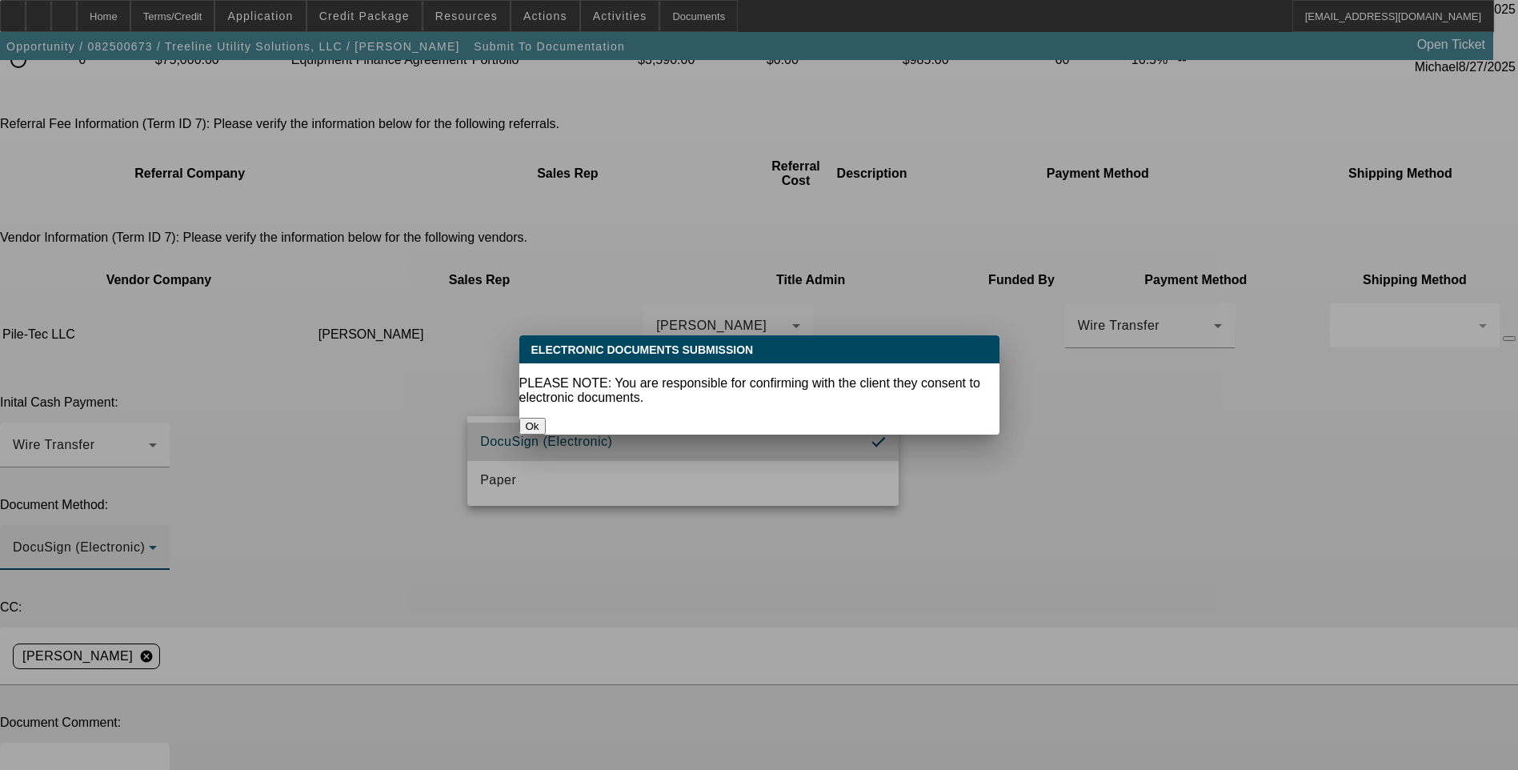
scroll to position [0, 0]
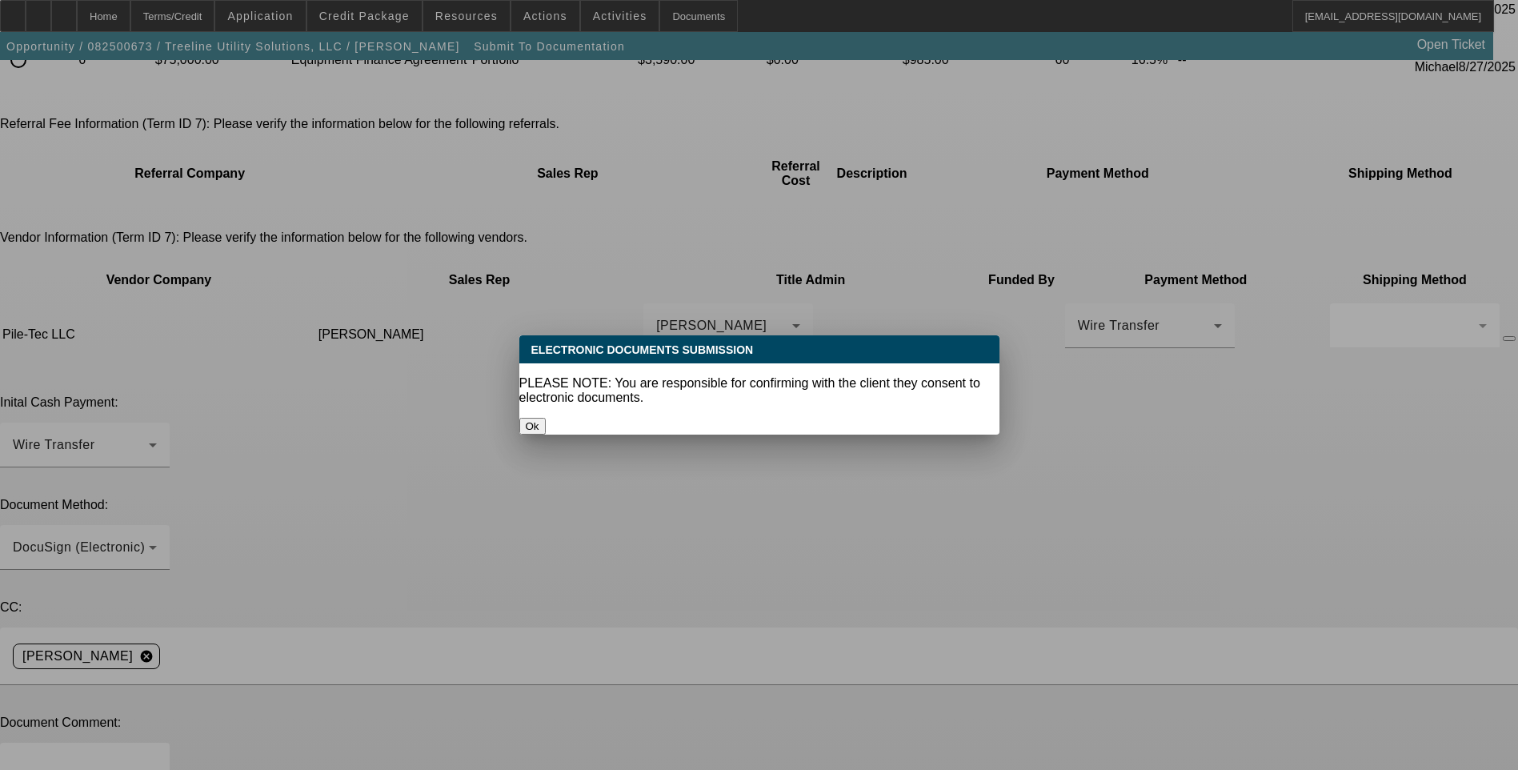
click at [546, 418] on button "Ok" at bounding box center [532, 426] width 26 height 17
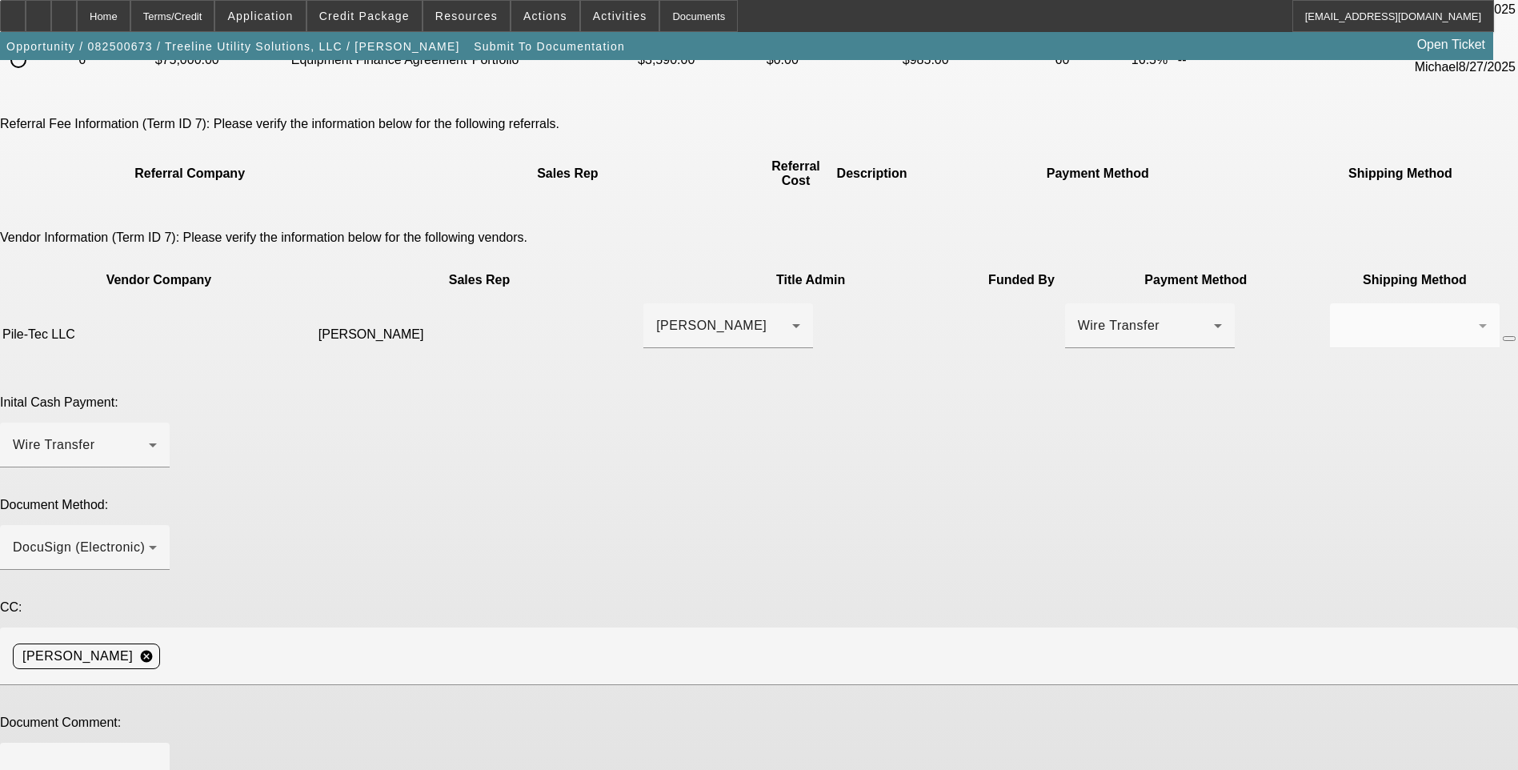
scroll to position [240, 0]
click at [157, 756] on textarea at bounding box center [85, 775] width 144 height 38
click at [157, 756] on textarea "Early payoff approved. Please send EPOA and order GPS with Doc Fee. GPS contact…" at bounding box center [85, 775] width 144 height 38
paste textarea "truckmaxequipment@gmail.com"
click at [157, 756] on textarea "Early payoff approved. Please send EPOA and order GPS with Doc Fee. GPS contact…" at bounding box center [85, 775] width 144 height 38
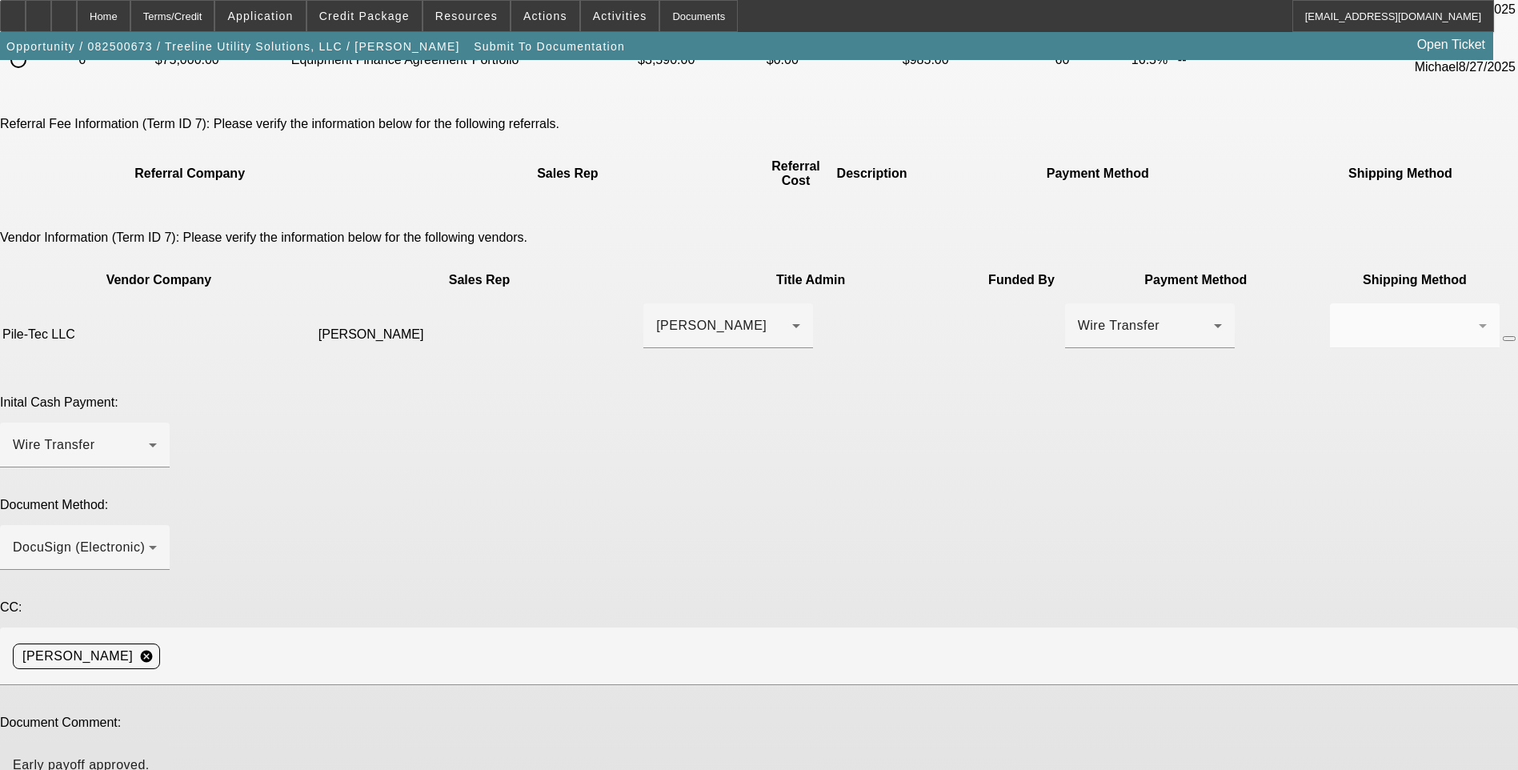
paste textarea "tim@pile-tec.com"
click at [157, 756] on textarea "Early payoff approved. Please send EPOA and order GPS with Doc Fee. GPS contact…" at bounding box center [85, 775] width 144 height 38
paste textarea "alex.p@treelinesus.com"
type textarea "Early payoff approved. Please send EPOA and order GPS with Doc Fee. GPS contact…"
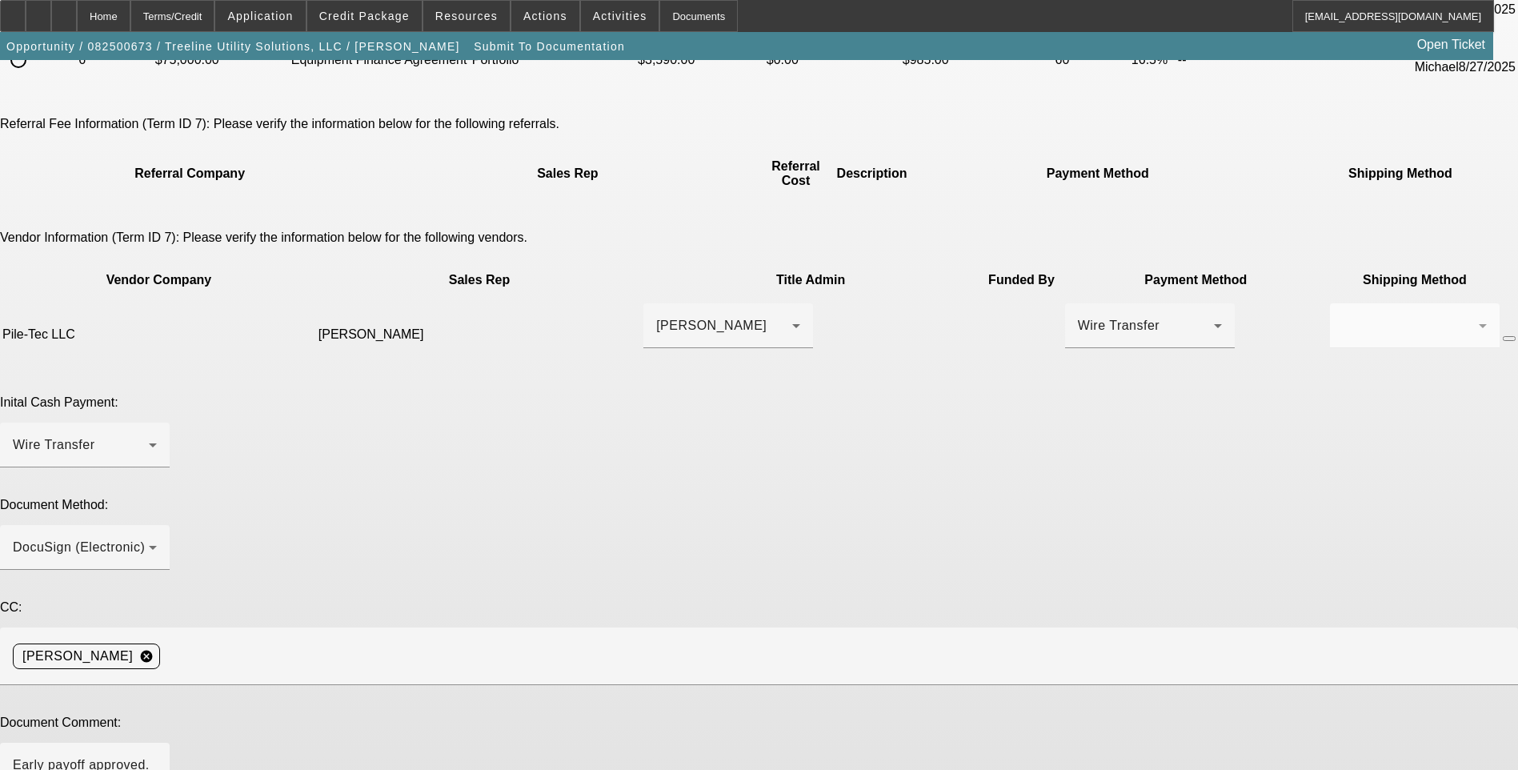
type textarea "T"
type textarea "Adjusted because truck price was lowered."
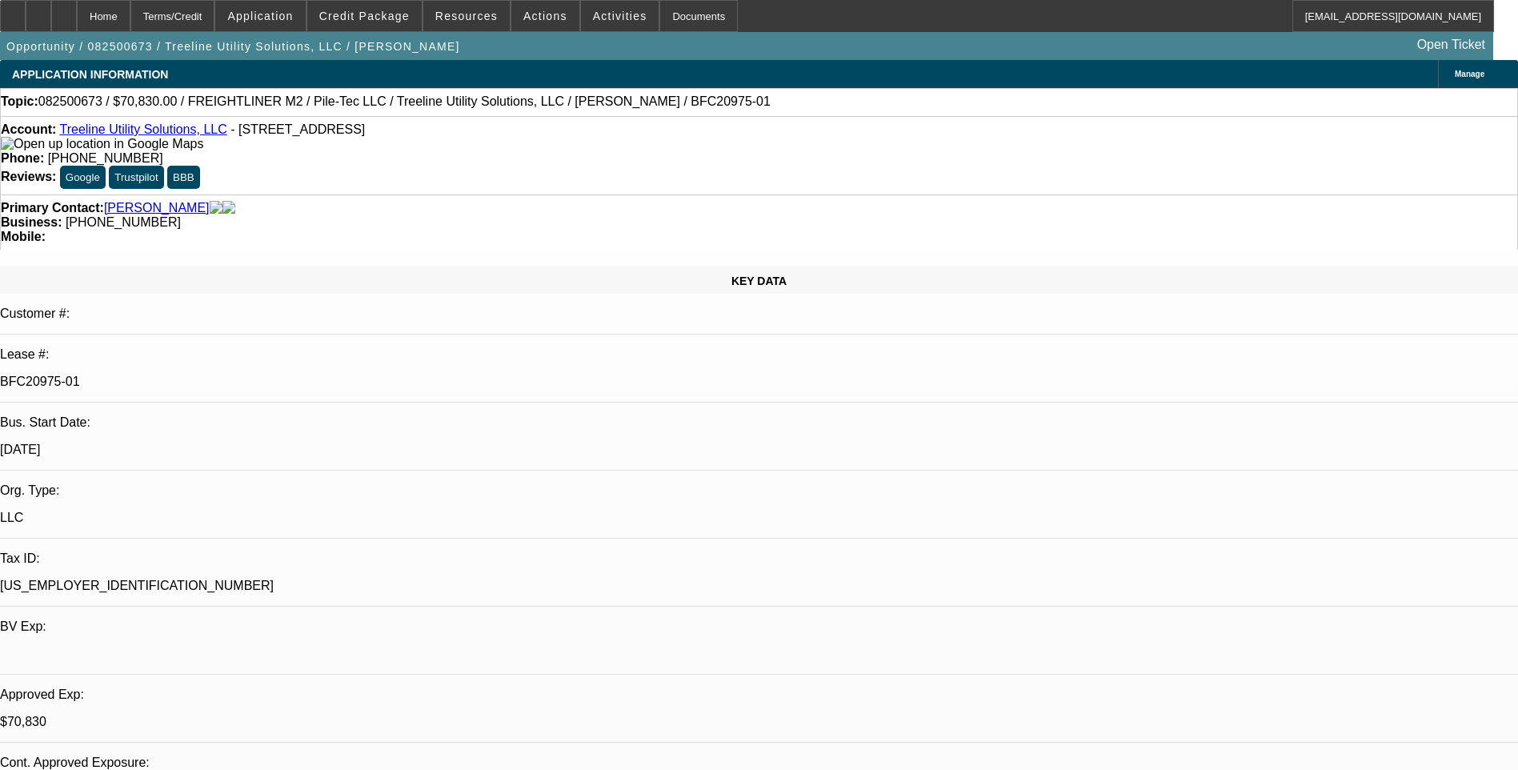
select select "0"
select select "2"
select select "0"
select select "6"
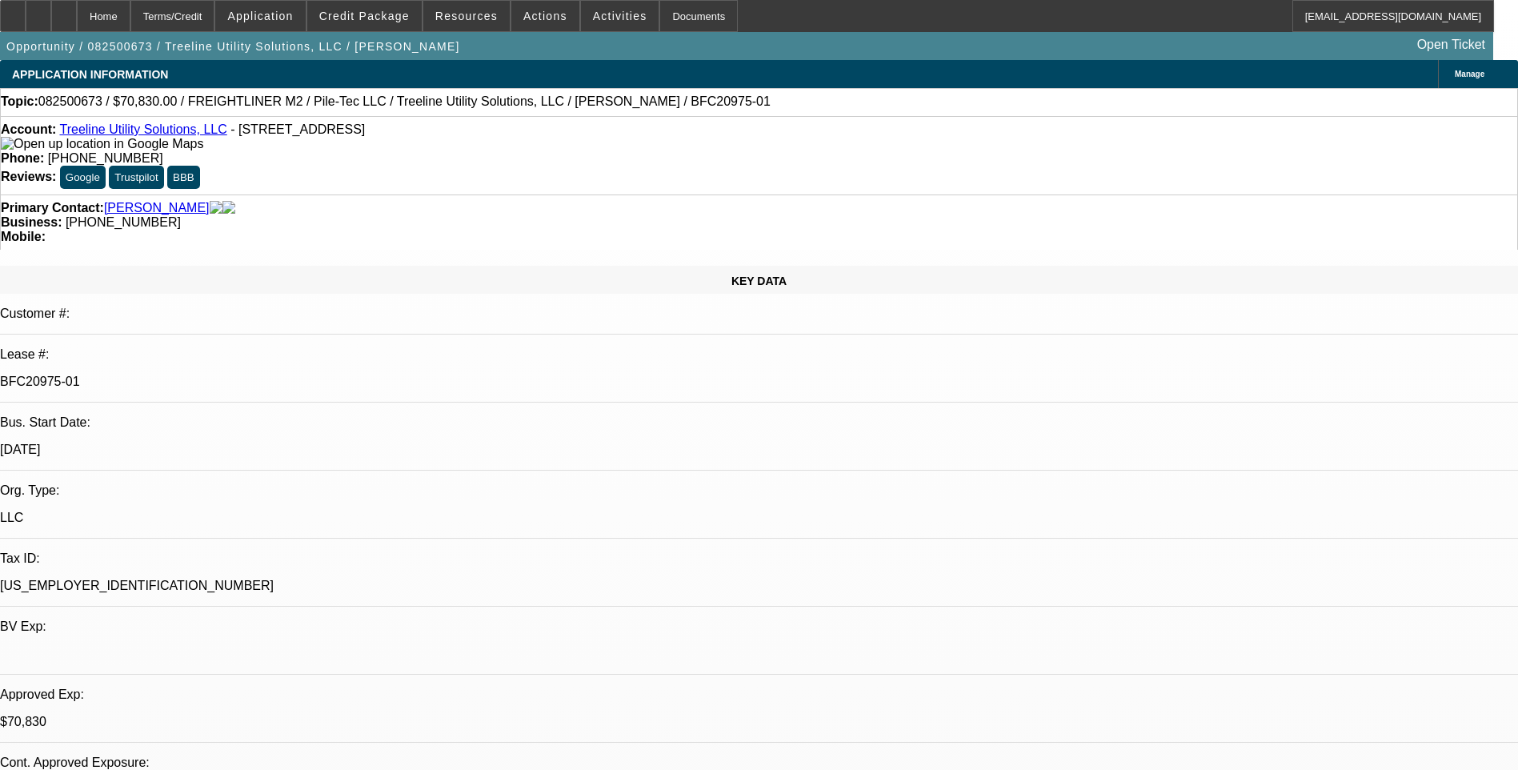
select select "0"
select select "2"
select select "0"
select select "6"
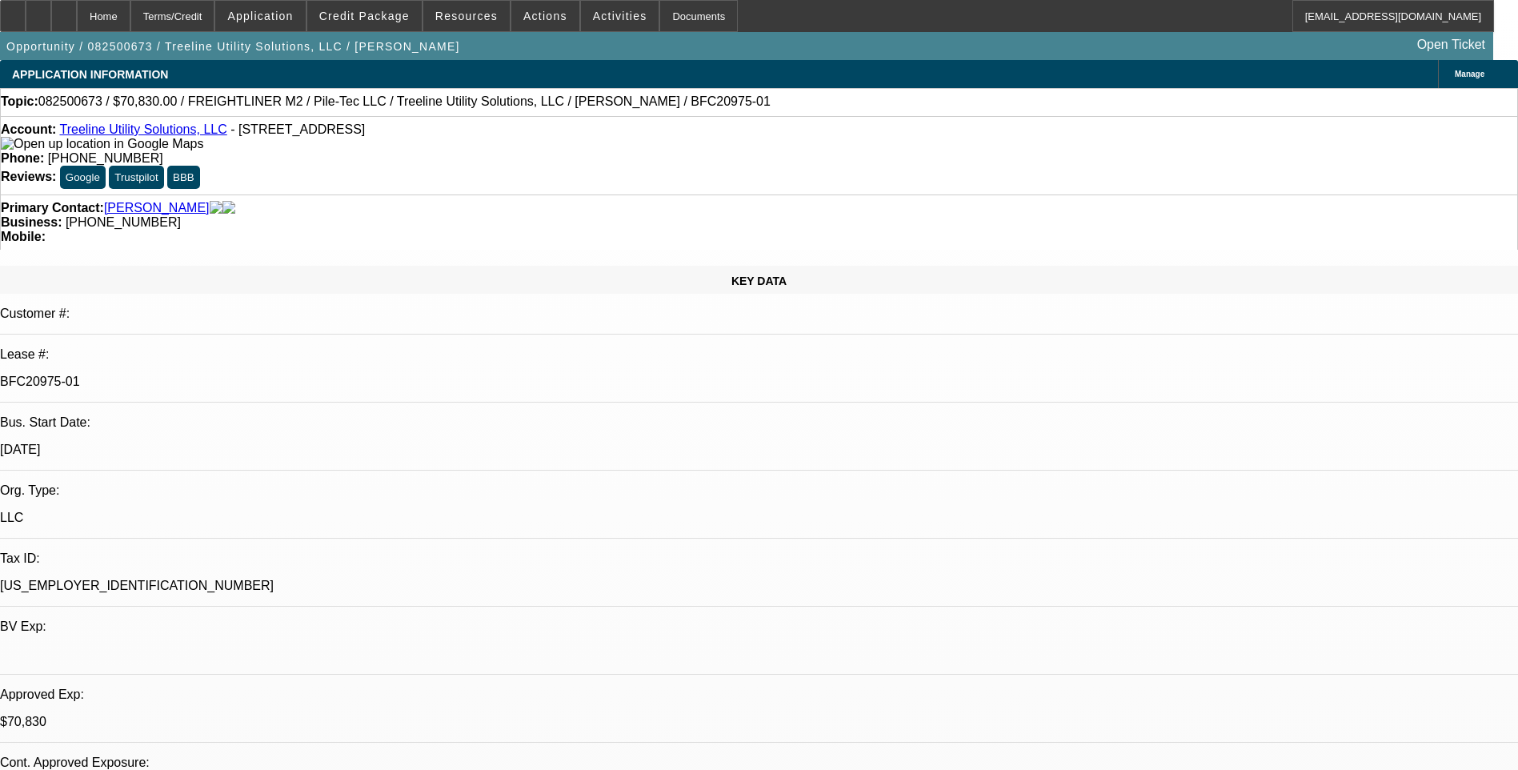
select select "0"
select select "2"
select select "0"
select select "6"
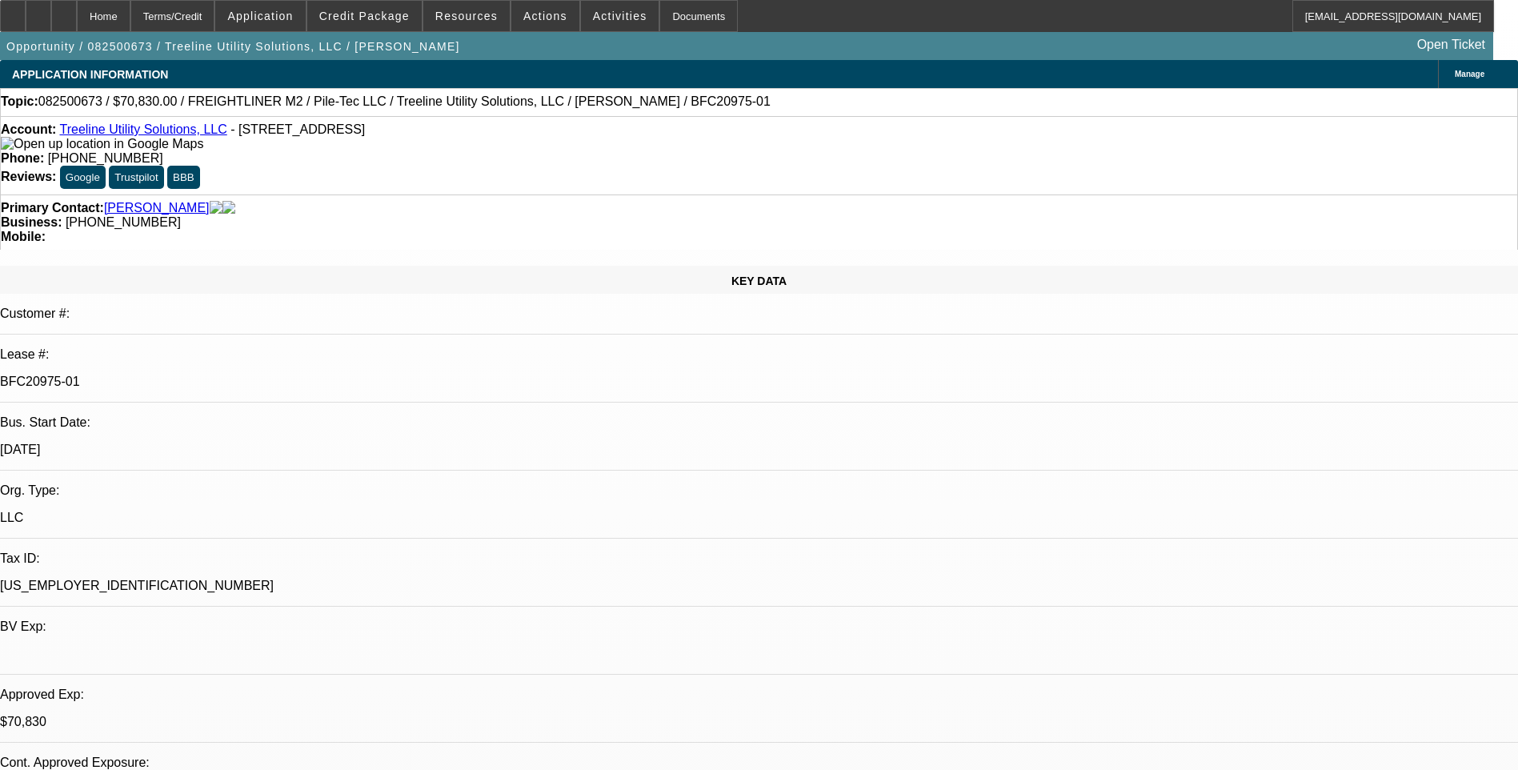
select select "0"
select select "2"
select select "0"
select select "6"
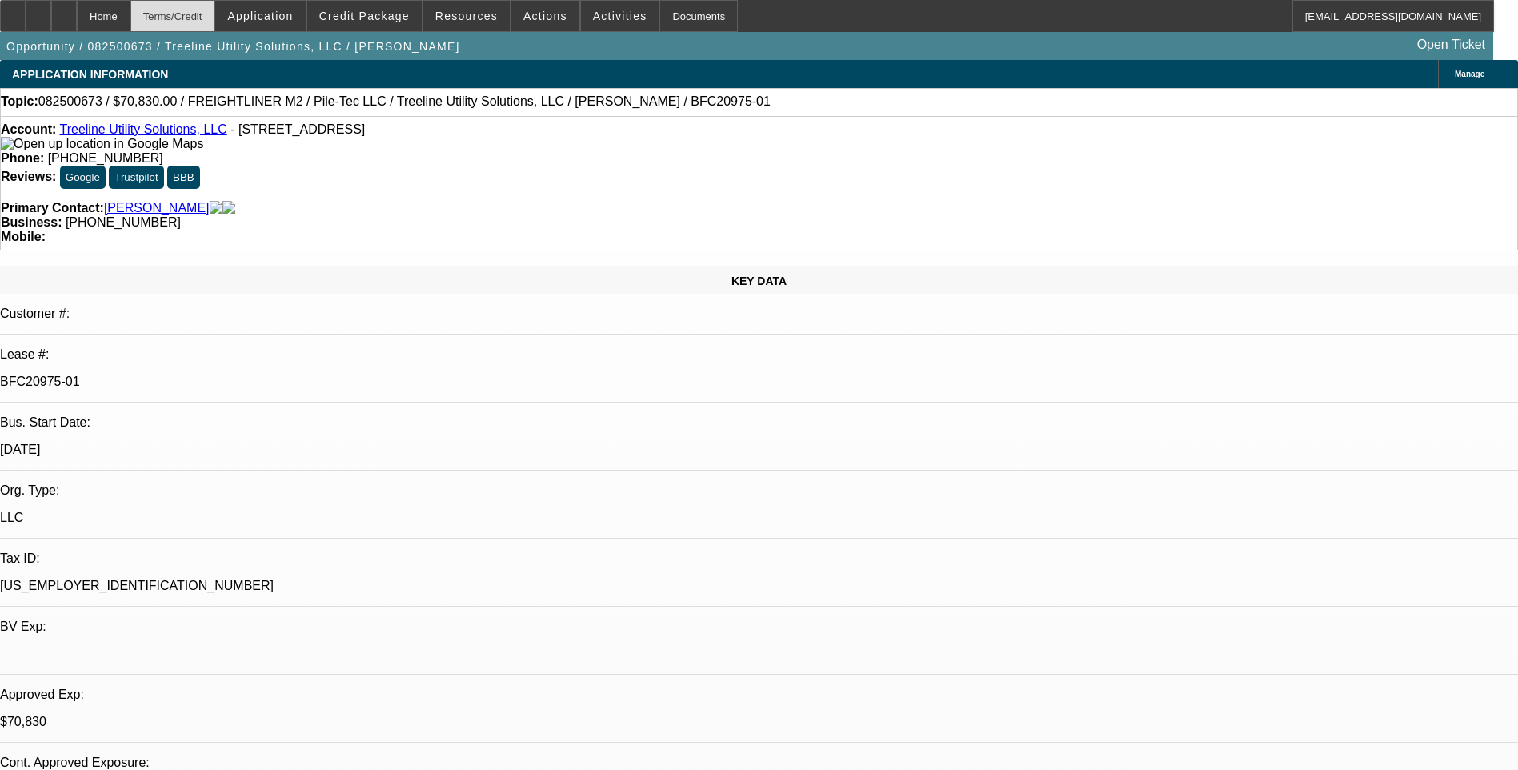
click at [215, 25] on div "Terms/Credit" at bounding box center [172, 16] width 85 height 32
click at [196, 20] on div "Terms/Credit" at bounding box center [172, 16] width 85 height 32
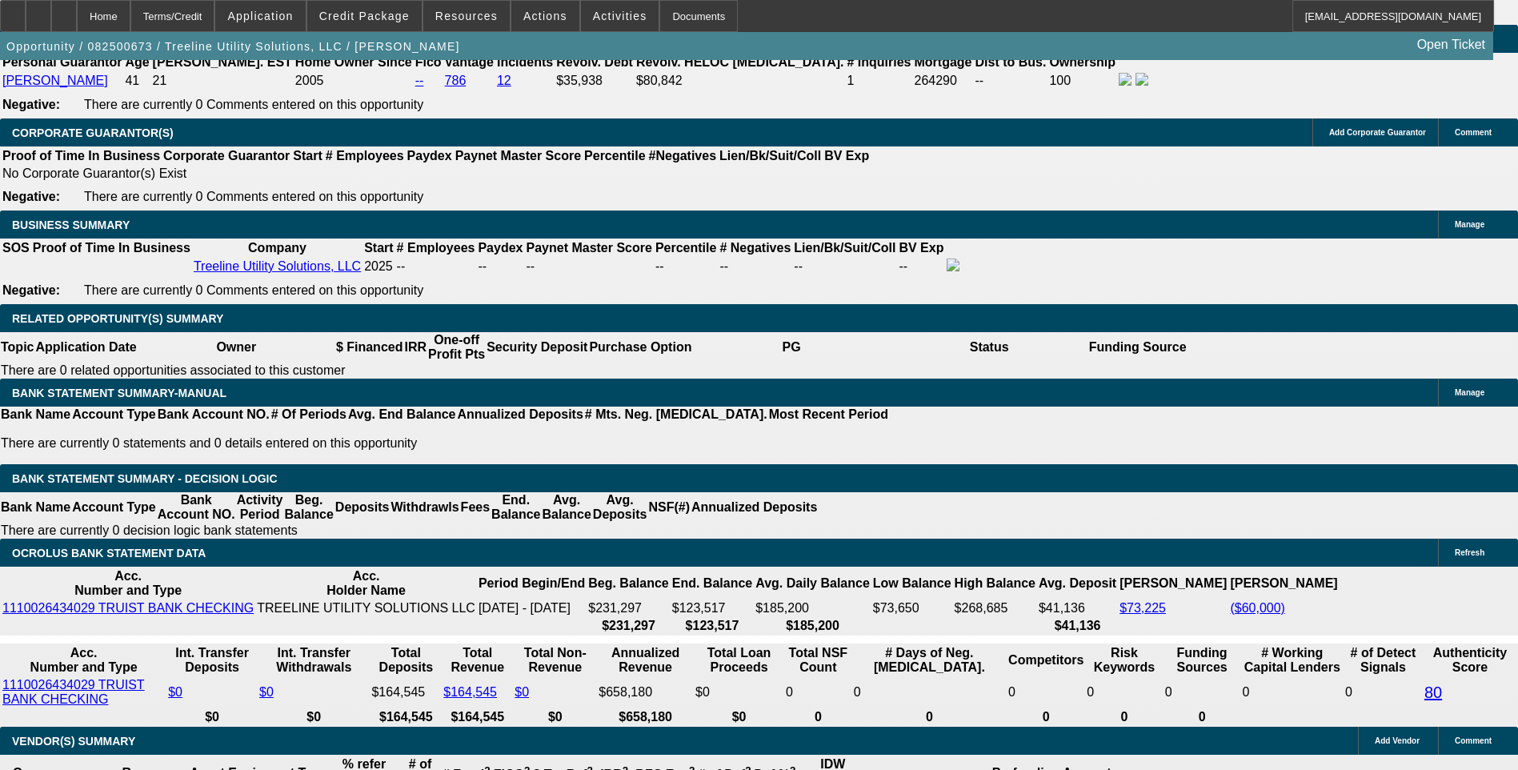
scroll to position [2459, 0]
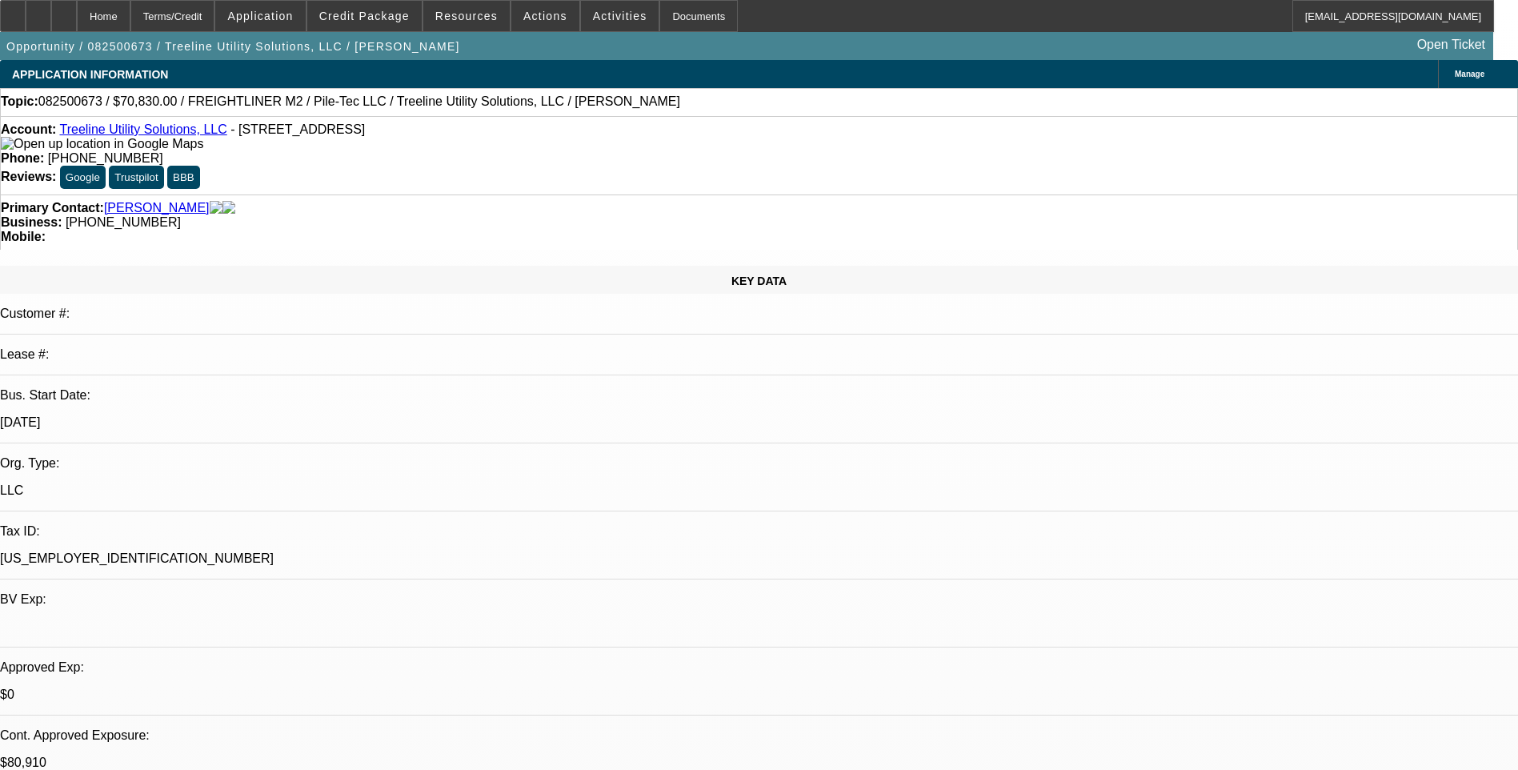
select select "0"
select select "2"
select select "0"
select select "2"
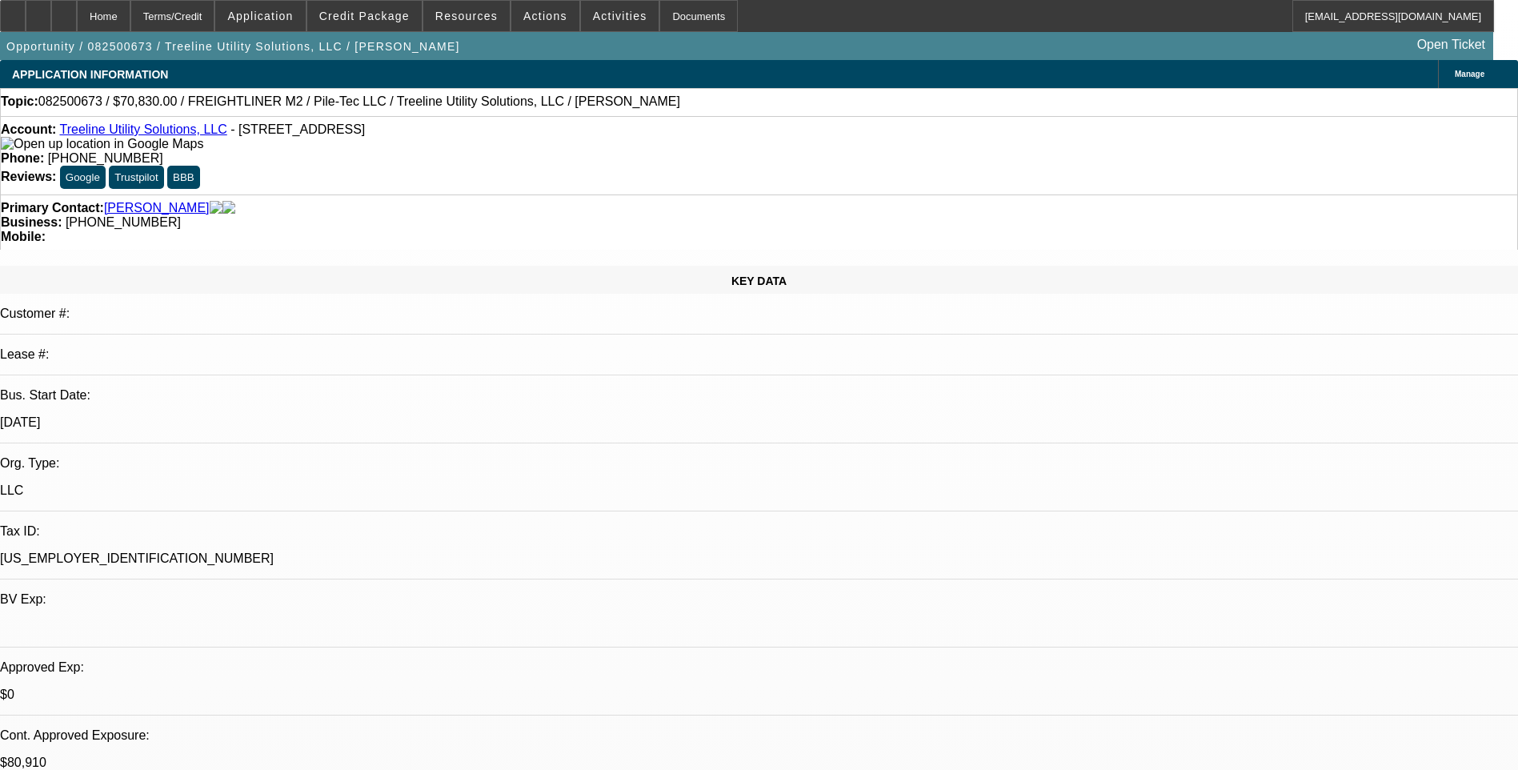
select select "0"
select select "2"
select select "0"
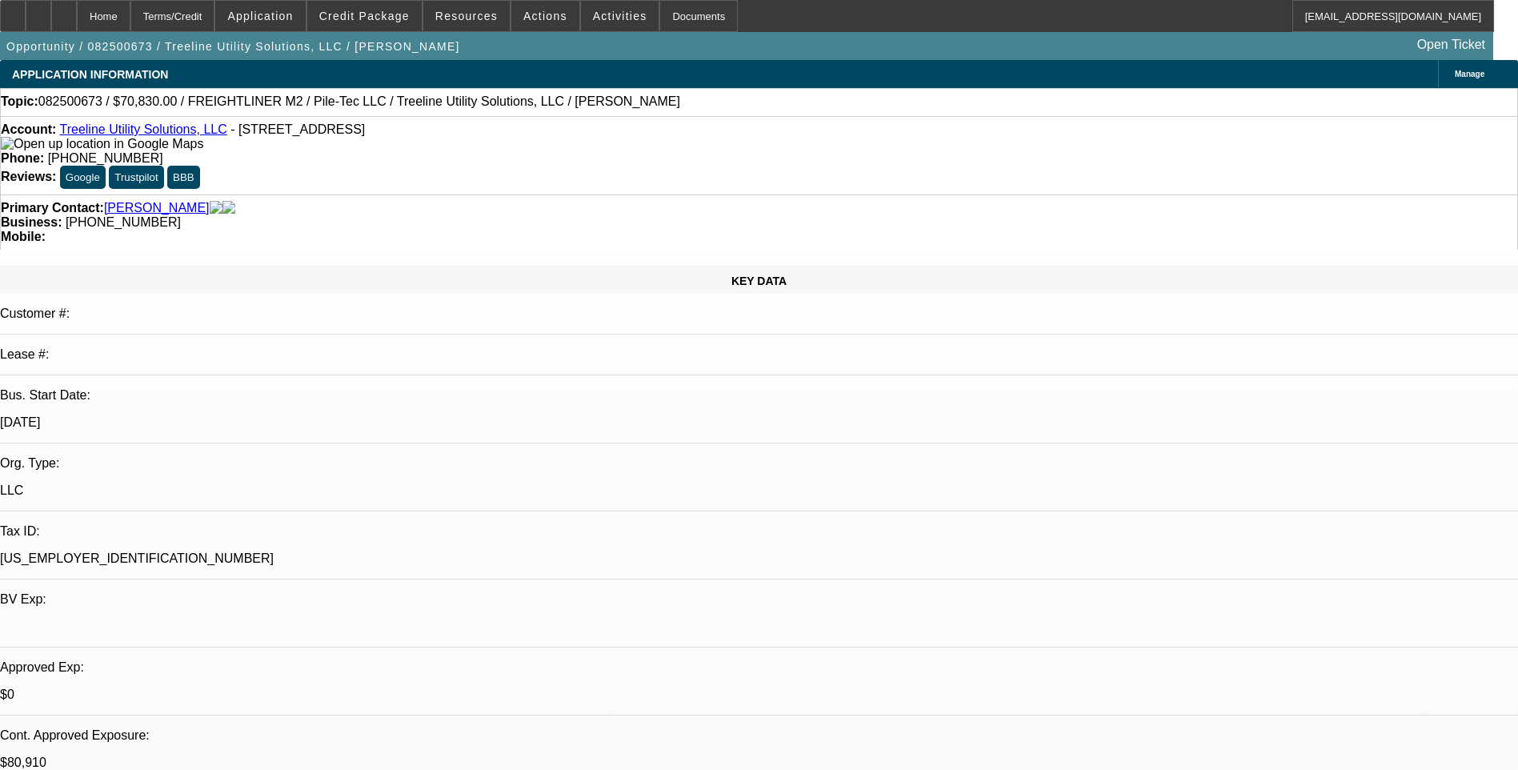
select select "2"
select select "0"
select select "1"
select select "2"
select select "6"
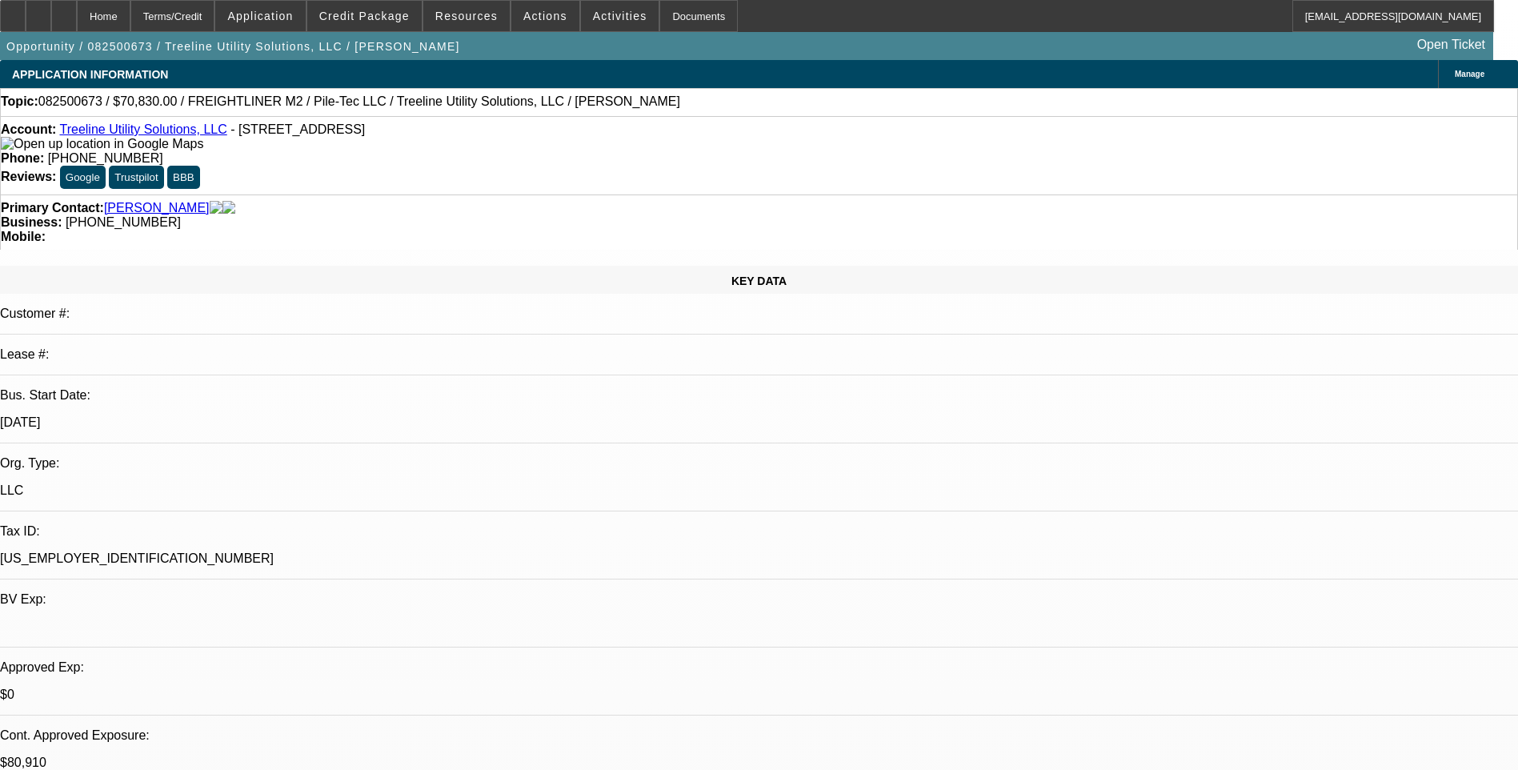
select select "1"
select select "2"
select select "6"
select select "1"
select select "2"
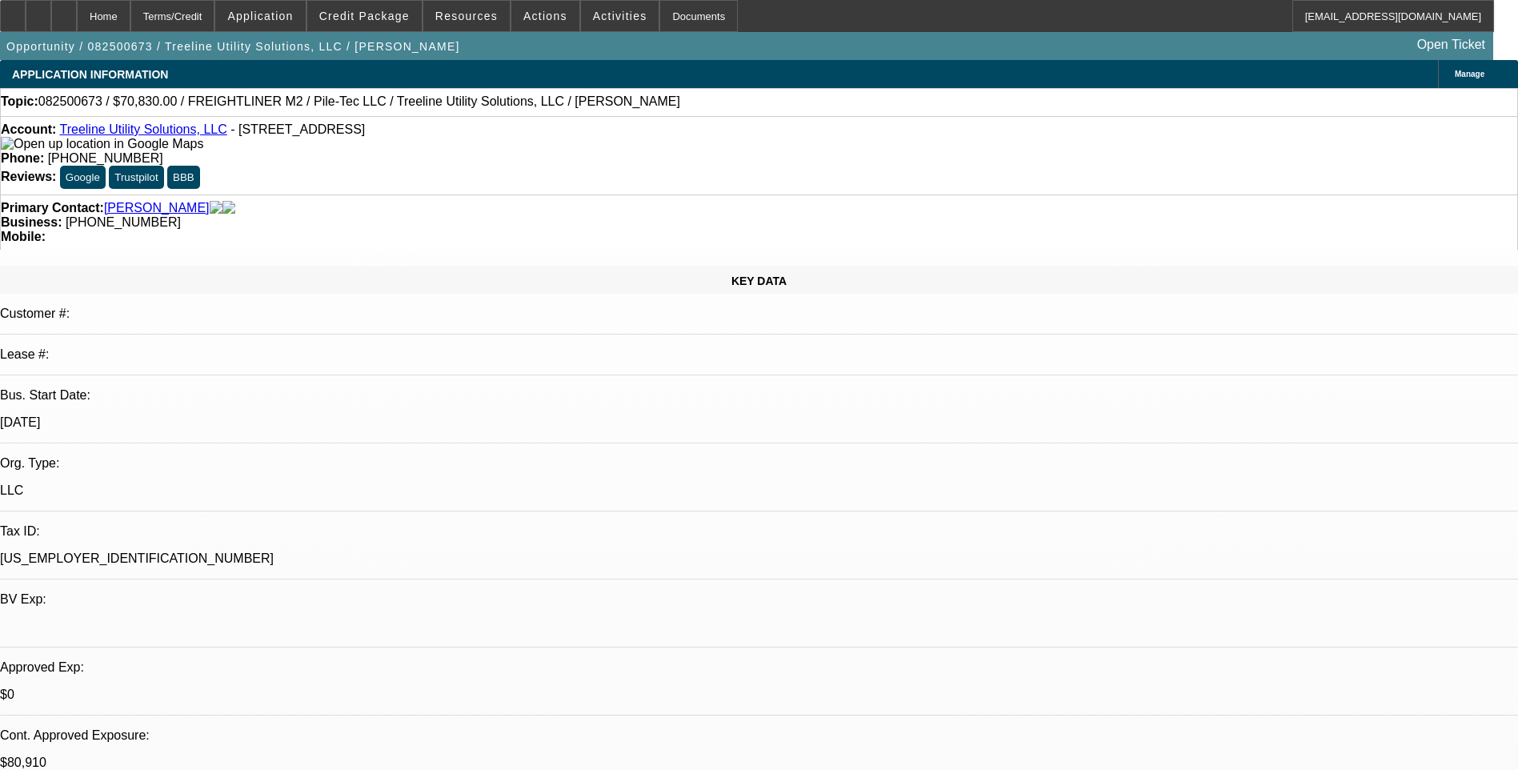
select select "6"
select select "1"
select select "2"
select select "6"
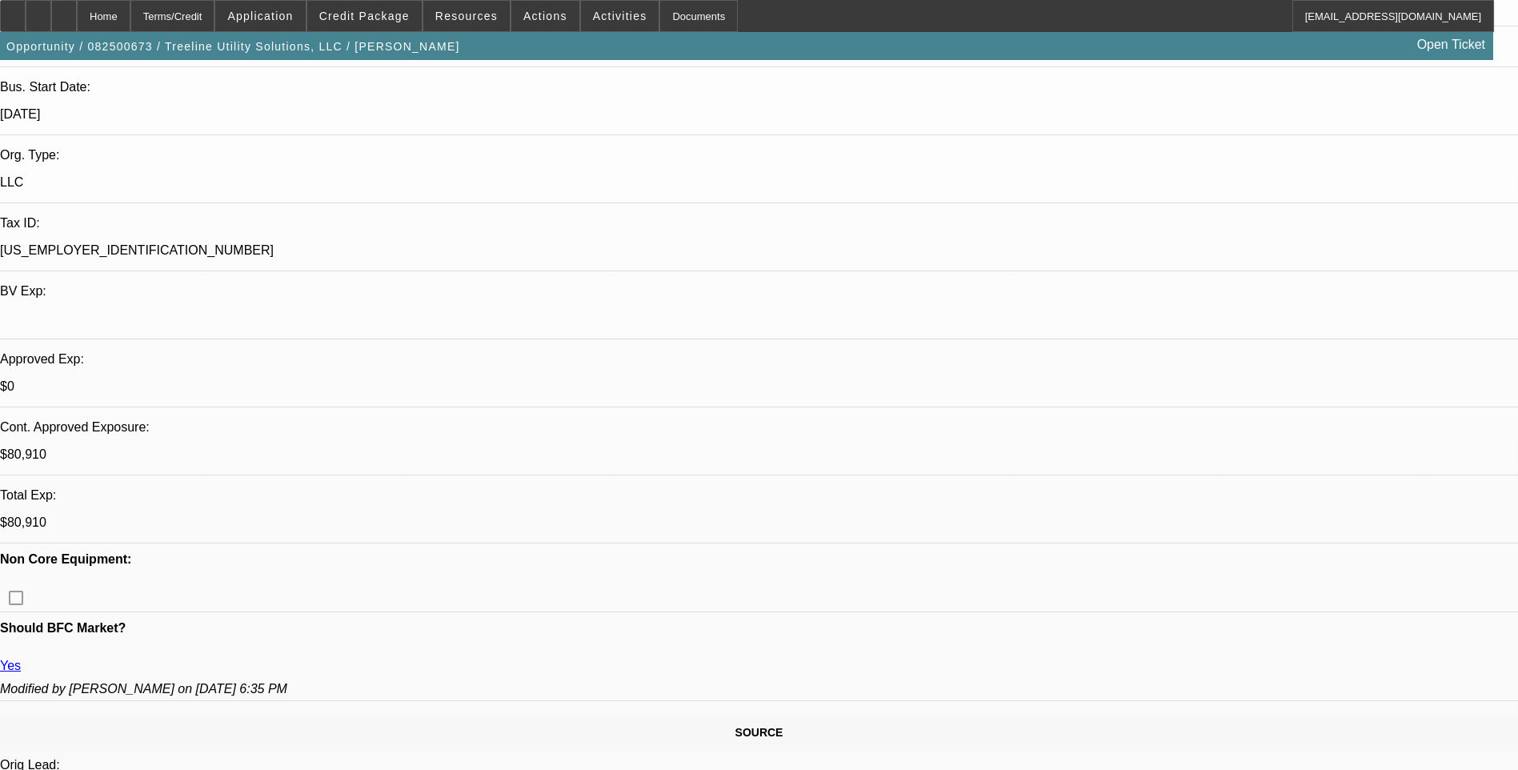
scroll to position [320, 0]
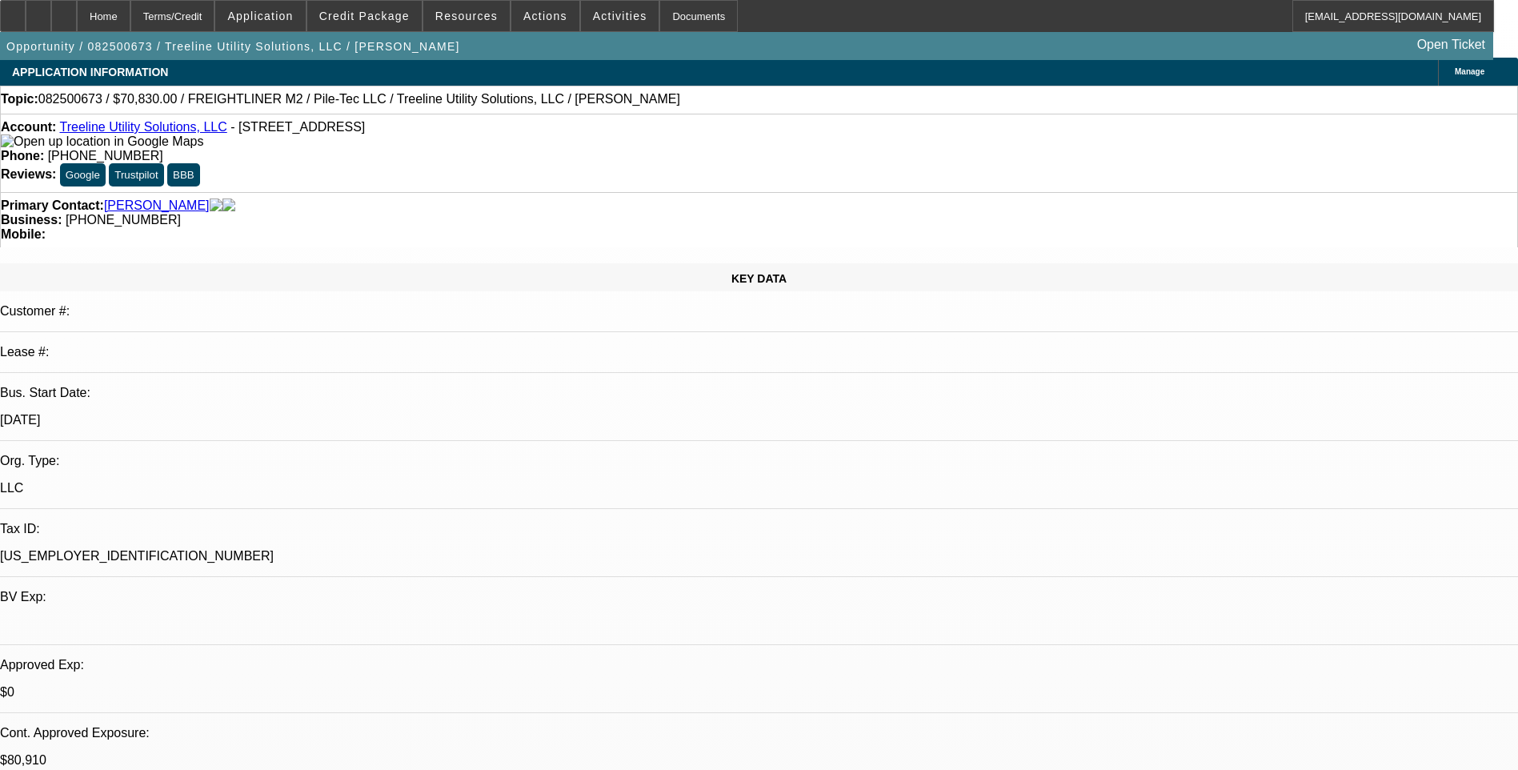
scroll to position [0, 0]
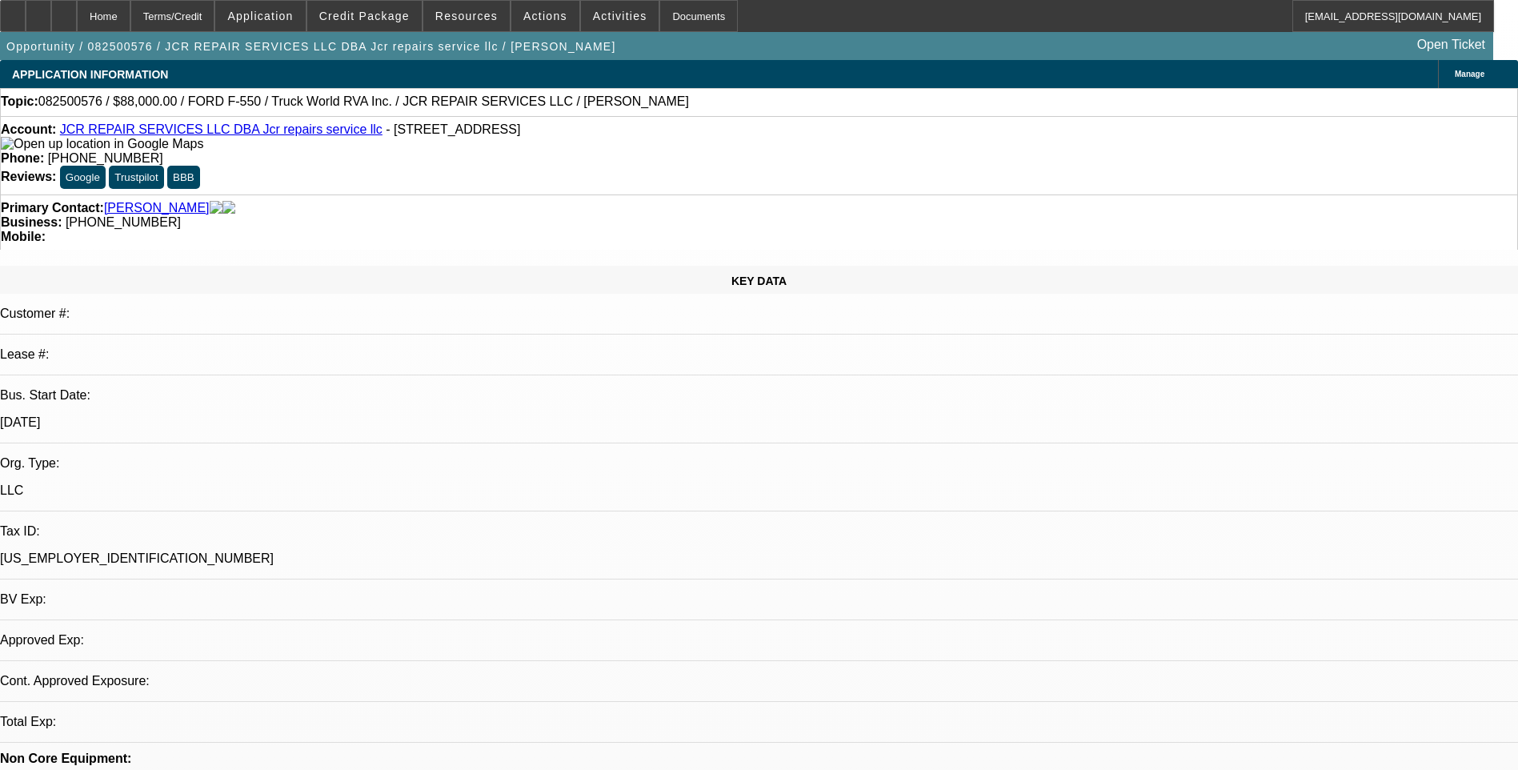
select select "0"
select select "2"
select select "0.1"
select select "1"
select select "2"
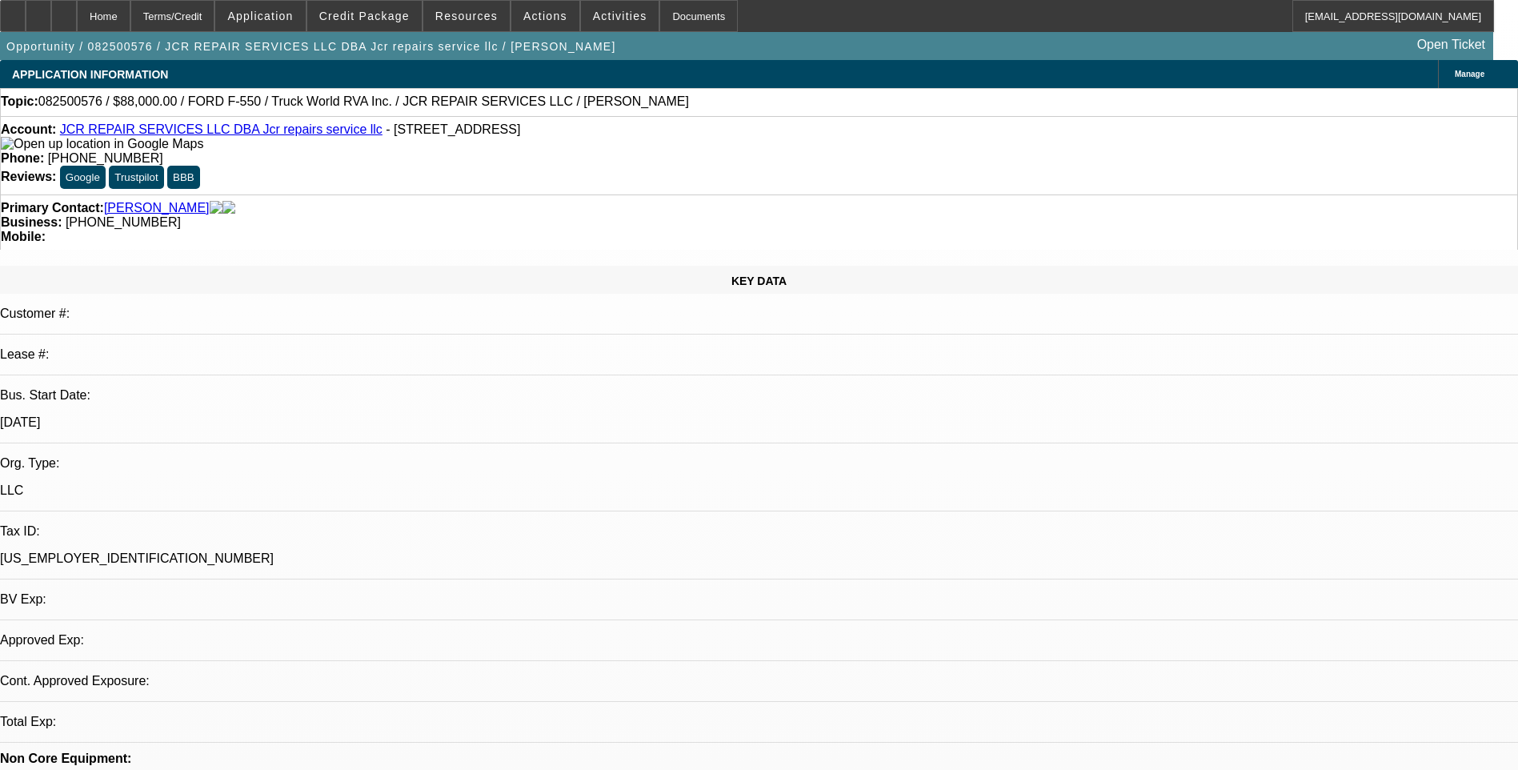
select select "4"
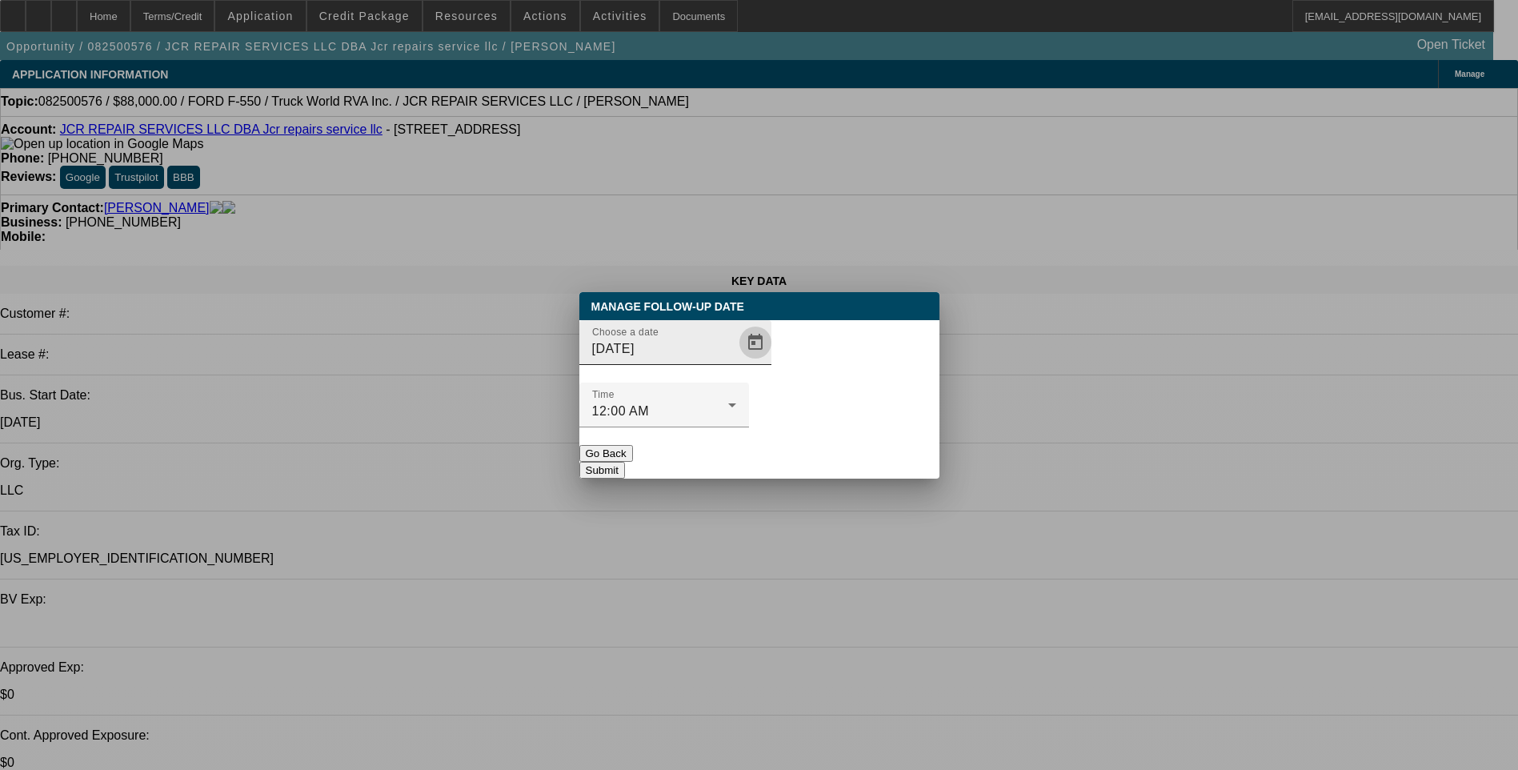
click at [736, 362] on span "Open calendar" at bounding box center [755, 342] width 38 height 38
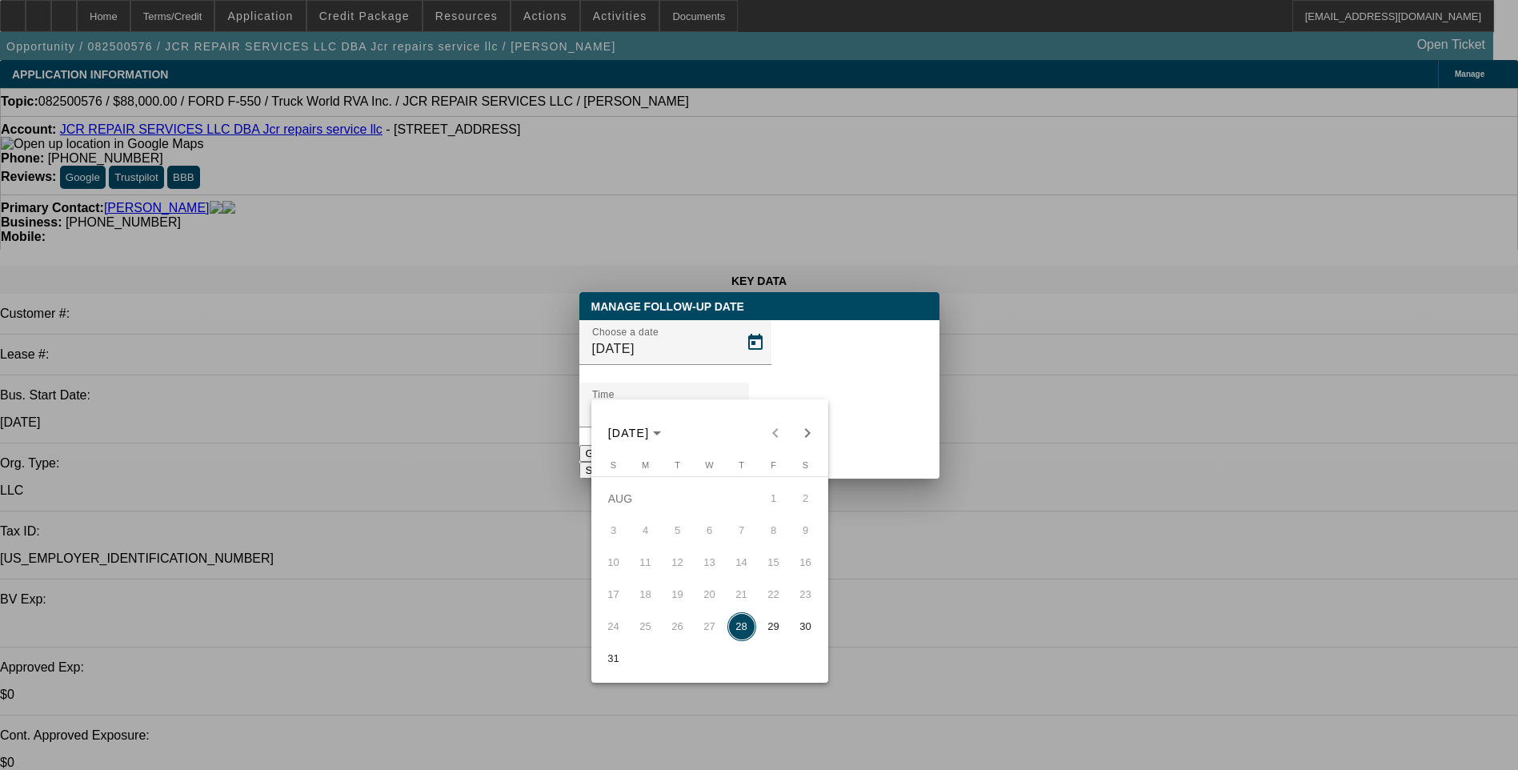
click at [776, 626] on span "29" at bounding box center [774, 626] width 29 height 29
type input "[DATE]"
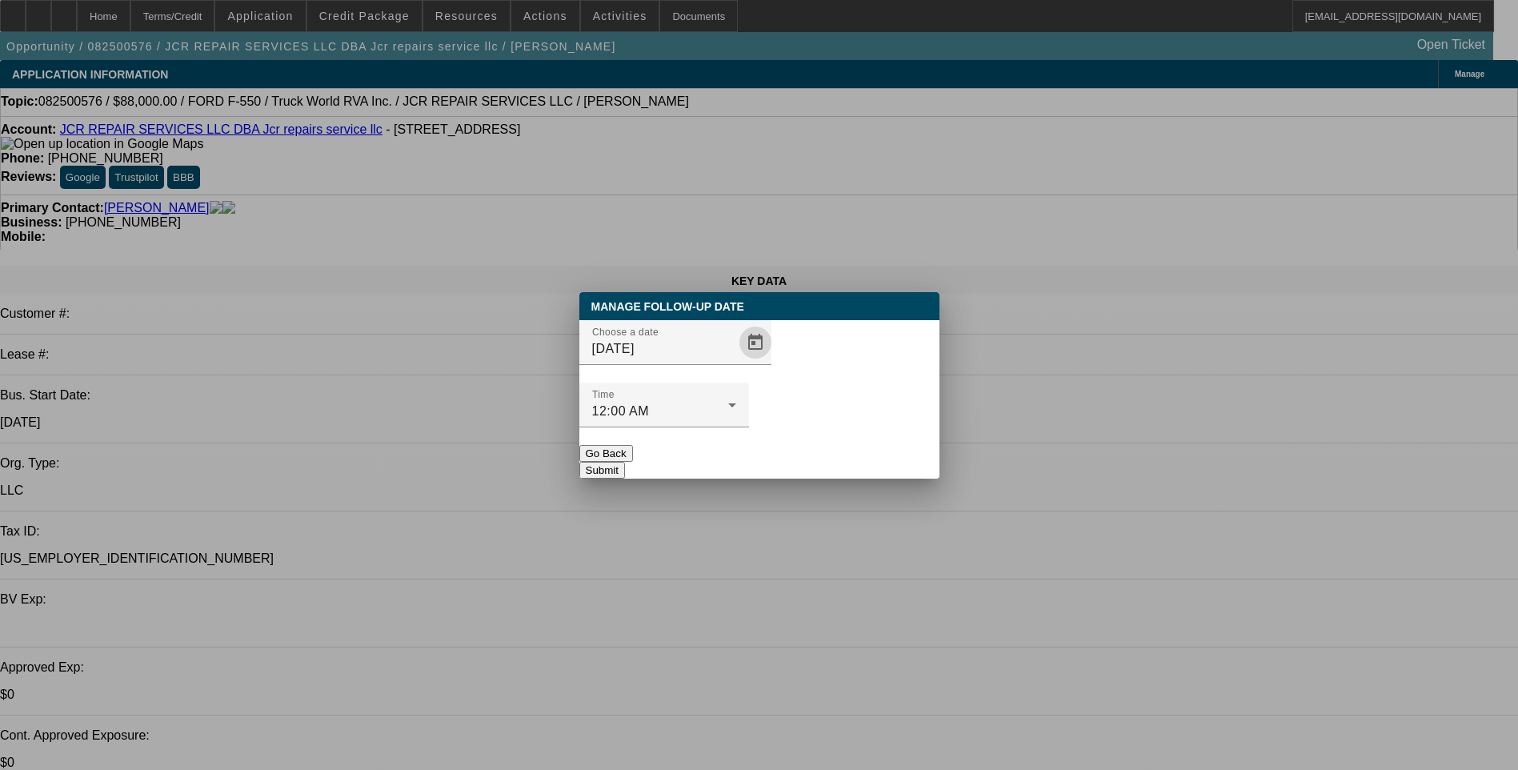
click at [625, 462] on button "Submit" at bounding box center [602, 470] width 46 height 17
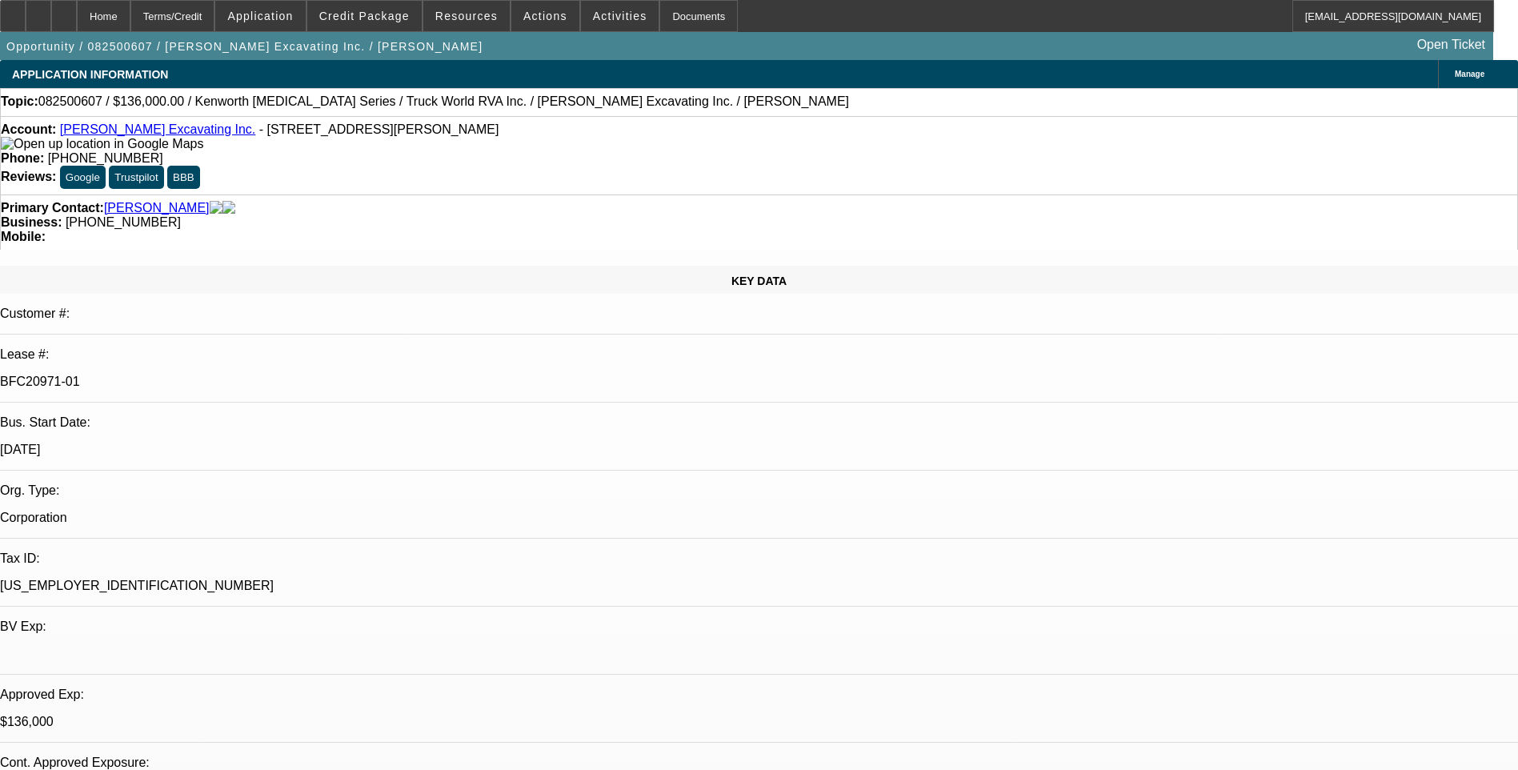
select select "0"
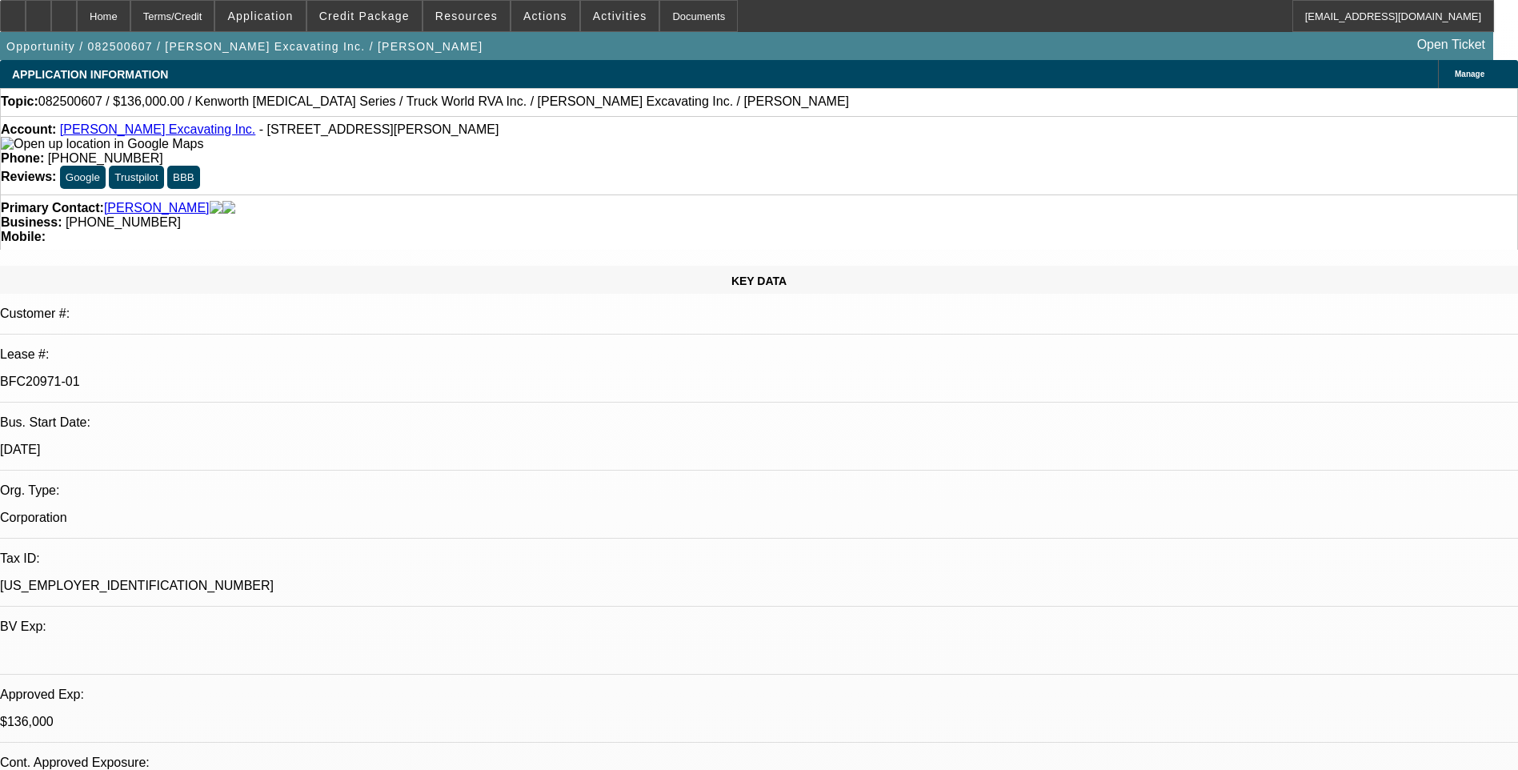
select select "0"
select select "1"
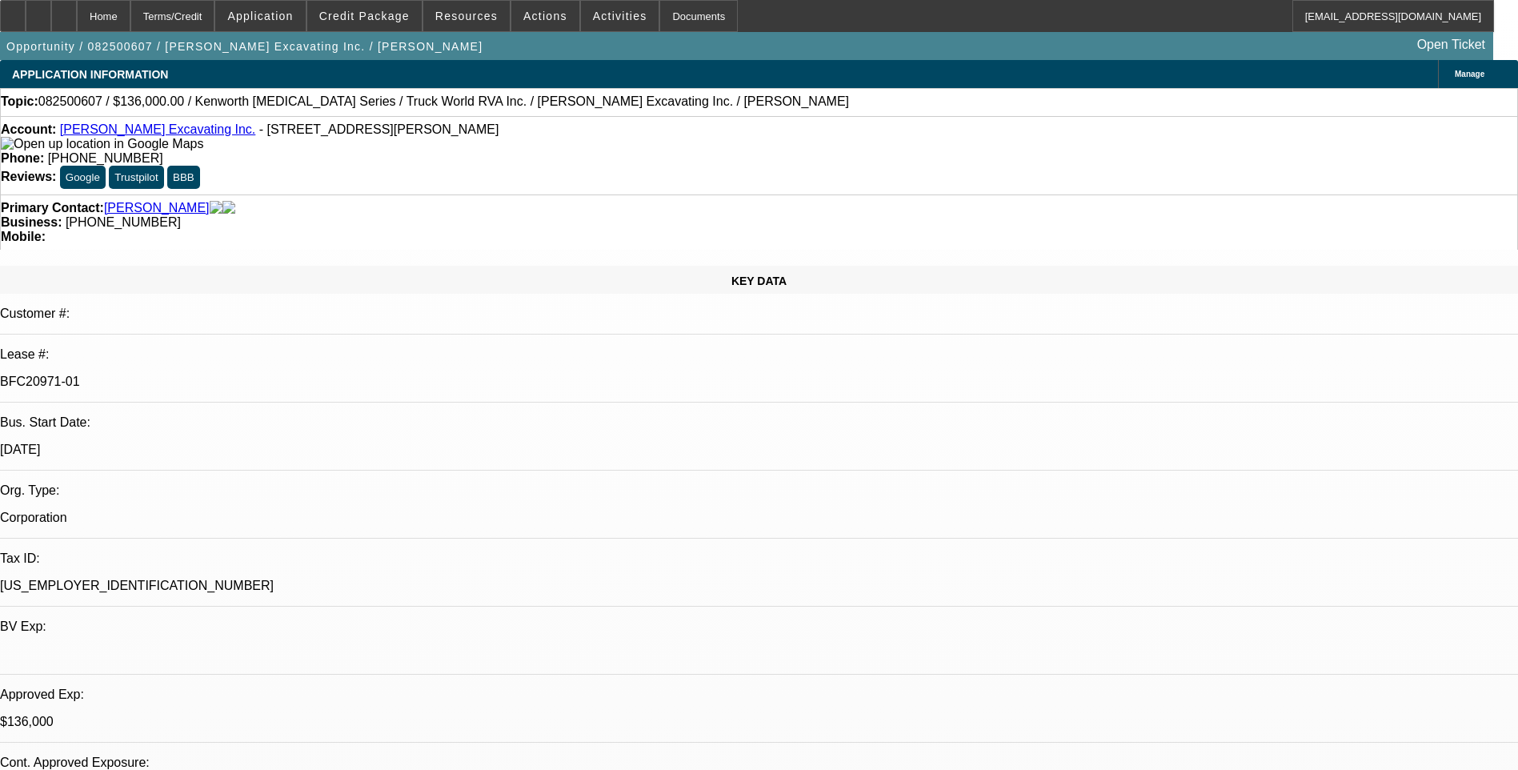
select select "1"
select select "6"
select select "1"
select select "6"
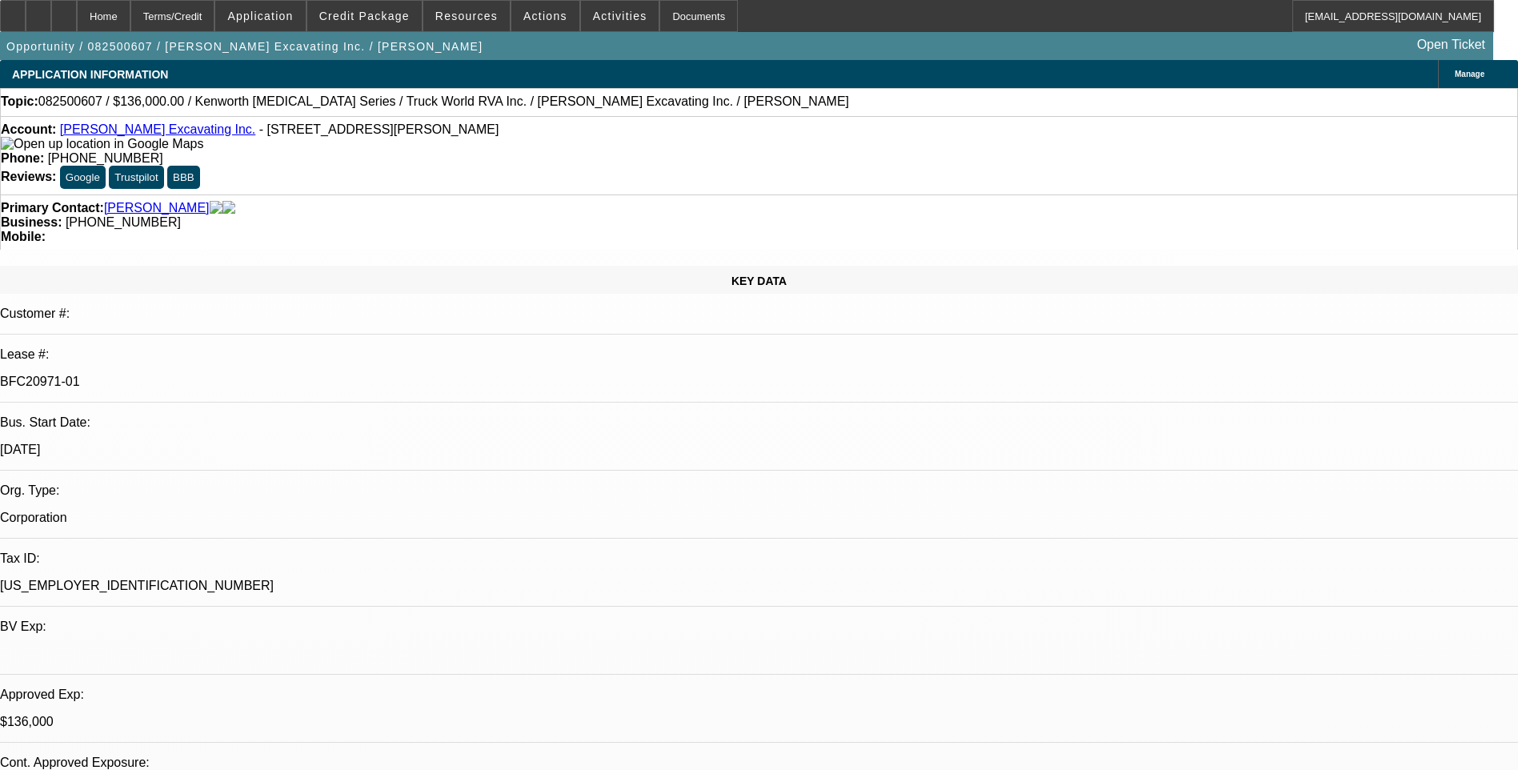
select select "1"
select select "6"
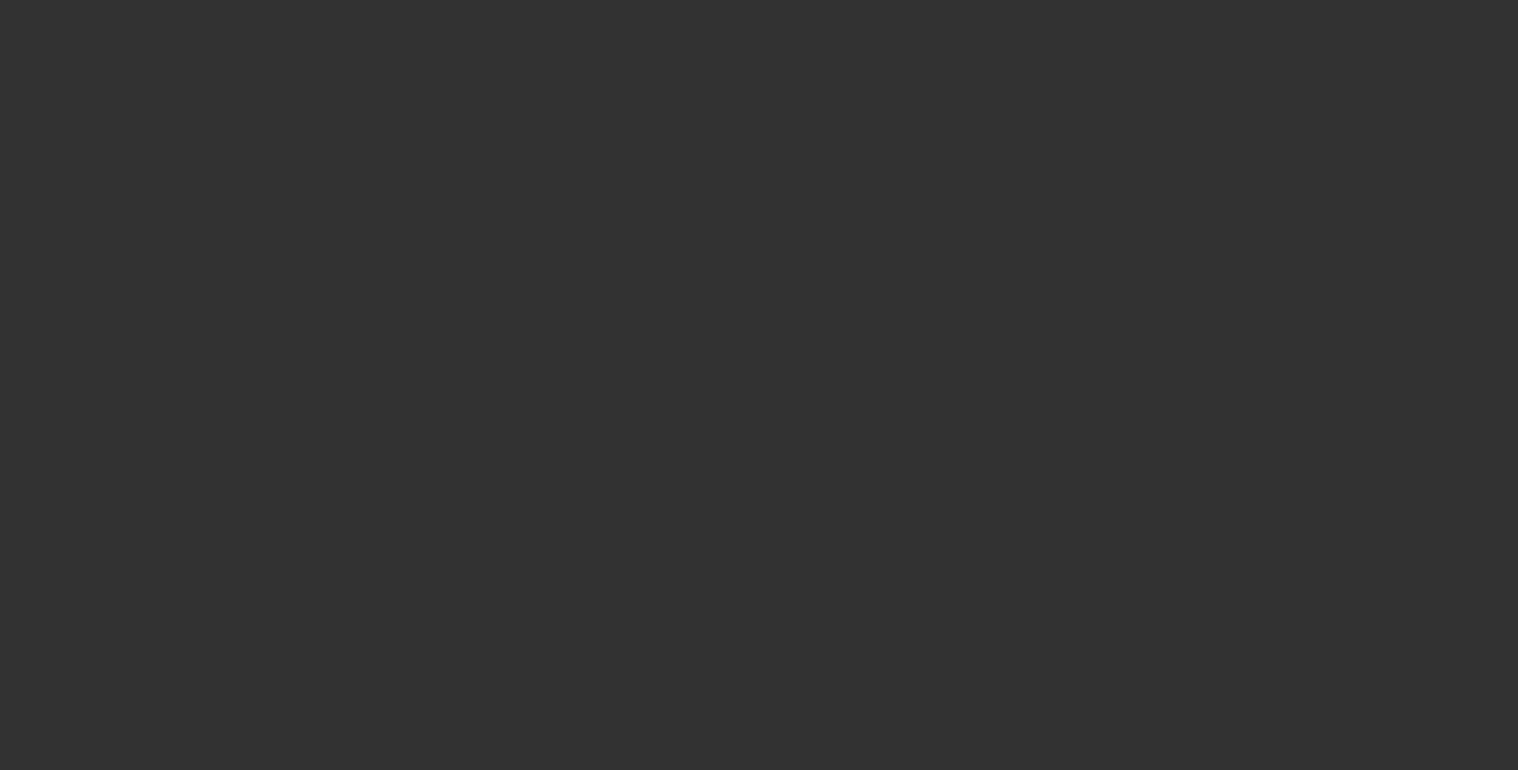
click at [736, 362] on span "Open calendar" at bounding box center [755, 342] width 38 height 38
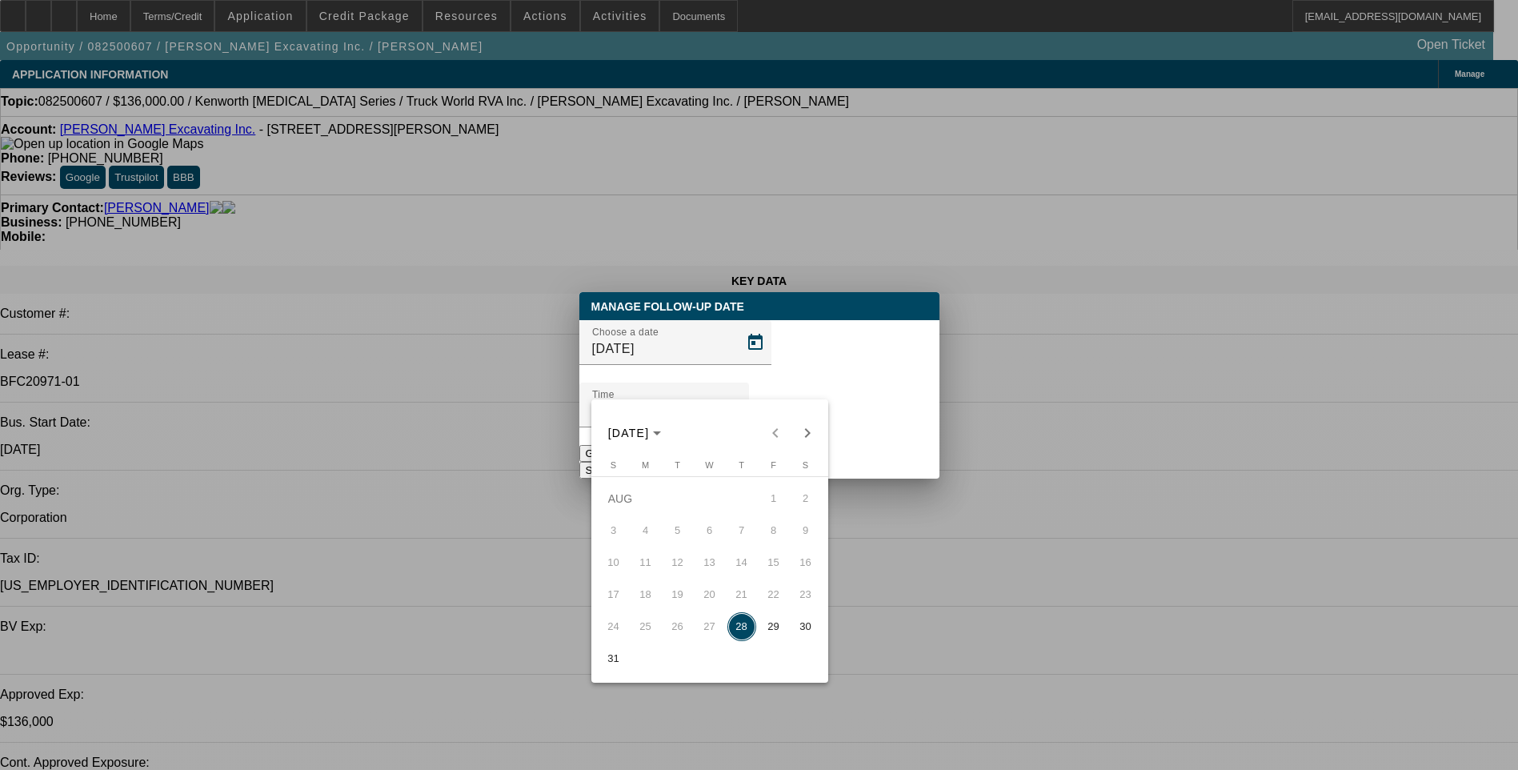
click at [780, 631] on span "29" at bounding box center [774, 626] width 29 height 29
type input "[DATE]"
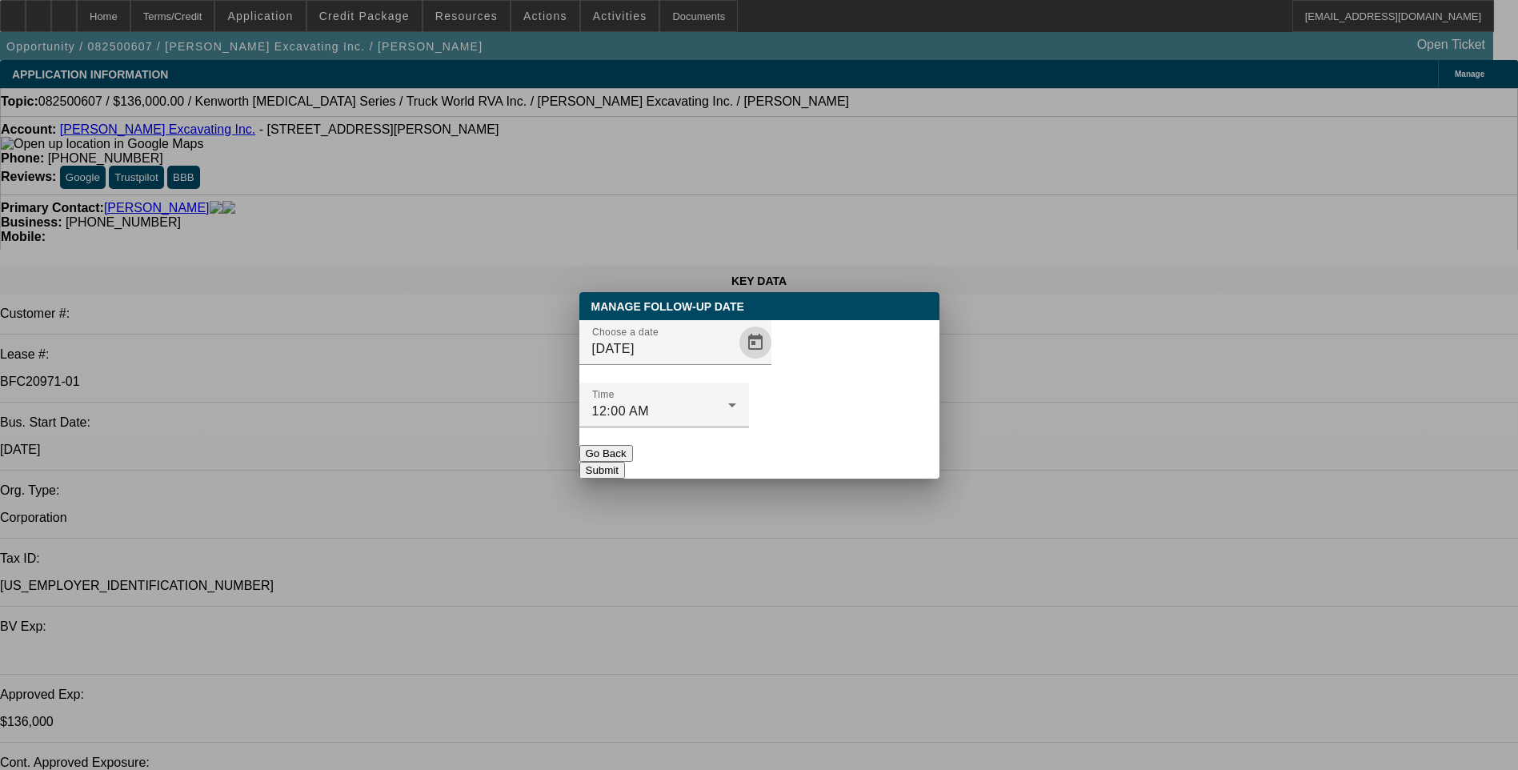
click at [625, 462] on button "Submit" at bounding box center [602, 470] width 46 height 17
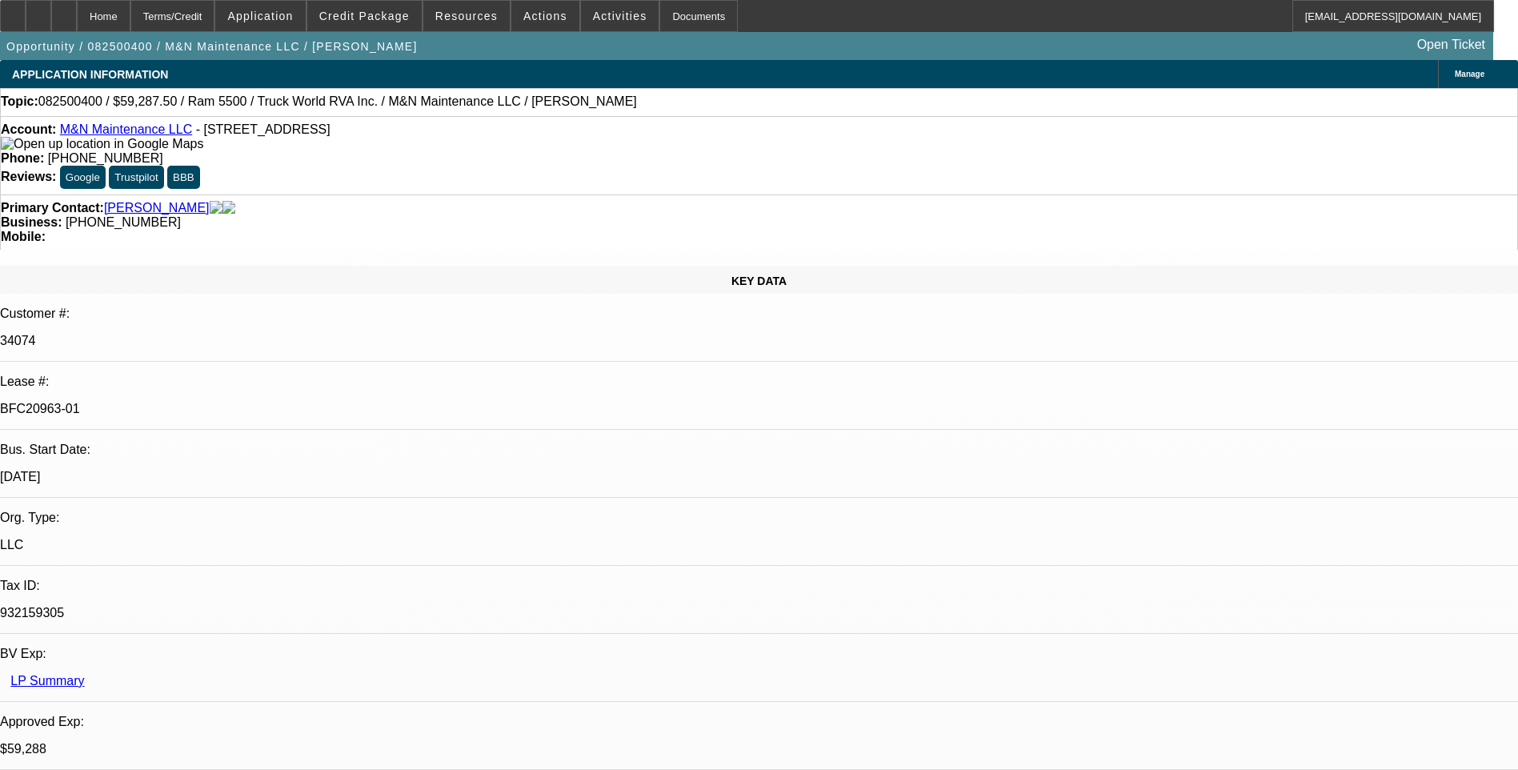
select select "0.1"
select select "0"
select select "0.1"
select select "0"
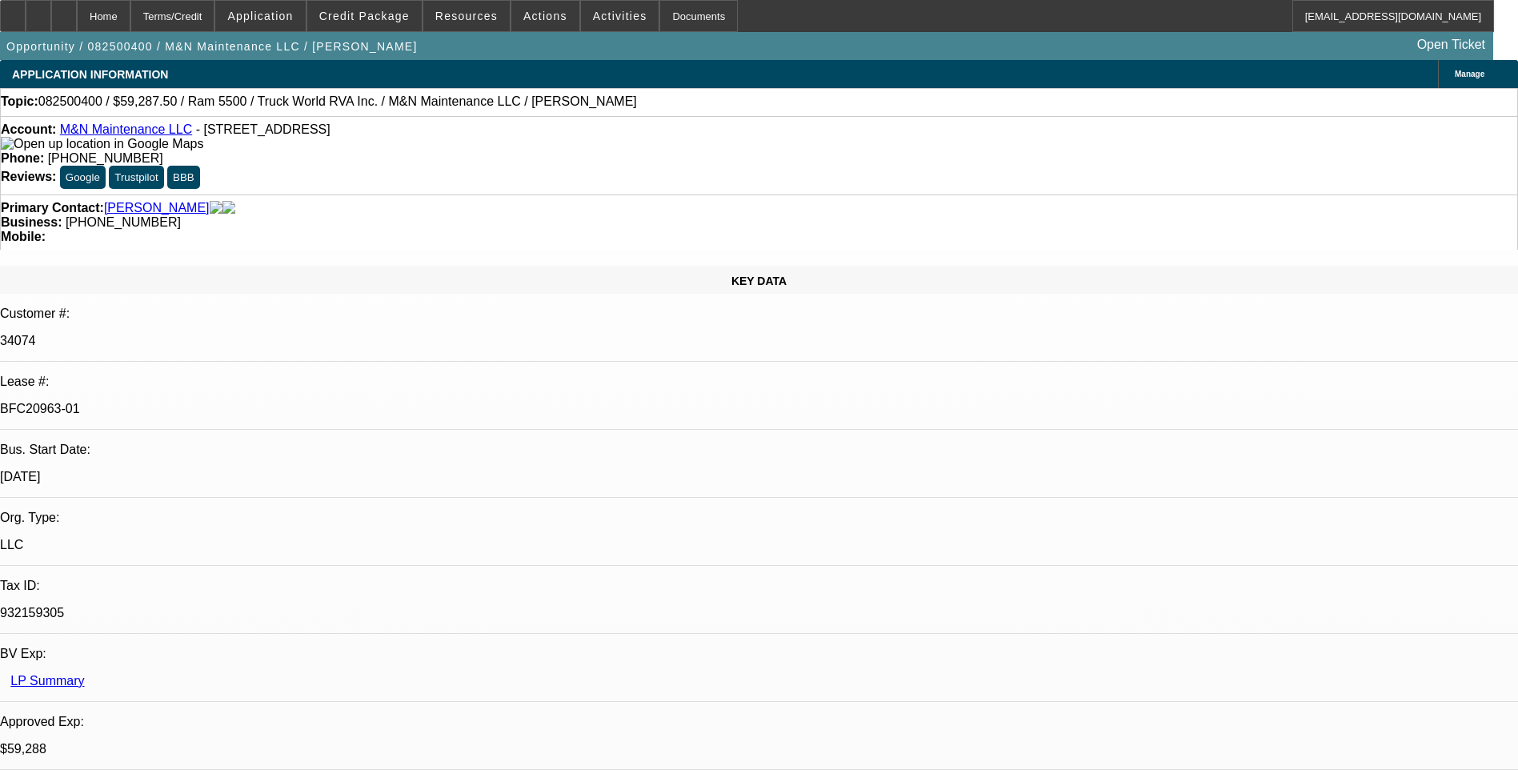
select select "0"
select select "0.1"
select select "0"
select select "1"
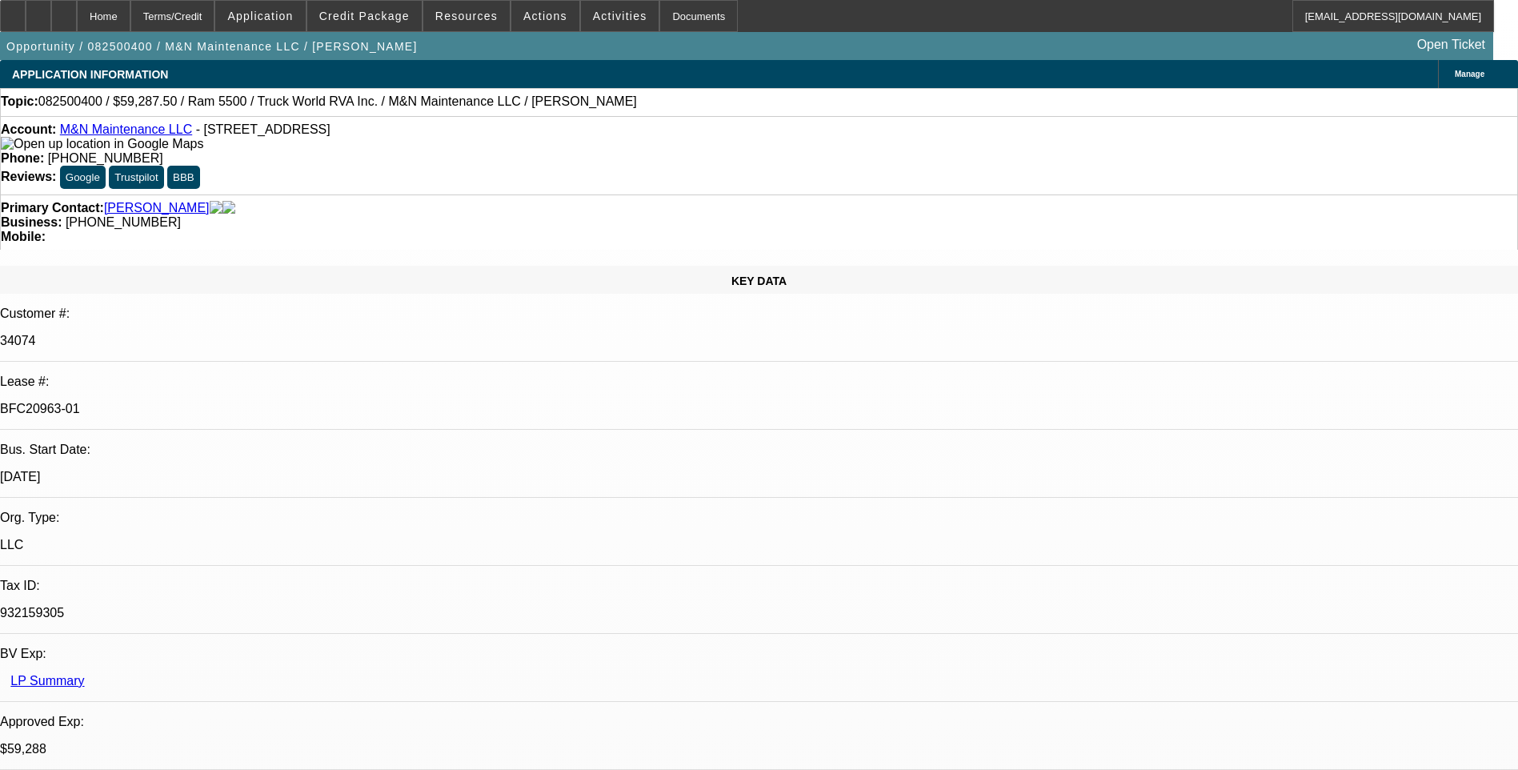
select select "1"
select select "6"
select select "1"
select select "6"
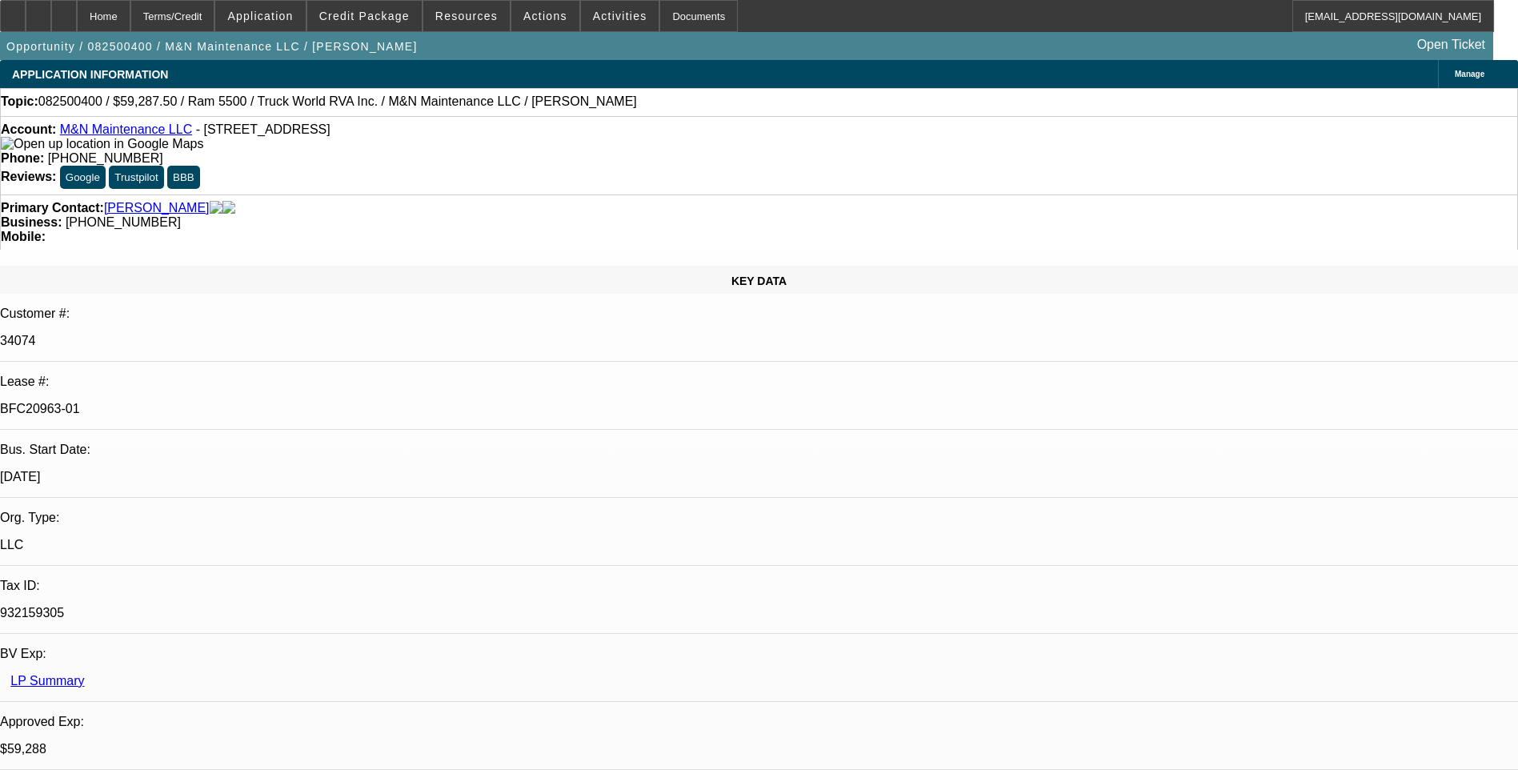
select select "1"
select select "6"
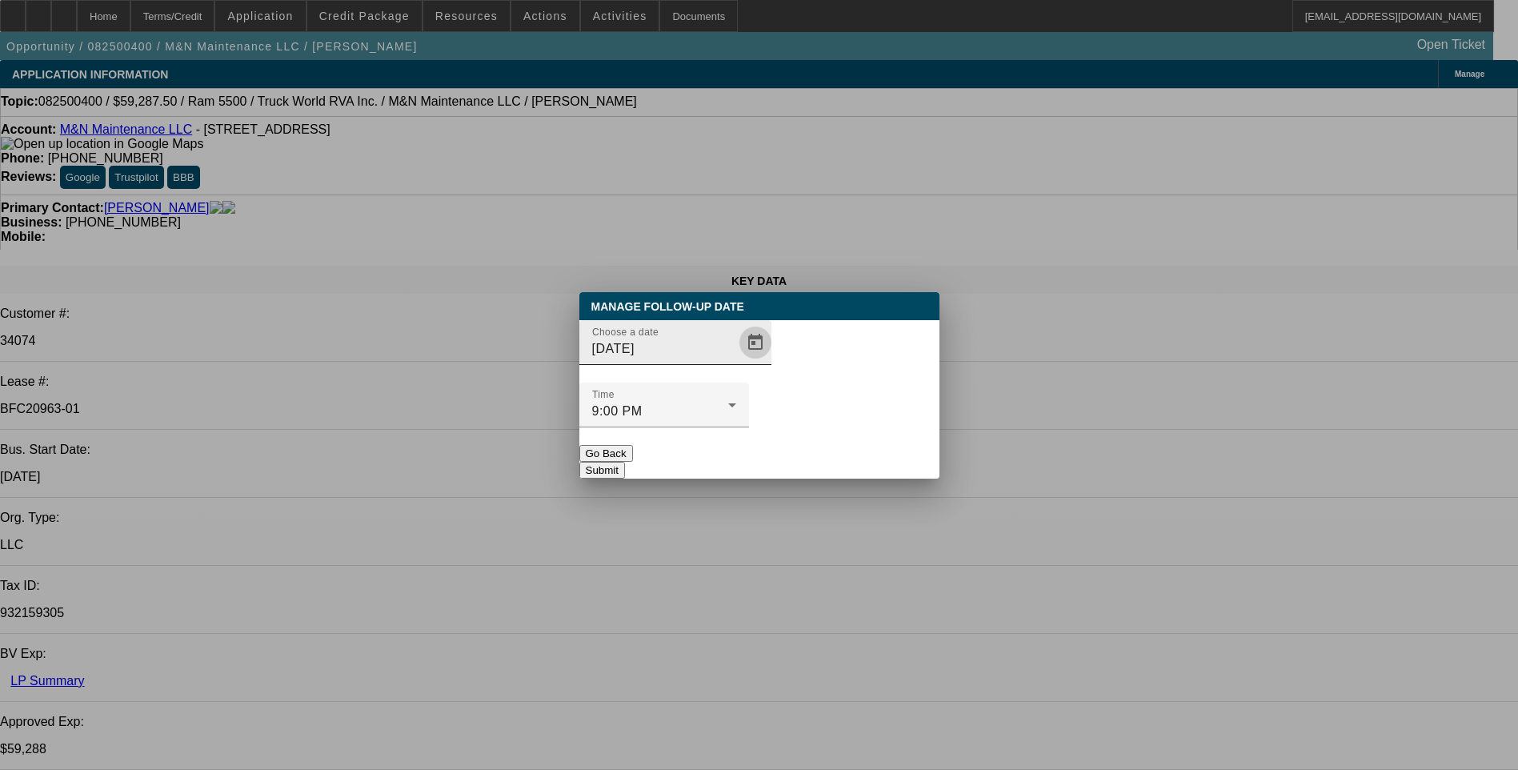
click at [736, 362] on span "Open calendar" at bounding box center [755, 342] width 38 height 38
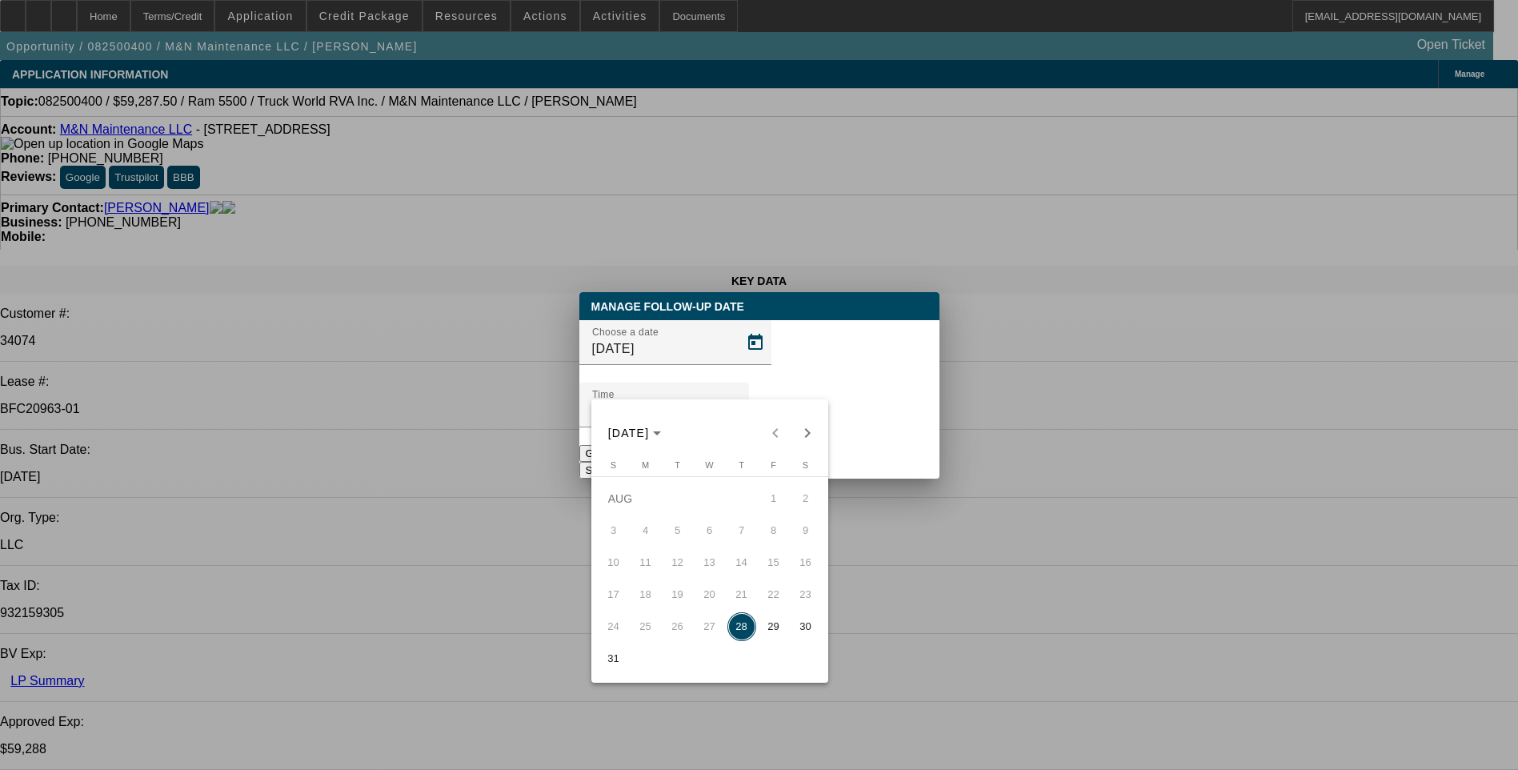
click at [770, 633] on span "29" at bounding box center [774, 626] width 29 height 29
type input "[DATE]"
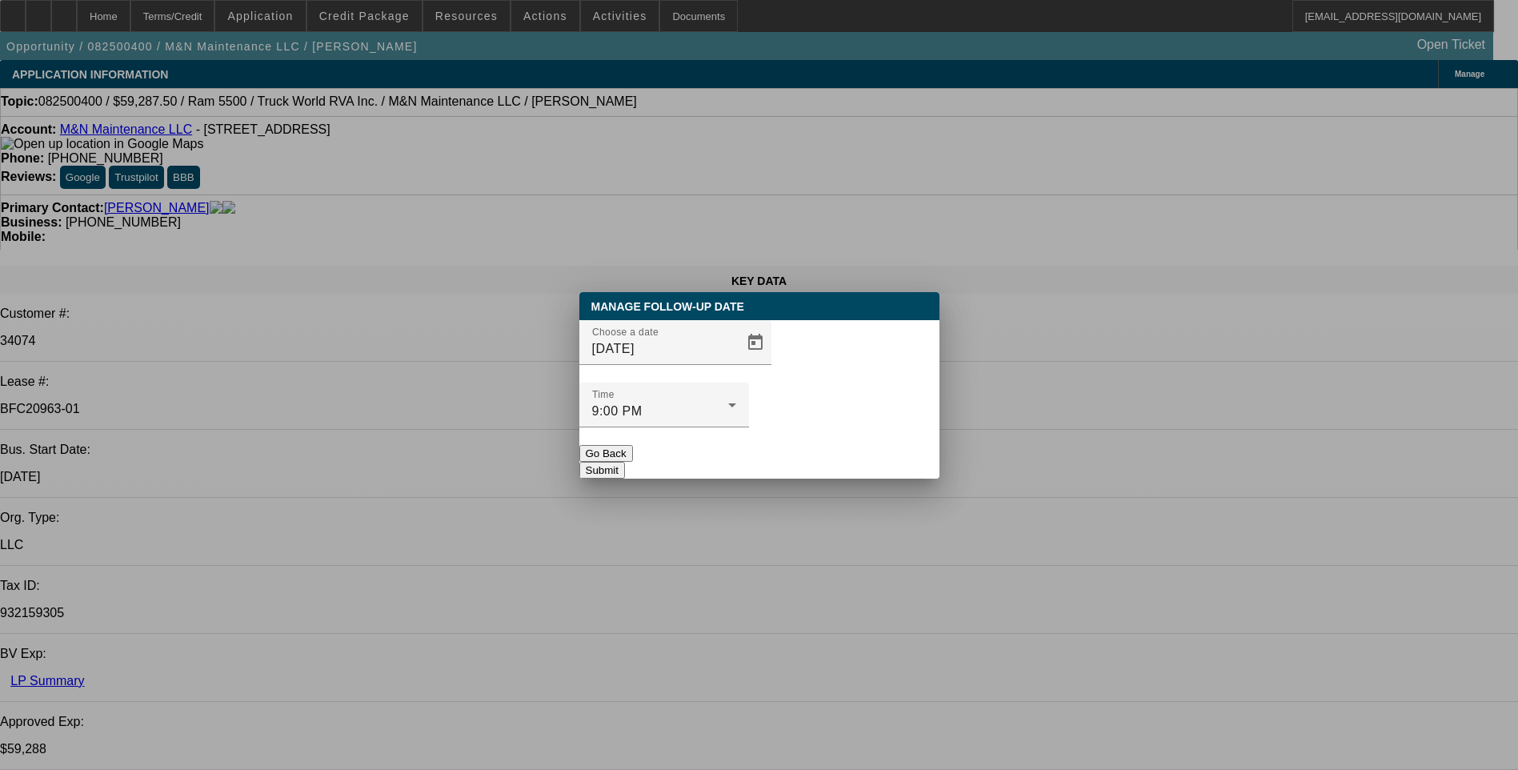
click at [625, 462] on button "Submit" at bounding box center [602, 470] width 46 height 17
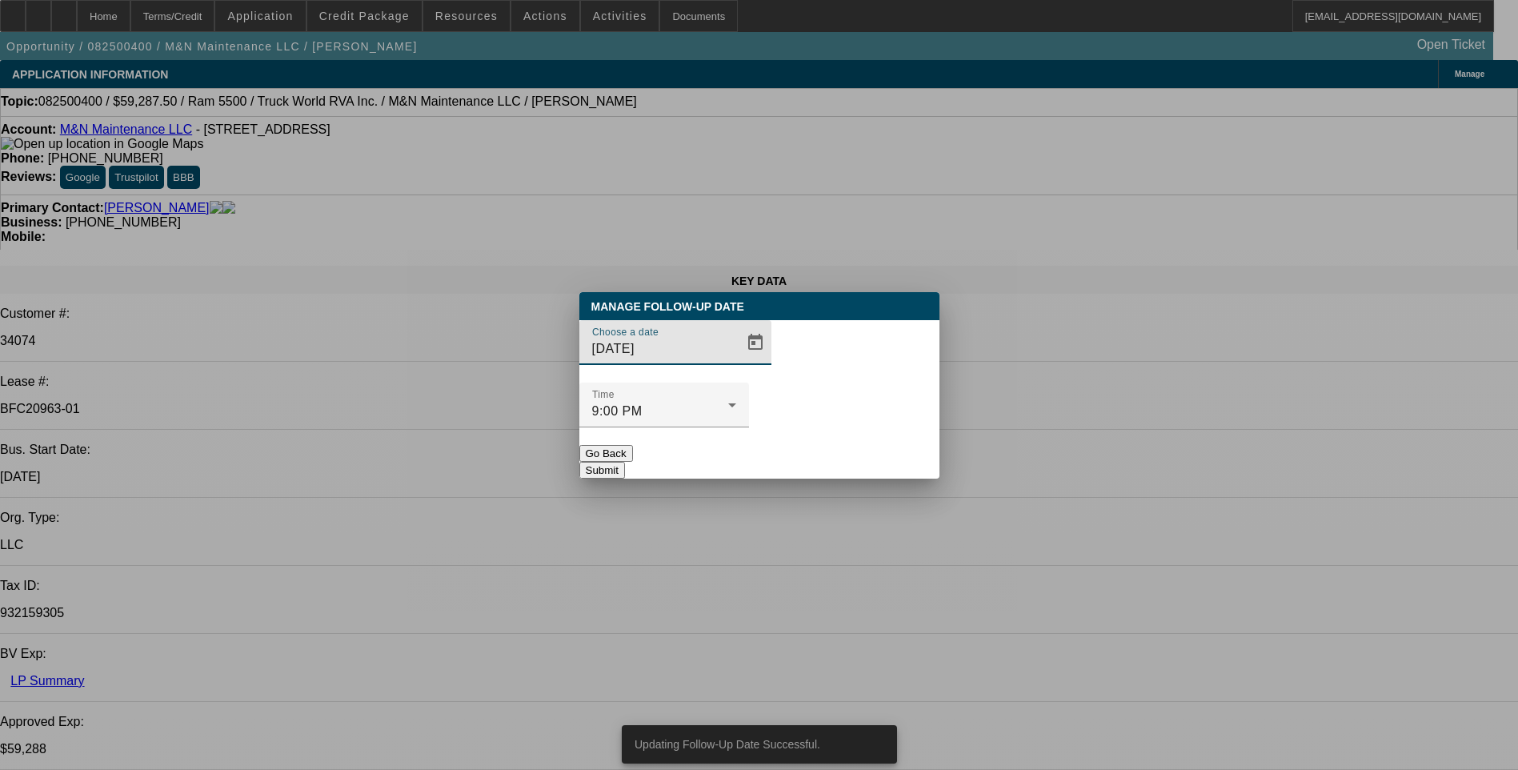
click at [625, 462] on button "Submit" at bounding box center [602, 470] width 46 height 17
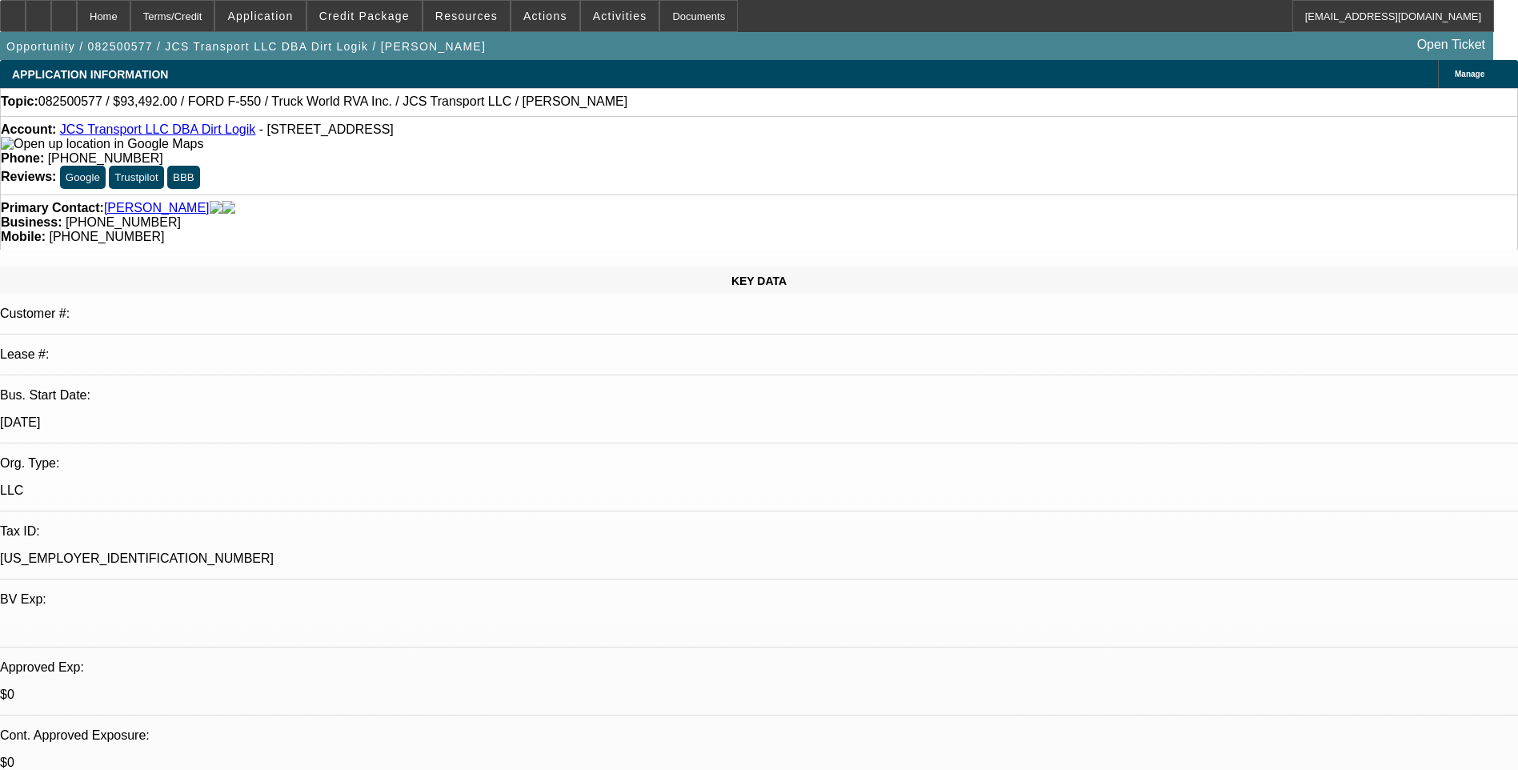
select select "0"
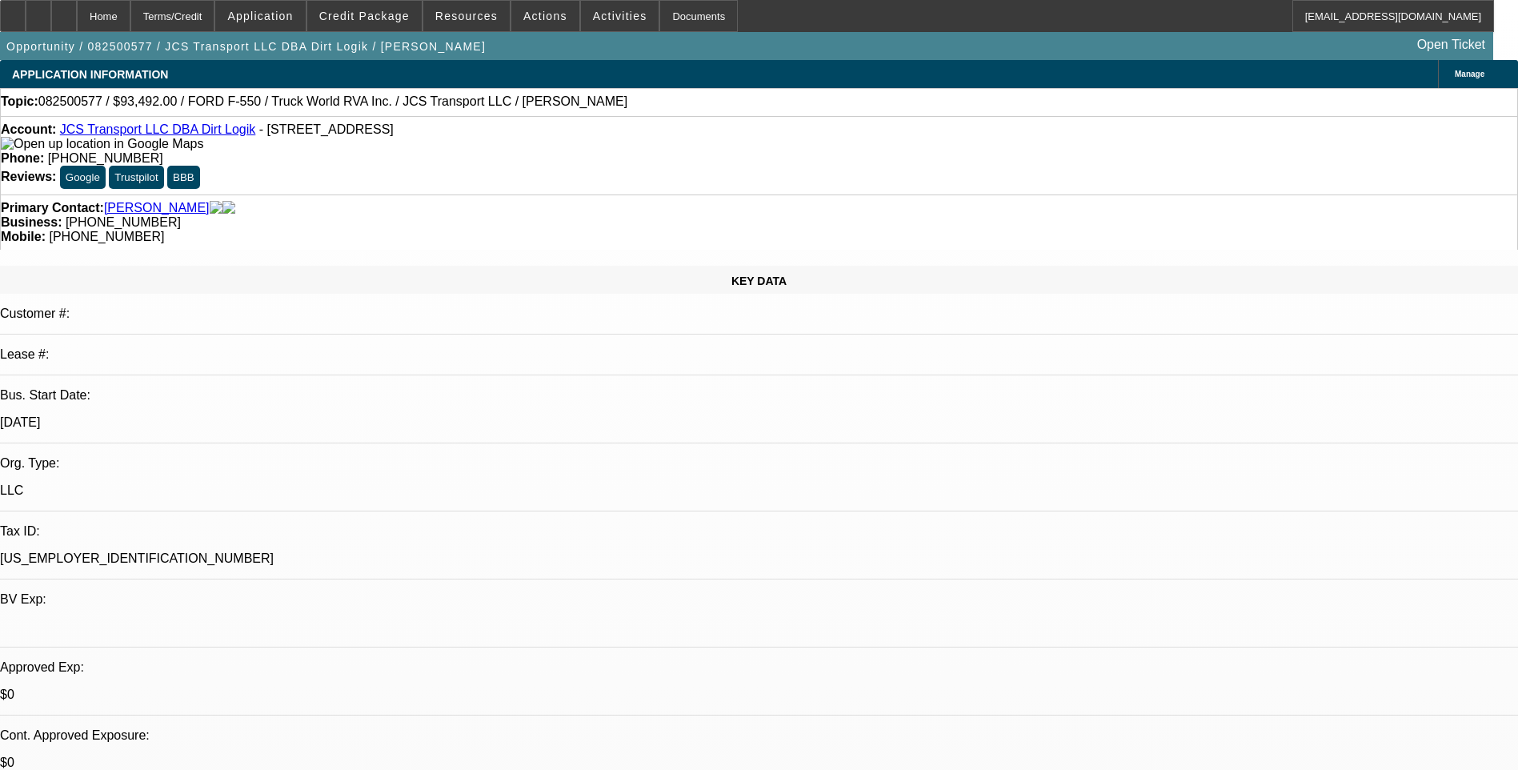
select select "0"
select select "0.1"
select select "0"
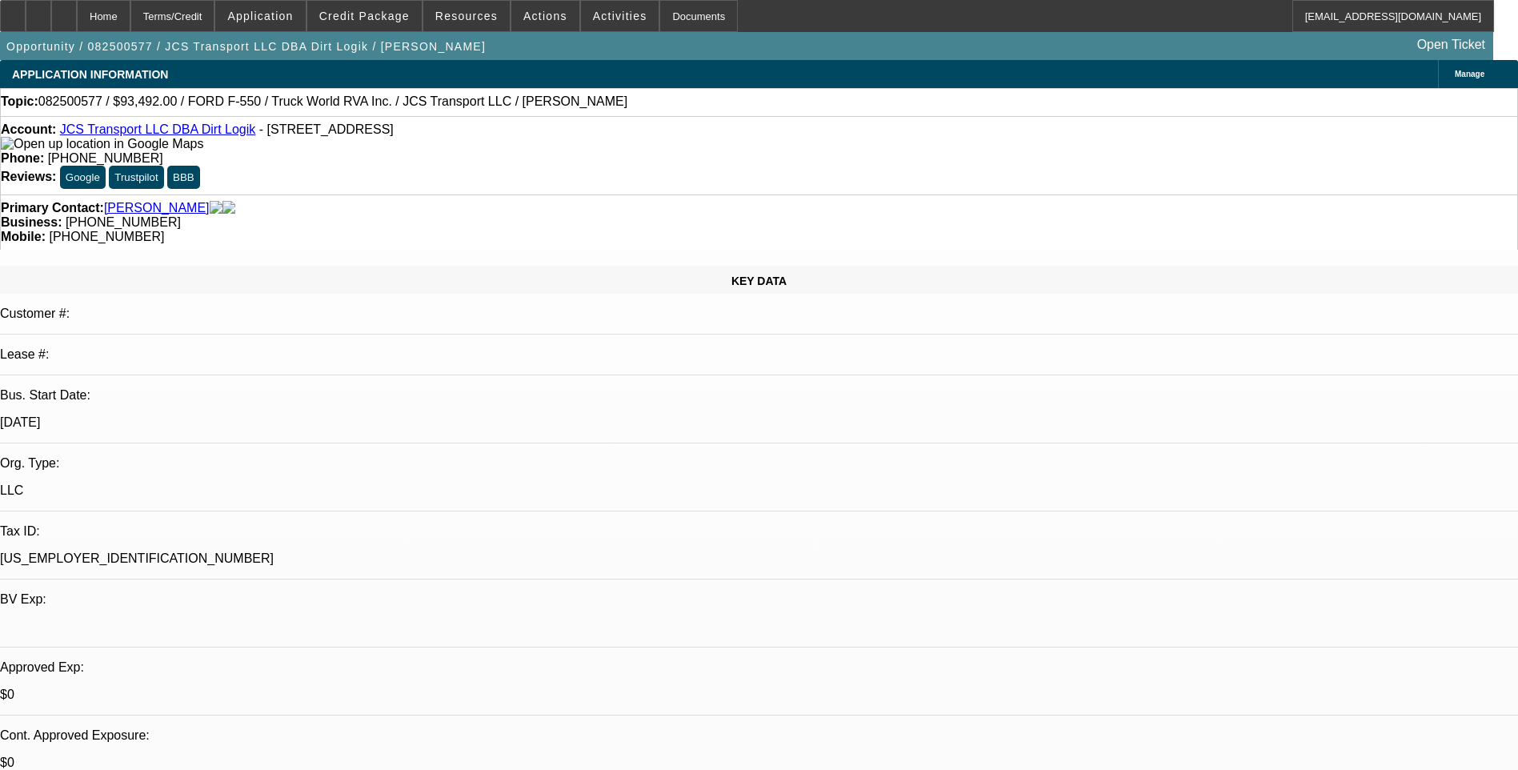
select select "0"
select select "1"
select select "6"
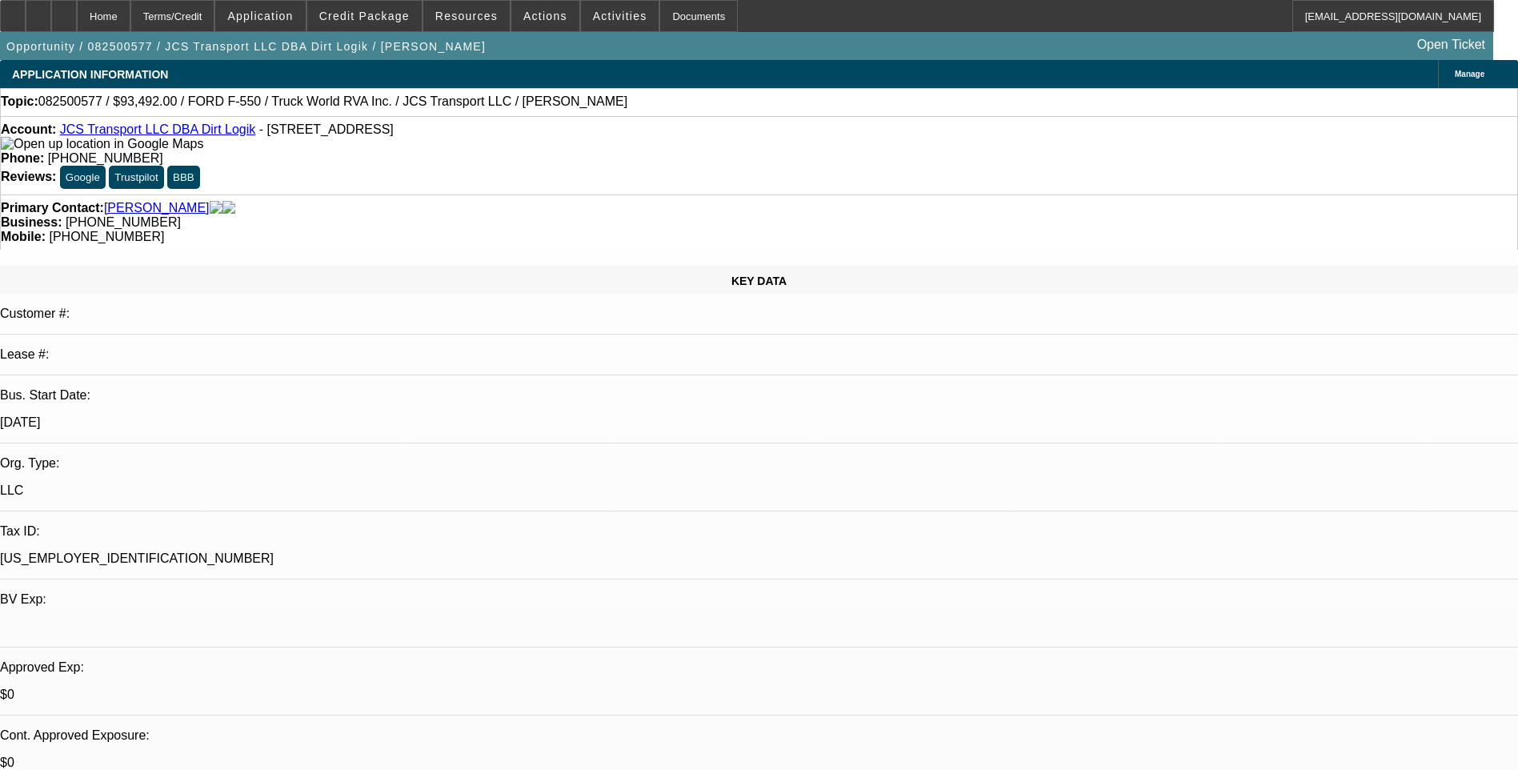
select select "1"
select select "6"
select select "1"
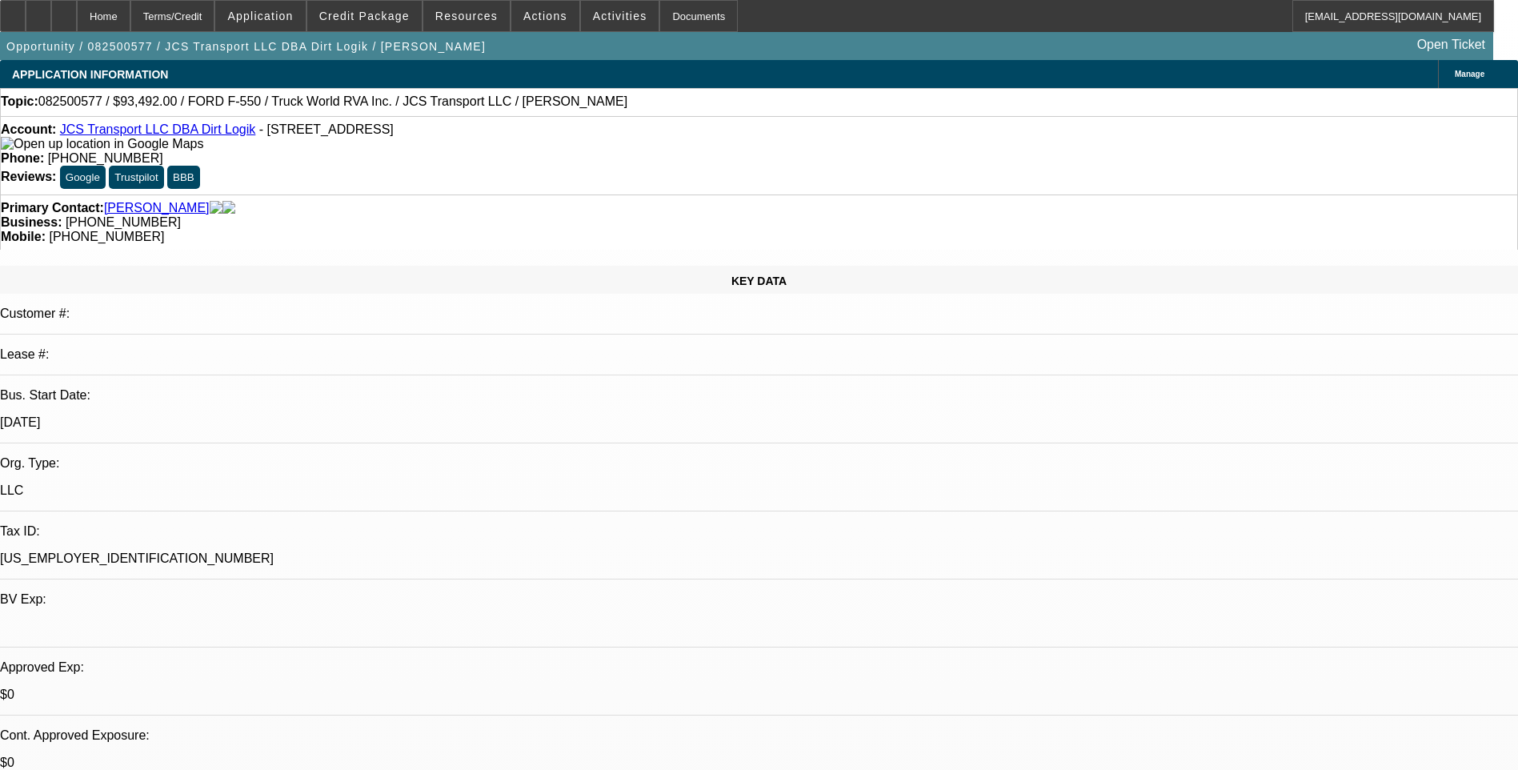
select select "6"
select select "1"
select select "6"
click at [215, 16] on div "Terms/Credit" at bounding box center [172, 16] width 85 height 32
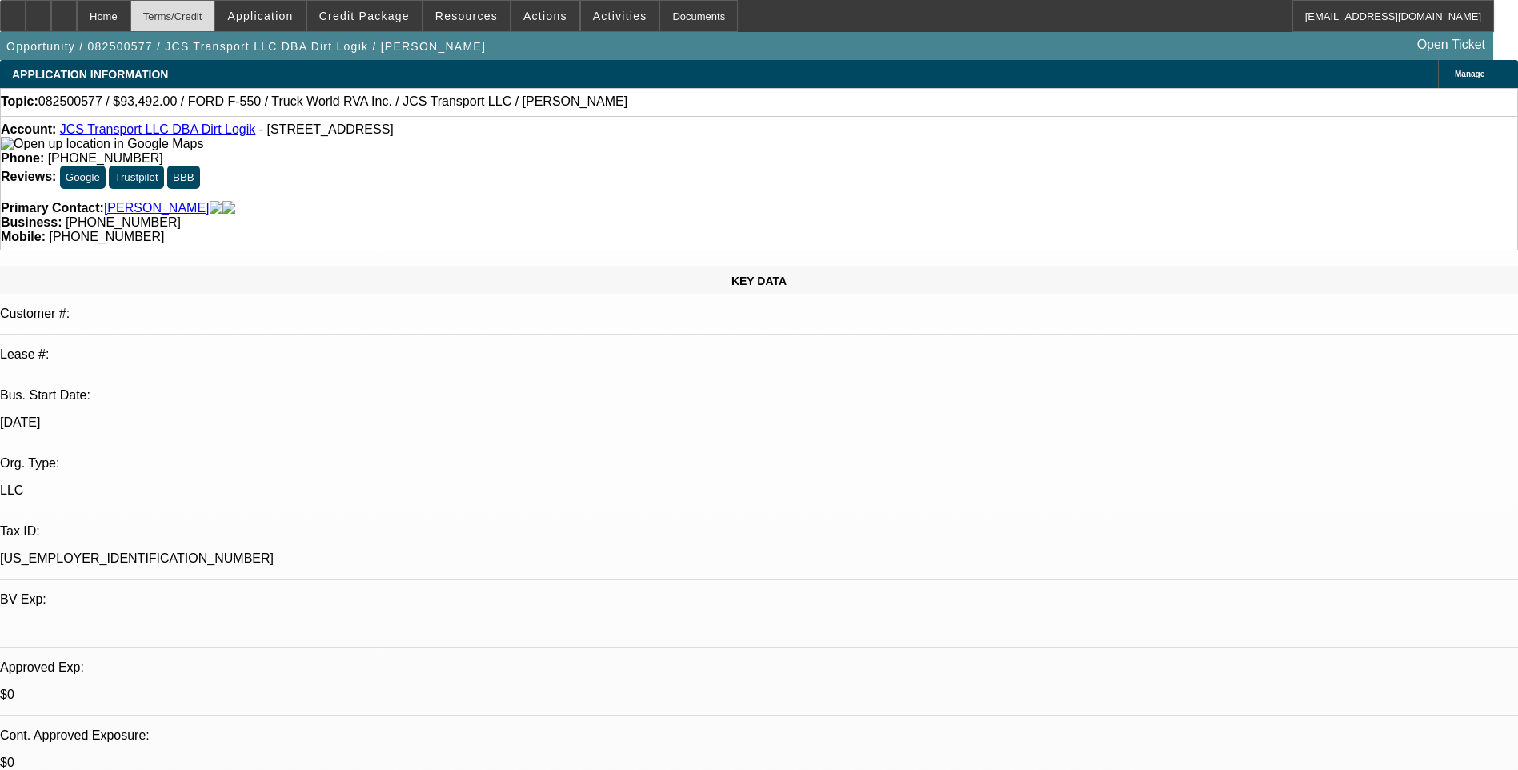
scroll to position [2294, 0]
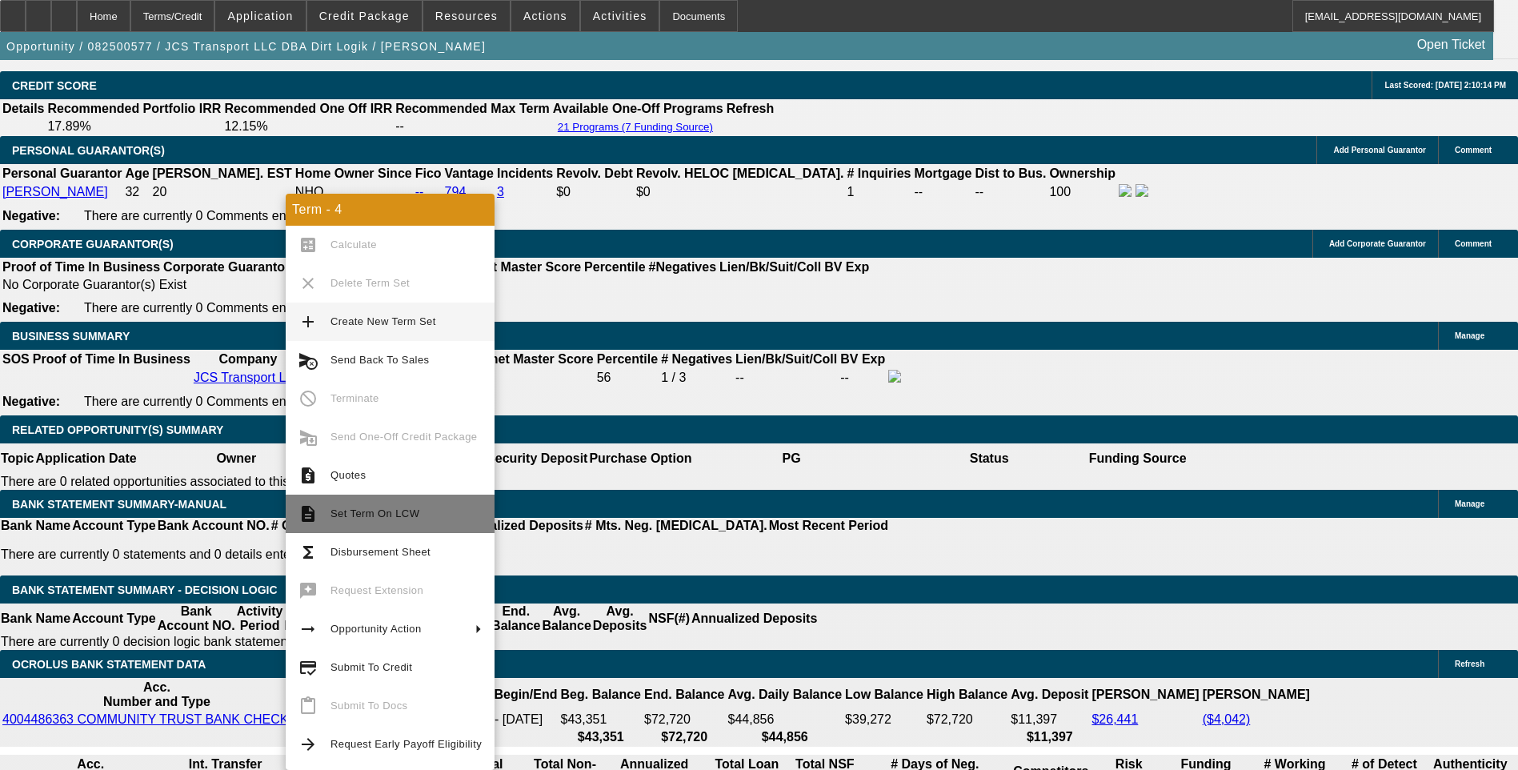
click at [379, 515] on span "Set Term On LCW" at bounding box center [375, 513] width 89 height 12
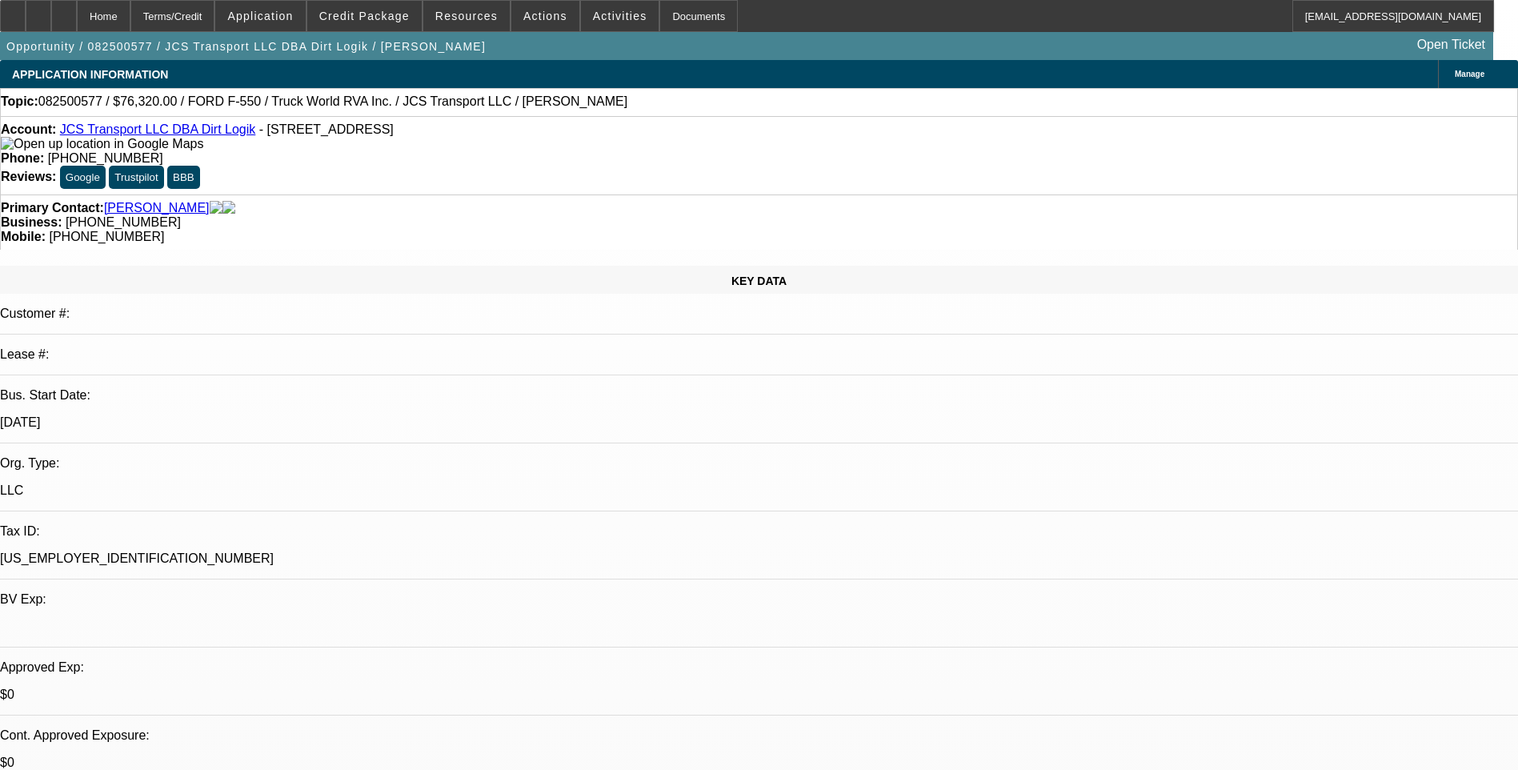
select select "0"
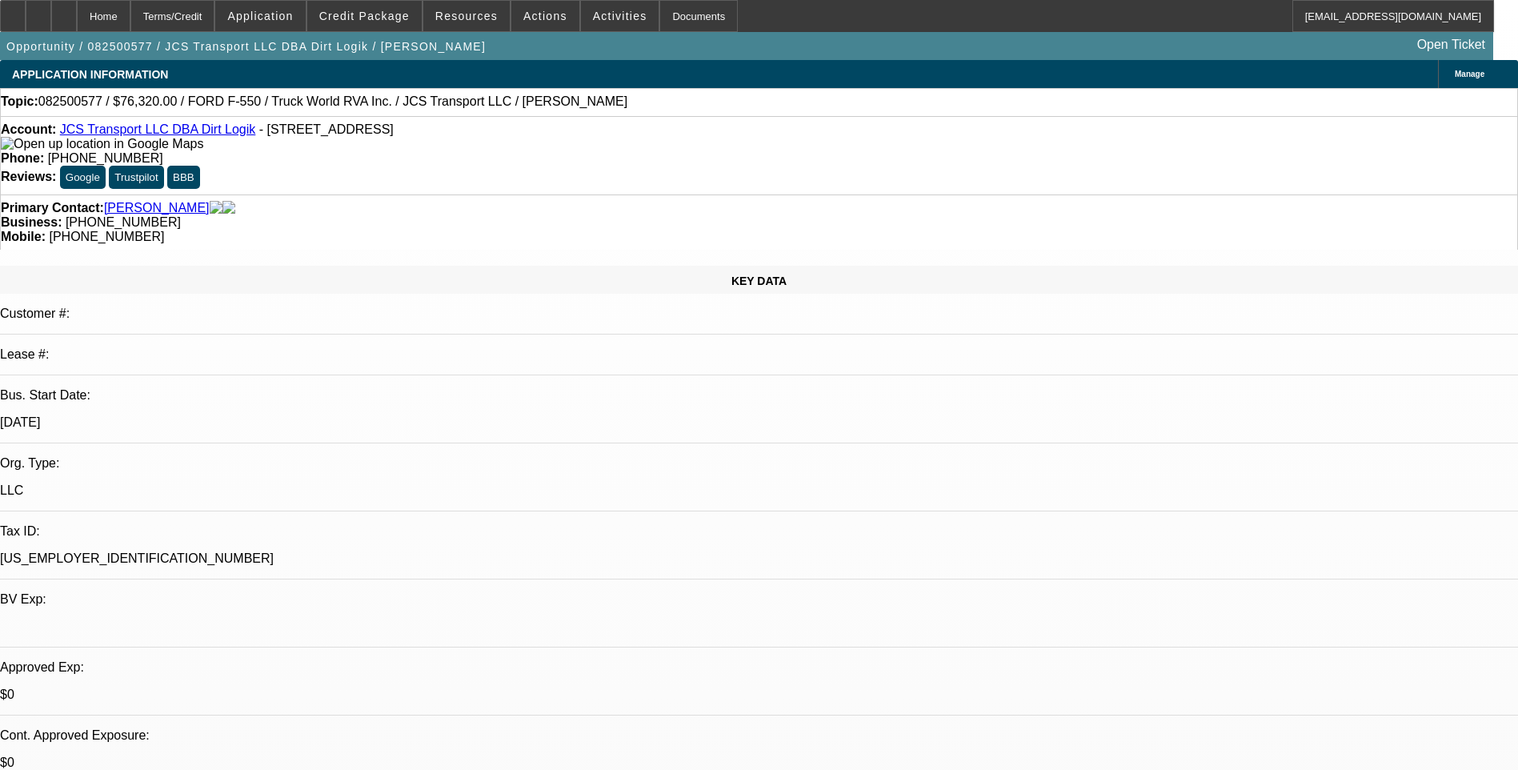
select select "0"
select select "0.1"
select select "0"
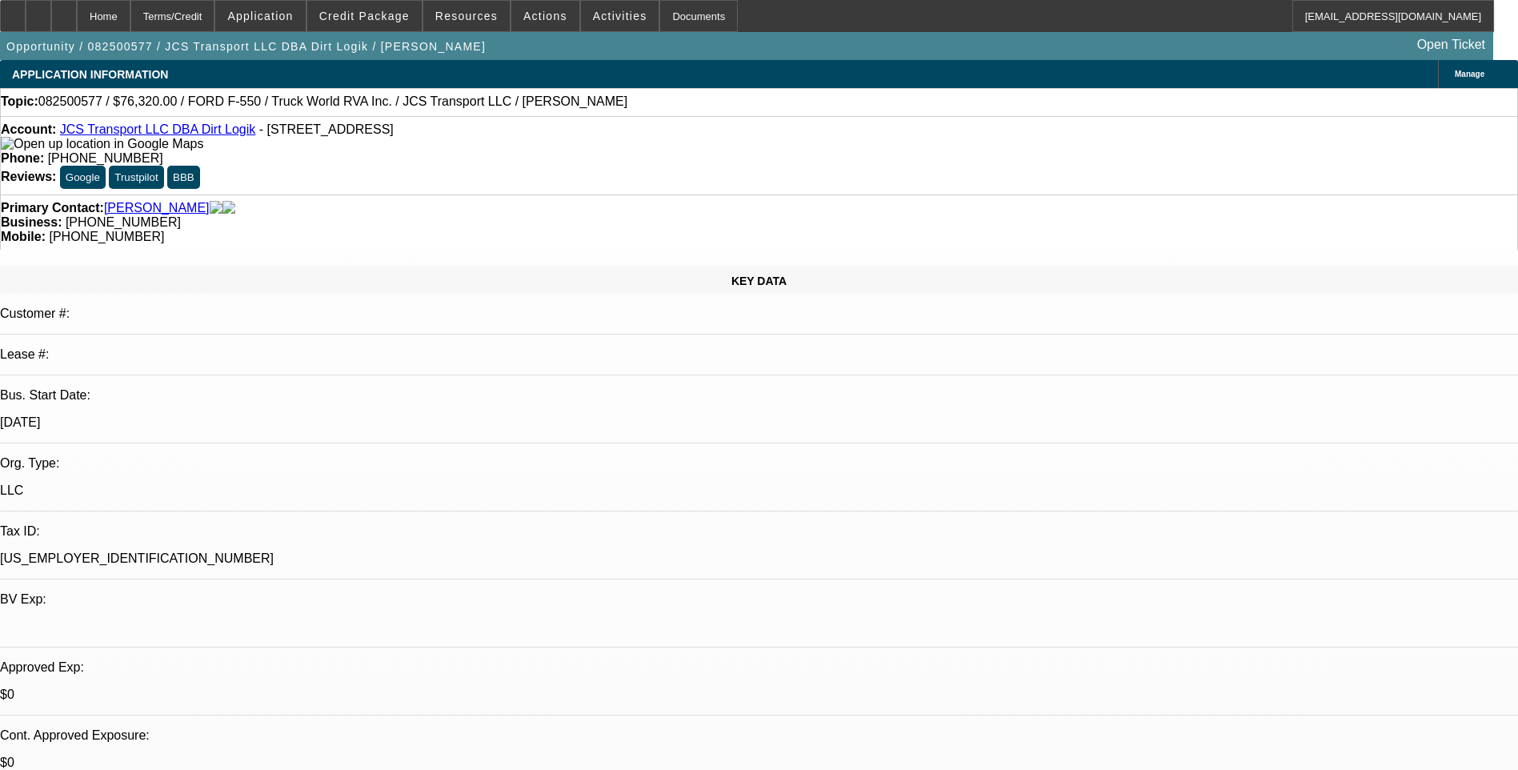
select select "0"
select select "1"
select select "6"
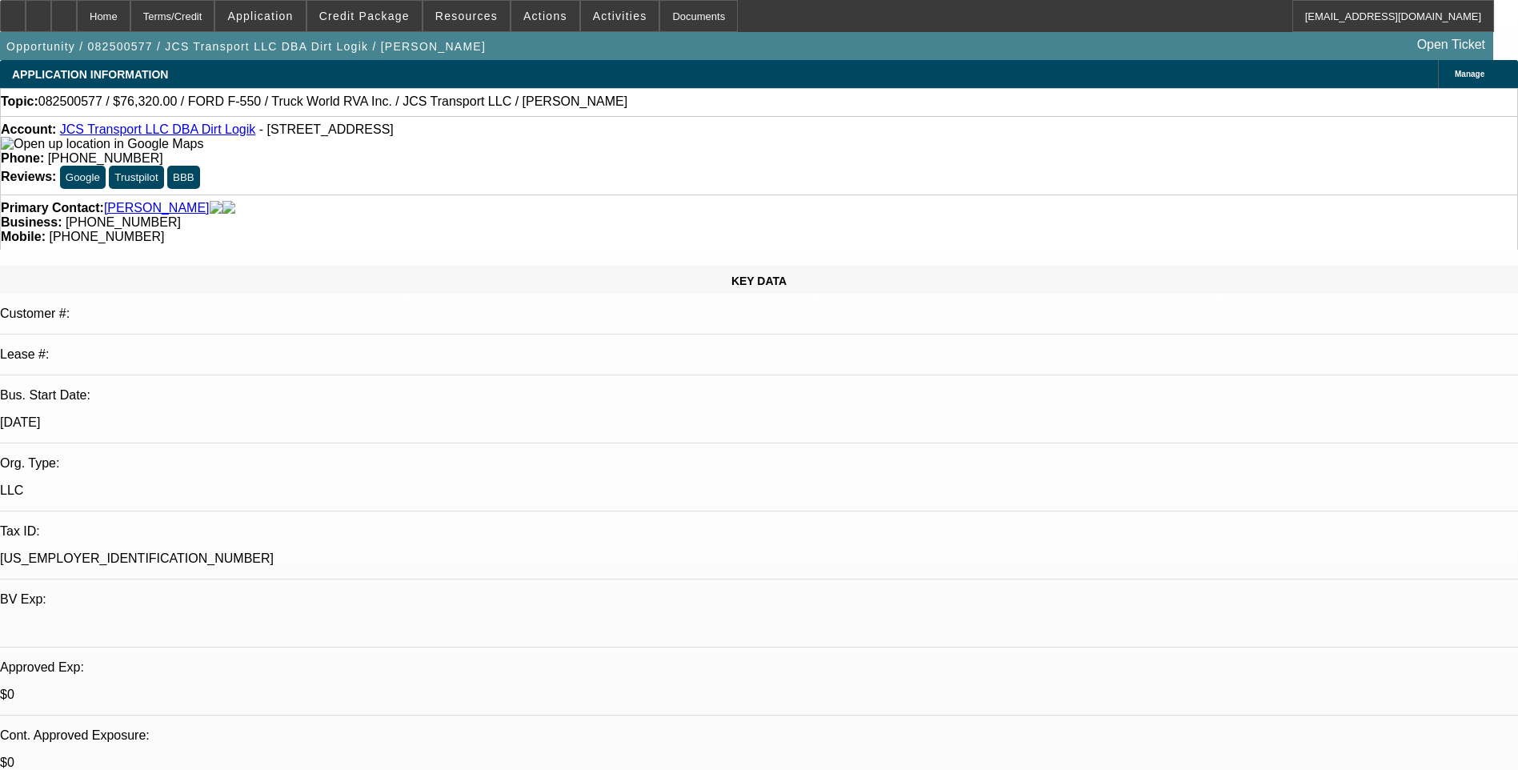
select select "1"
select select "6"
select select "1"
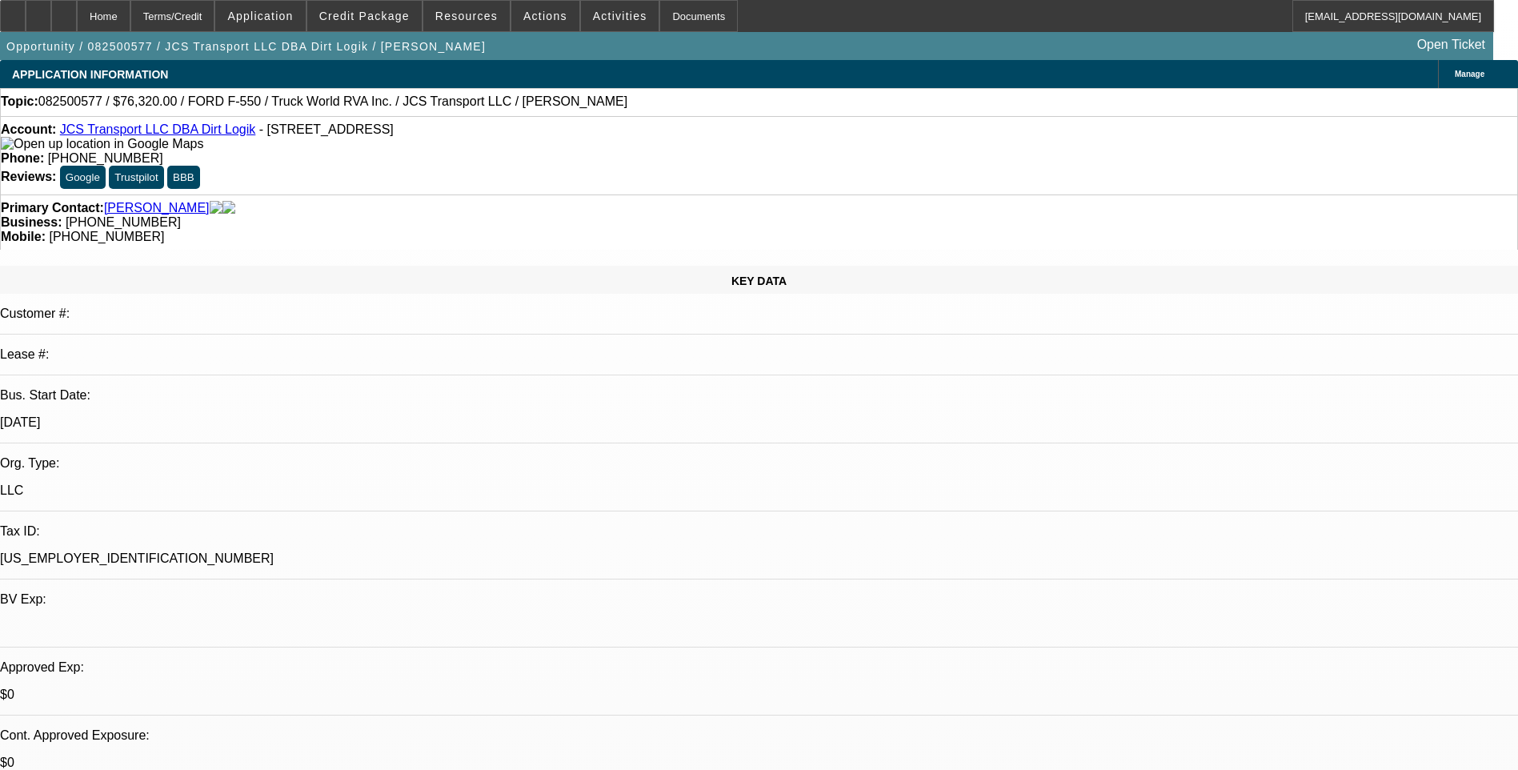
select select "6"
select select "1"
select select "6"
click at [215, 22] on div "Terms/Credit" at bounding box center [172, 16] width 85 height 32
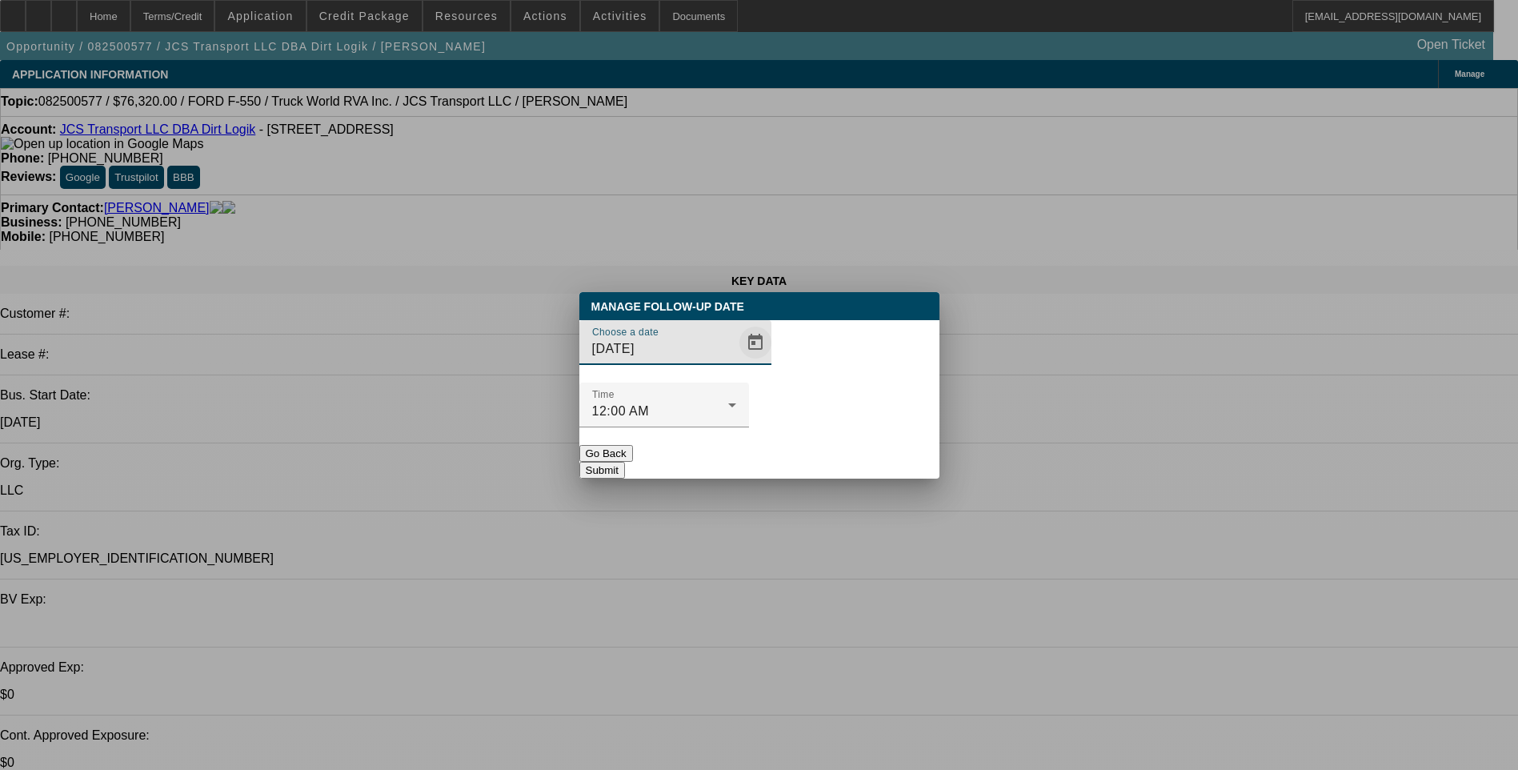
click at [736, 362] on span "Open calendar" at bounding box center [755, 342] width 38 height 38
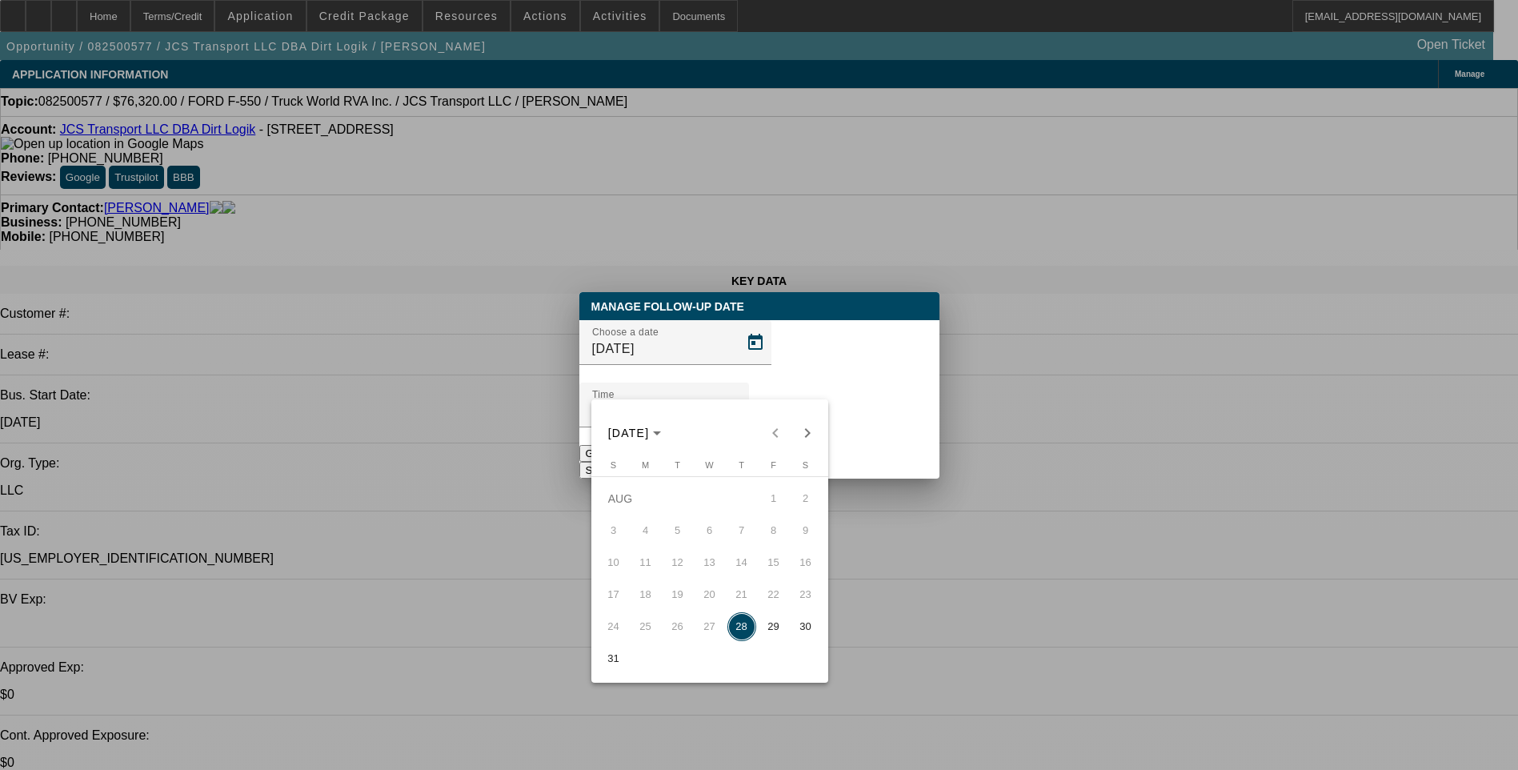
click at [775, 630] on span "29" at bounding box center [774, 626] width 29 height 29
type input "[DATE]"
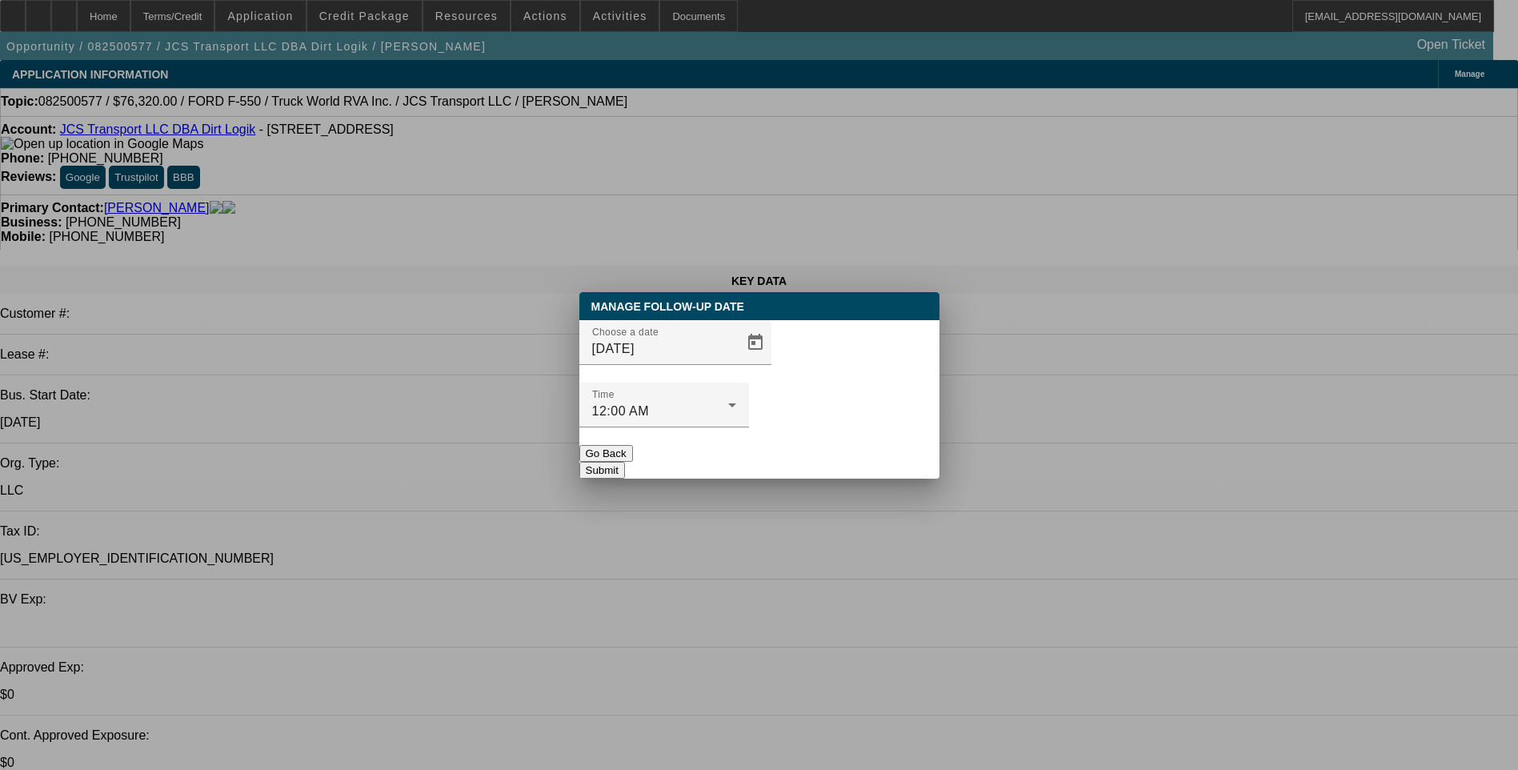
click at [797, 514] on div at bounding box center [759, 385] width 1518 height 770
click at [625, 462] on button "Submit" at bounding box center [602, 470] width 46 height 17
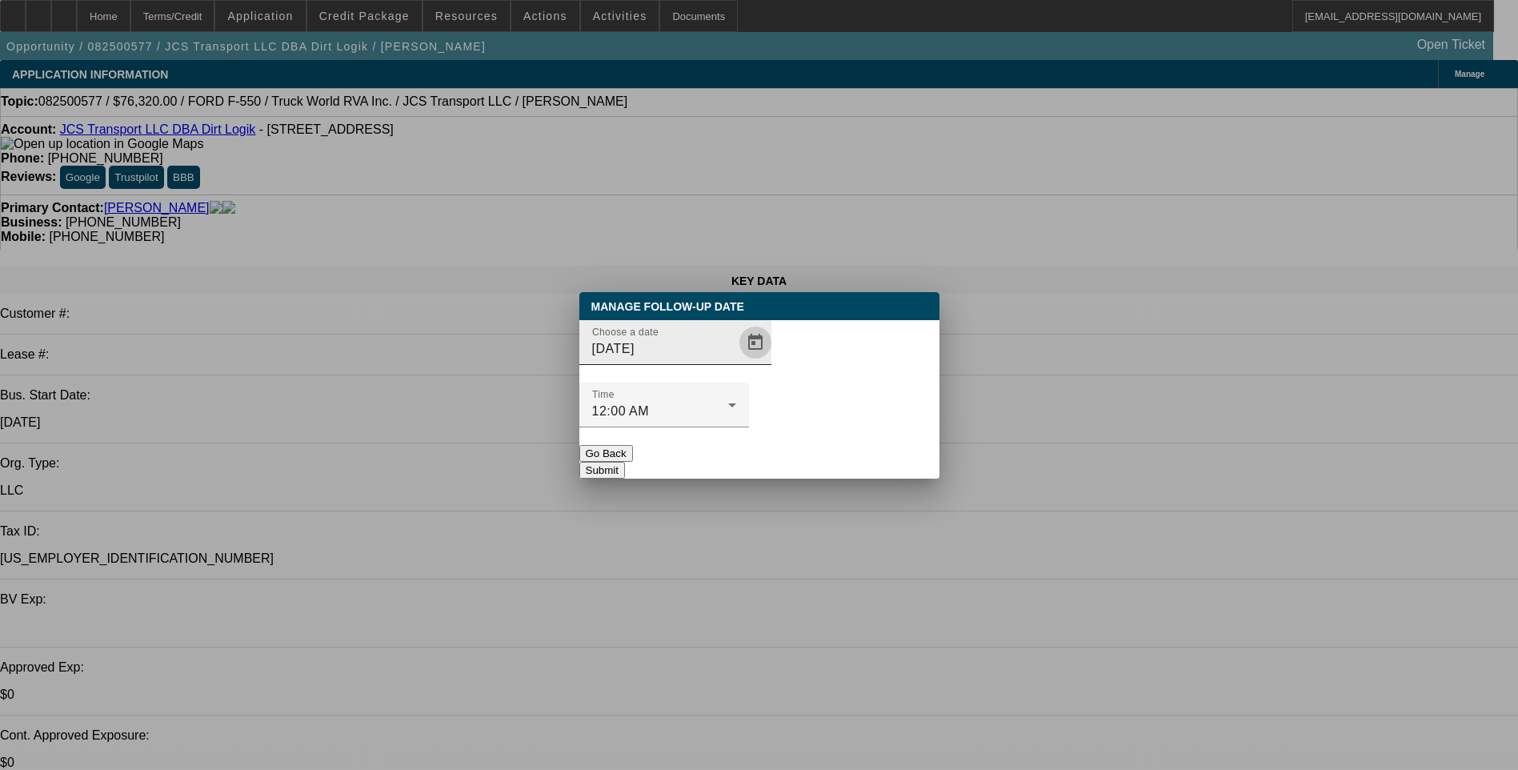
click at [736, 362] on span "Open calendar" at bounding box center [755, 342] width 38 height 38
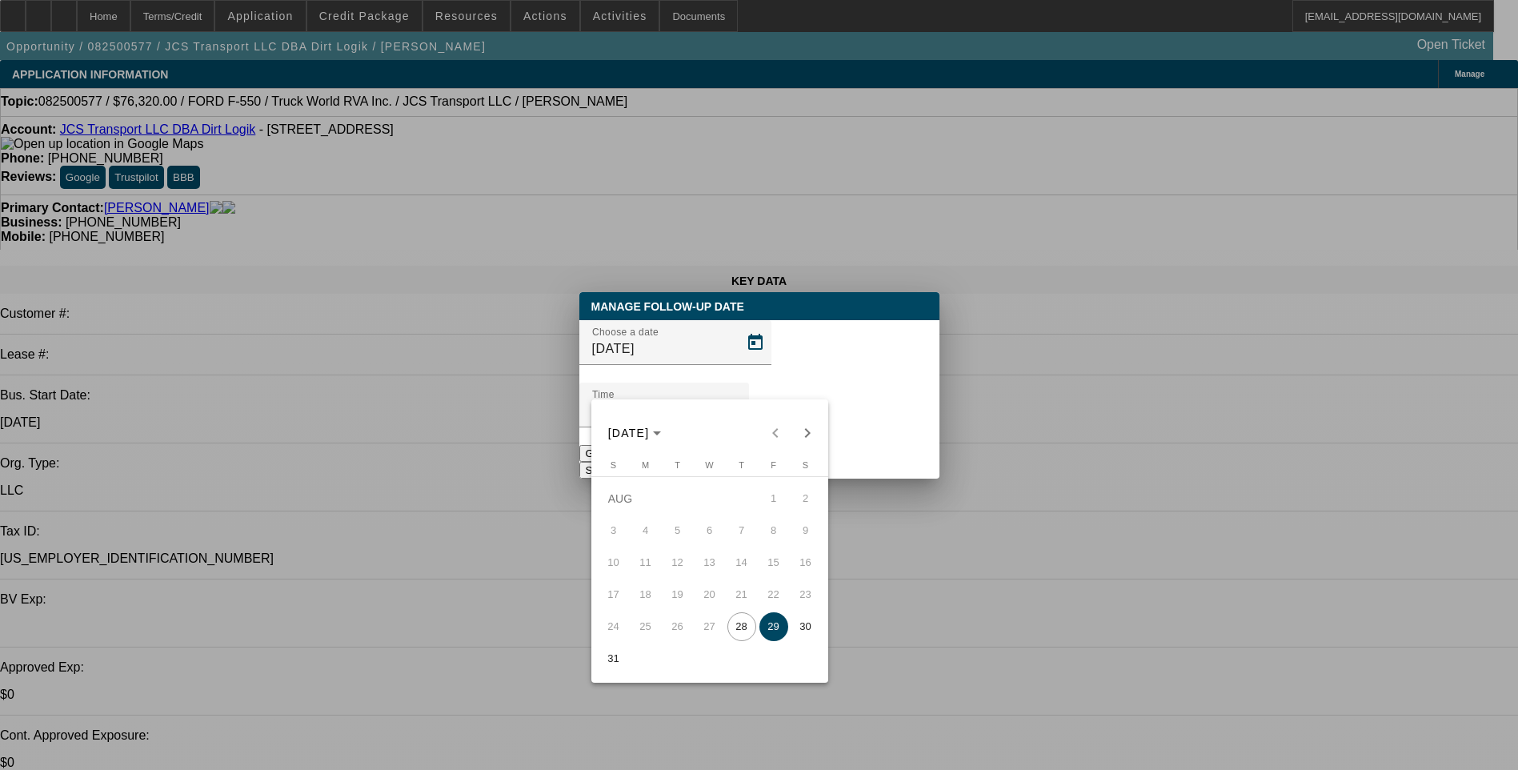
click at [738, 636] on span "28" at bounding box center [741, 626] width 29 height 29
type input "[DATE]"
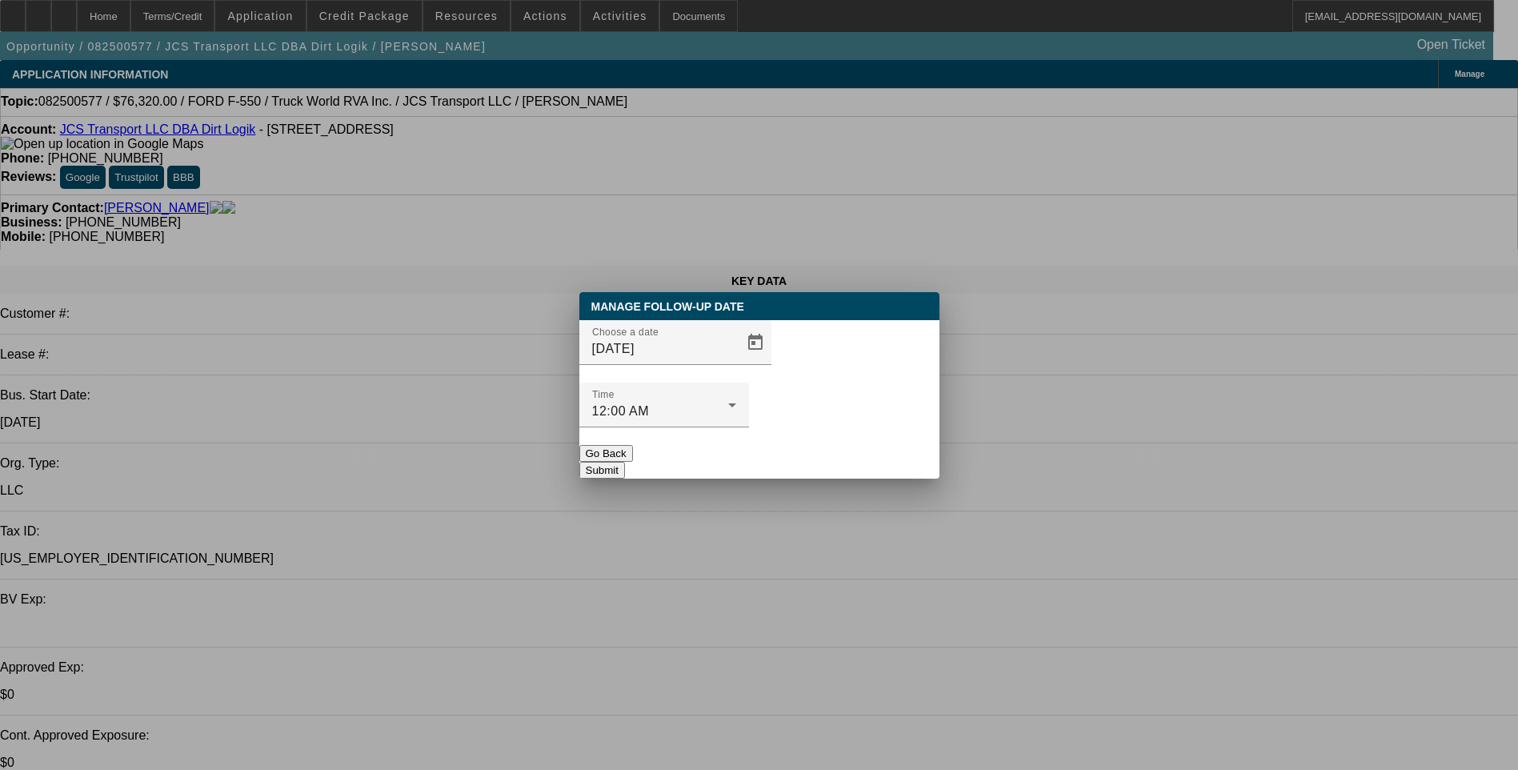
click at [625, 462] on button "Submit" at bounding box center [602, 470] width 46 height 17
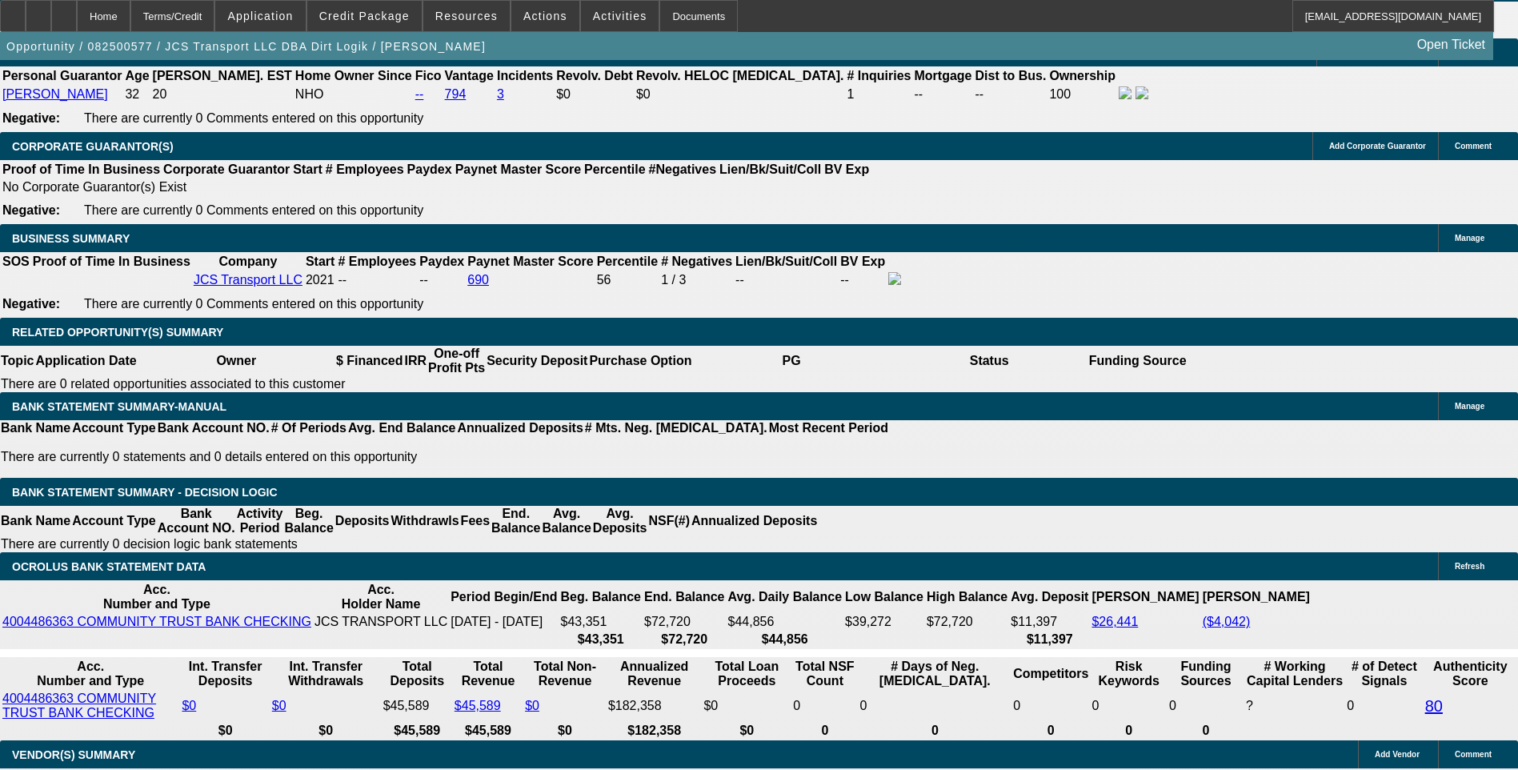
scroll to position [2561, 0]
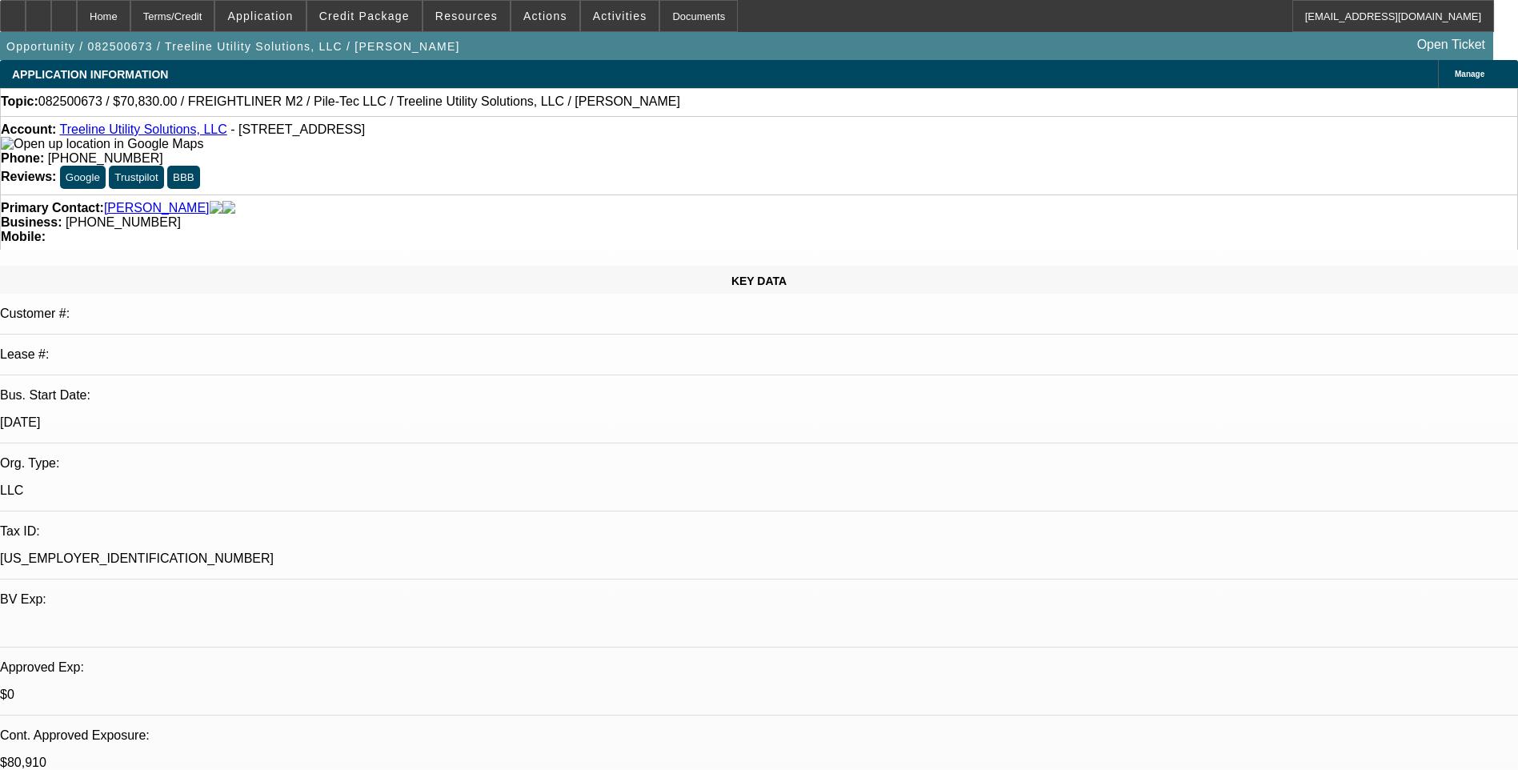
select select "0"
select select "2"
select select "0"
select select "6"
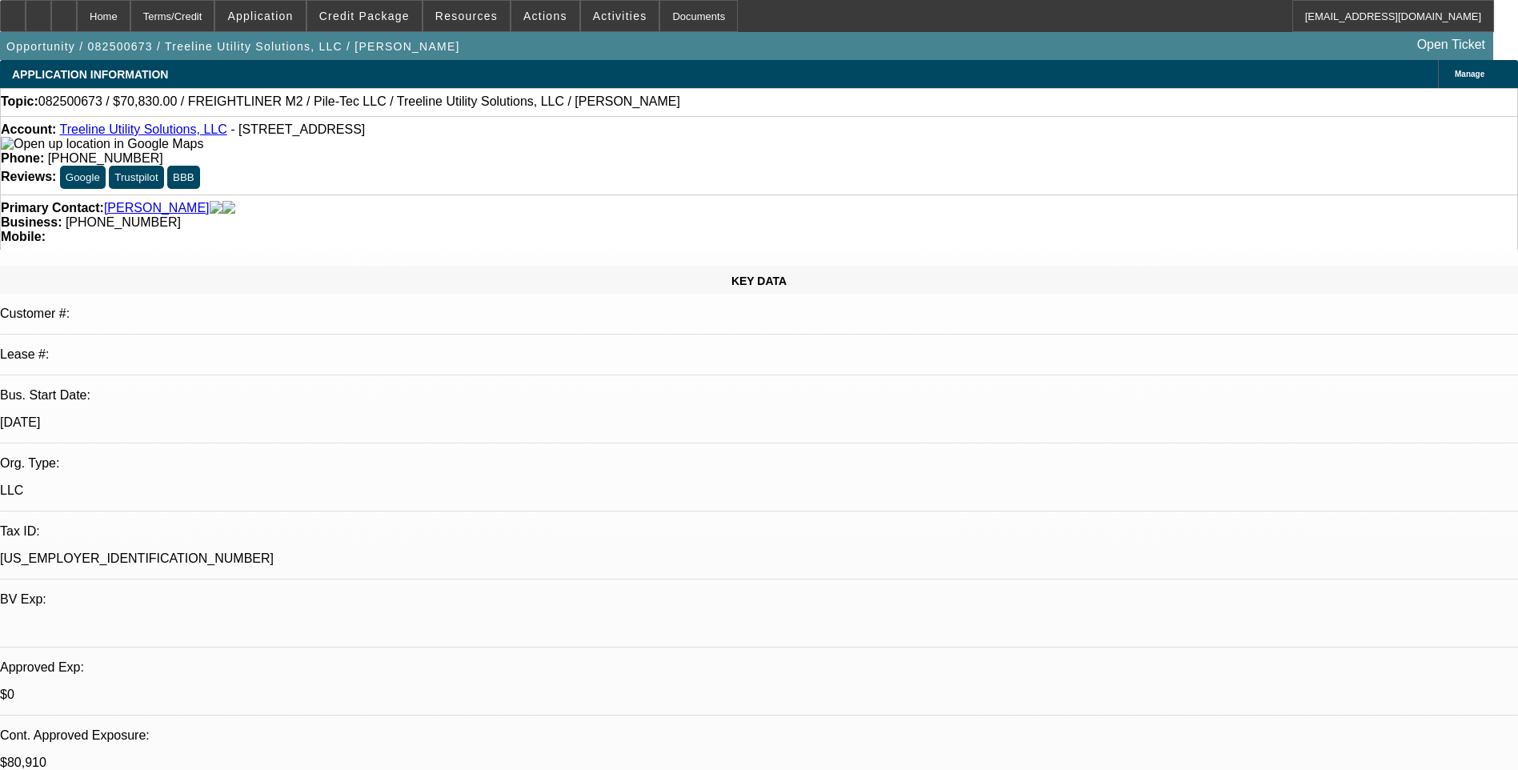
select select "0"
select select "2"
select select "0"
select select "6"
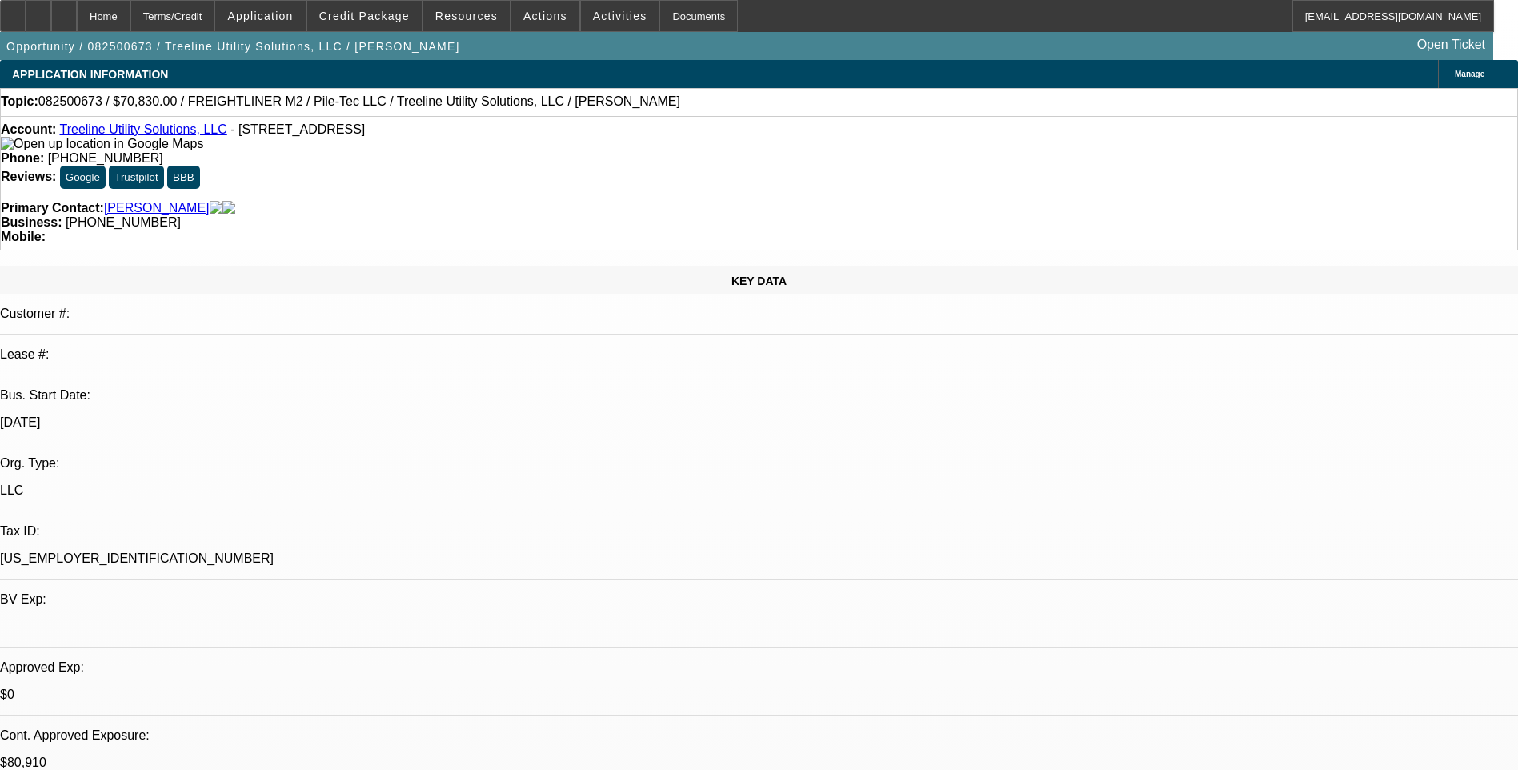
select select "0"
select select "2"
select select "0"
select select "6"
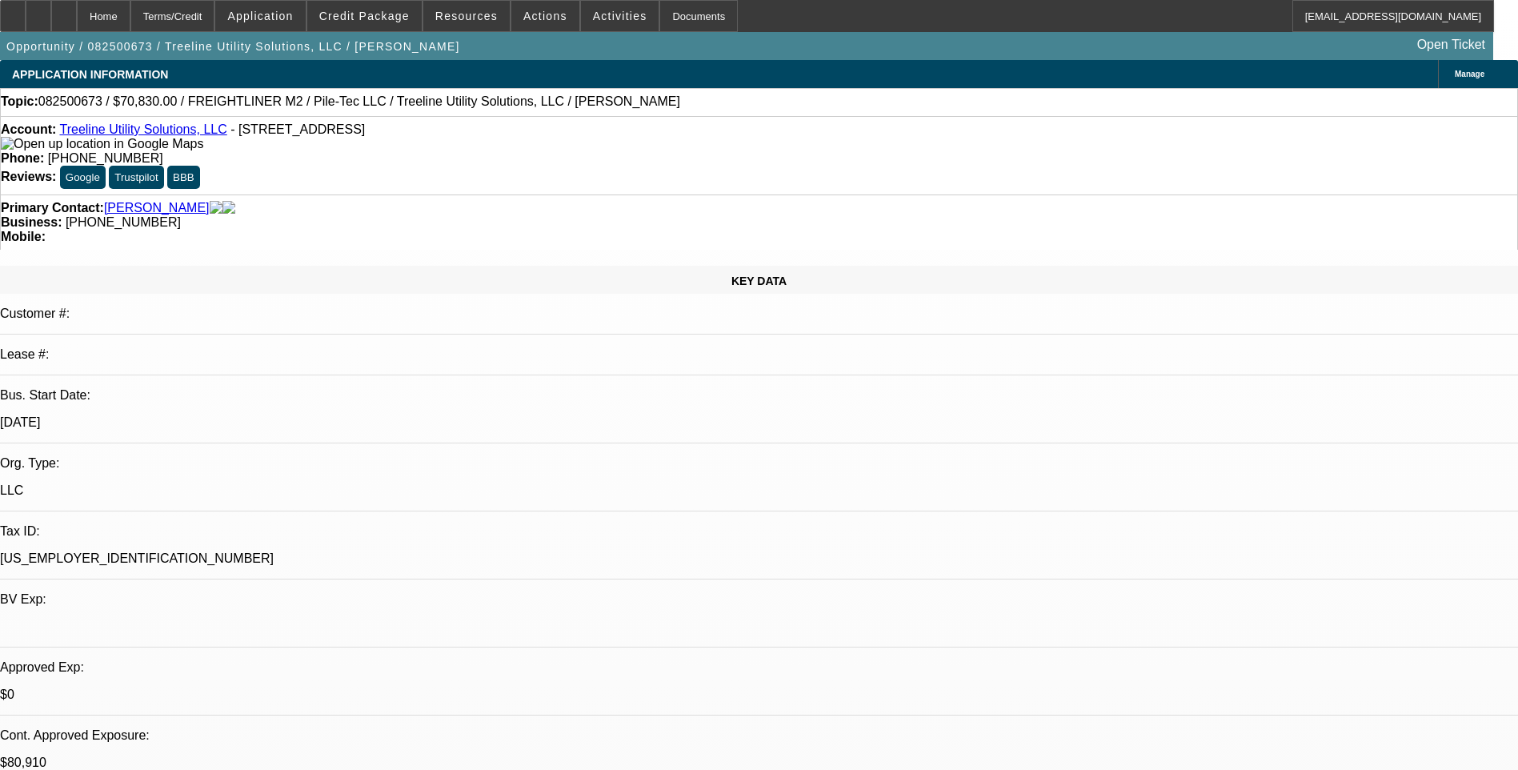
select select "0"
select select "2"
select select "0"
select select "6"
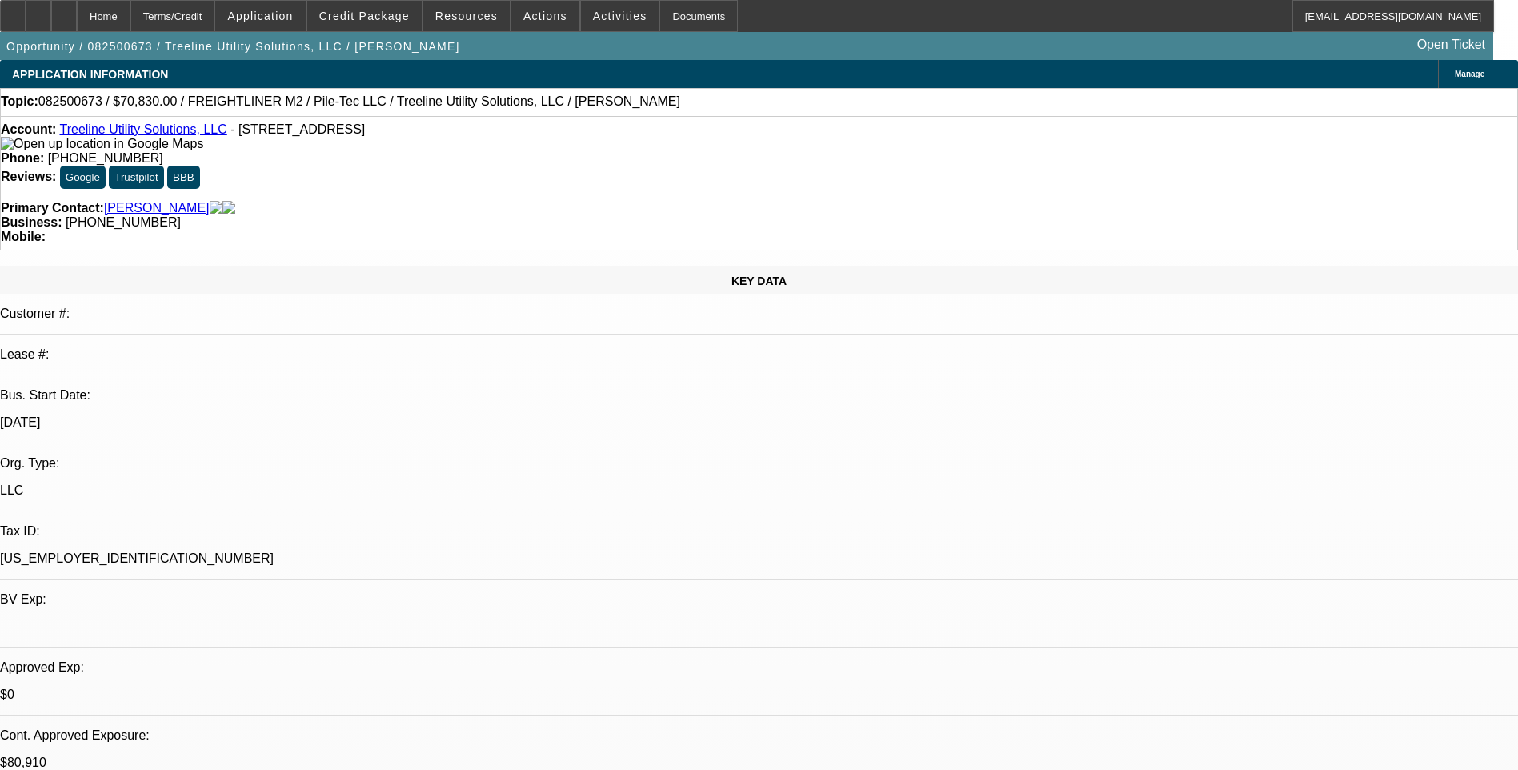
scroll to position [5, 0]
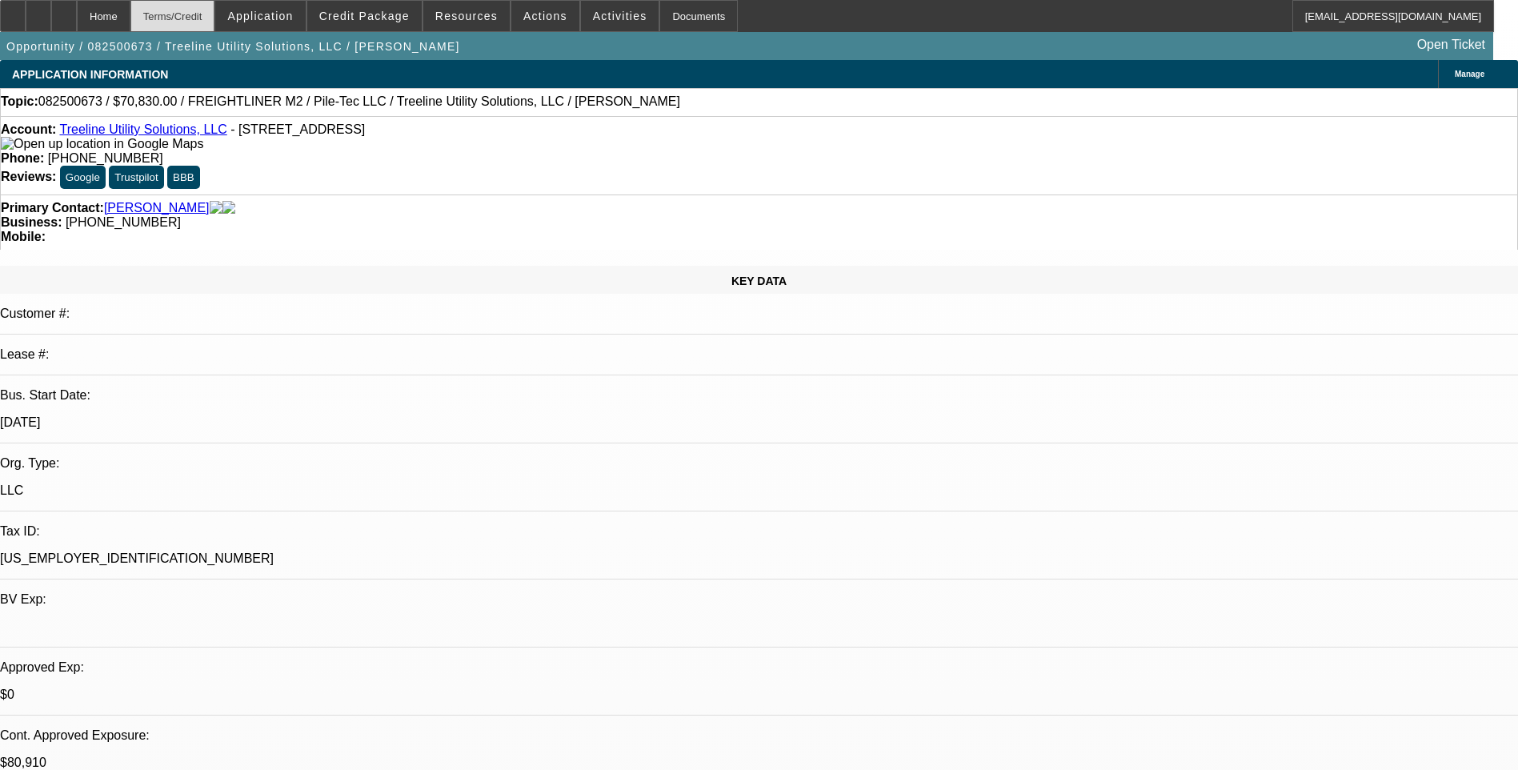
click at [209, 10] on div "Terms/Credit" at bounding box center [172, 16] width 85 height 32
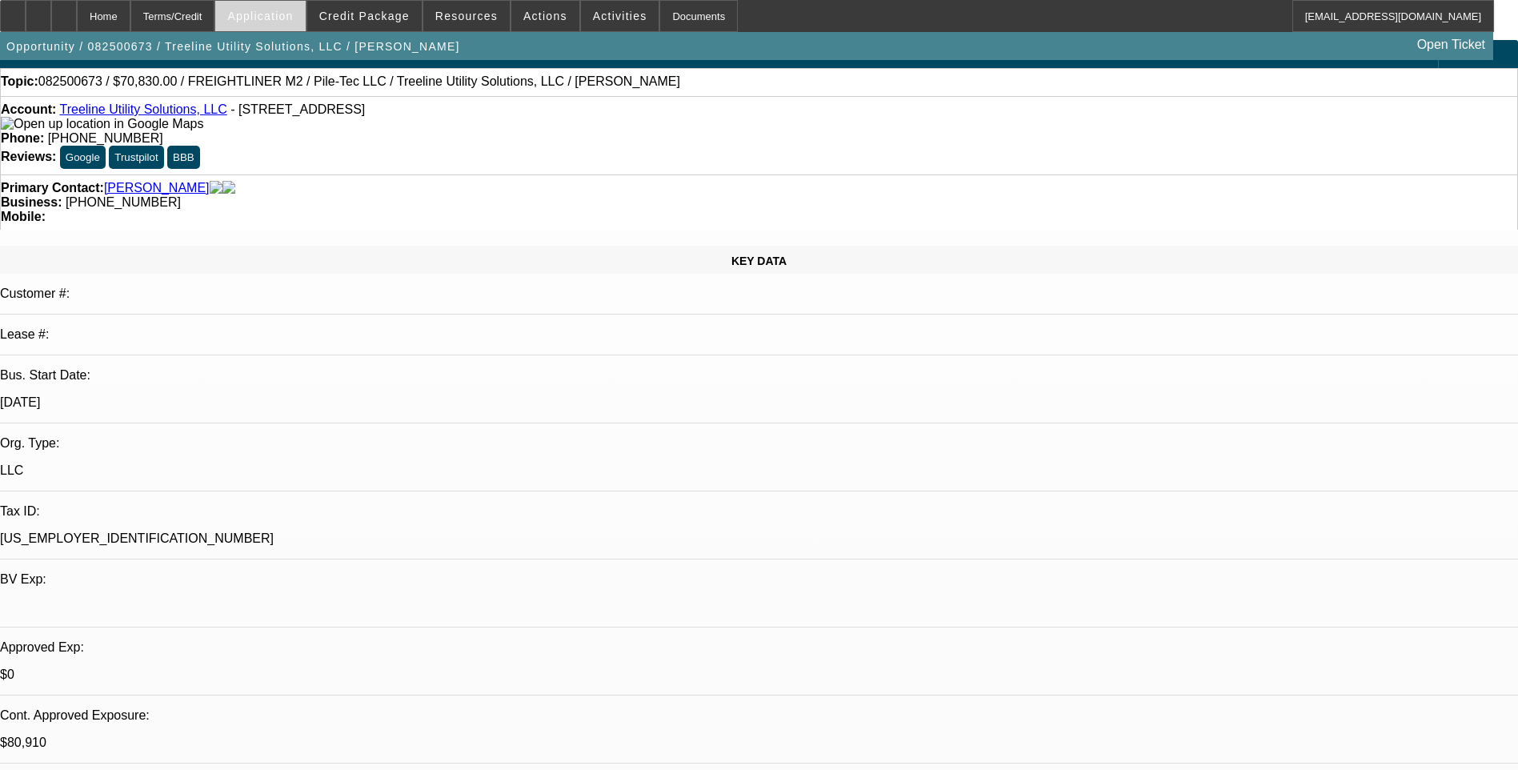
scroll to position [0, 0]
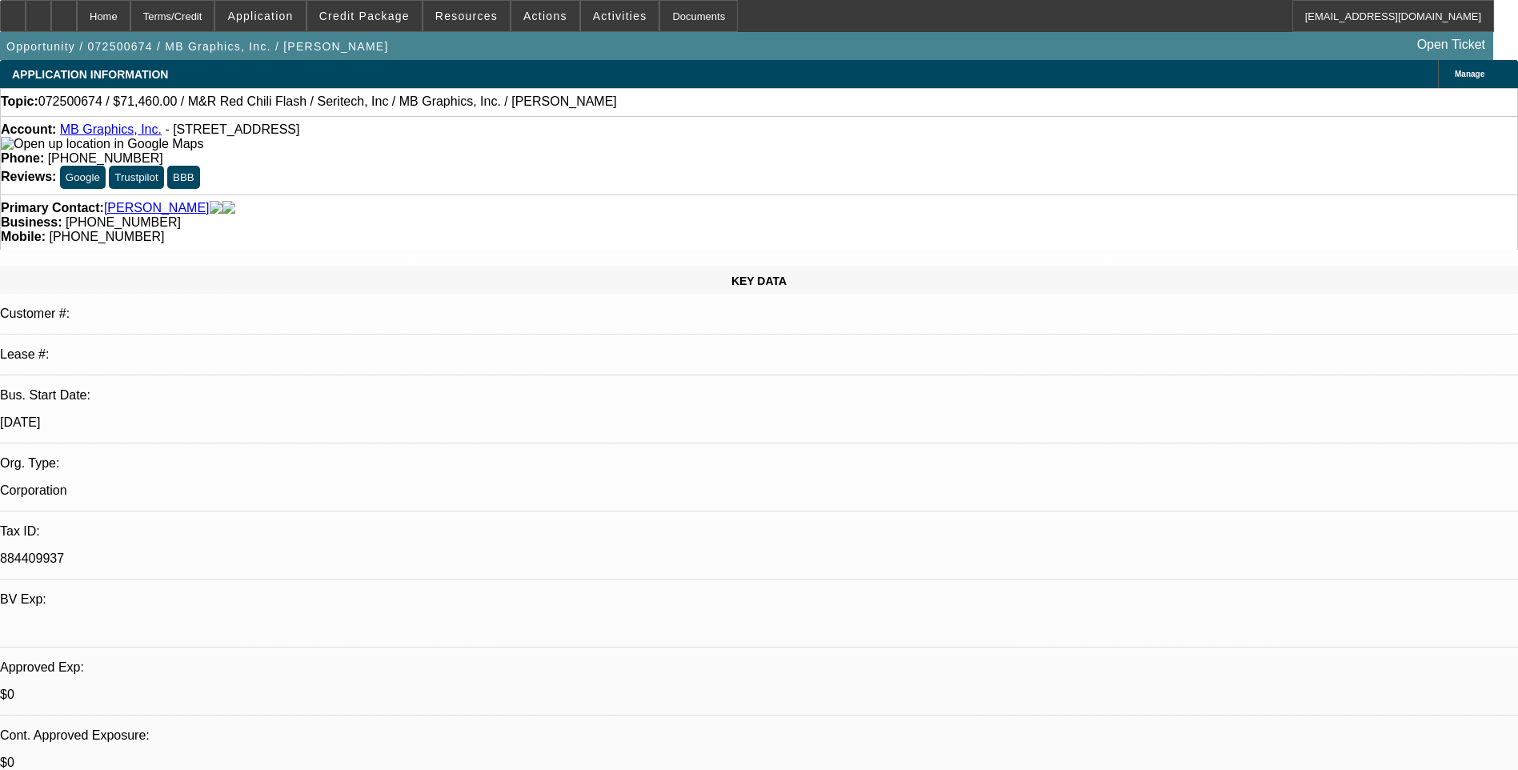
select select "0.1"
select select "0"
select select "0.1"
select select "0"
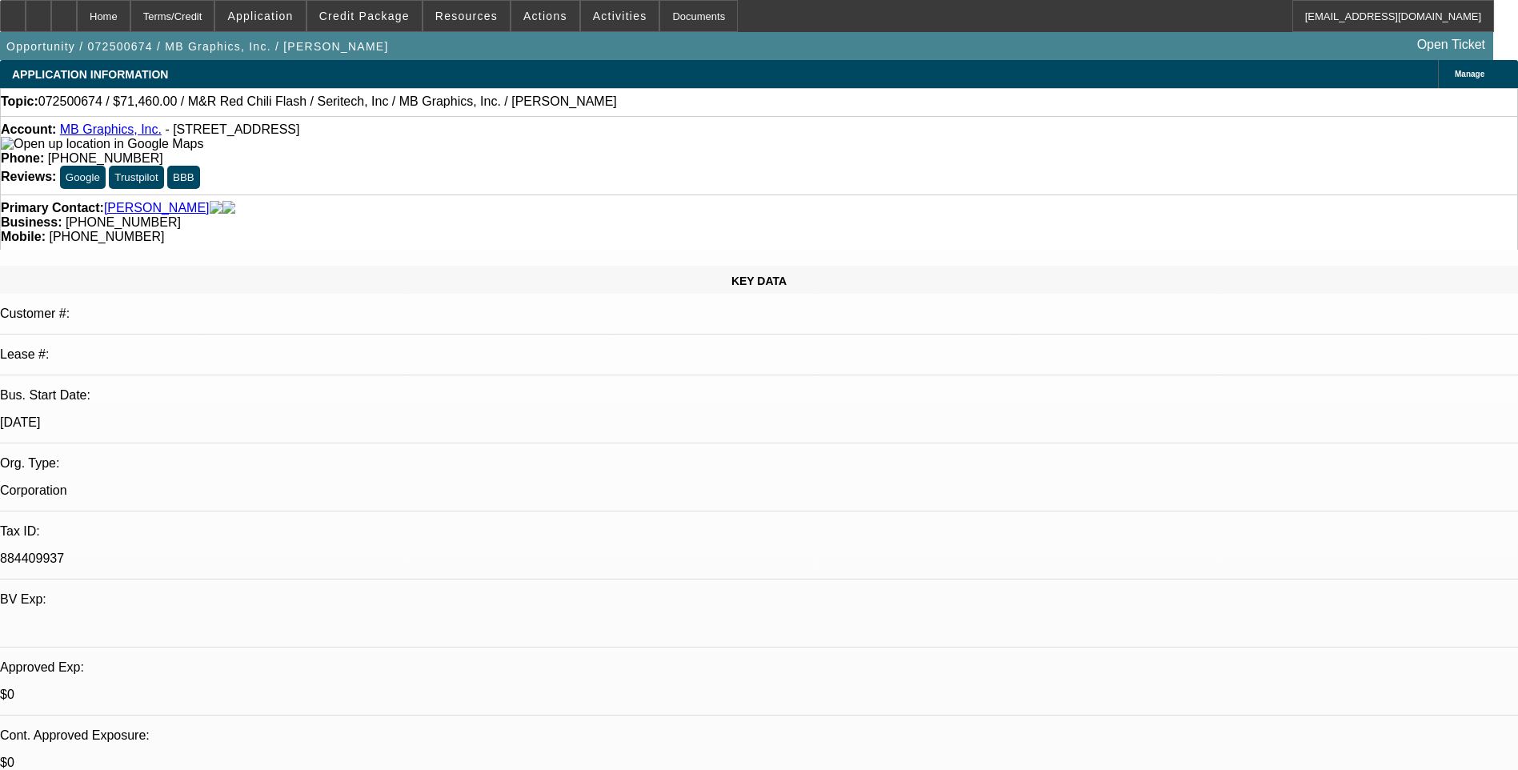
select select "0.1"
select select "0"
select select "0.1"
select select "0"
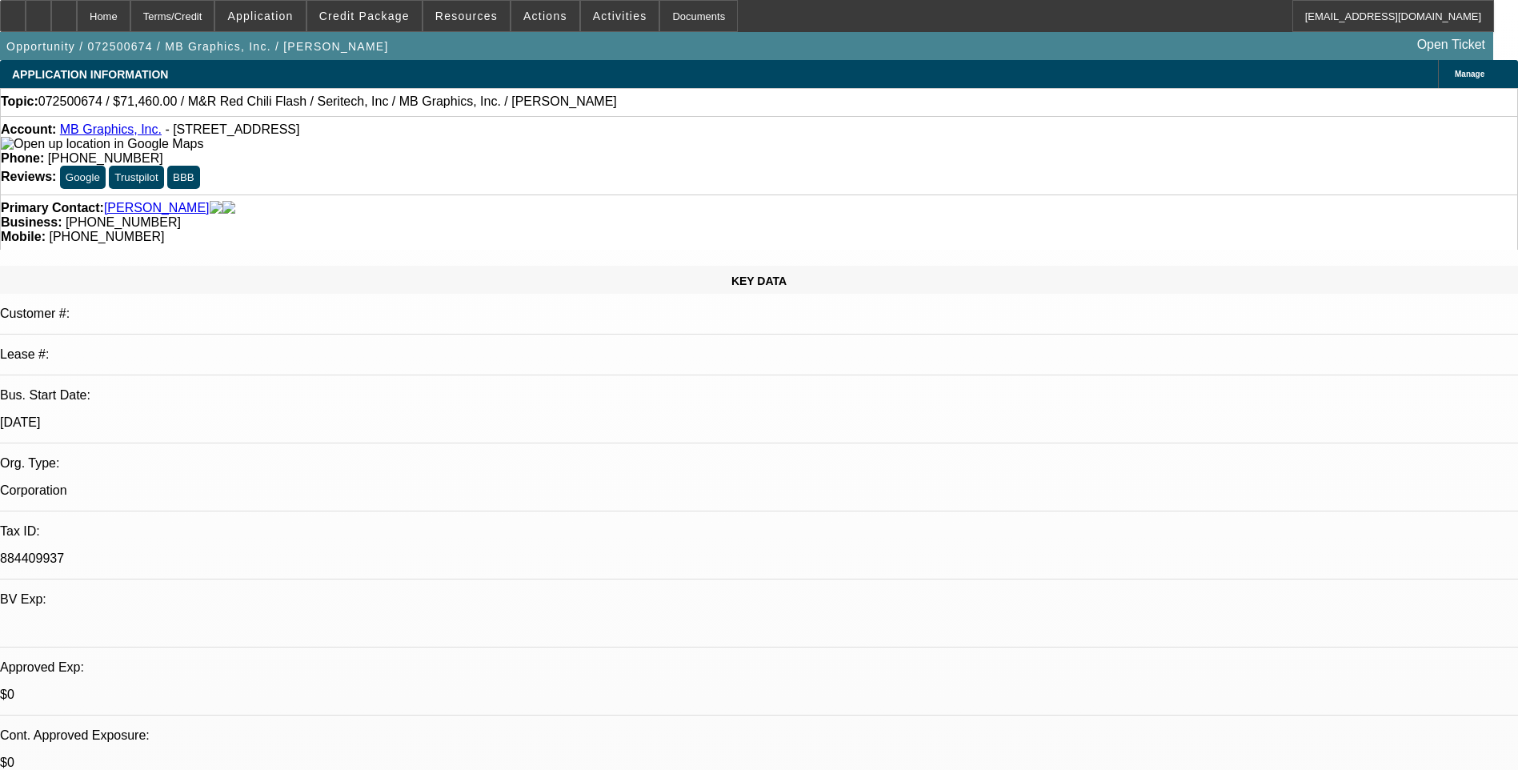
select select "0"
select select "0.1"
select select "1"
select select "5"
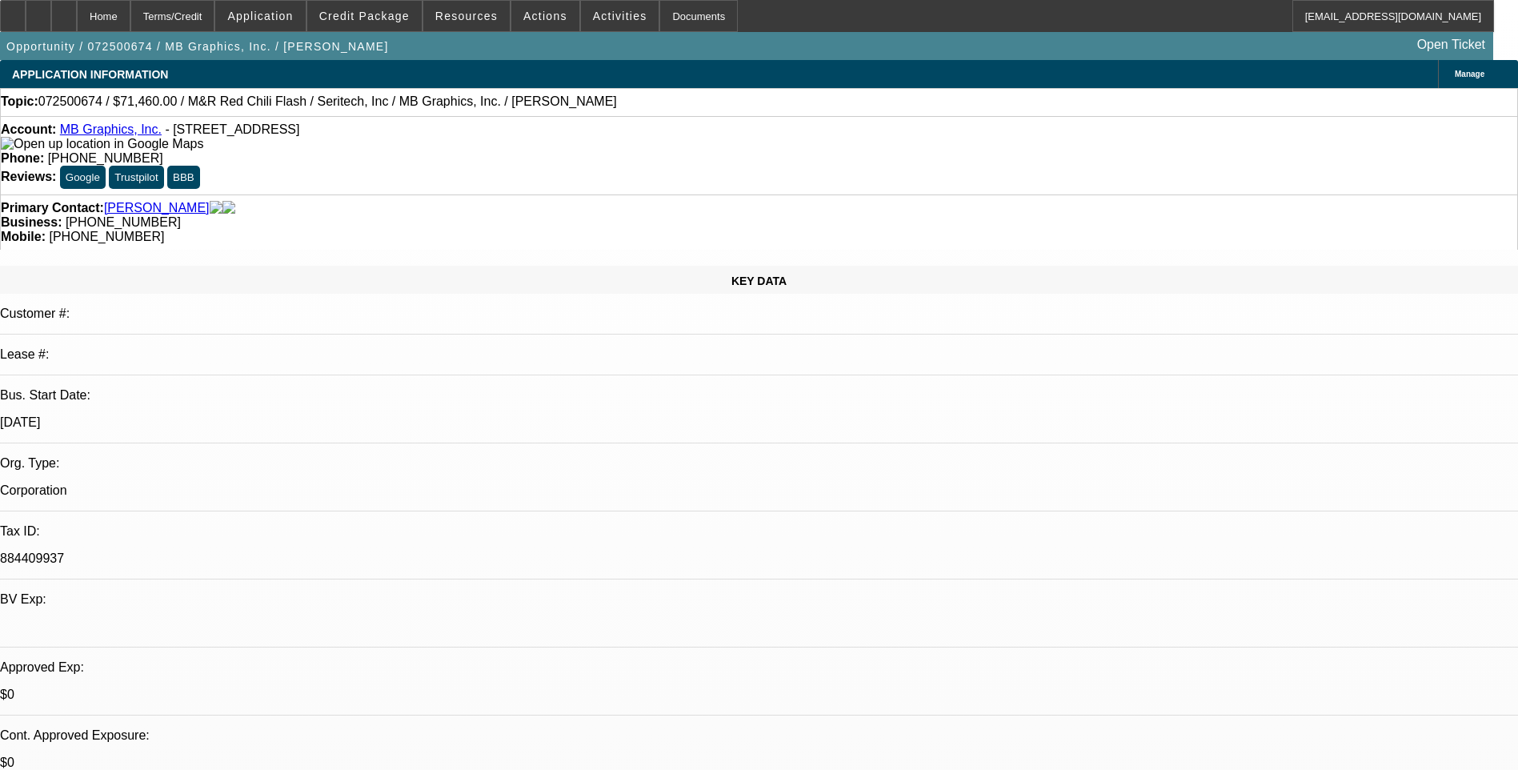
select select "1"
select select "5"
select select "1"
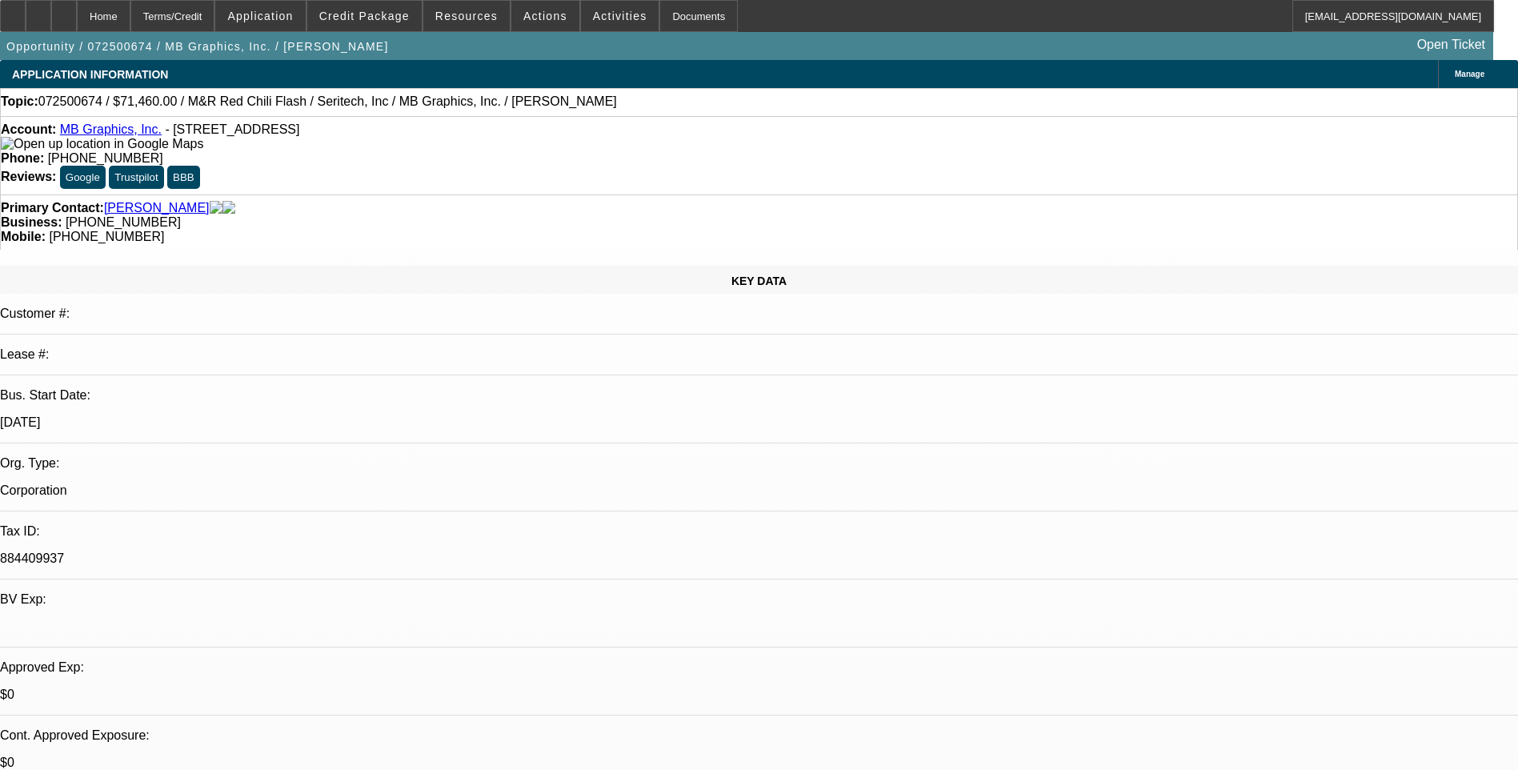
select select "5"
select select "1"
select select "5"
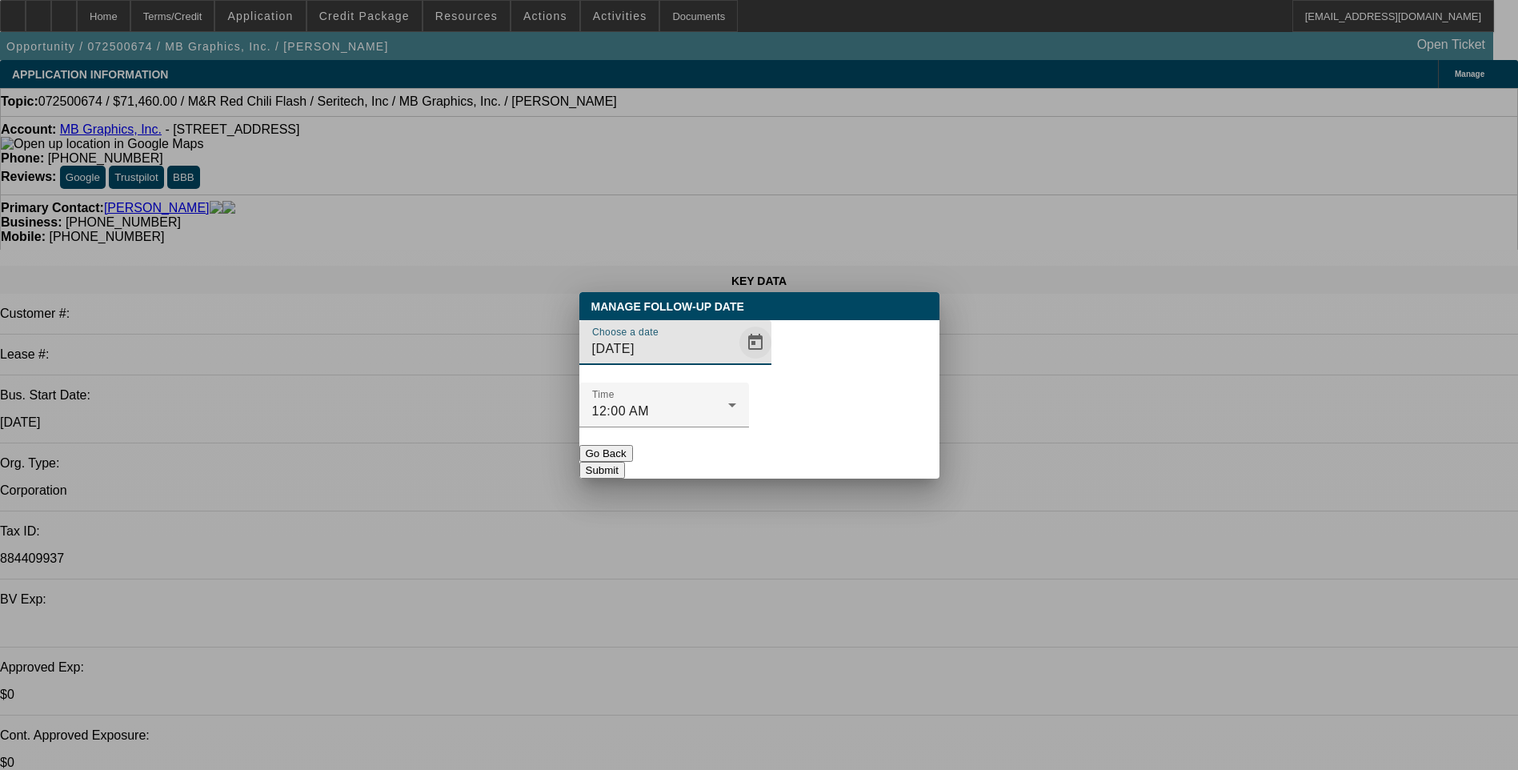
click at [736, 362] on span "Open calendar" at bounding box center [755, 342] width 38 height 38
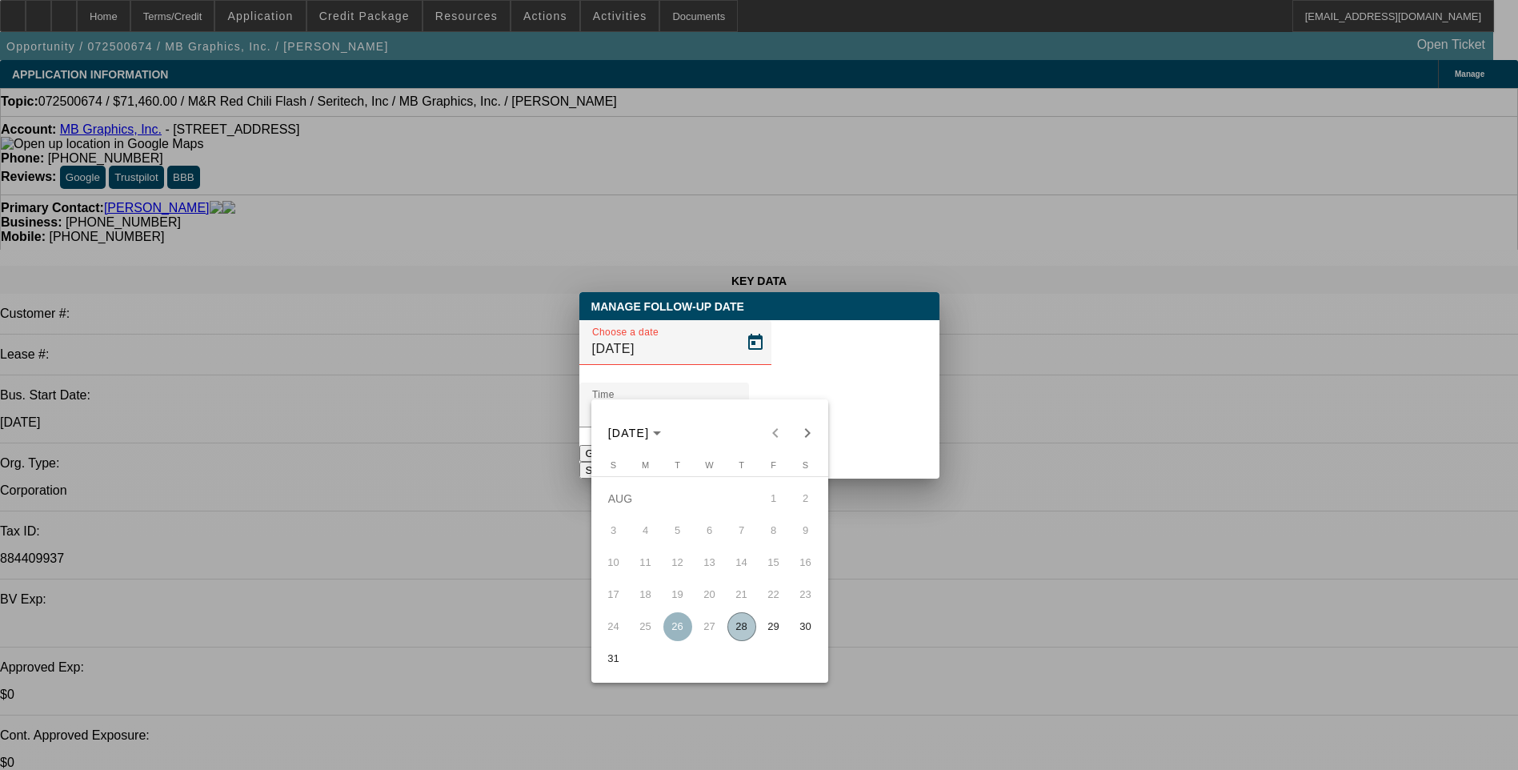
click at [778, 633] on span "29" at bounding box center [774, 626] width 29 height 29
type input "[DATE]"
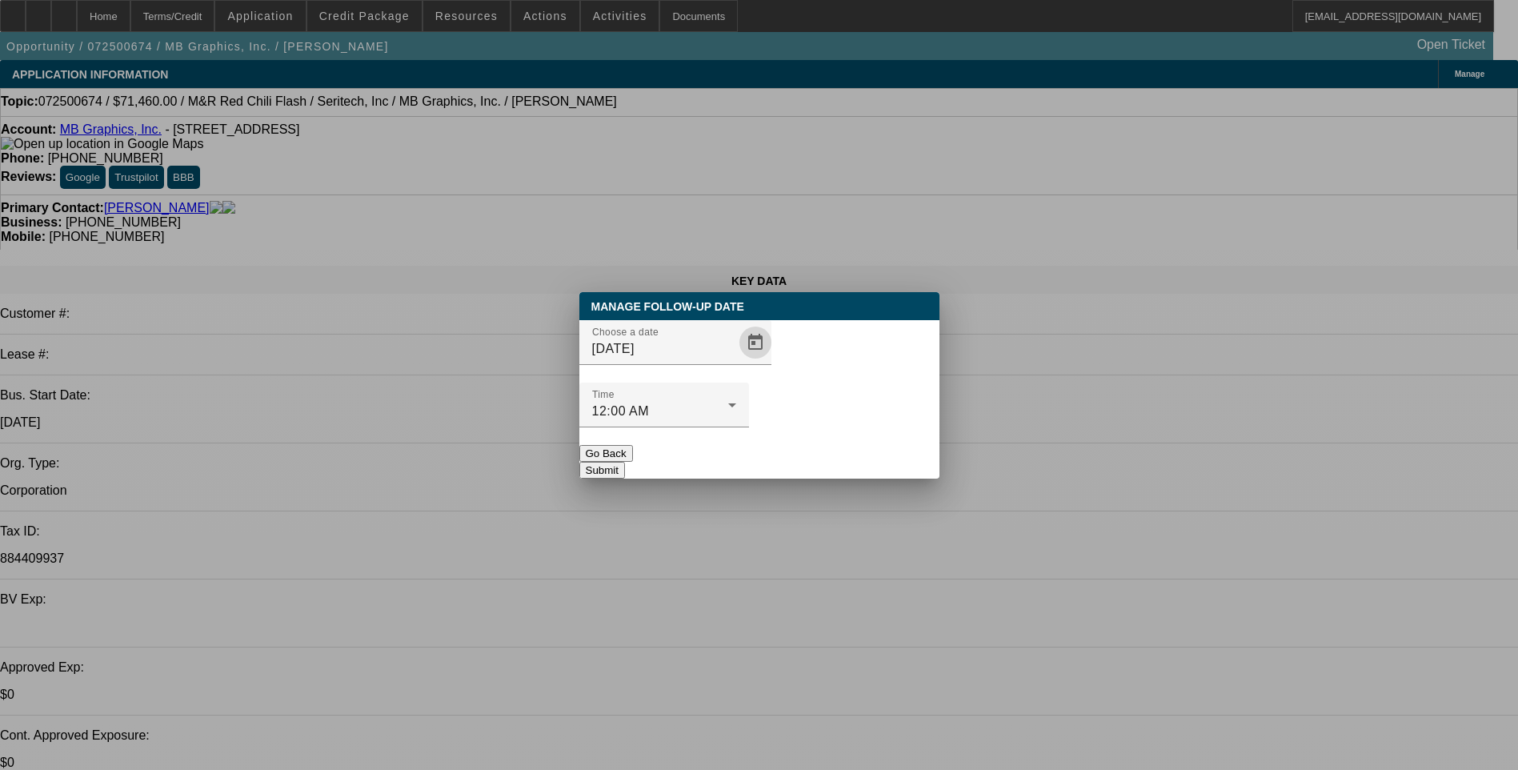
click at [625, 462] on button "Submit" at bounding box center [602, 470] width 46 height 17
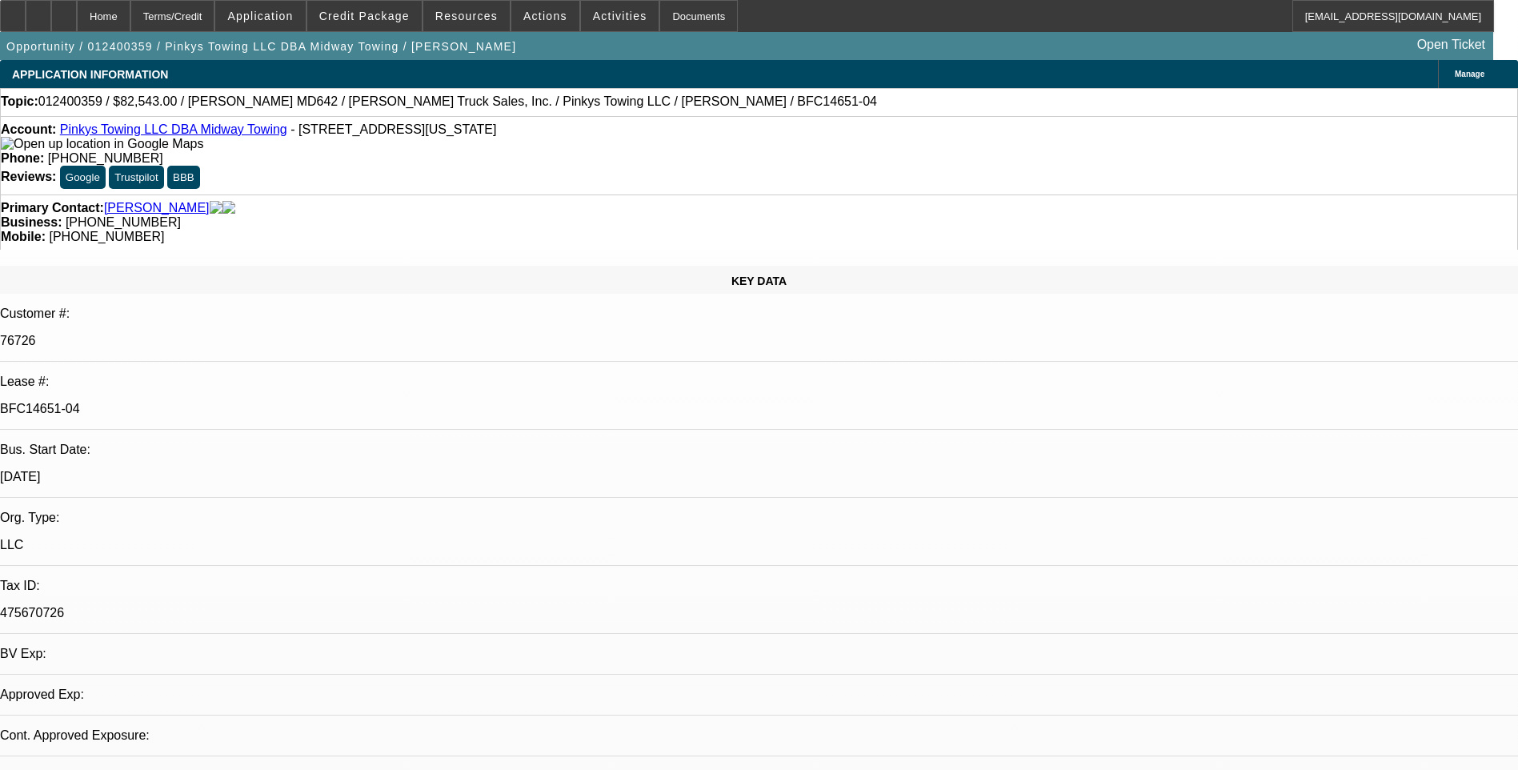
select select "0"
select select "2"
select select "0.1"
select select "0"
select select "2"
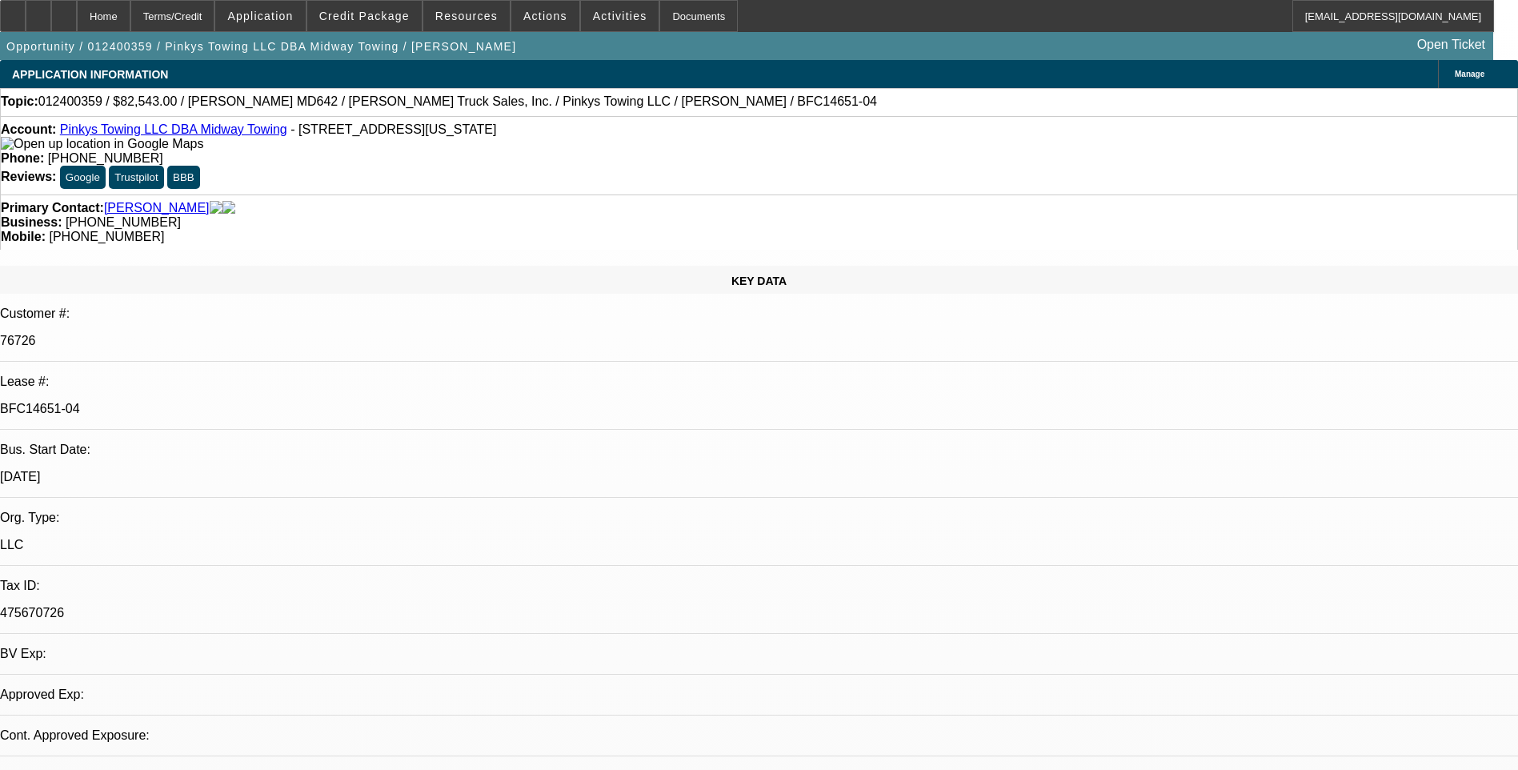
select select "0.1"
select select "1"
select select "2"
select select "4"
select select "1"
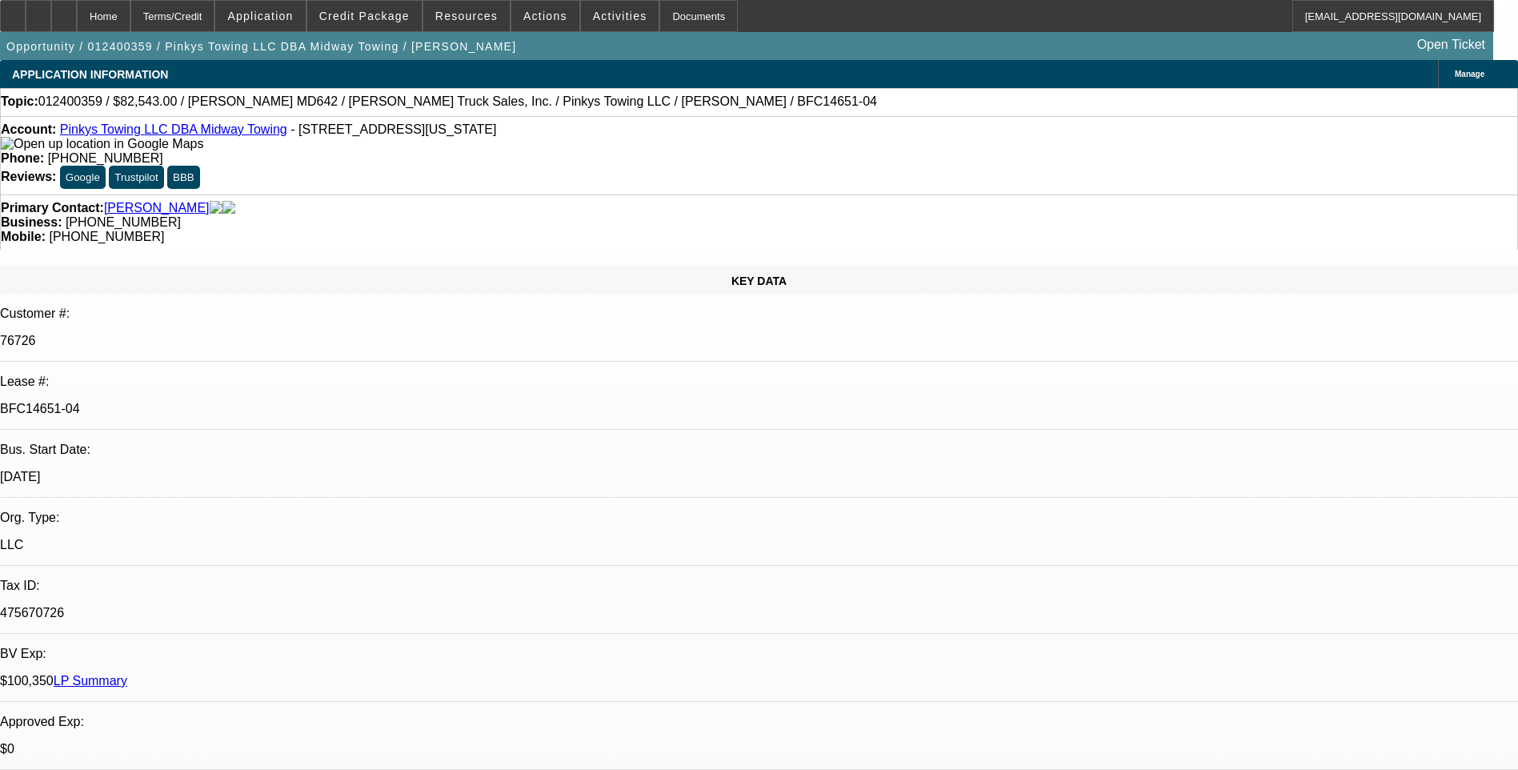
select select "2"
select select "4"
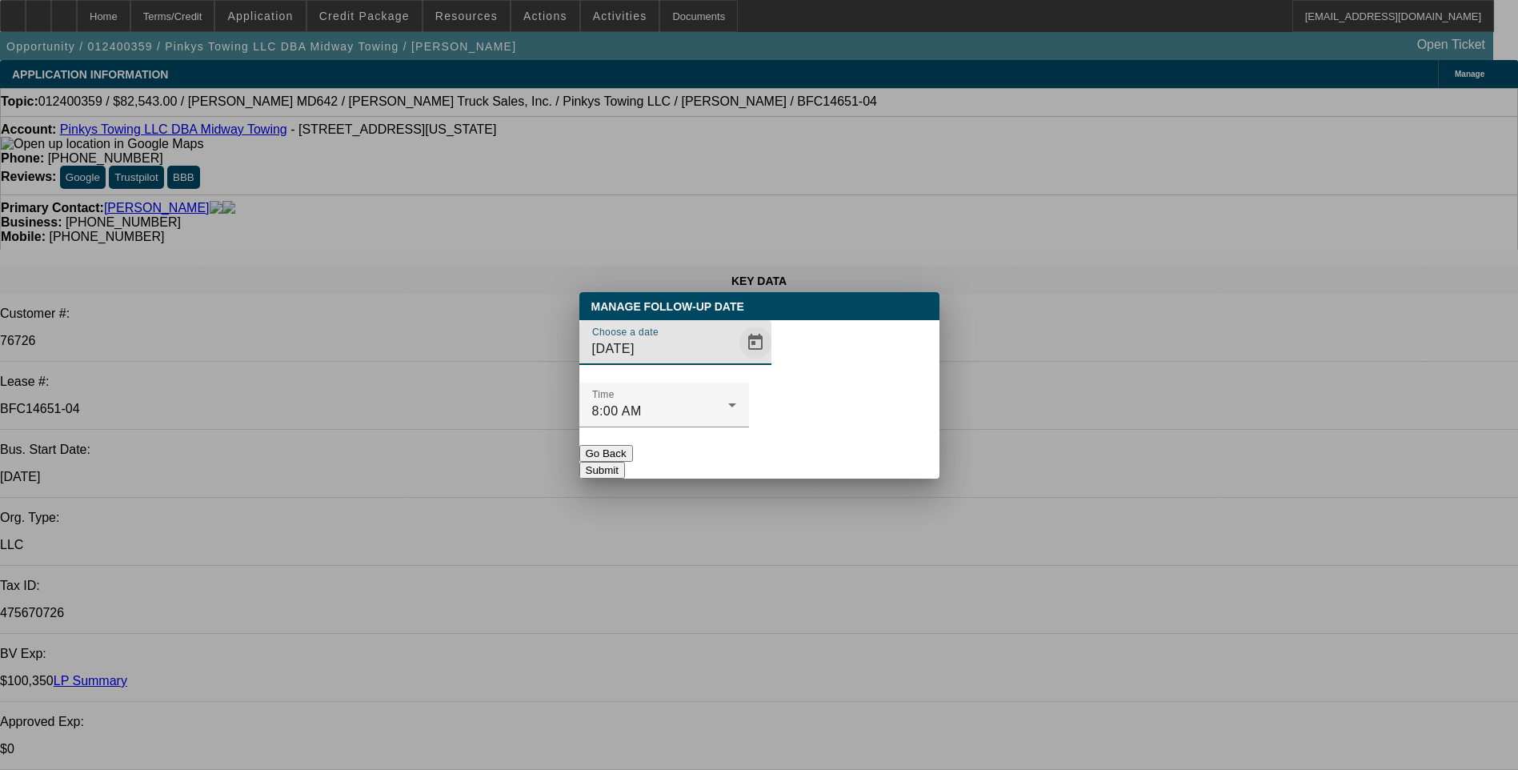
click at [736, 362] on span "Open calendar" at bounding box center [755, 342] width 38 height 38
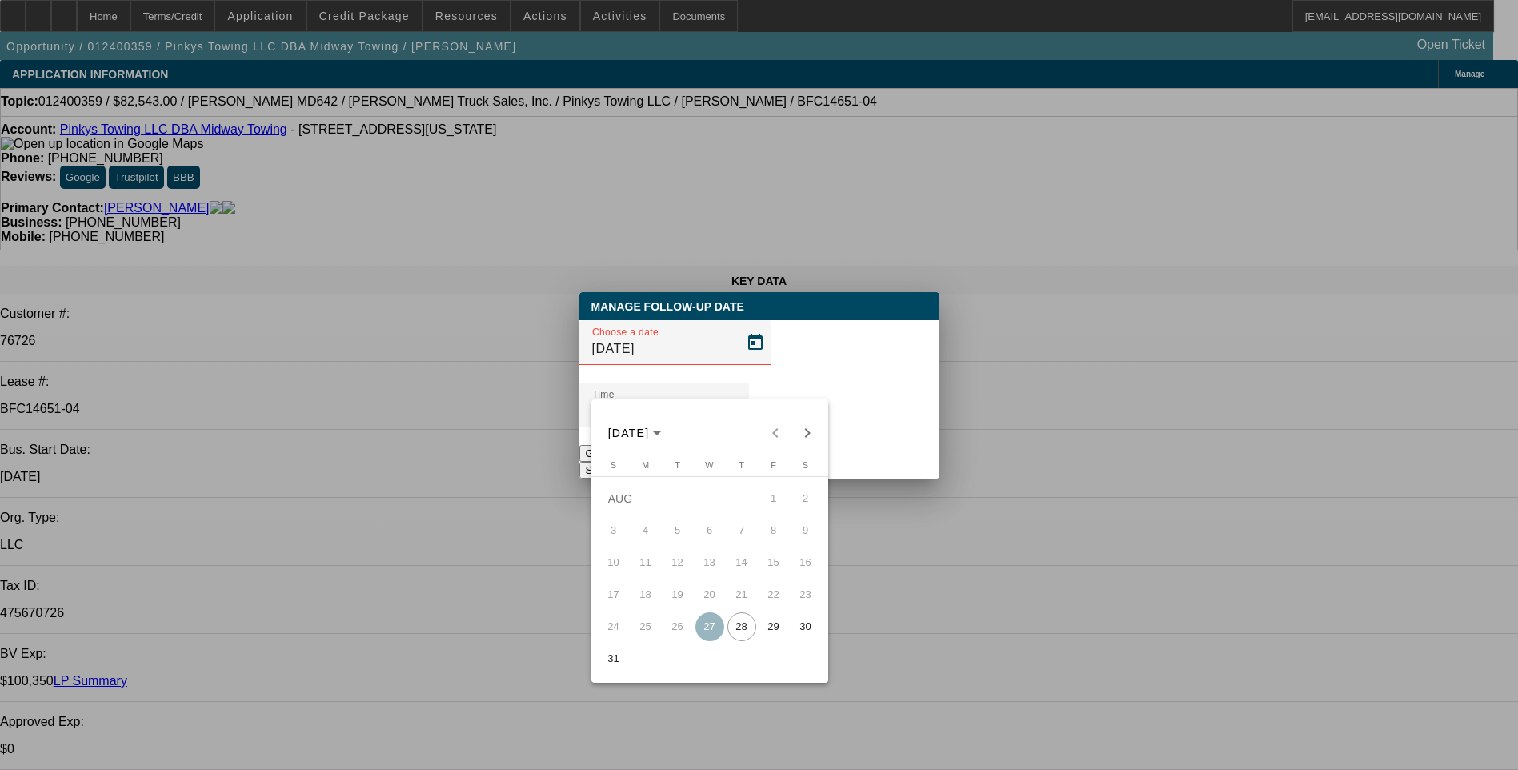
click at [770, 633] on span "29" at bounding box center [774, 626] width 29 height 29
type input "[DATE]"
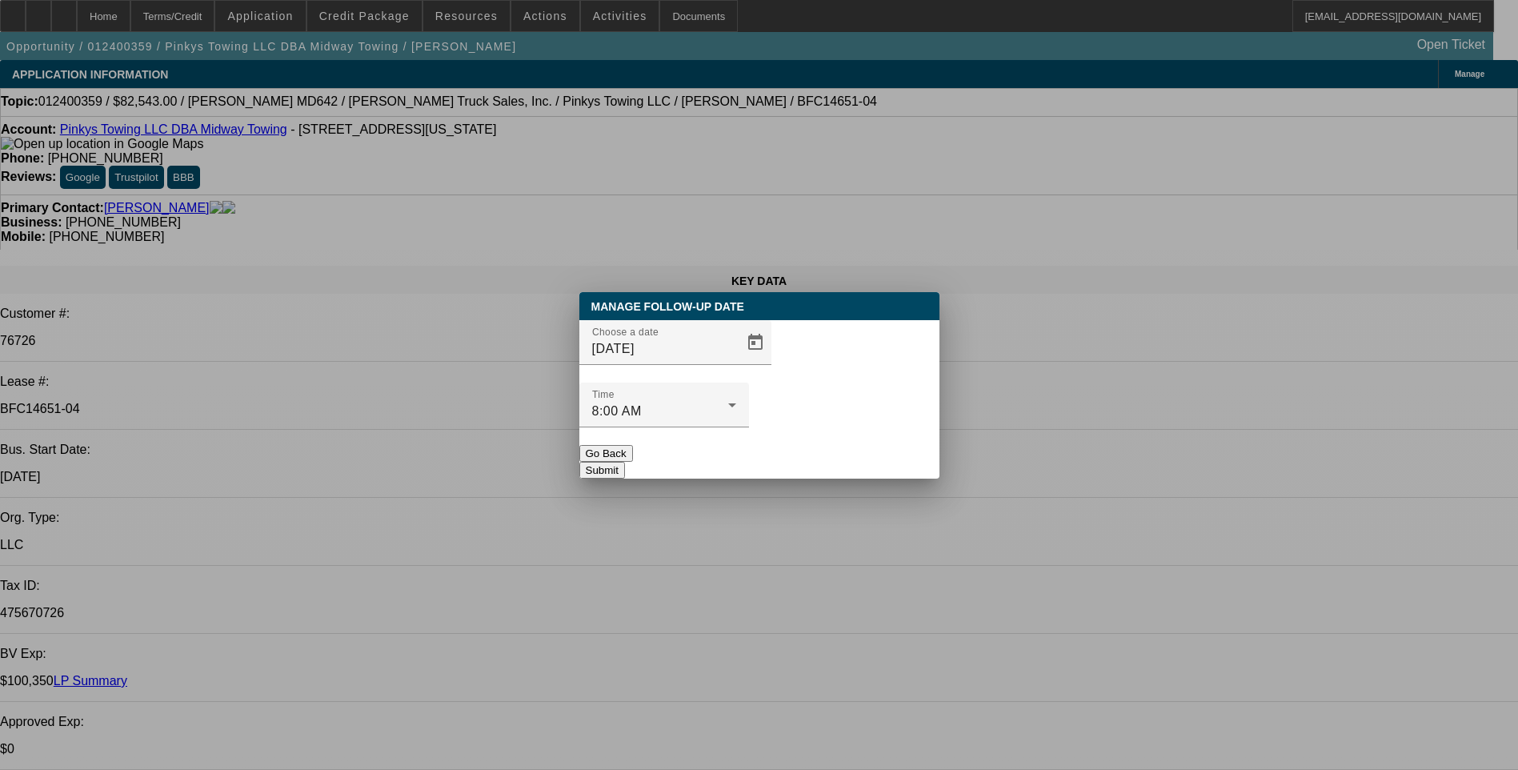
click at [625, 462] on button "Submit" at bounding box center [602, 470] width 46 height 17
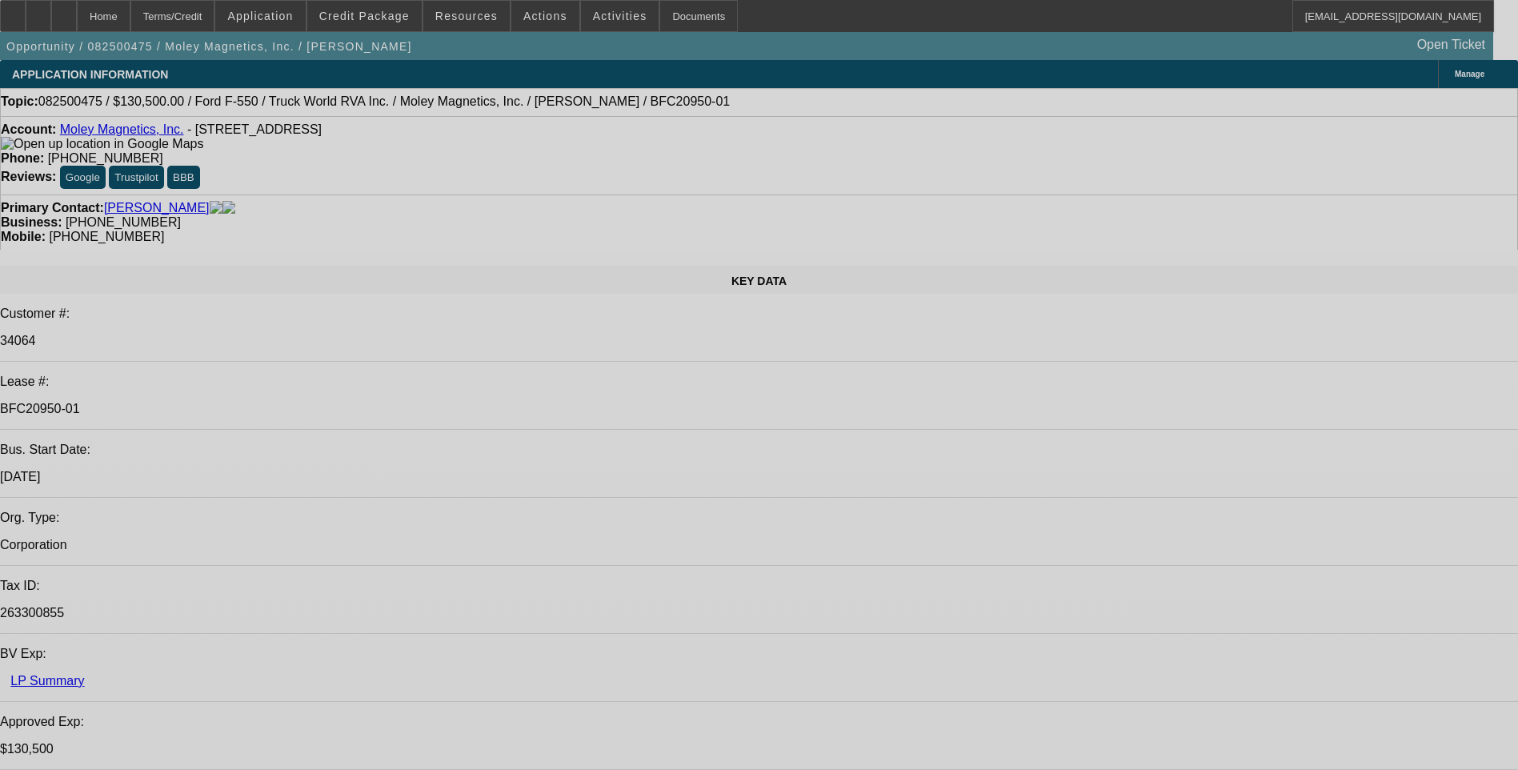
select select "0.1"
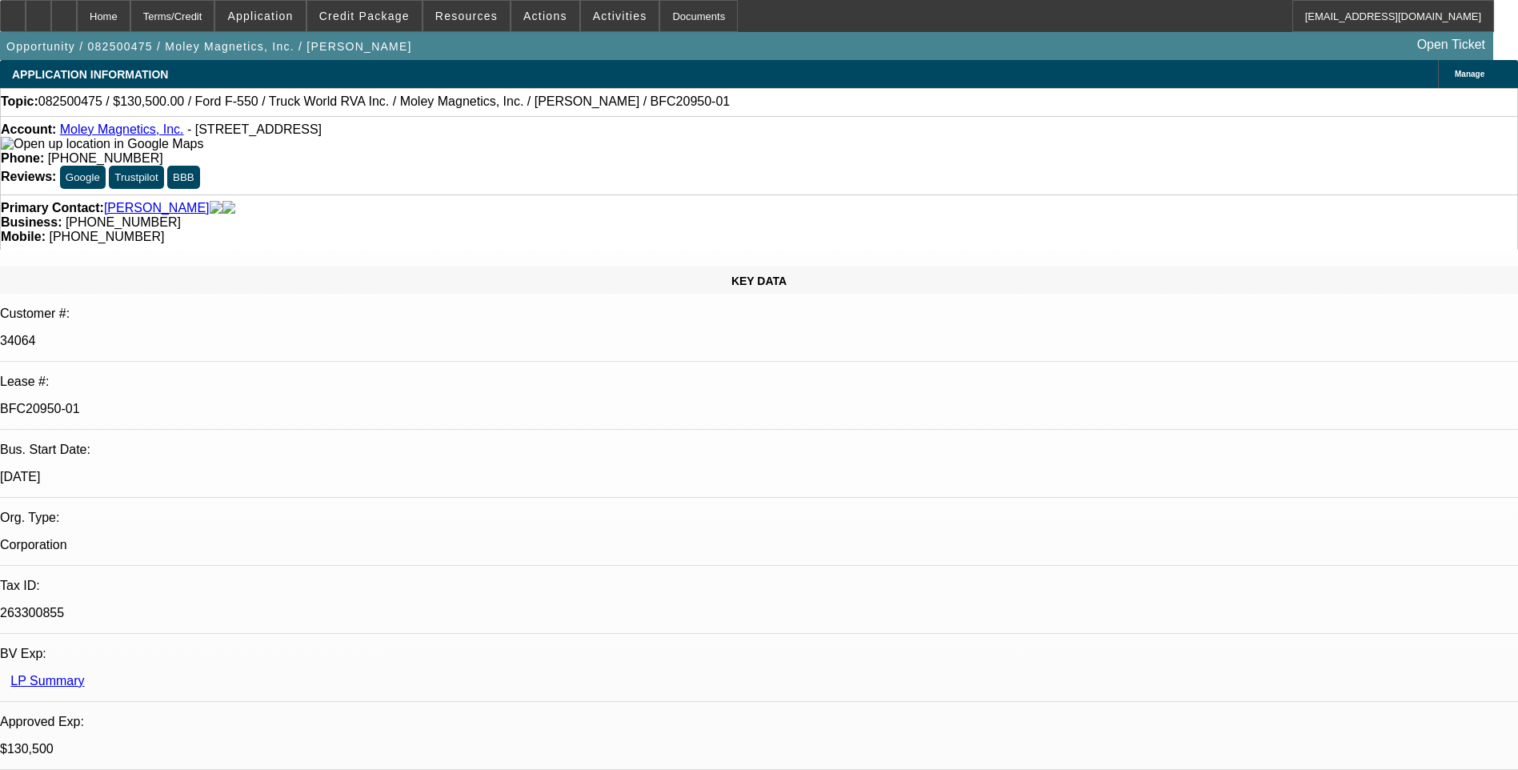
select select "0"
select select "0.1"
select select "0"
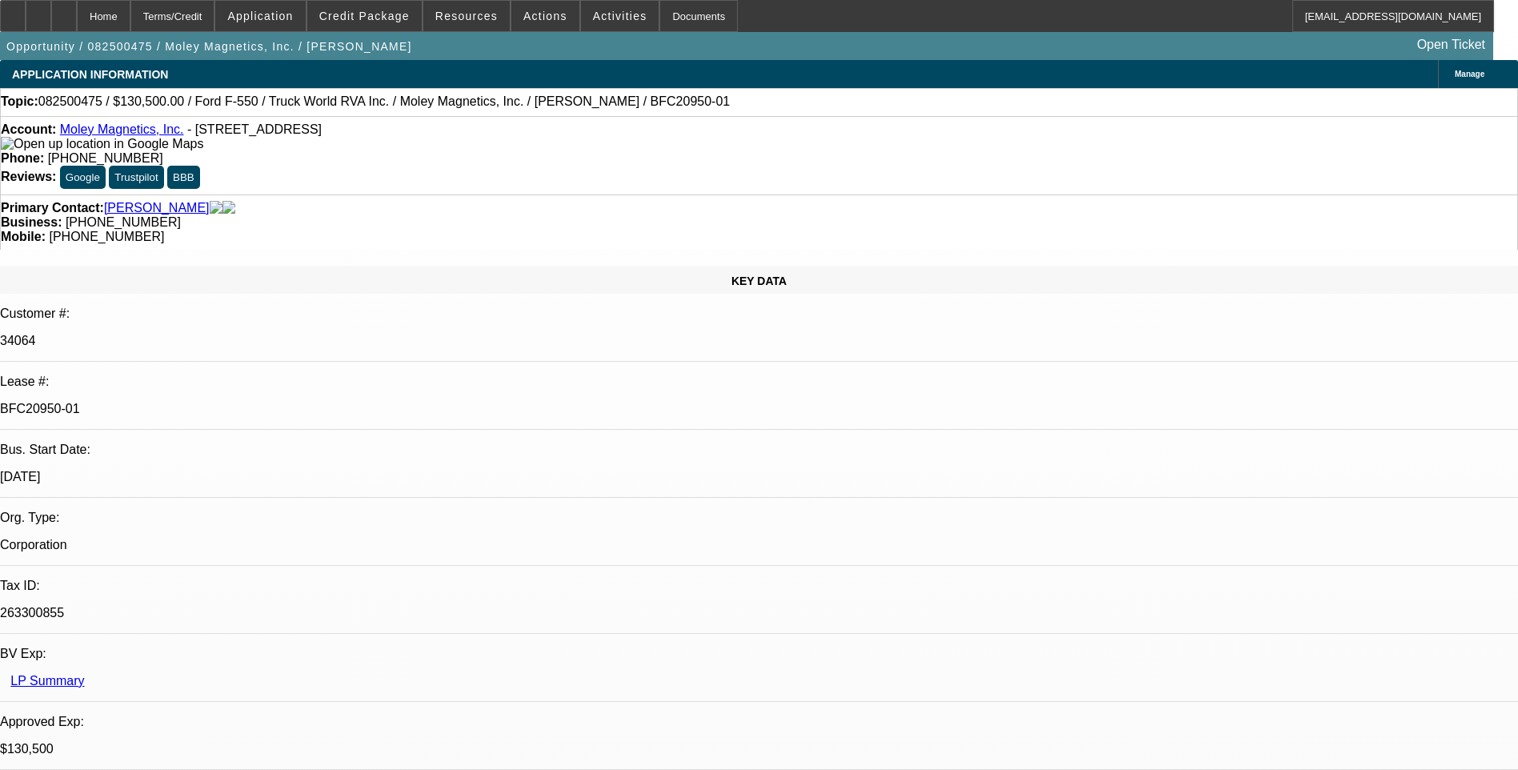
select select "0"
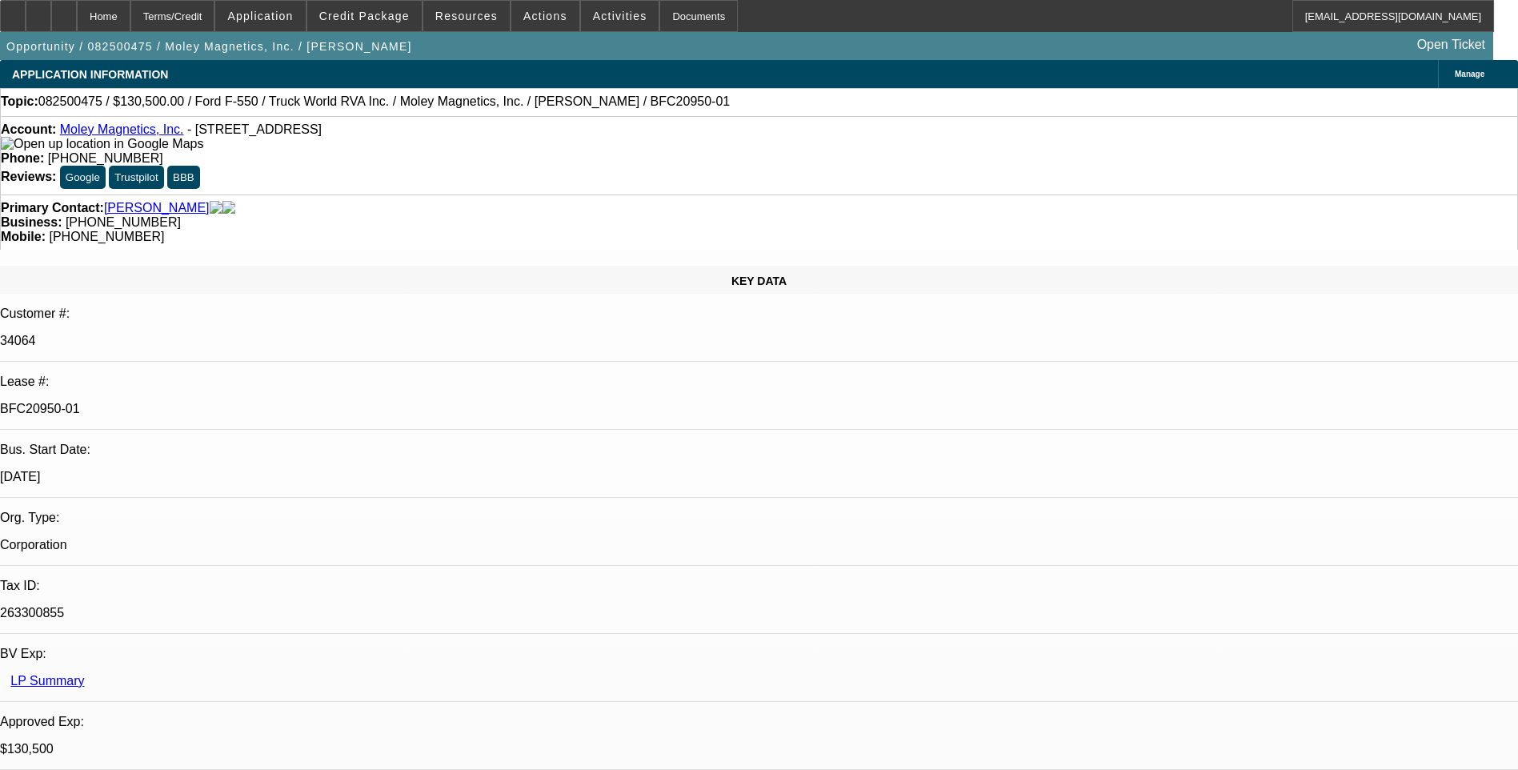
select select "0"
select select "1"
select select "6"
select select "1"
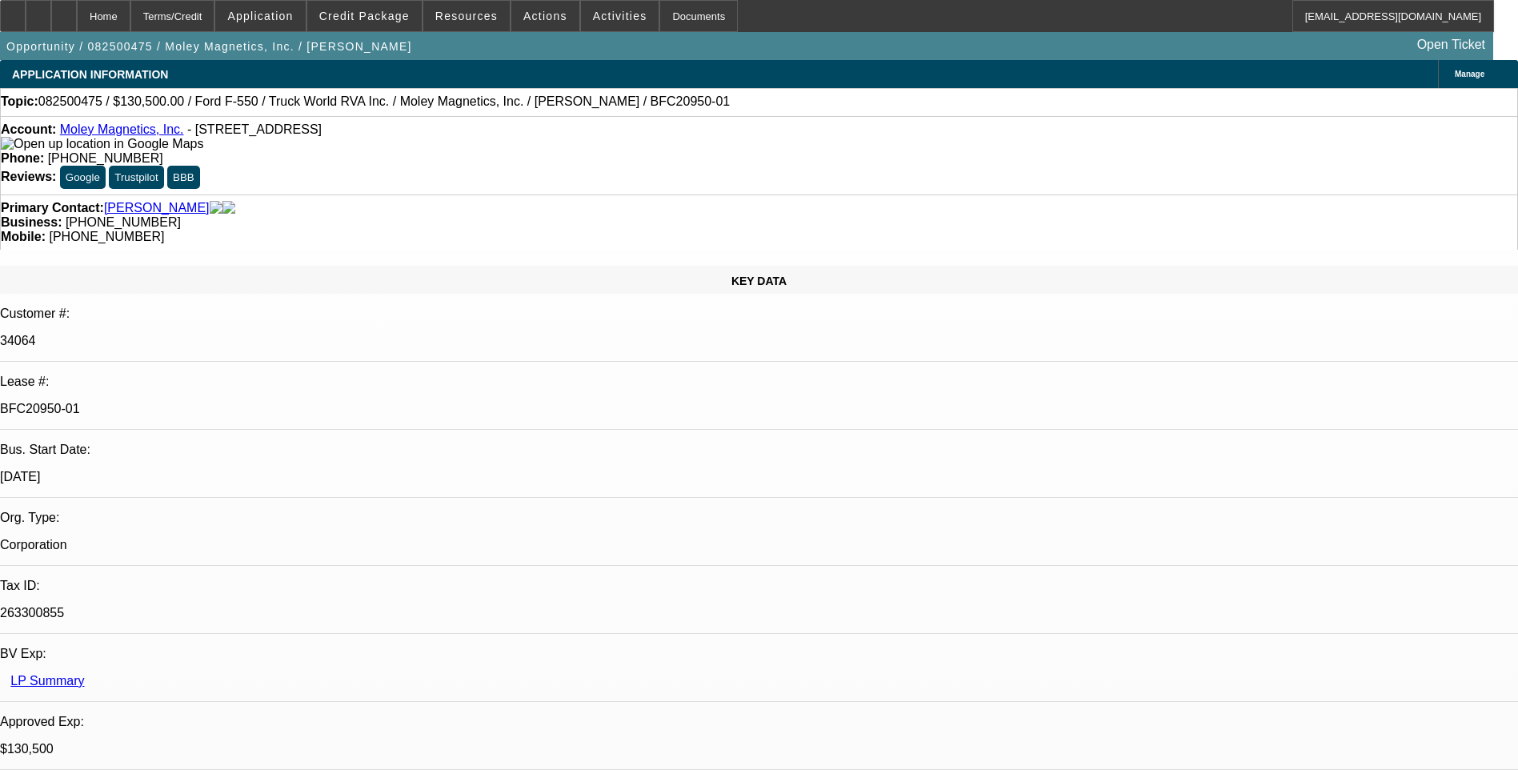
select select "1"
select select "6"
select select "1"
select select "6"
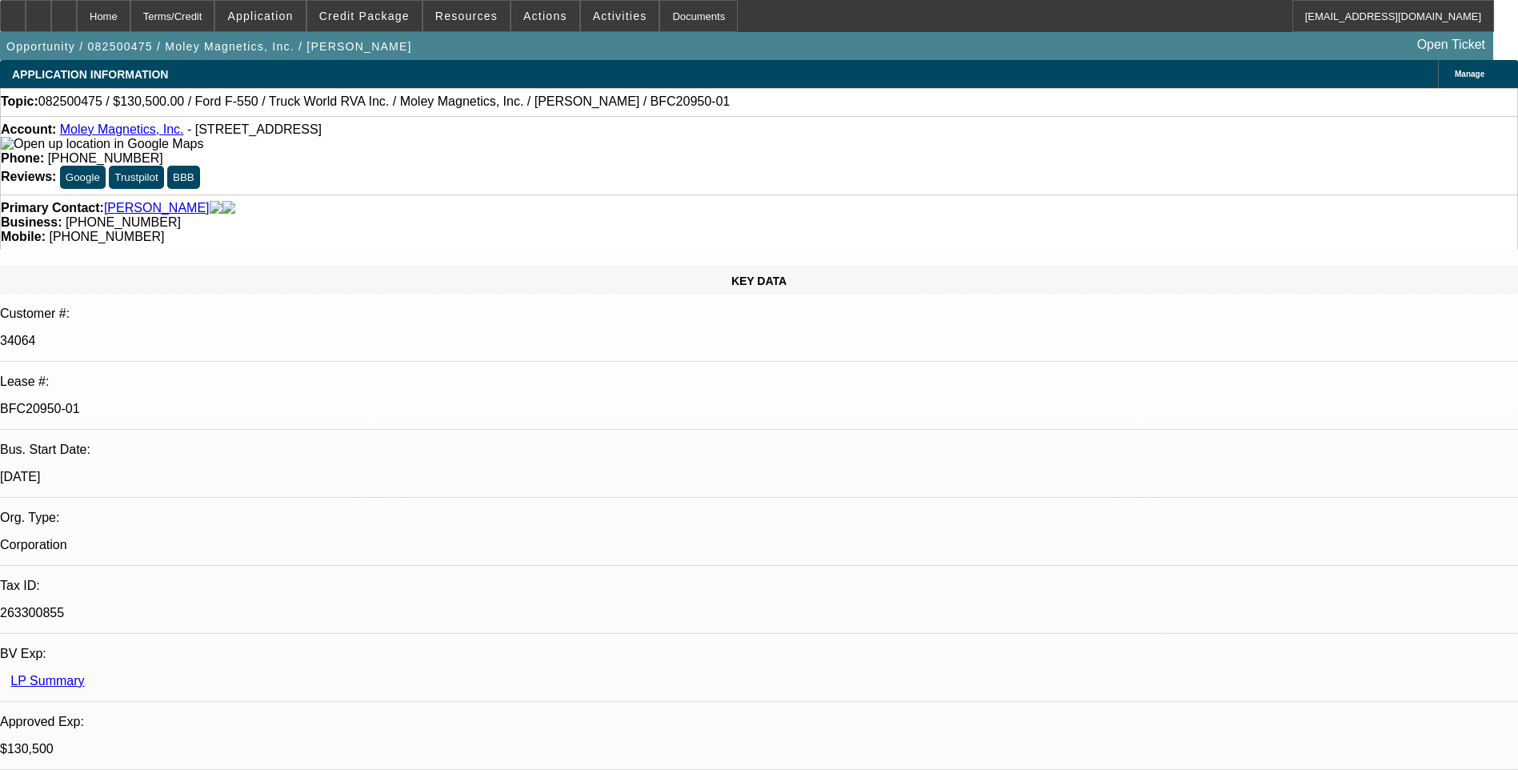
select select "1"
select select "6"
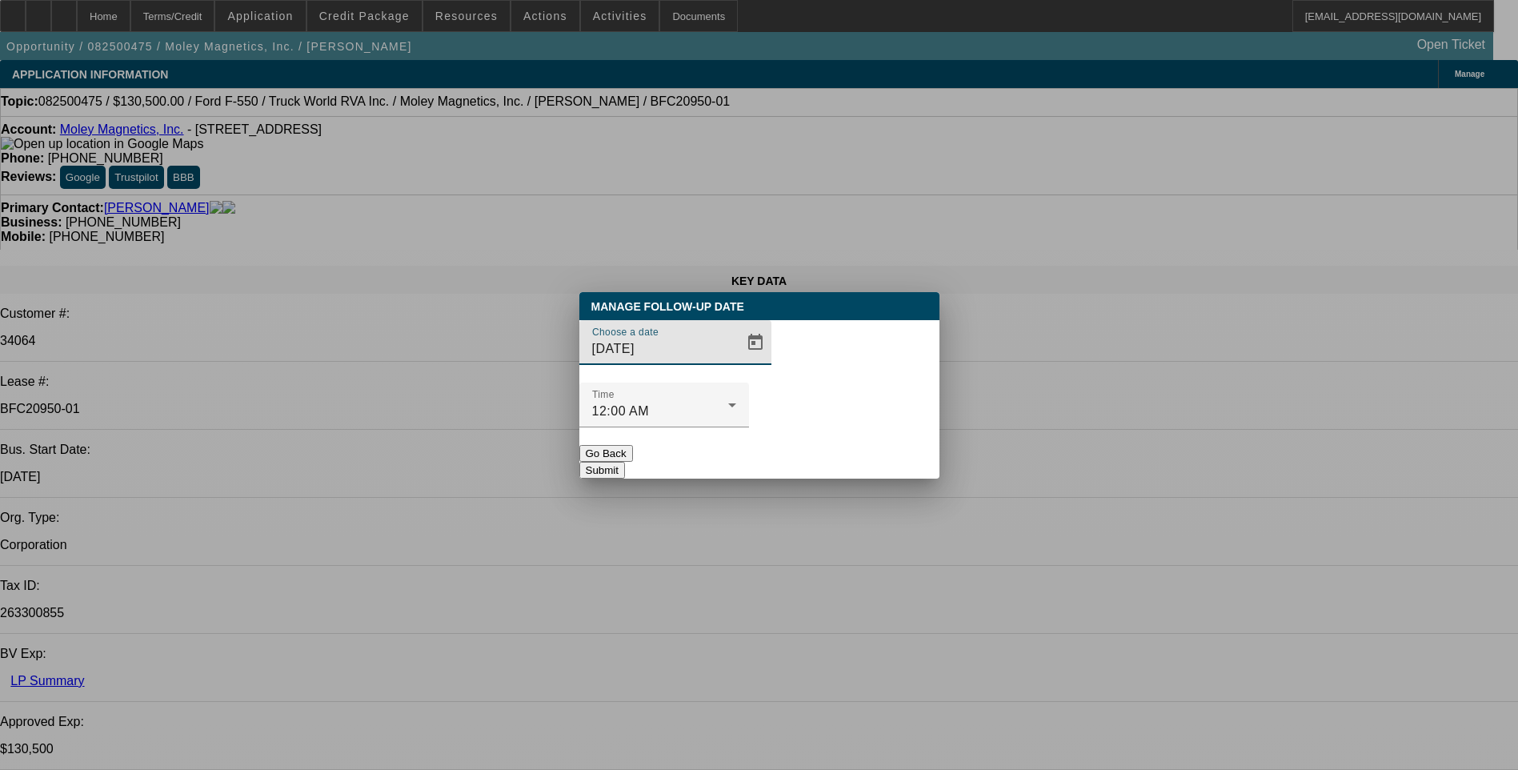
click at [633, 445] on button "Go Back" at bounding box center [606, 453] width 54 height 17
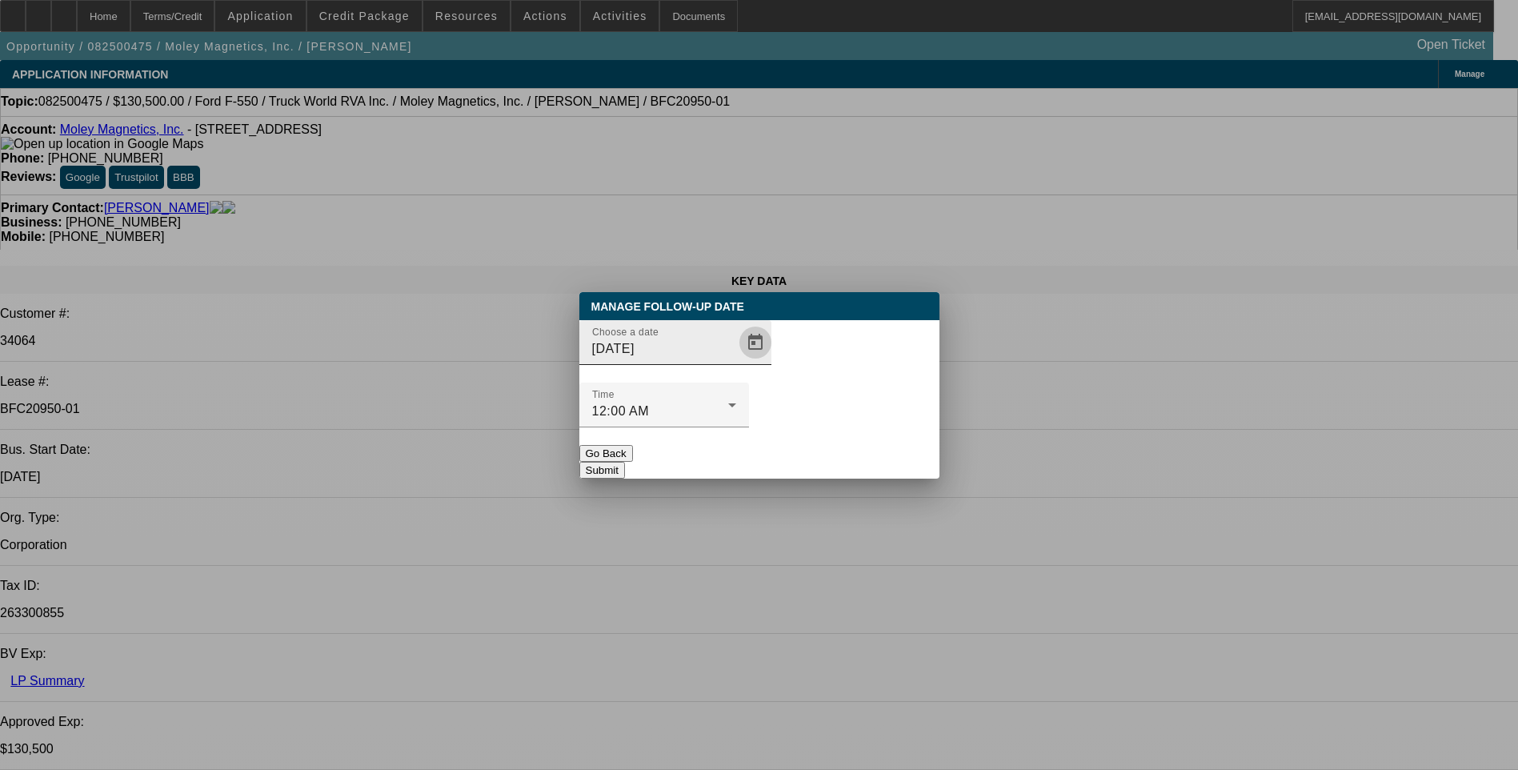
click at [736, 362] on span "Open calendar" at bounding box center [755, 342] width 38 height 38
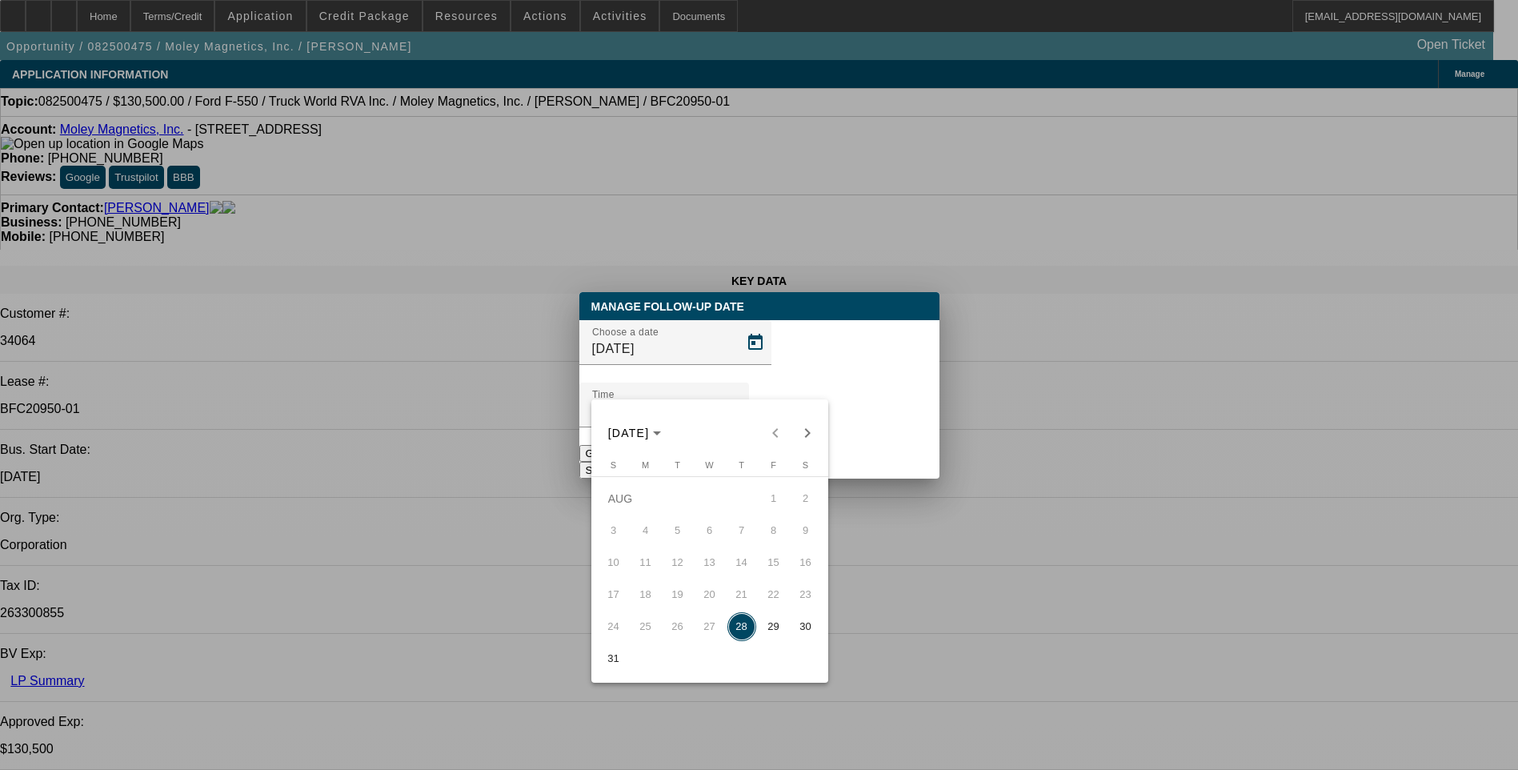
click at [776, 632] on span "29" at bounding box center [774, 626] width 29 height 29
type input "[DATE]"
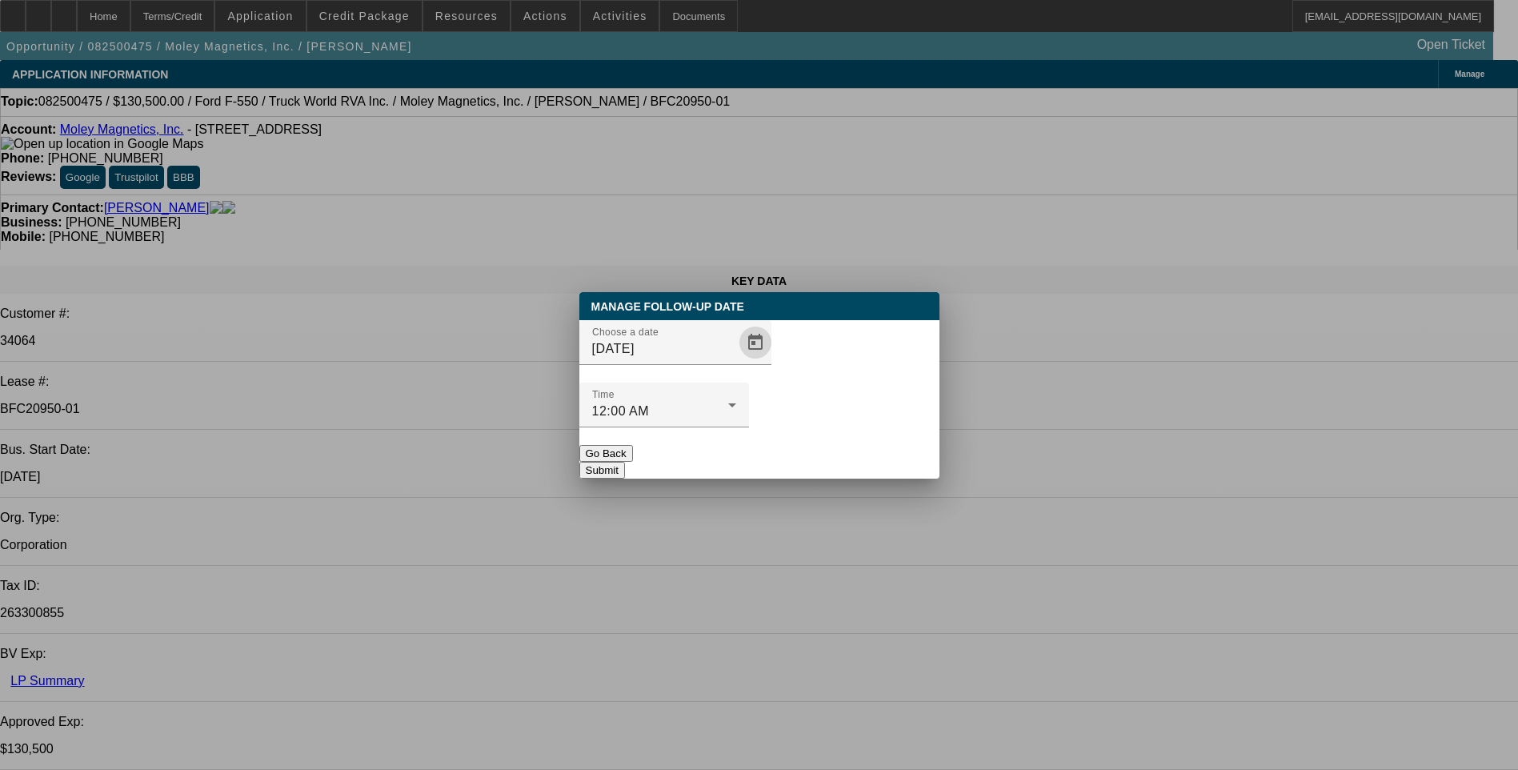
click at [625, 462] on button "Submit" at bounding box center [602, 470] width 46 height 17
